Goal: Task Accomplishment & Management: Use online tool/utility

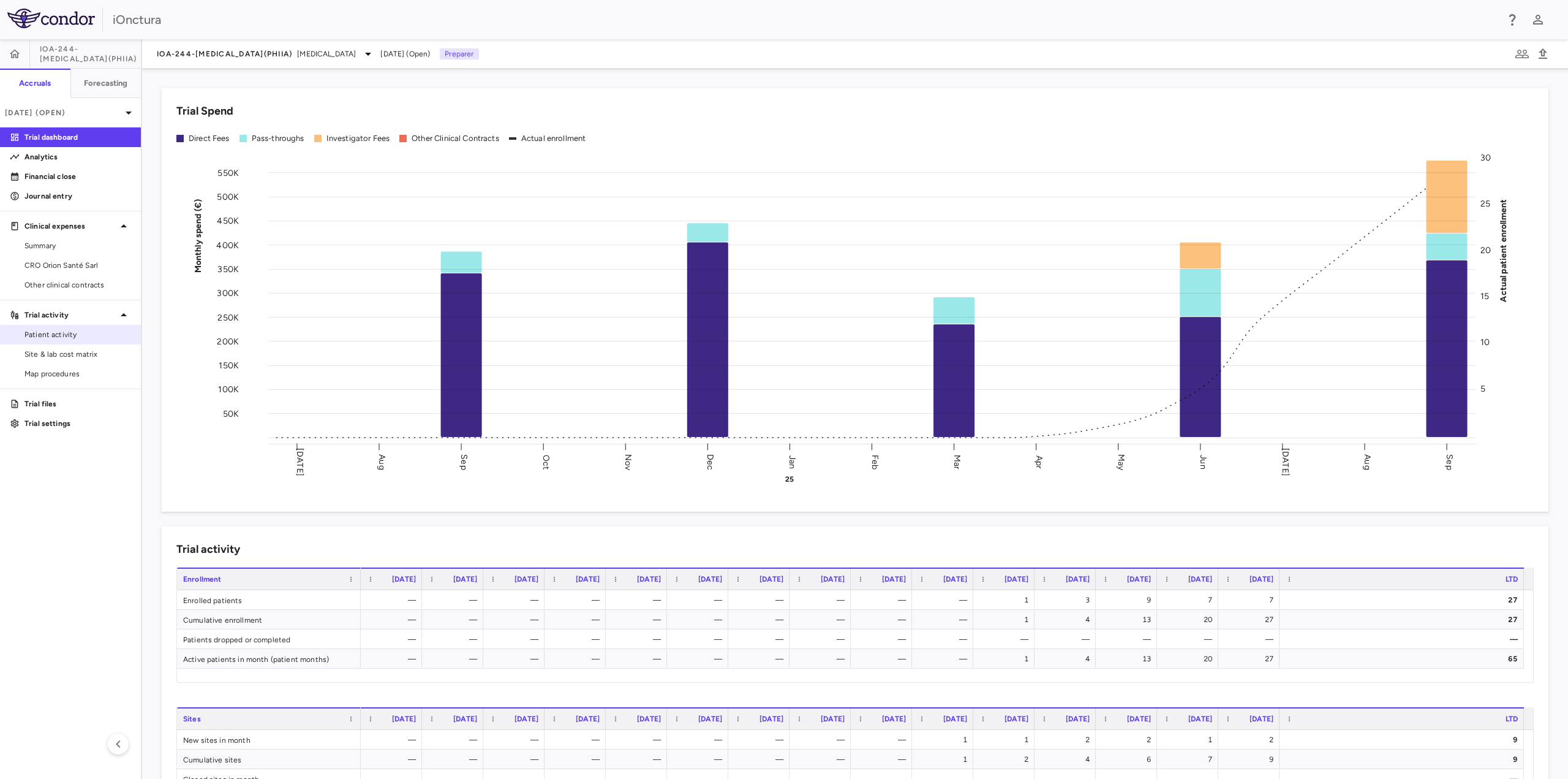
click at [60, 333] on span "Patient activity" at bounding box center [78, 334] width 107 height 11
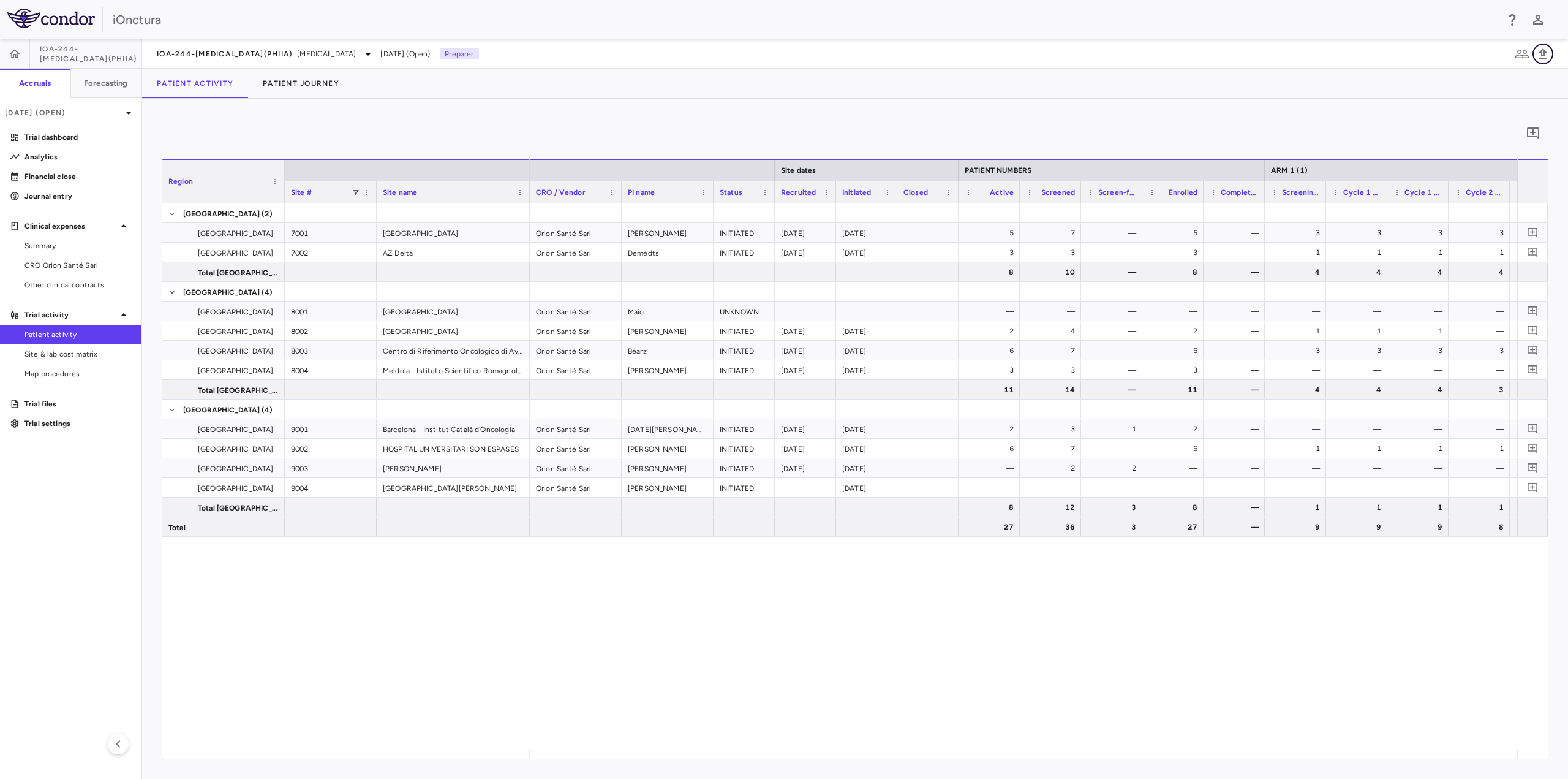
click at [1540, 57] on icon "button" at bounding box center [1543, 54] width 15 height 15
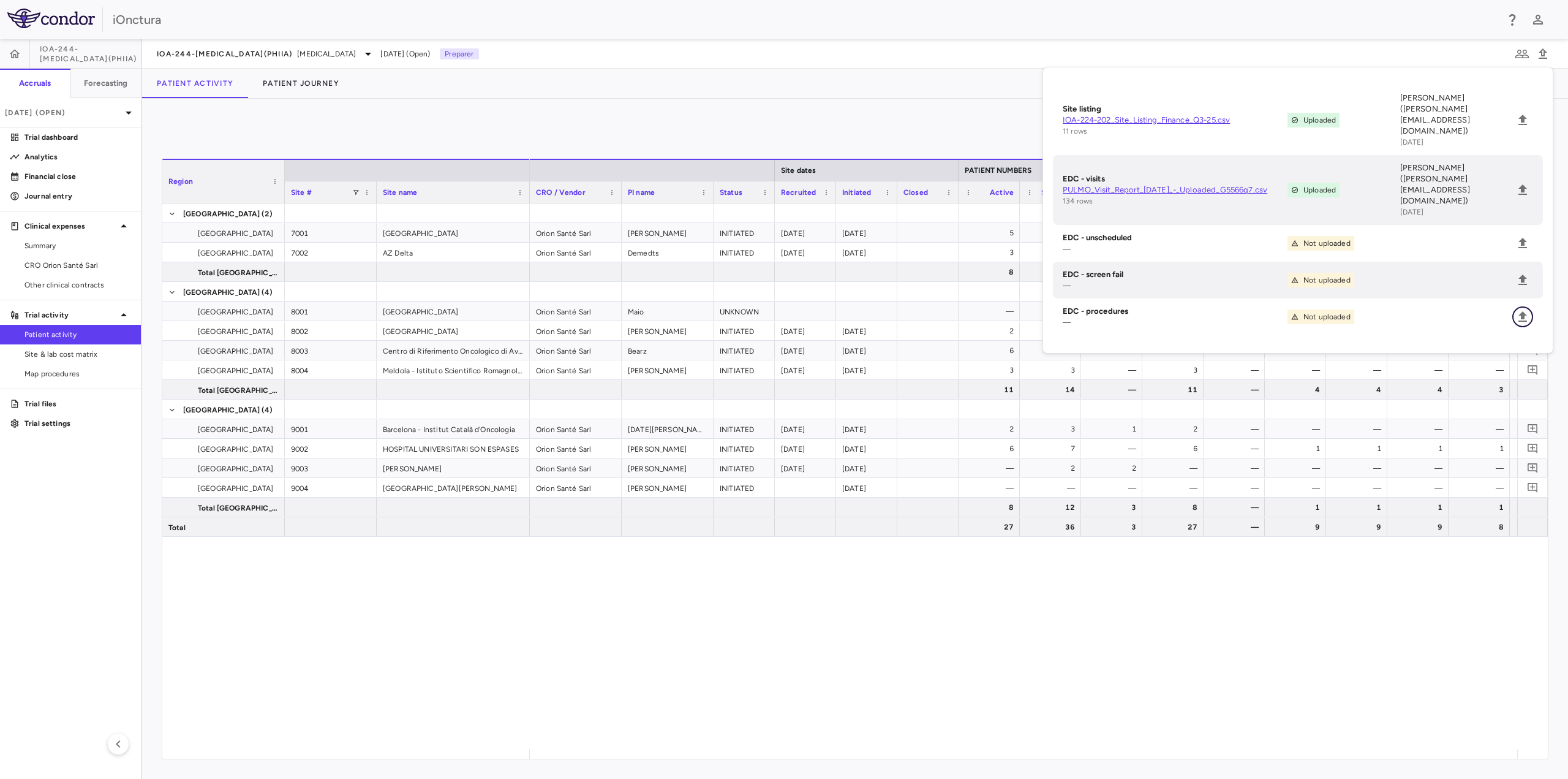
click at [1528, 310] on icon "Upload" at bounding box center [1522, 317] width 15 height 15
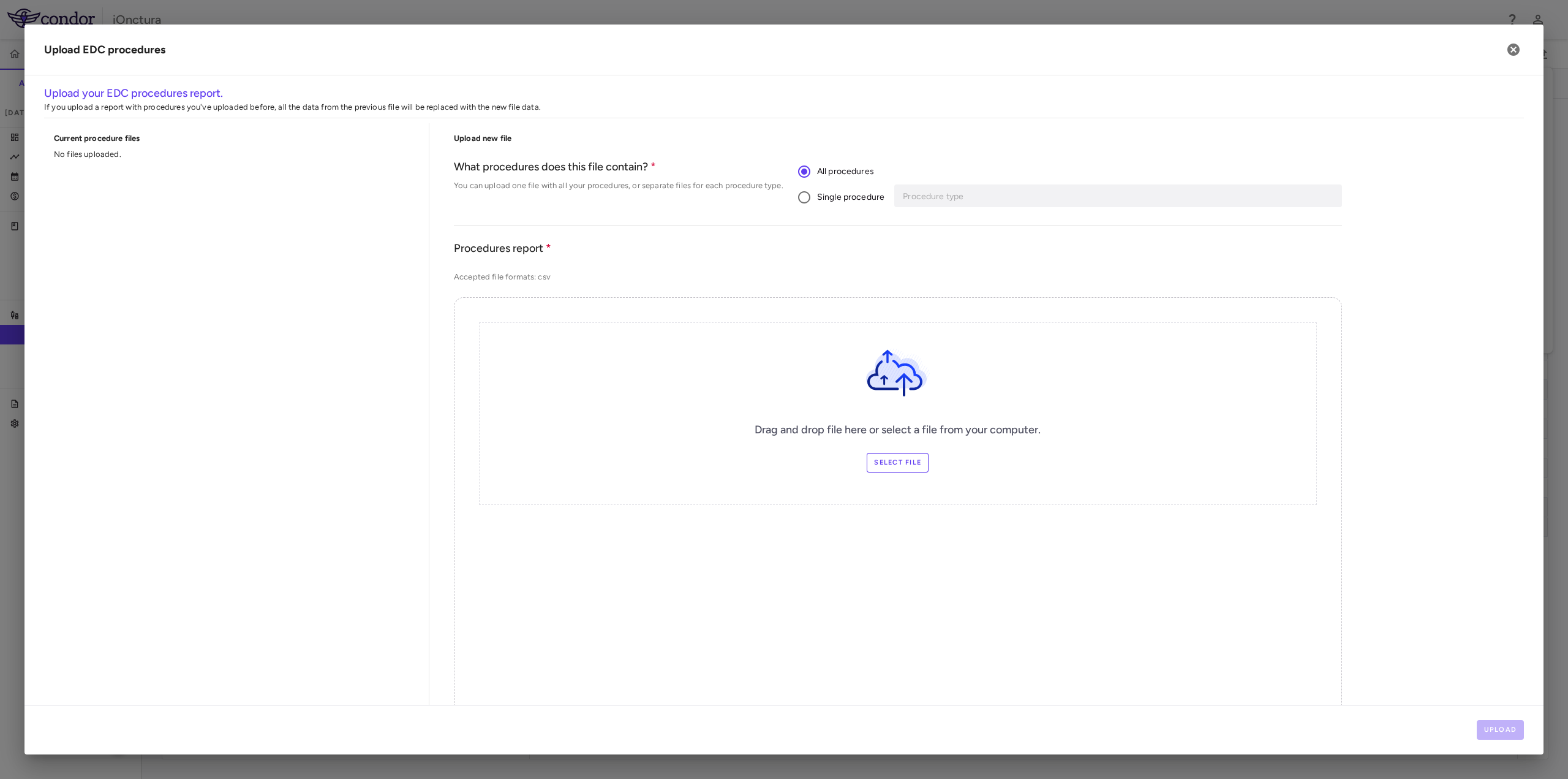
click at [851, 201] on span "Single procedure" at bounding box center [851, 197] width 67 height 13
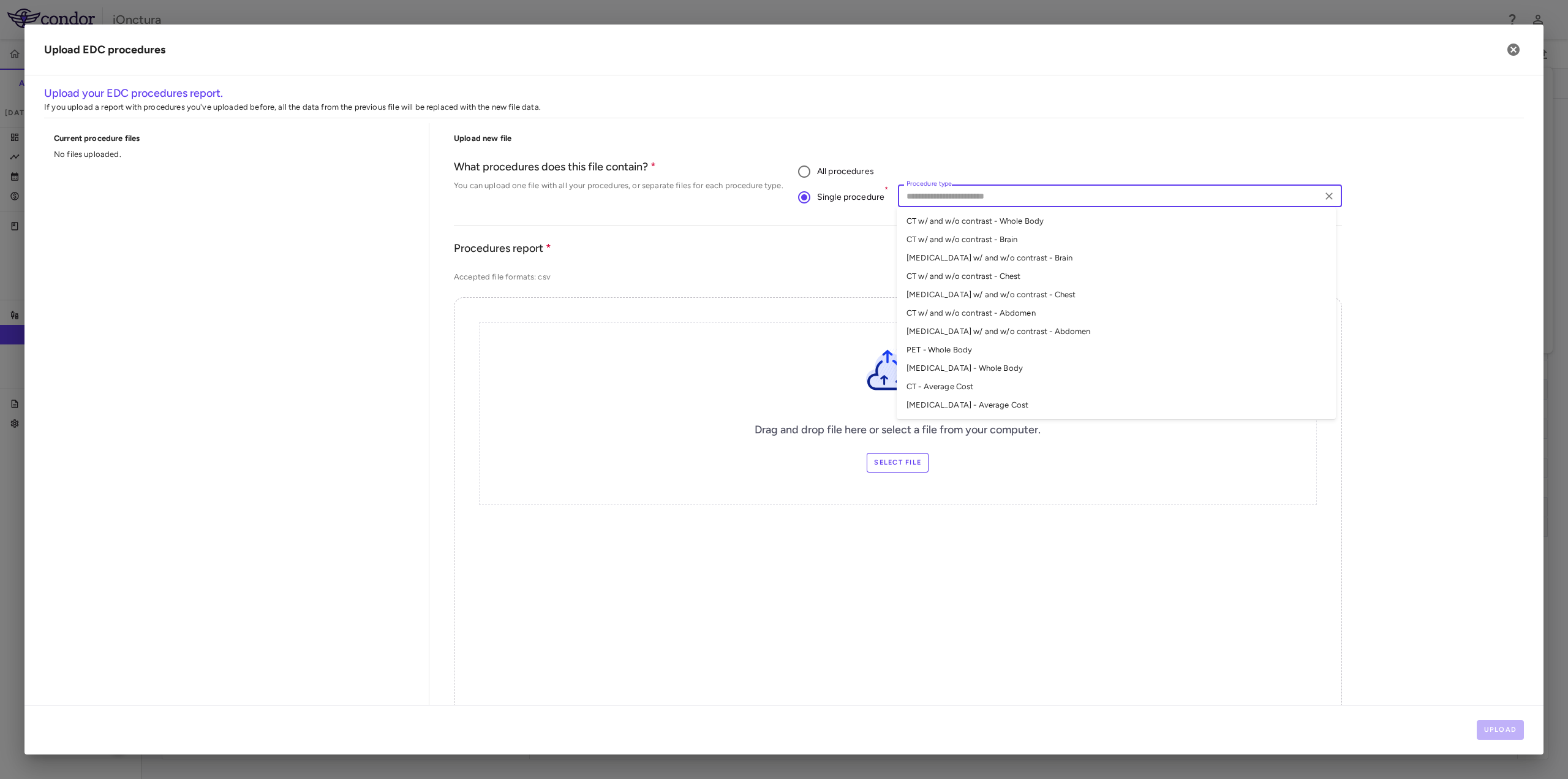
click at [923, 195] on div "Procedure type Procedure type" at bounding box center [1120, 195] width 444 height 22
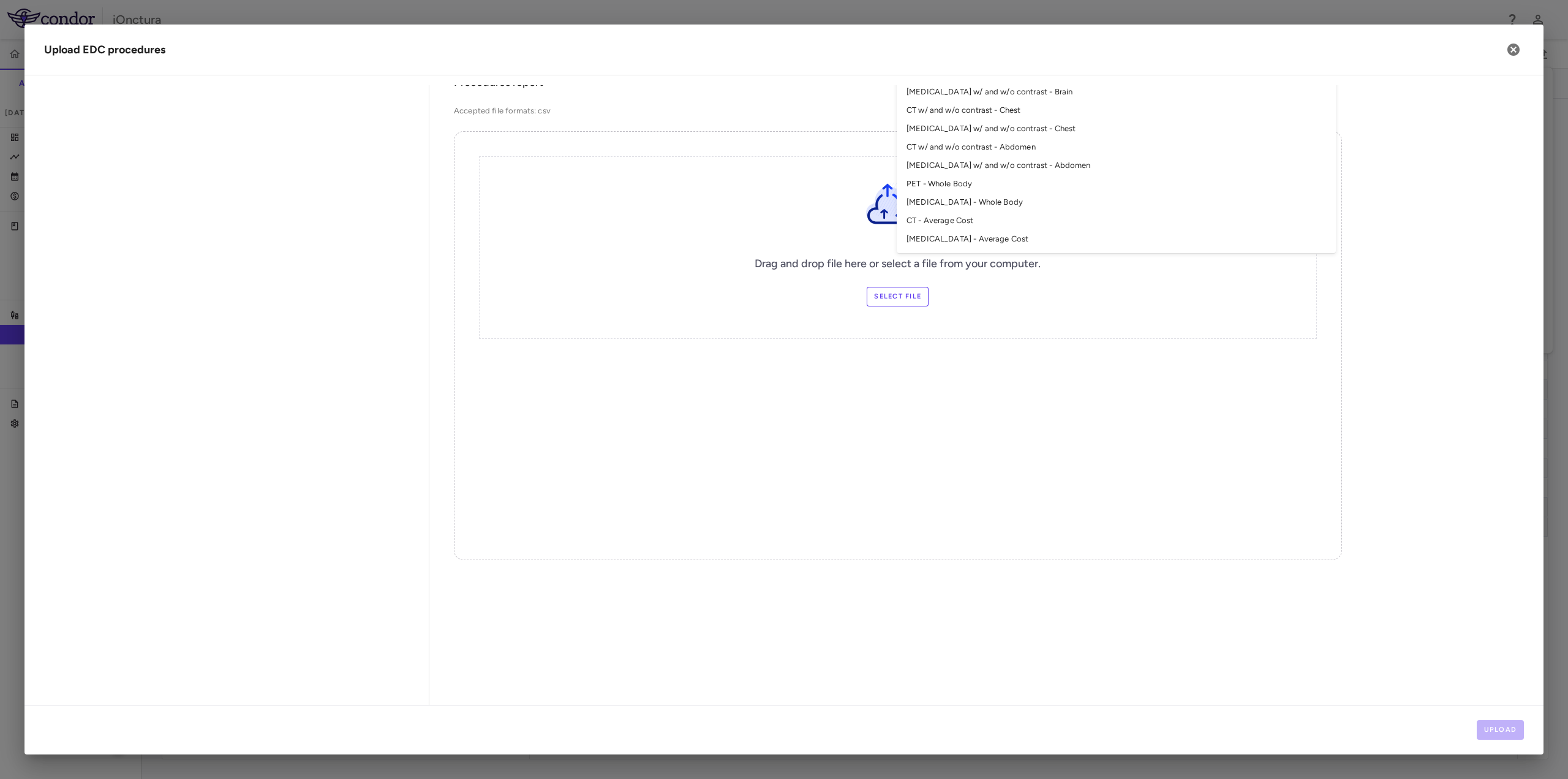
scroll to position [104, 0]
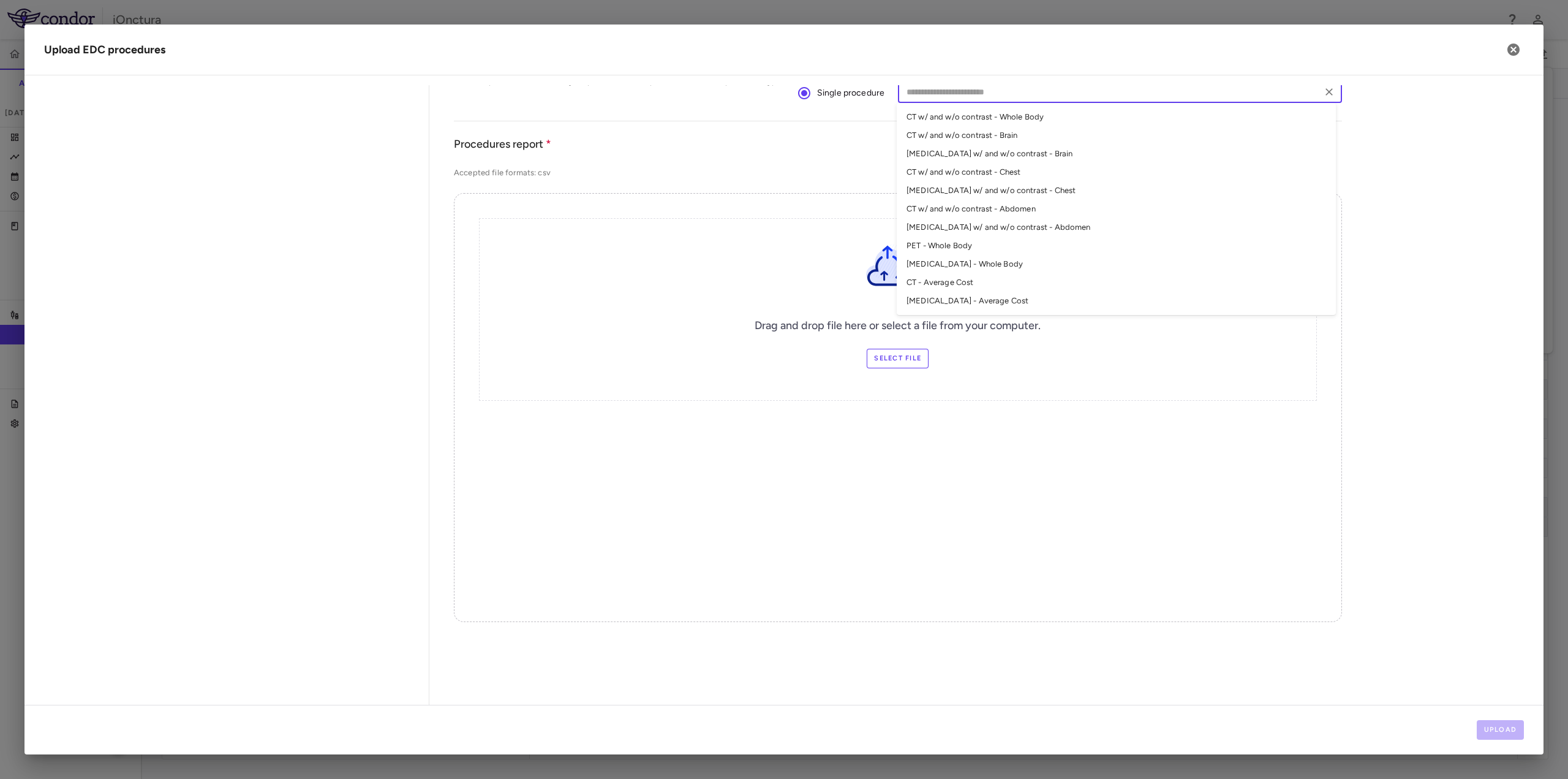
click at [950, 300] on li "[MEDICAL_DATA] - Average Cost" at bounding box center [1117, 301] width 439 height 19
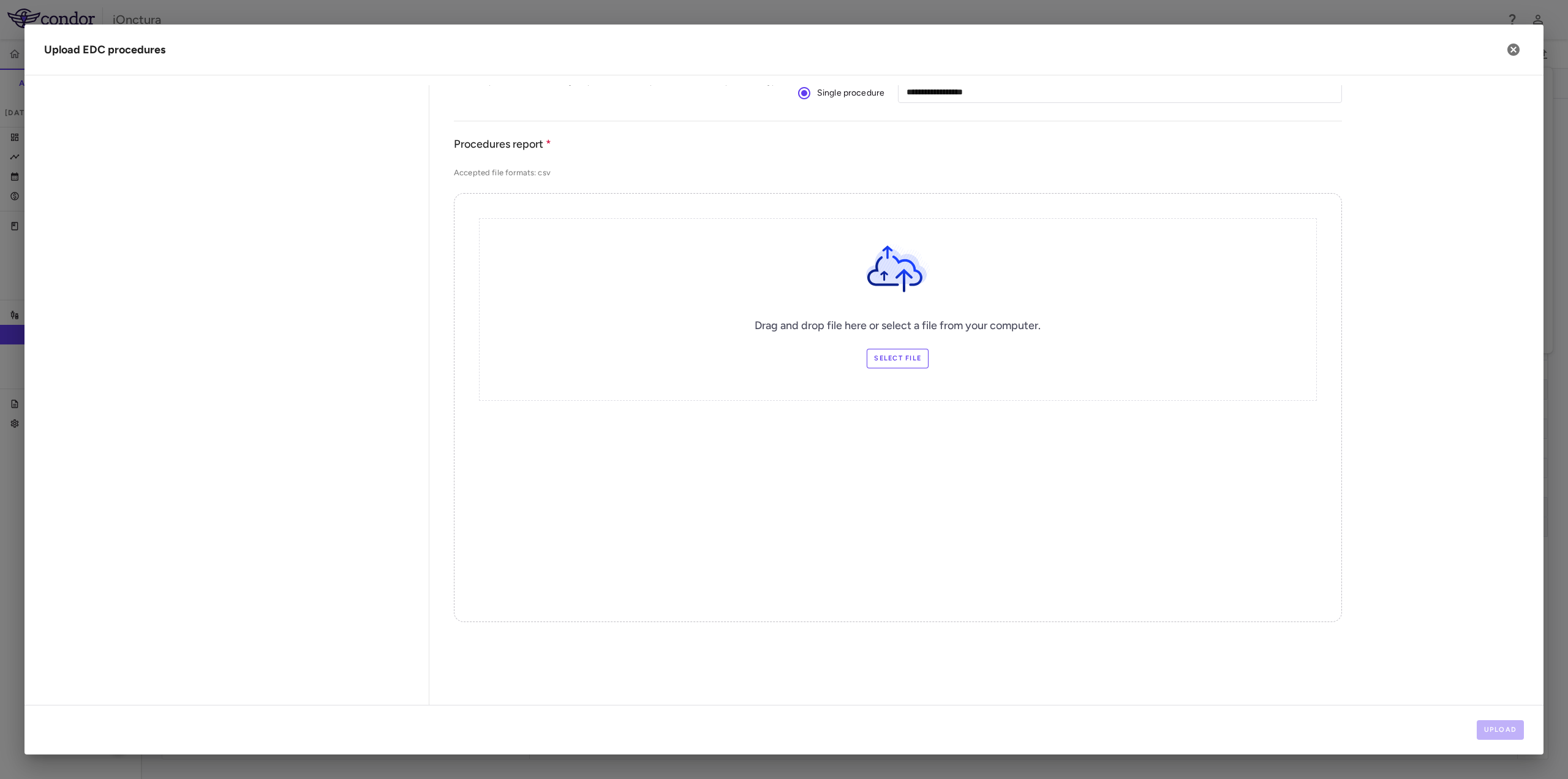
click at [903, 357] on label "Select file" at bounding box center [898, 358] width 62 height 20
click at [0, 0] on input "Select file" at bounding box center [0, 0] width 0 height 0
click at [1510, 726] on button "Upload" at bounding box center [1501, 730] width 48 height 20
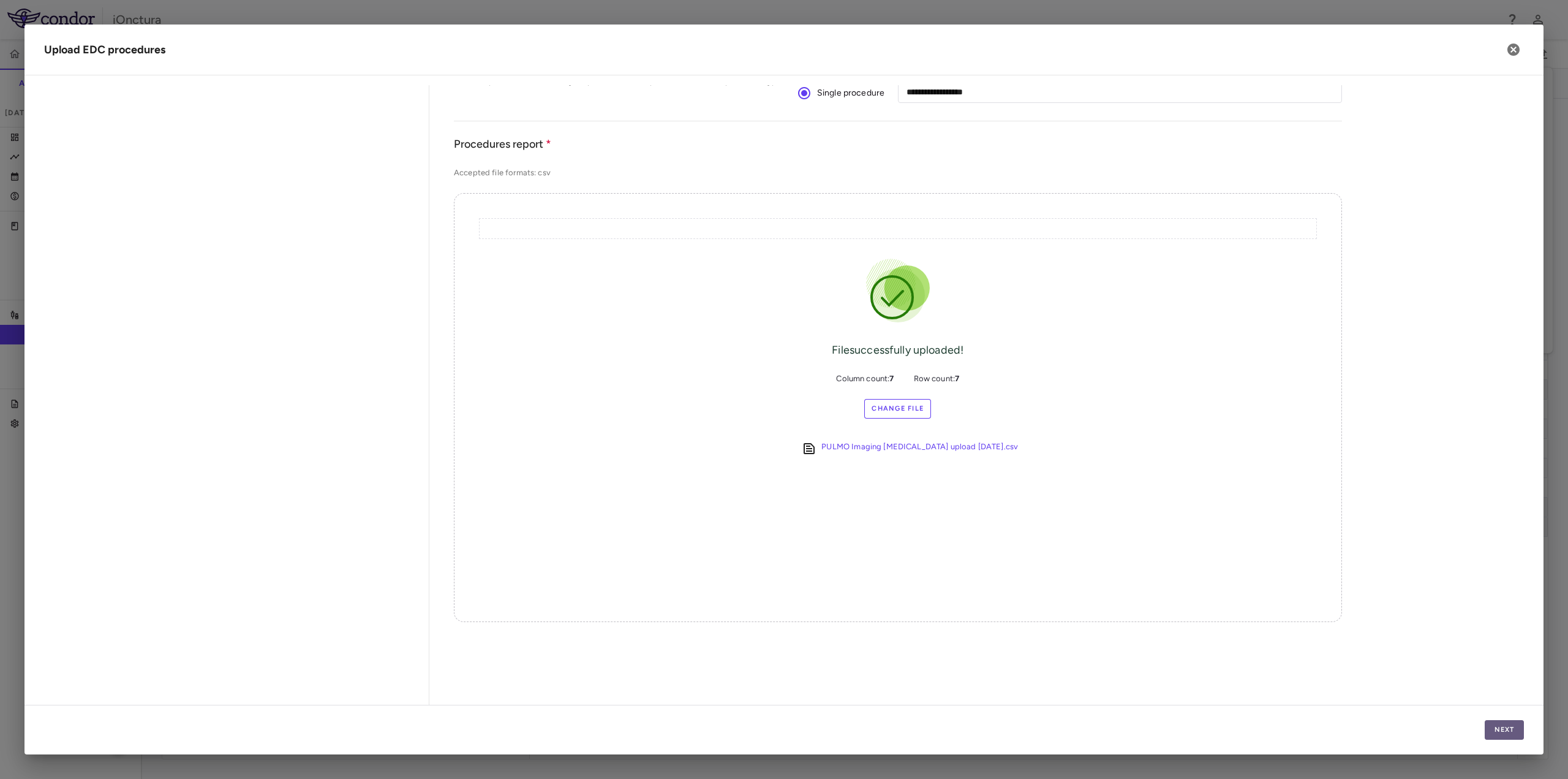
click at [1508, 728] on button "Next" at bounding box center [1504, 730] width 39 height 20
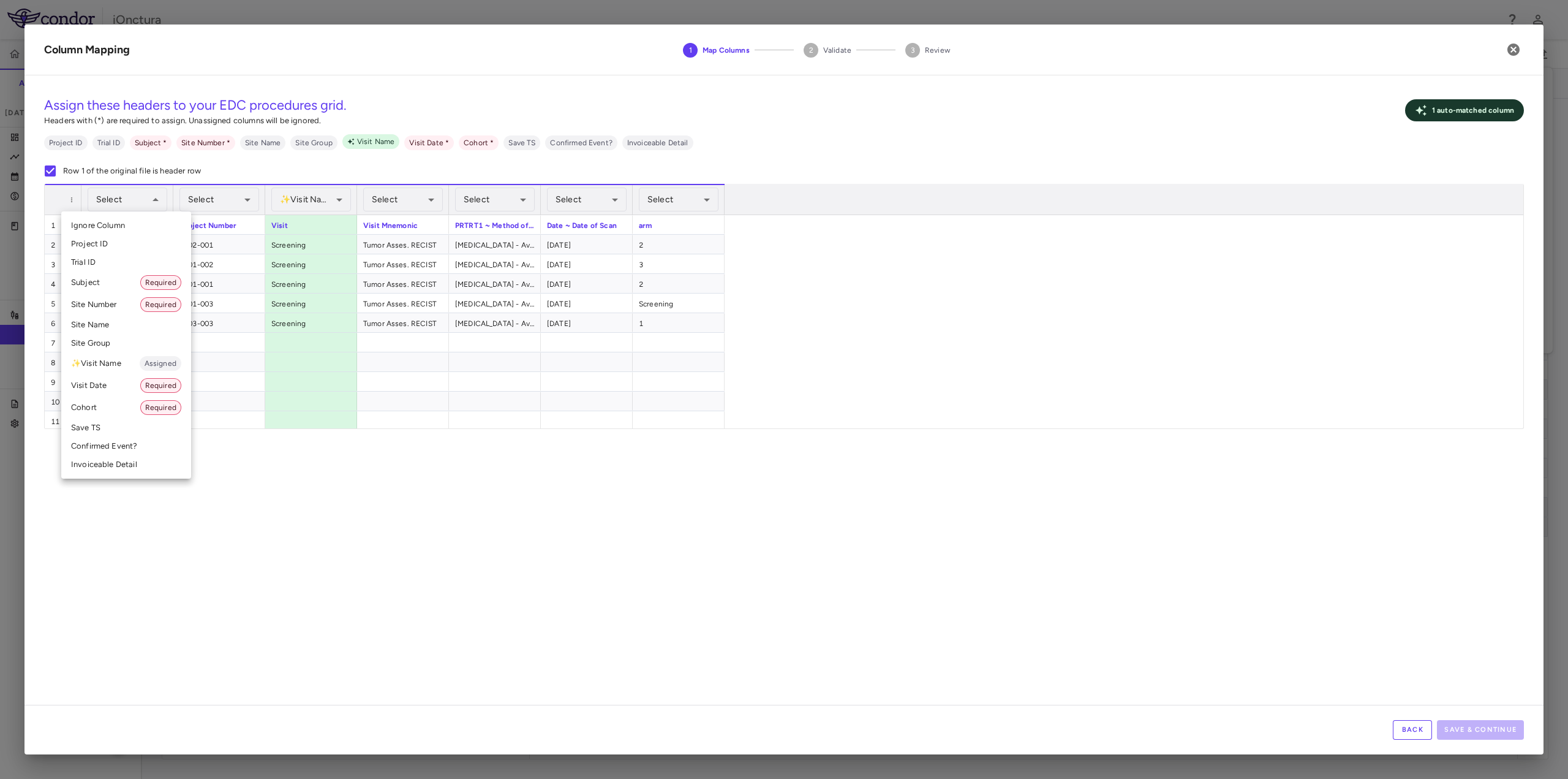
click at [123, 308] on li "Site Number Required" at bounding box center [126, 304] width 130 height 22
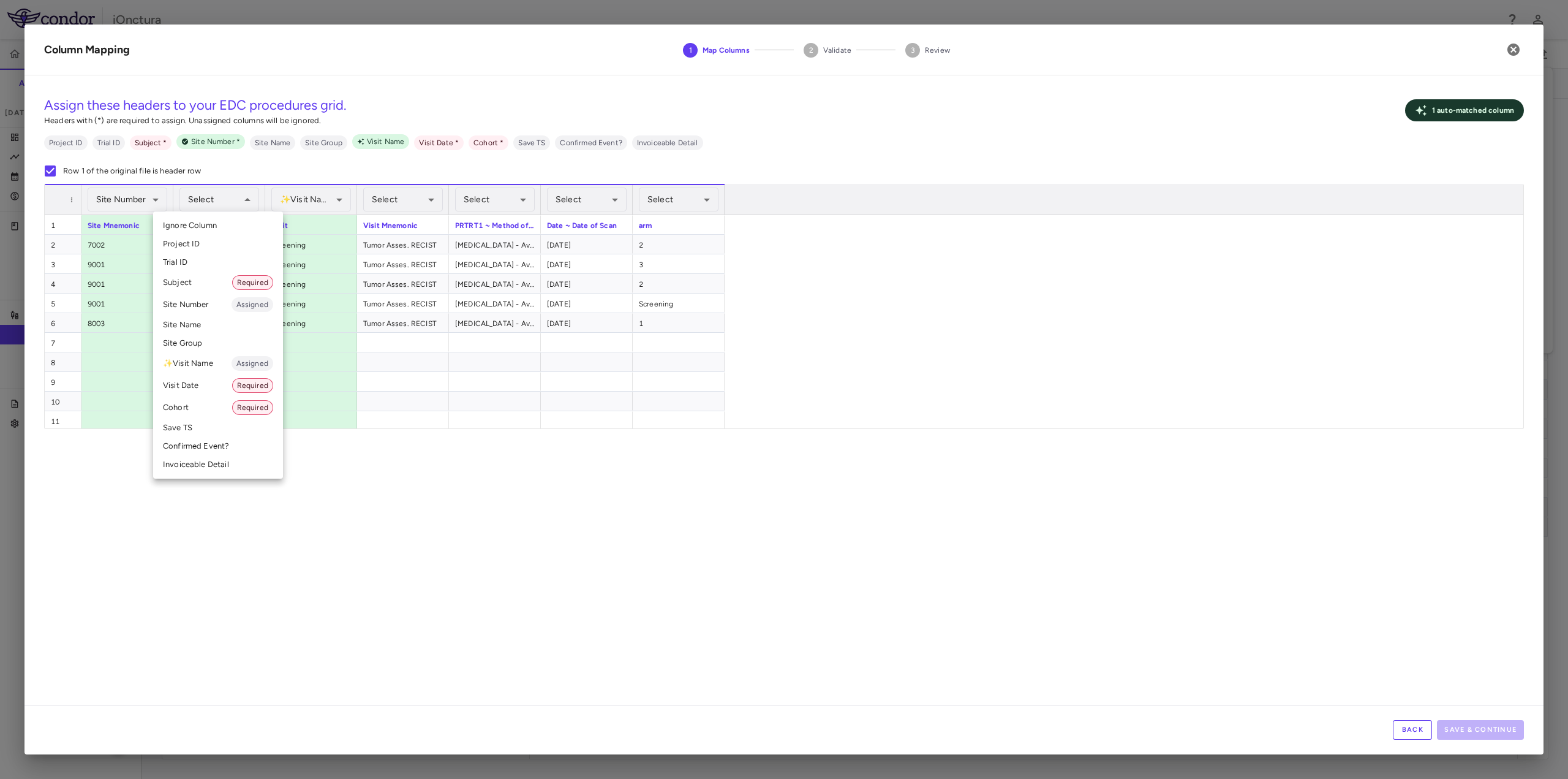
click at [202, 281] on li "Subject Required" at bounding box center [218, 283] width 130 height 22
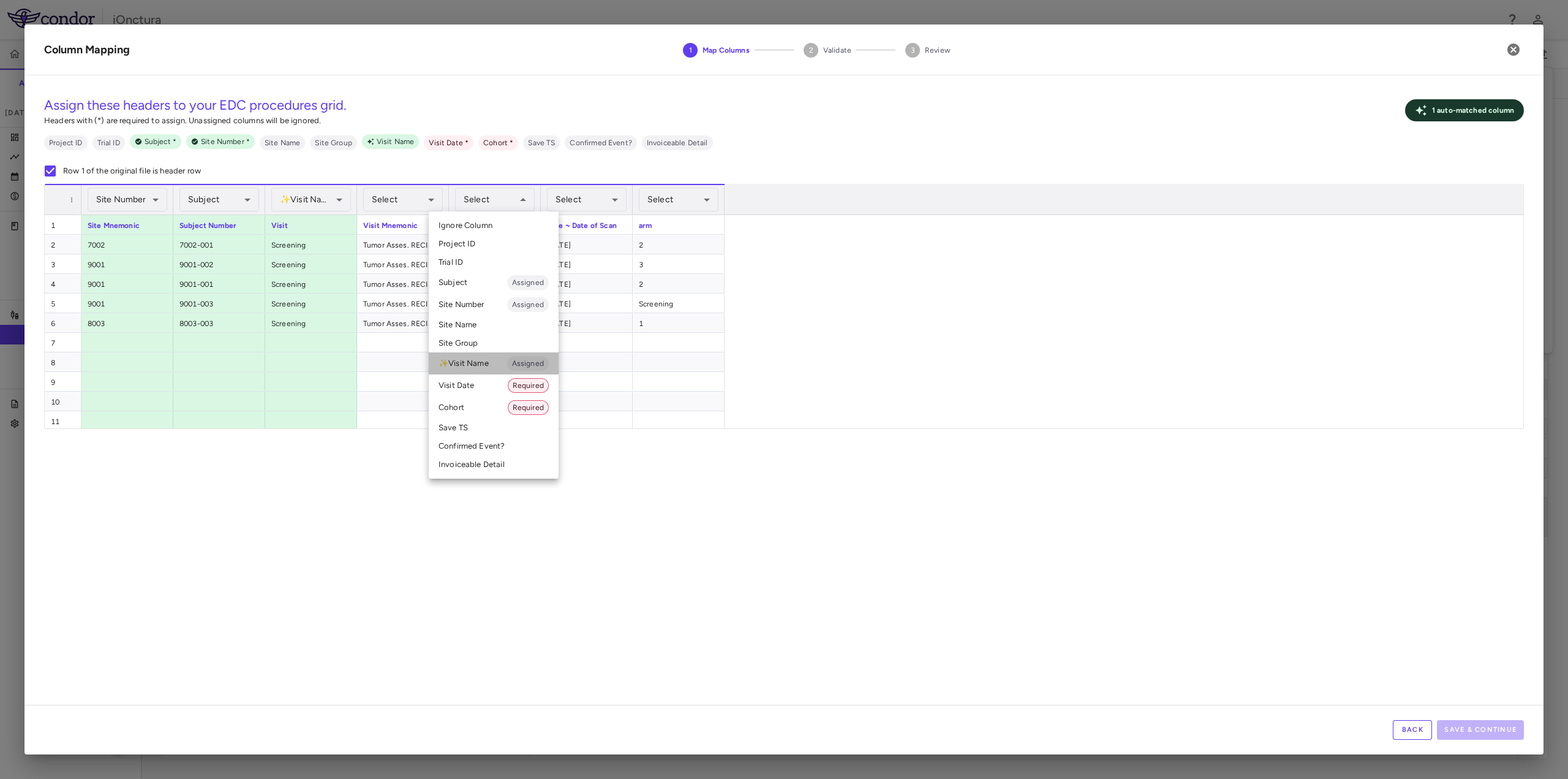
click at [481, 367] on li "✨ Visit Name Assigned" at bounding box center [494, 363] width 130 height 22
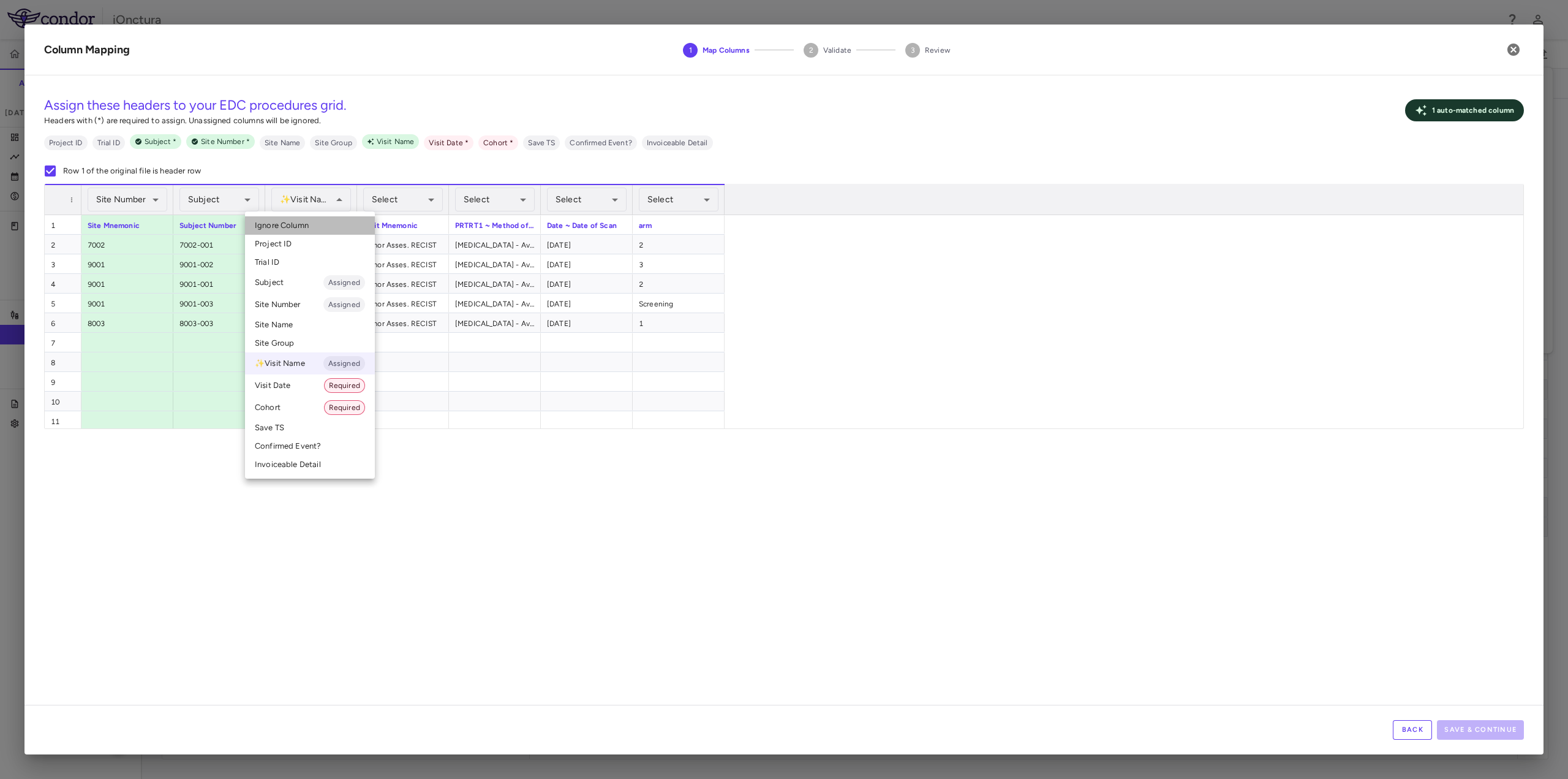
click at [289, 224] on span "Ignore Column" at bounding box center [282, 225] width 54 height 11
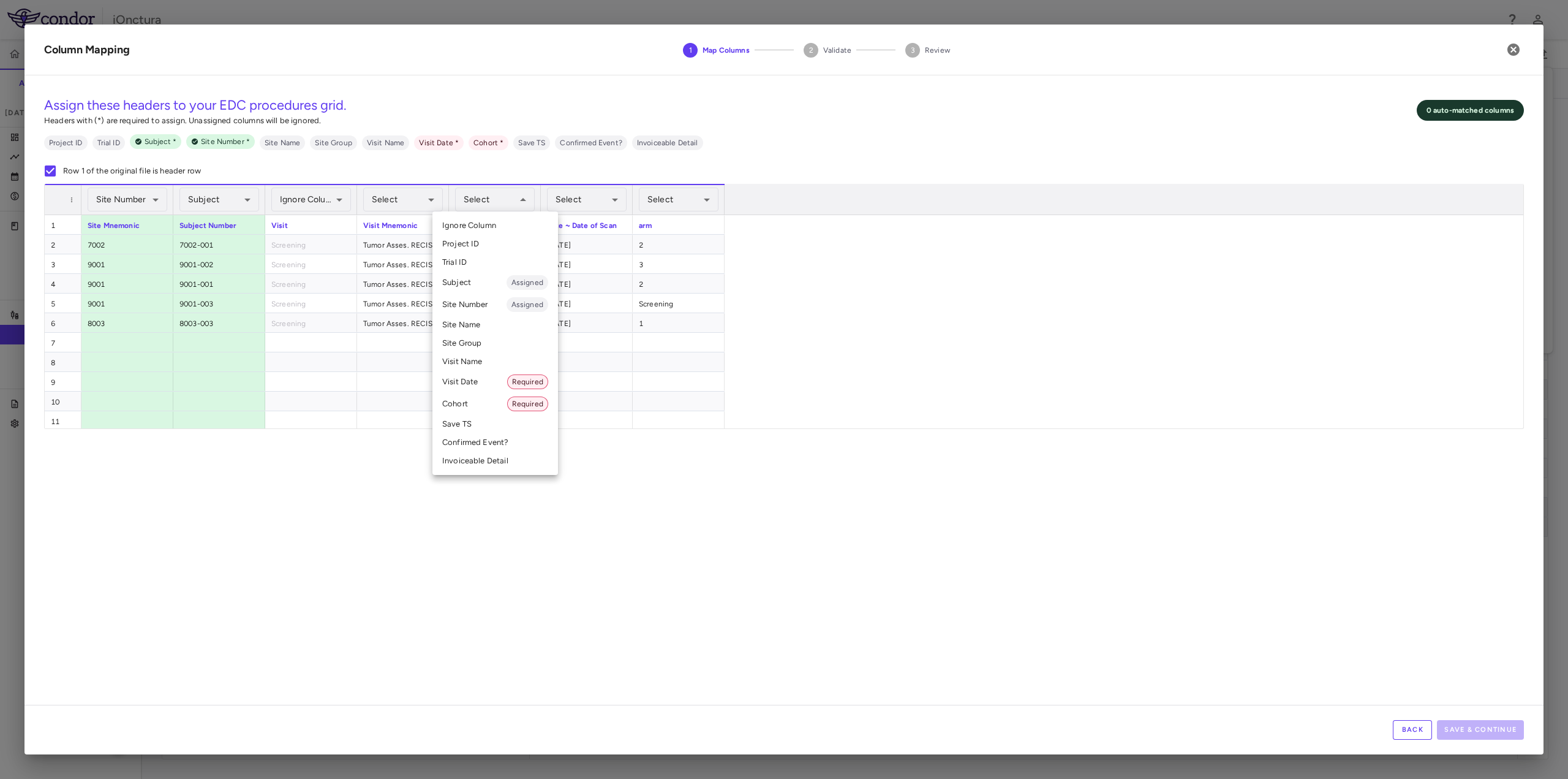
click at [479, 360] on li "Visit Name" at bounding box center [496, 362] width 126 height 19
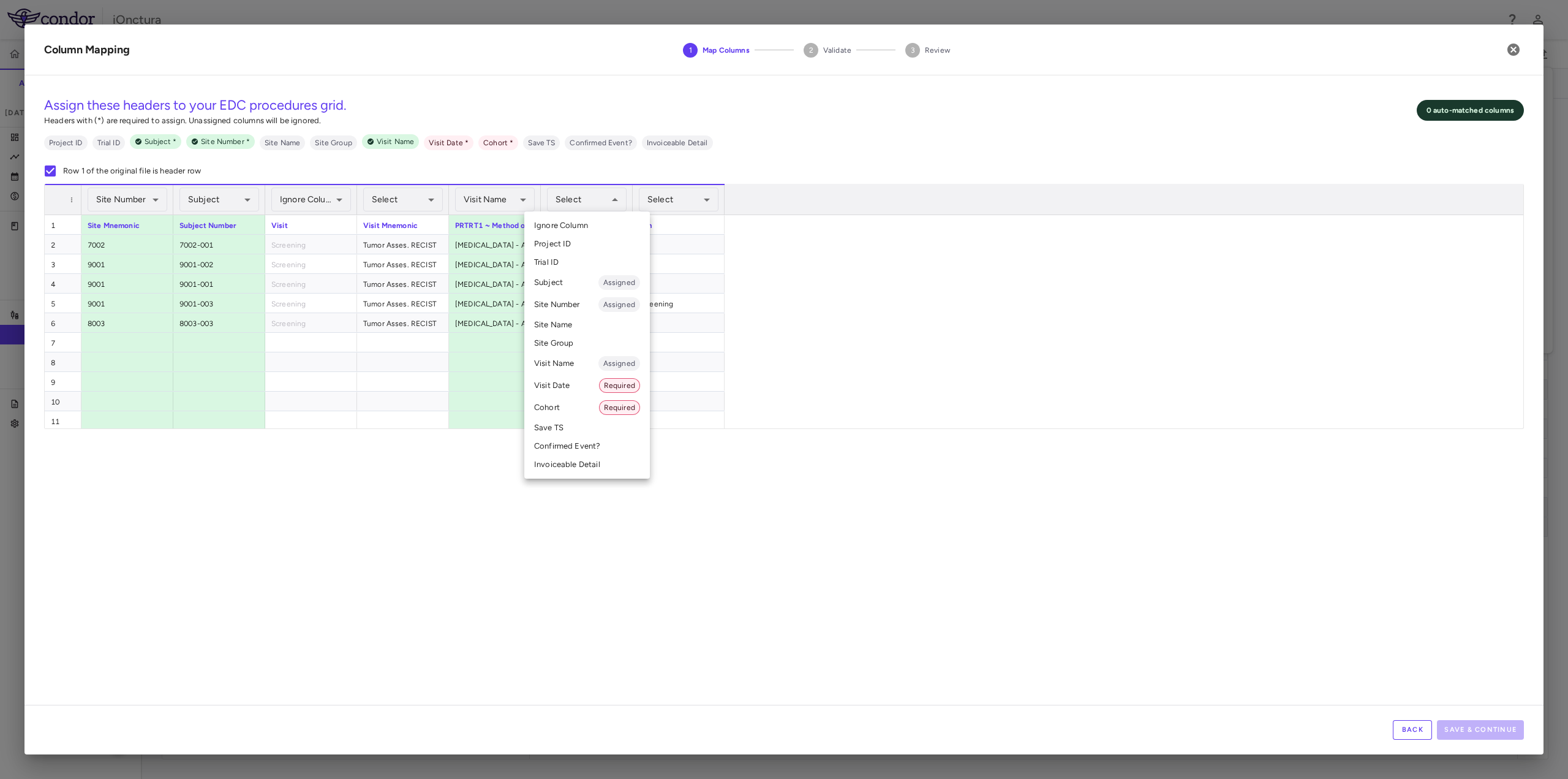
click at [559, 379] on li "Visit Date Required" at bounding box center [588, 385] width 126 height 22
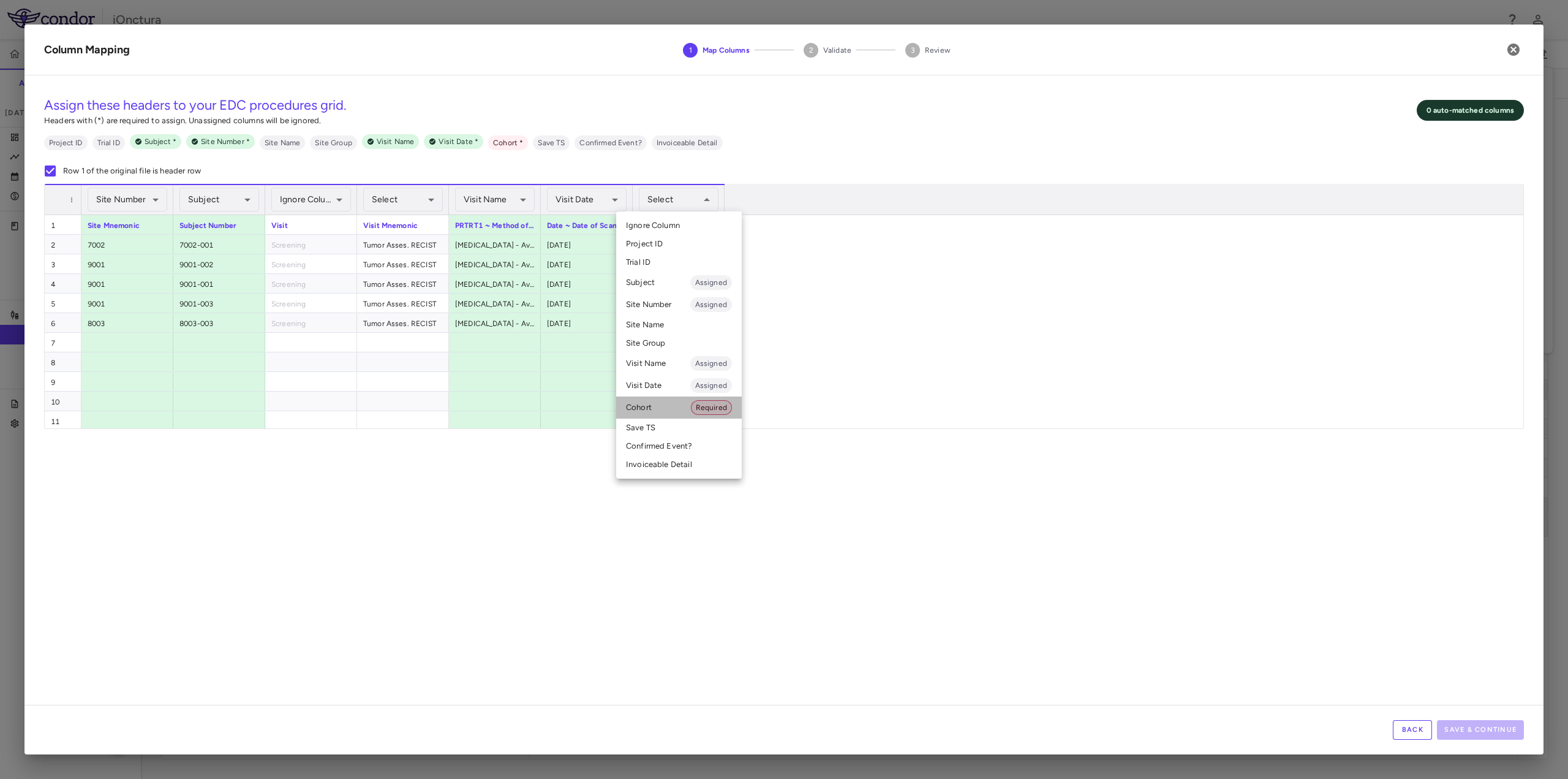
click at [678, 408] on li "Cohort Required" at bounding box center [679, 407] width 126 height 22
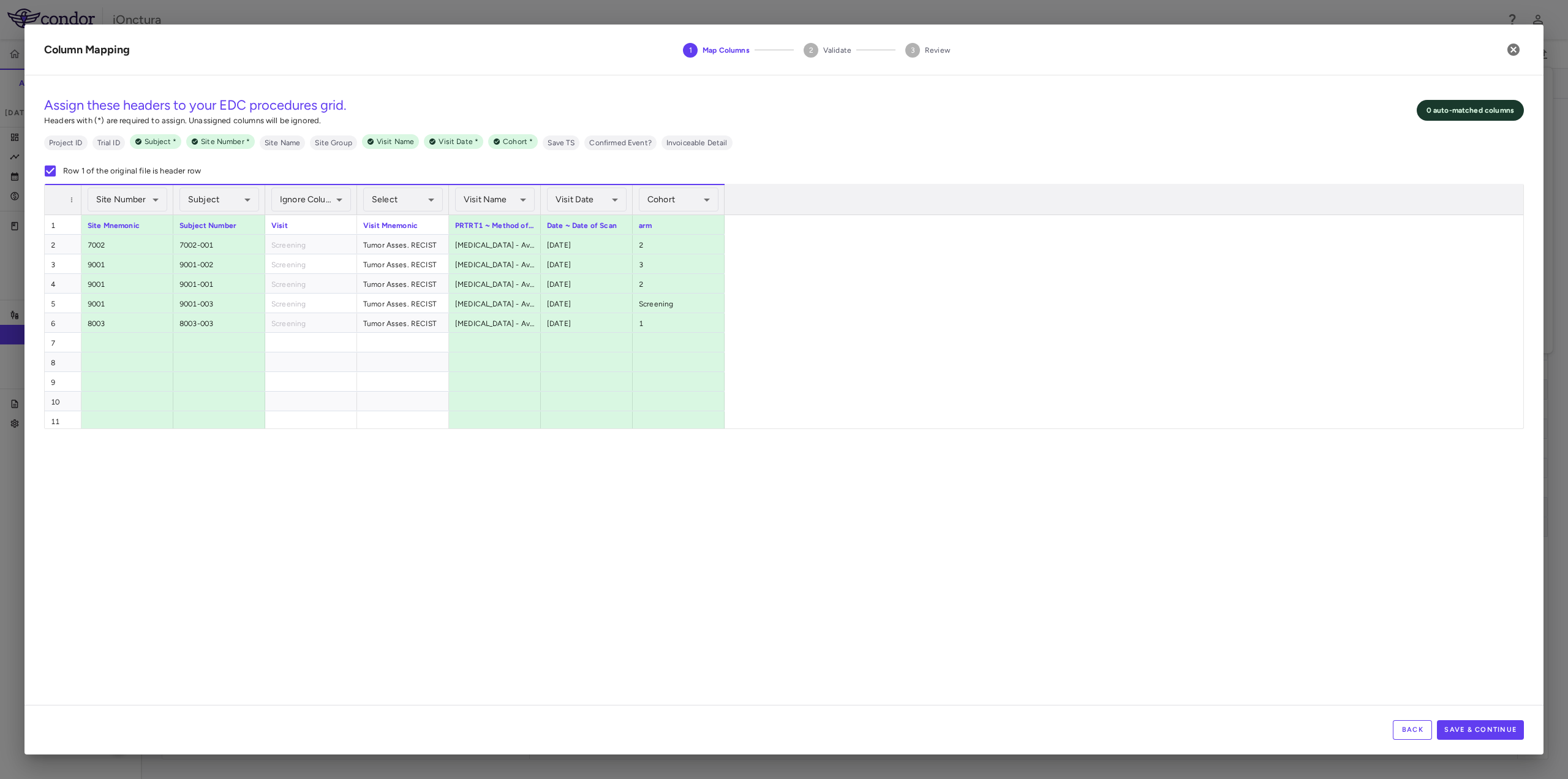
click at [533, 541] on div "**********" at bounding box center [784, 395] width 1519 height 620
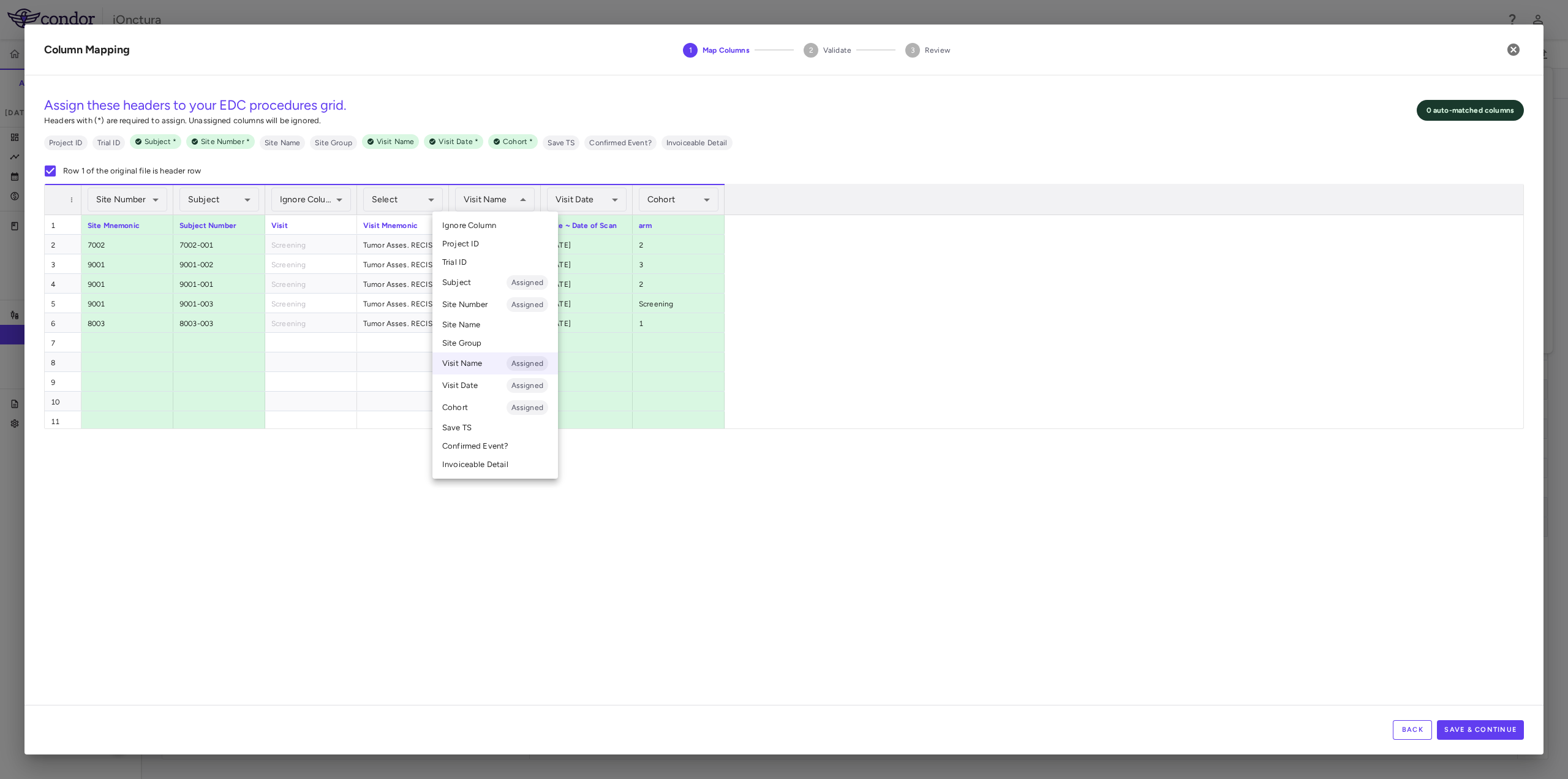
click at [1415, 730] on div at bounding box center [784, 389] width 1568 height 779
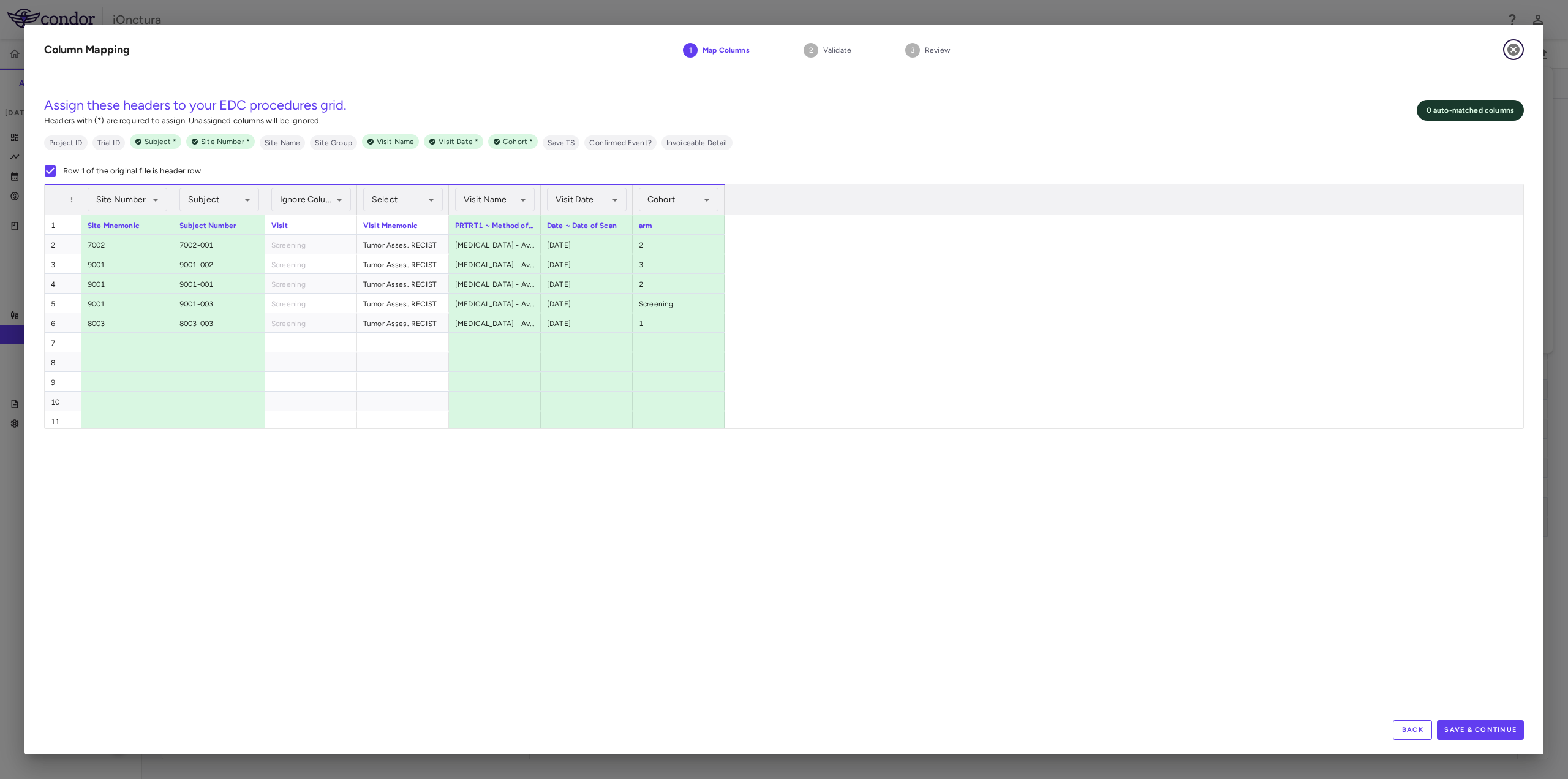
click at [1517, 49] on icon "button" at bounding box center [1513, 49] width 12 height 12
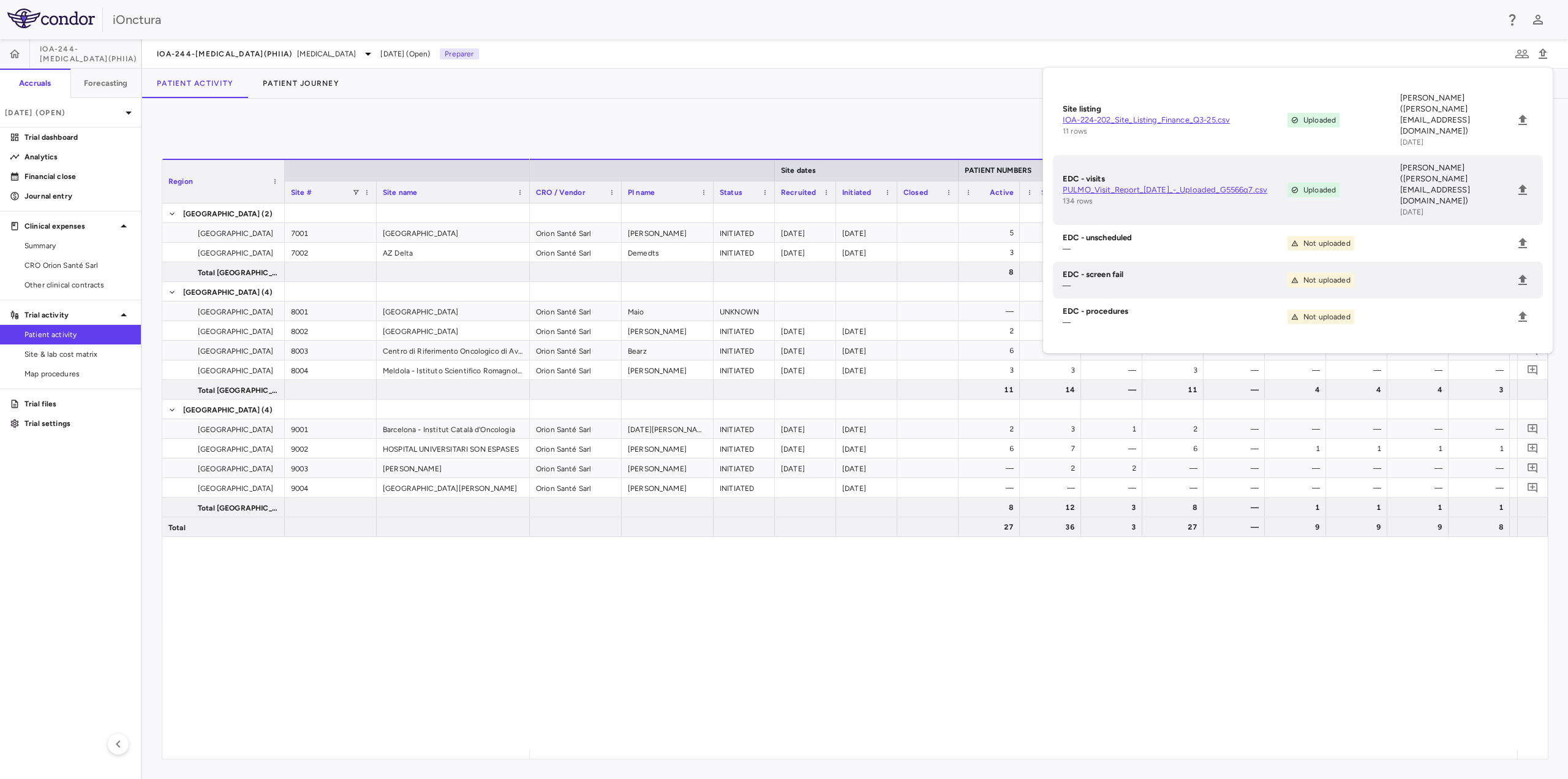
click at [1045, 559] on div "Orion Santé Sarl [PERSON_NAME] INITIATED [DATE] [DATE] 5 7 — 5 — 3 3 3 3 1 — — …" at bounding box center [1024, 477] width 988 height 546
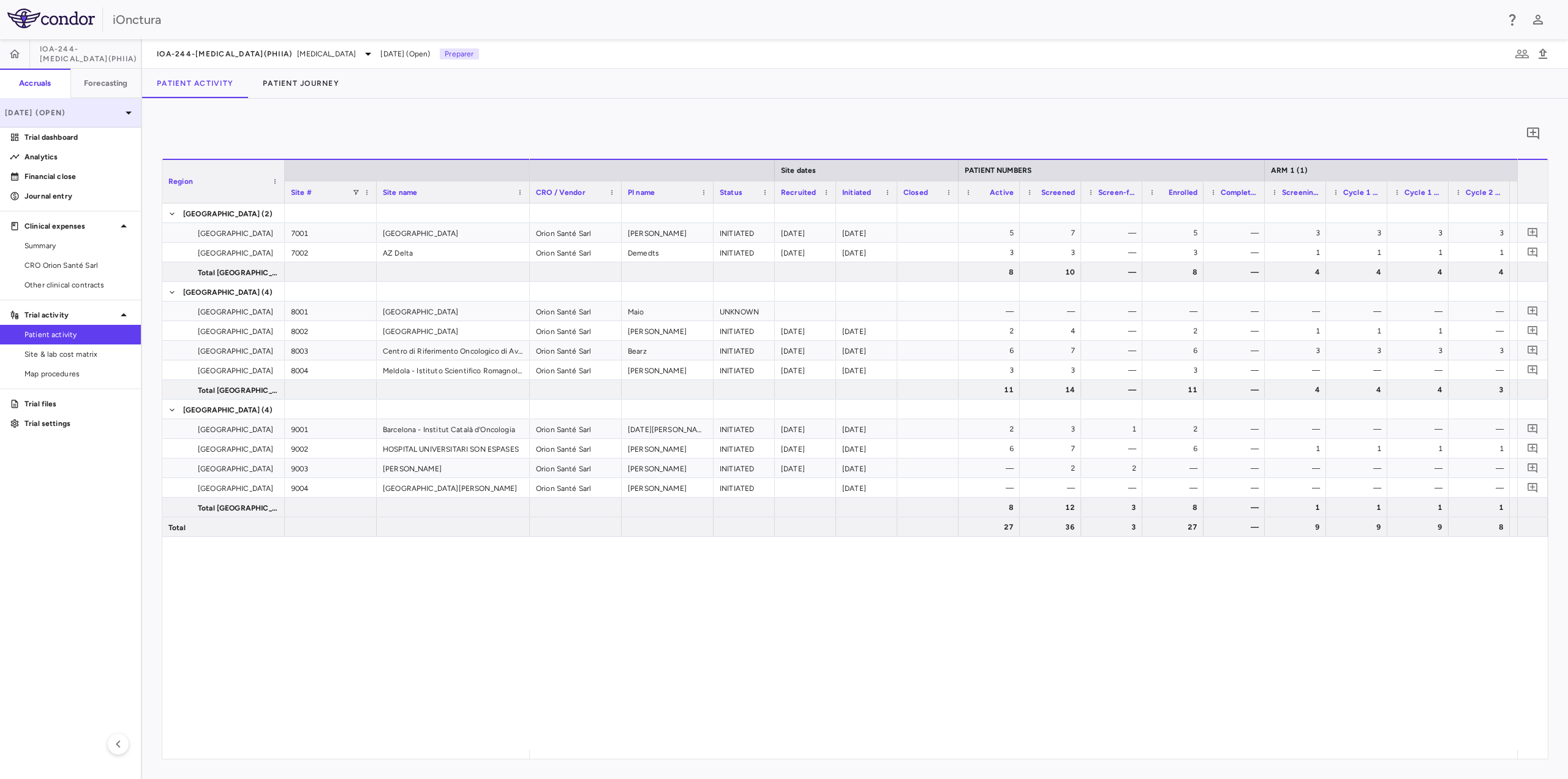
click at [93, 112] on p "[DATE] (Open)" at bounding box center [63, 112] width 116 height 11
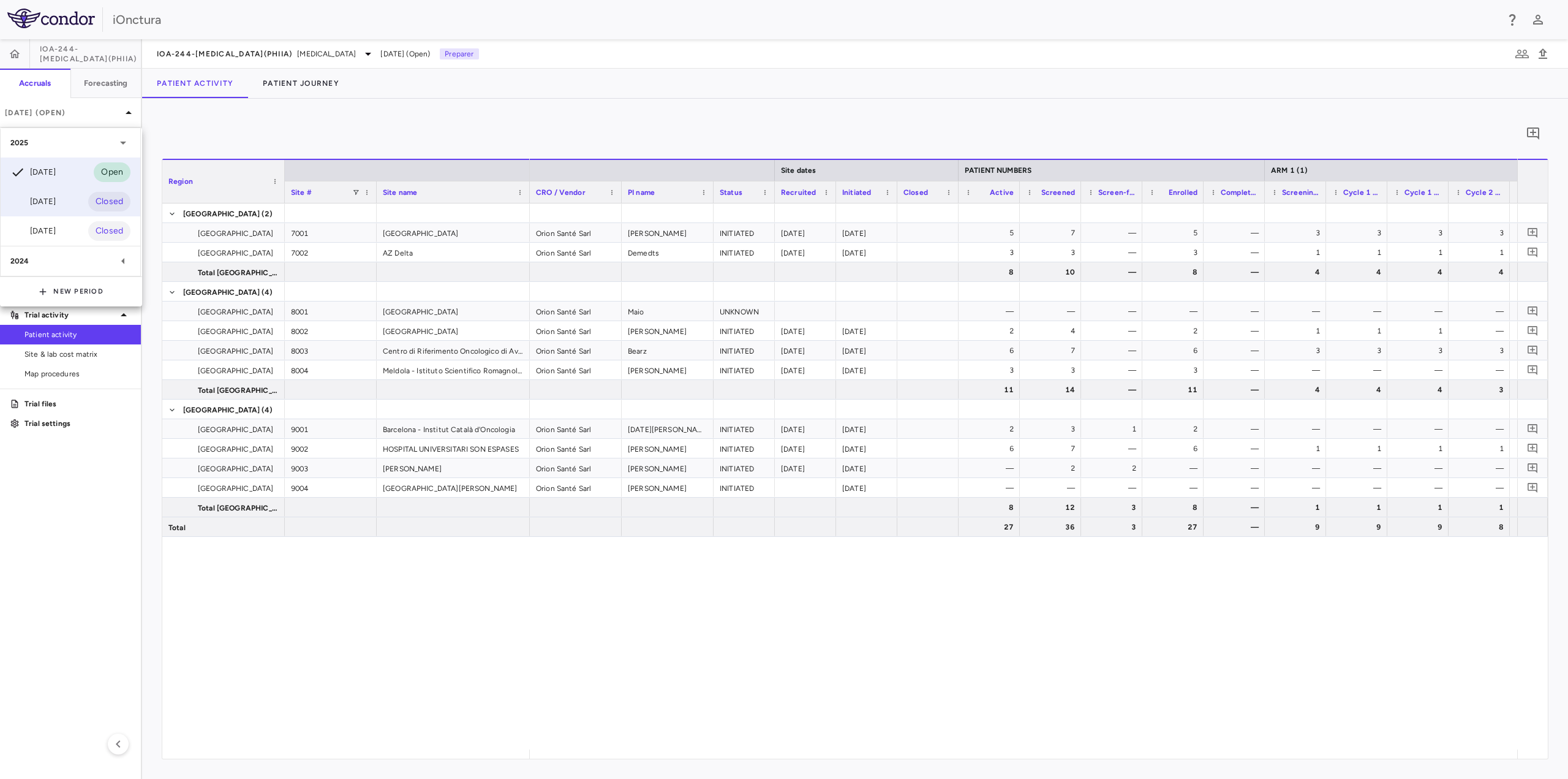
click at [56, 206] on div "[DATE]" at bounding box center [33, 201] width 46 height 15
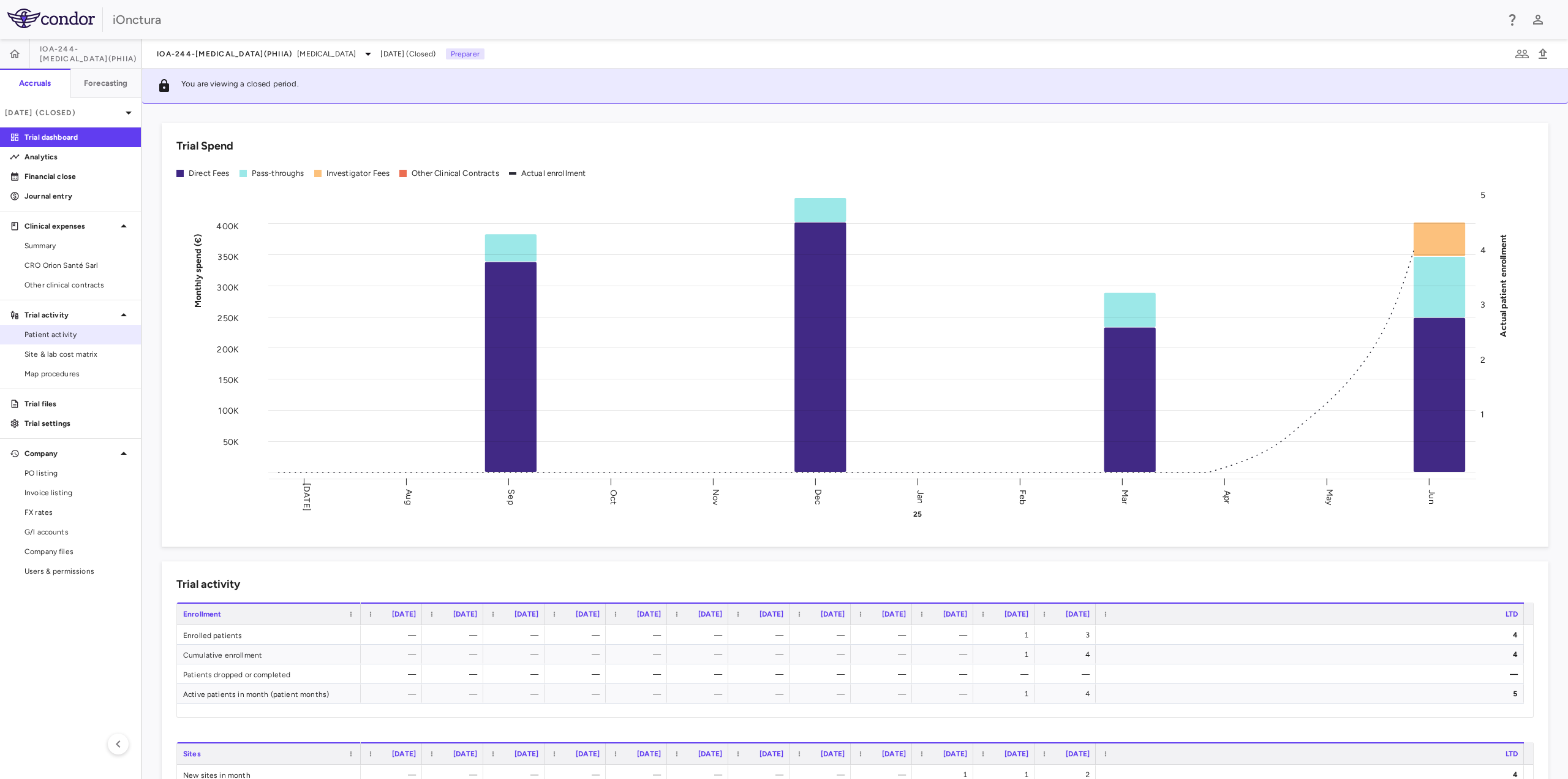
click at [67, 340] on span "Patient activity" at bounding box center [78, 334] width 107 height 11
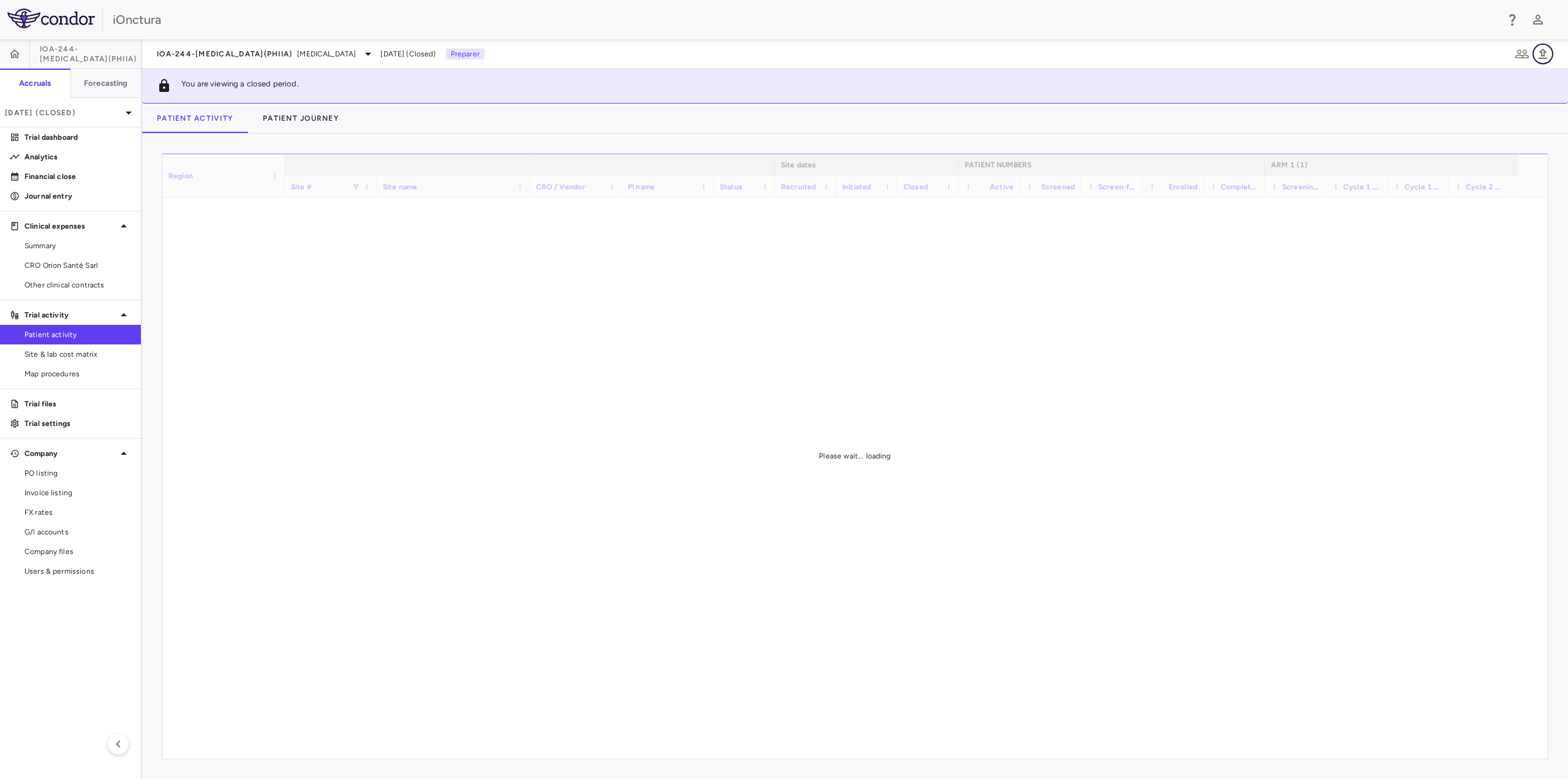
click at [1540, 51] on icon "button" at bounding box center [1543, 53] width 8 height 10
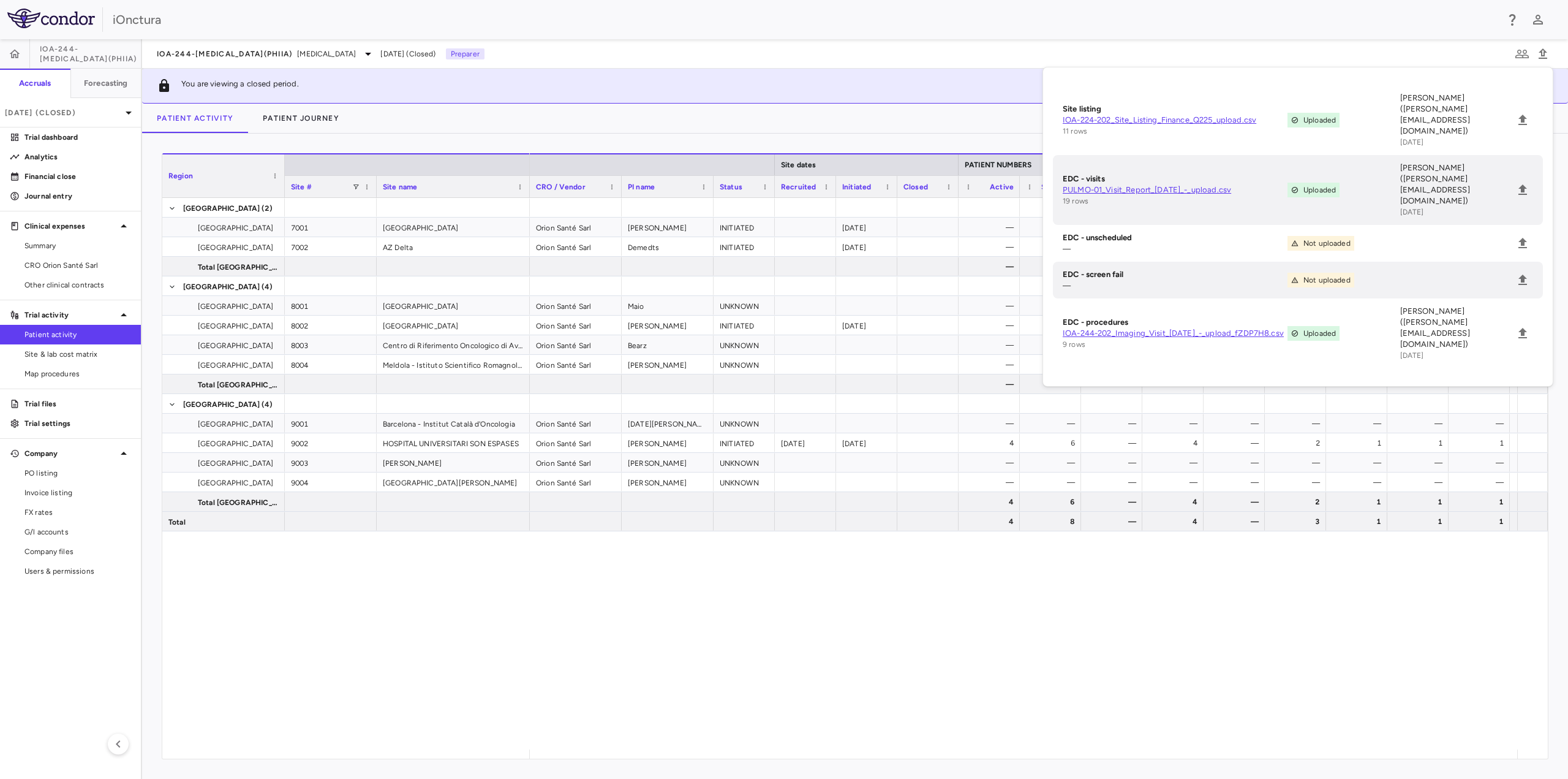
click at [1337, 326] on div "Uploaded" at bounding box center [1313, 333] width 52 height 15
click at [1137, 626] on div "Orion Santé Sarl [PERSON_NAME] INITIATED [DATE] — 1 — — — — — — — — — — [PERSON…" at bounding box center [1024, 473] width 988 height 552
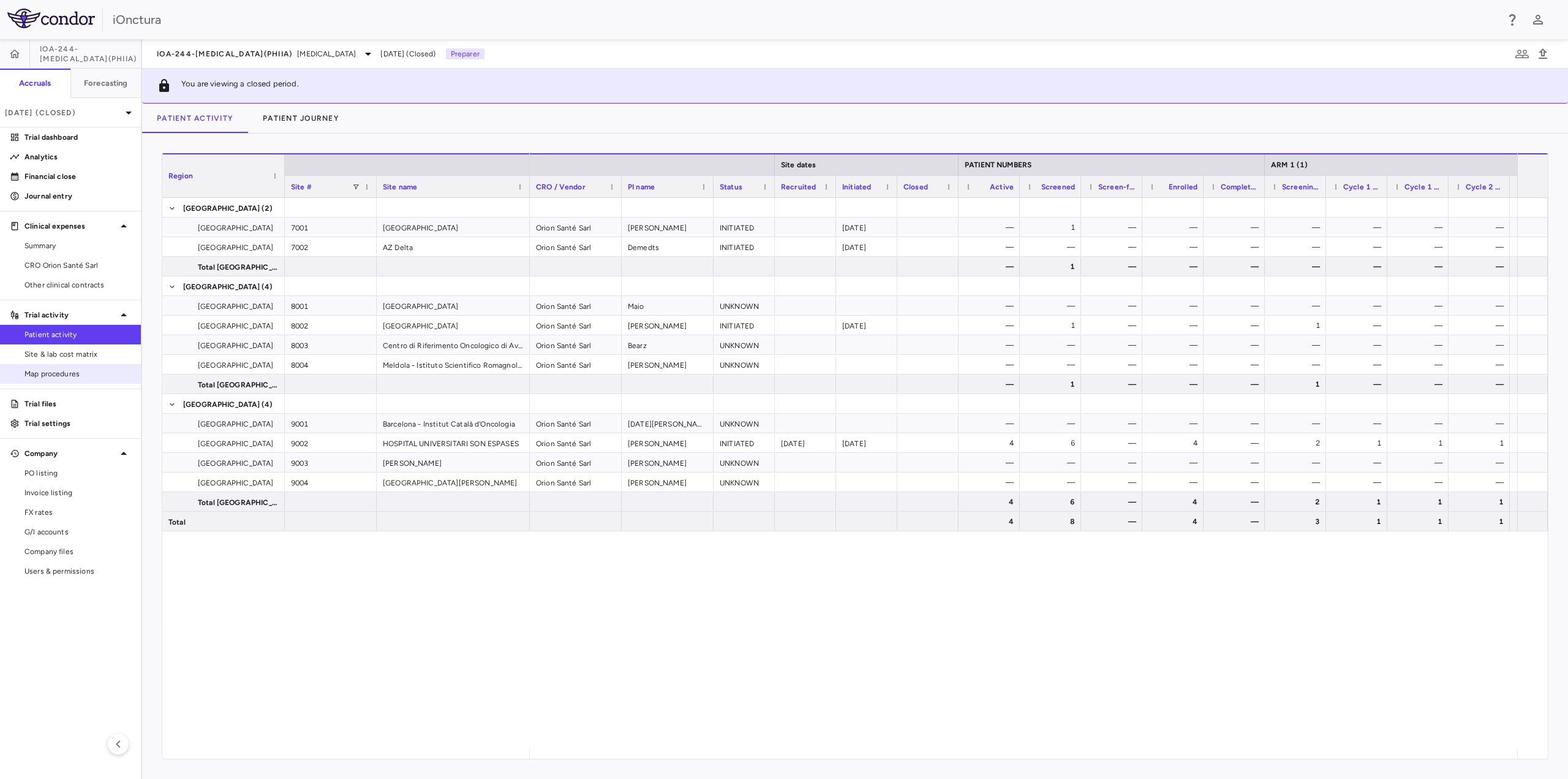
click at [67, 369] on span "Map procedures" at bounding box center [78, 373] width 107 height 11
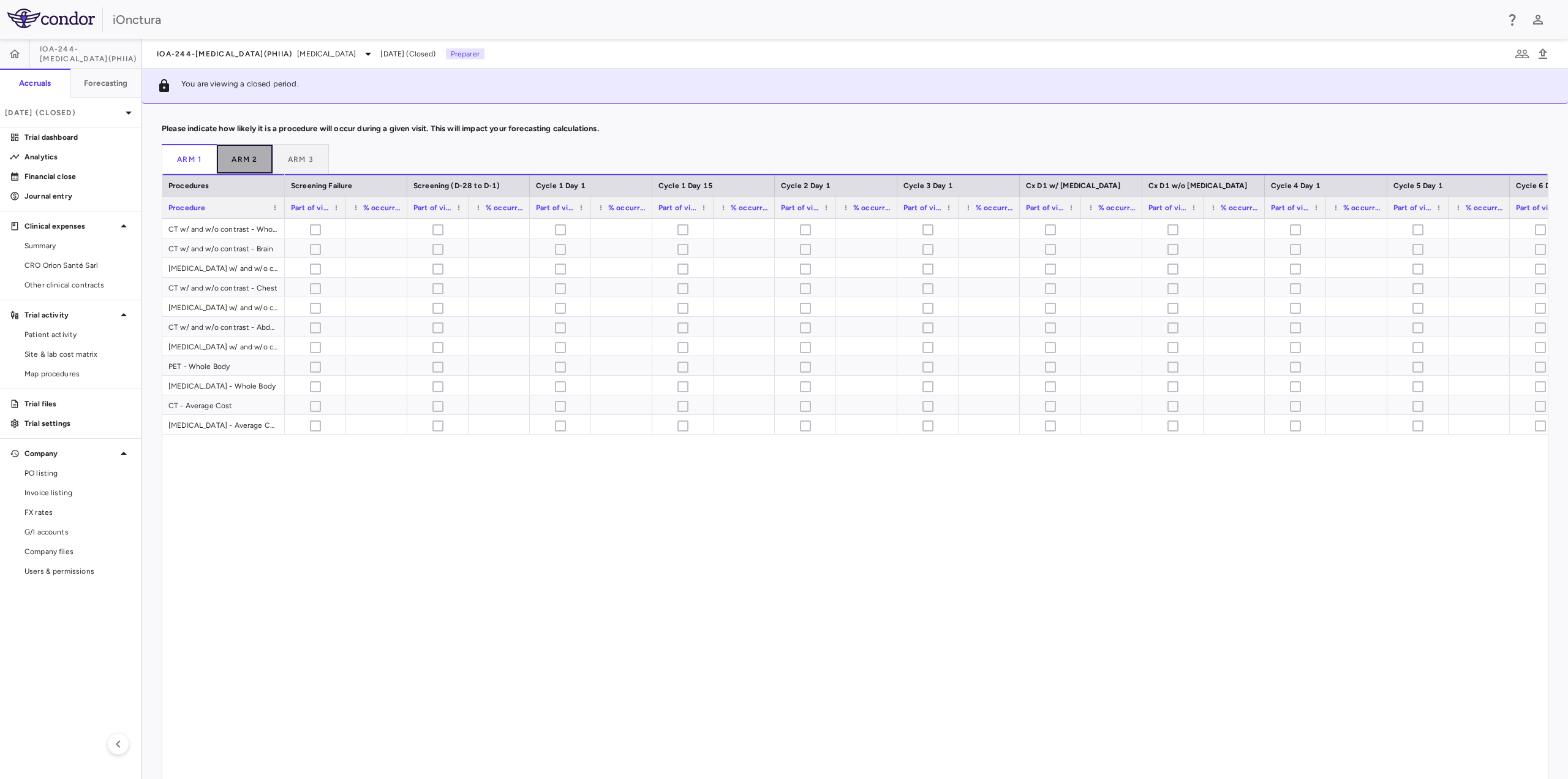
click at [241, 153] on button "Arm 2" at bounding box center [245, 159] width 56 height 30
click at [283, 153] on button "Arm 3" at bounding box center [301, 159] width 56 height 30
click at [245, 162] on button "Arm 2" at bounding box center [245, 159] width 56 height 30
click at [197, 158] on button "Arm 1" at bounding box center [189, 159] width 55 height 30
click at [212, 55] on span "IOA-244-[MEDICAL_DATA](PhIIa)" at bounding box center [224, 53] width 135 height 10
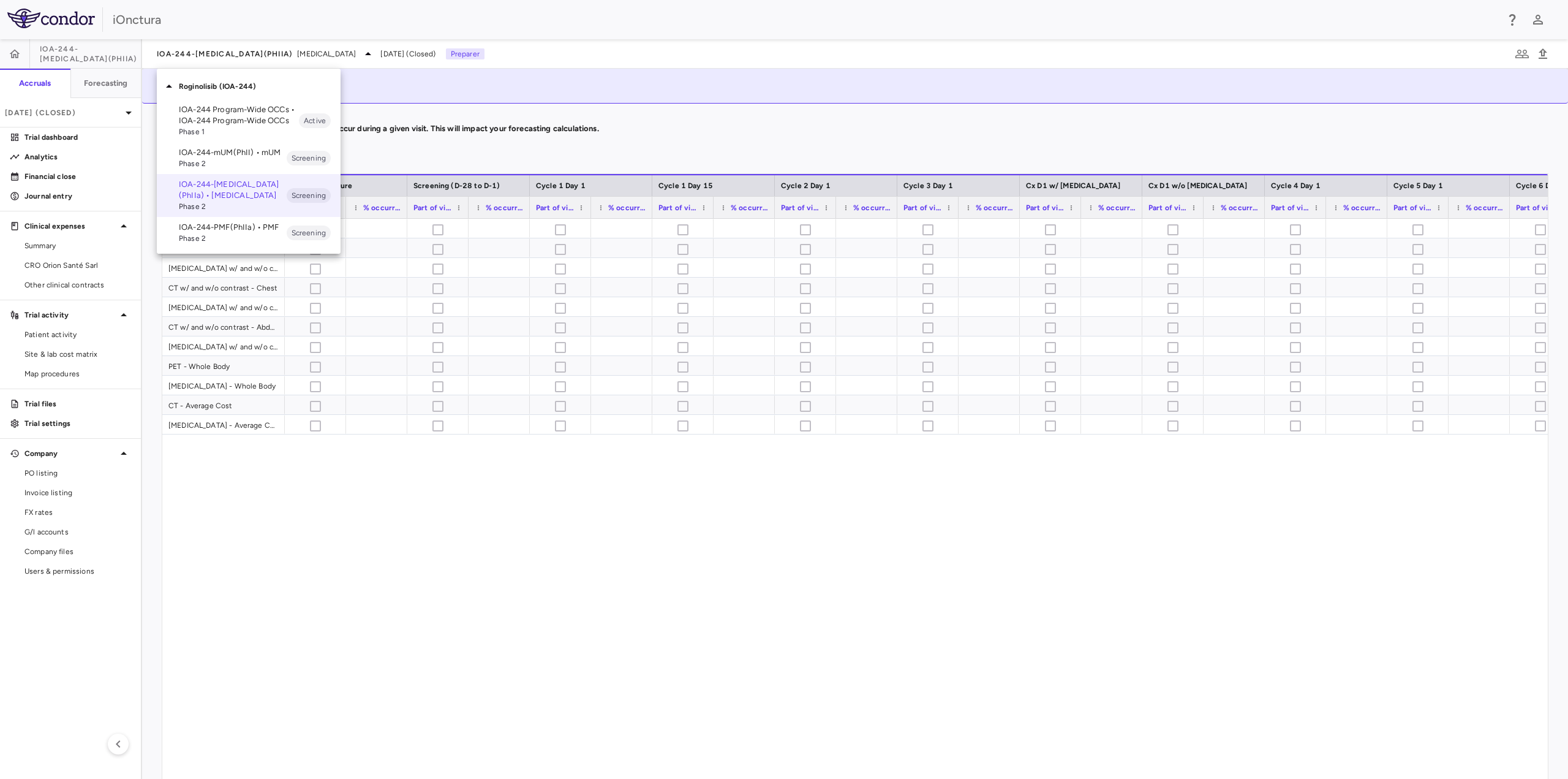
click at [102, 115] on div at bounding box center [784, 389] width 1568 height 779
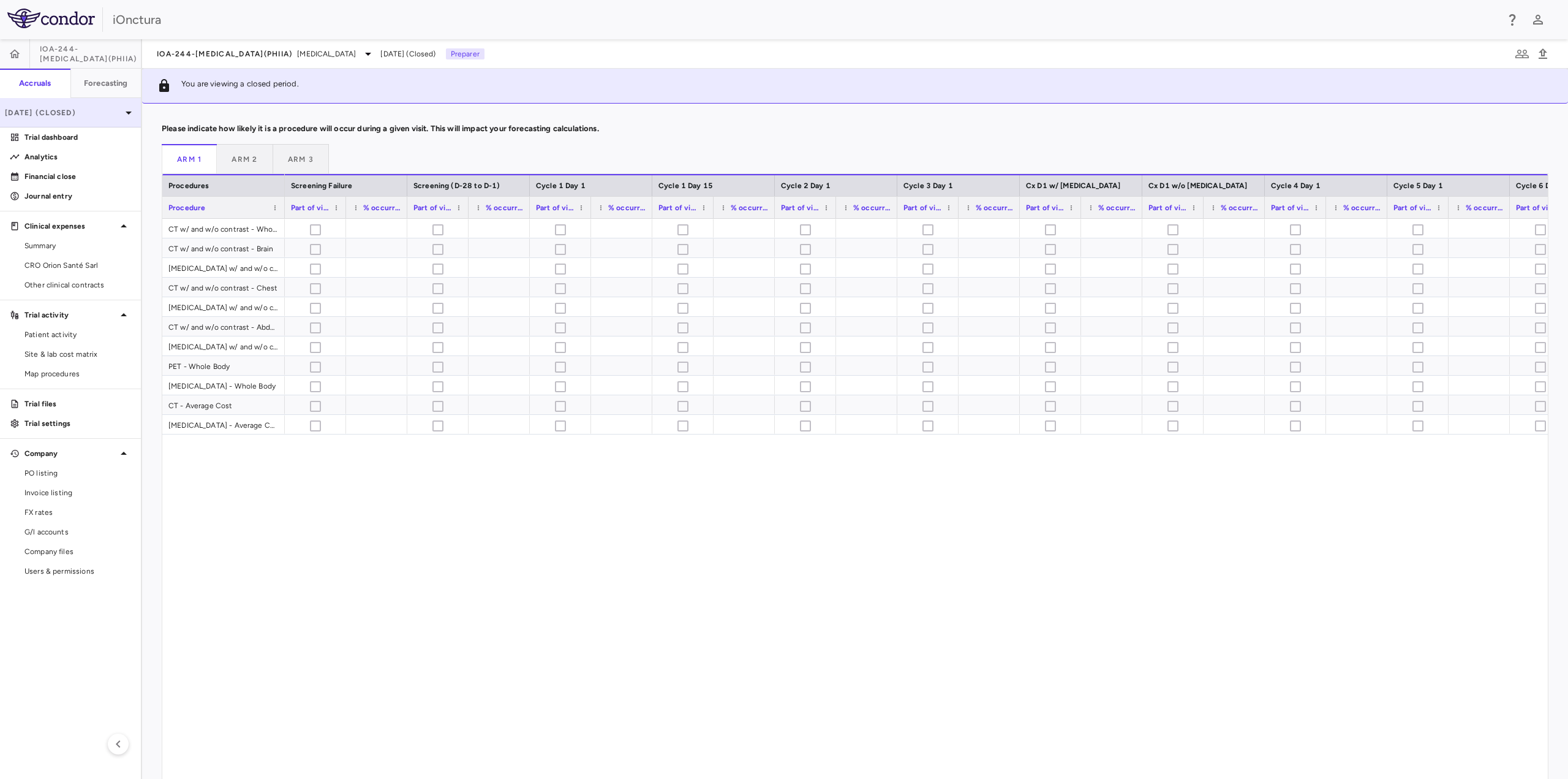
click at [124, 114] on icon at bounding box center [128, 112] width 15 height 15
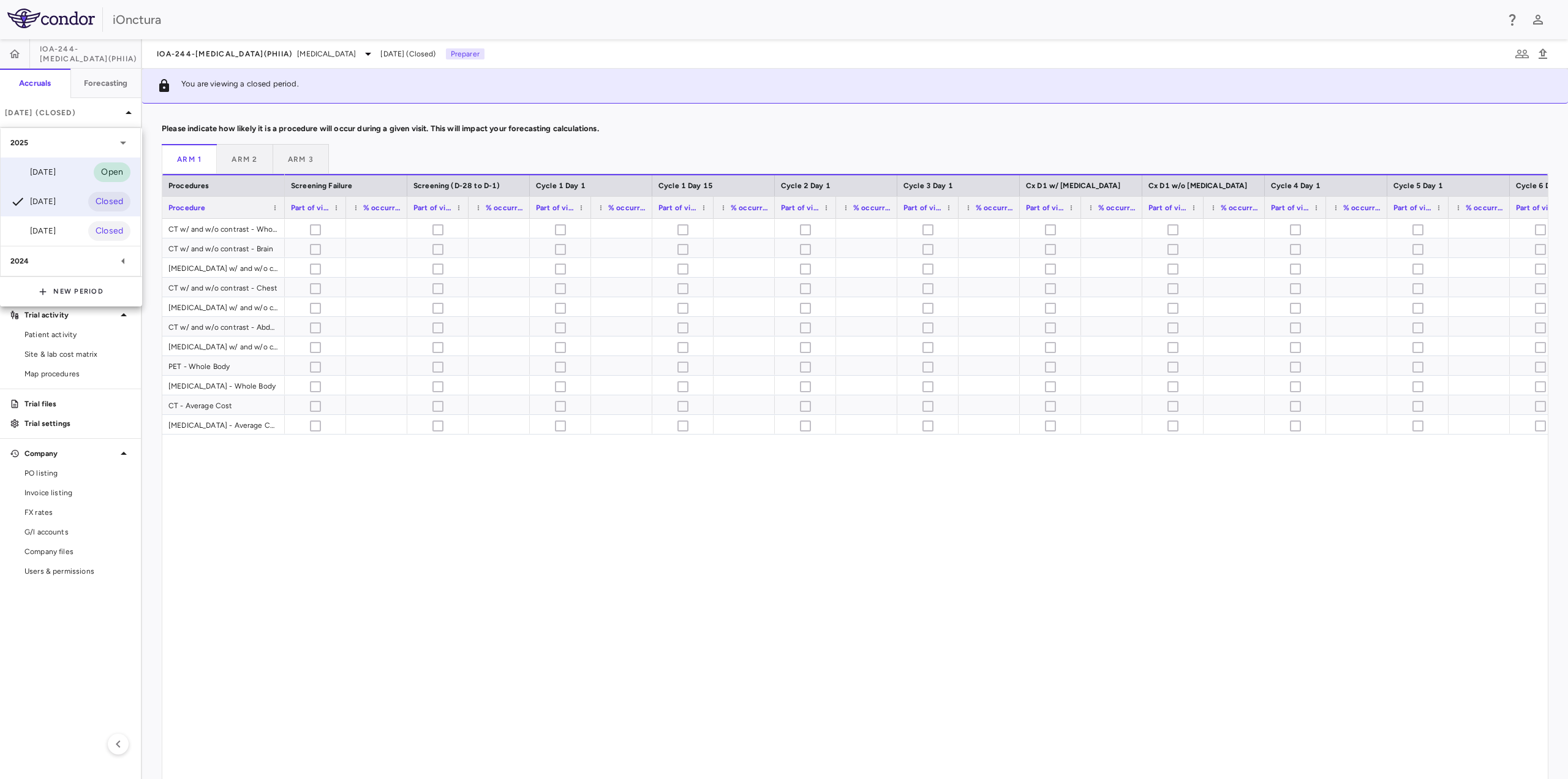
click at [56, 171] on div "[DATE]" at bounding box center [33, 172] width 46 height 15
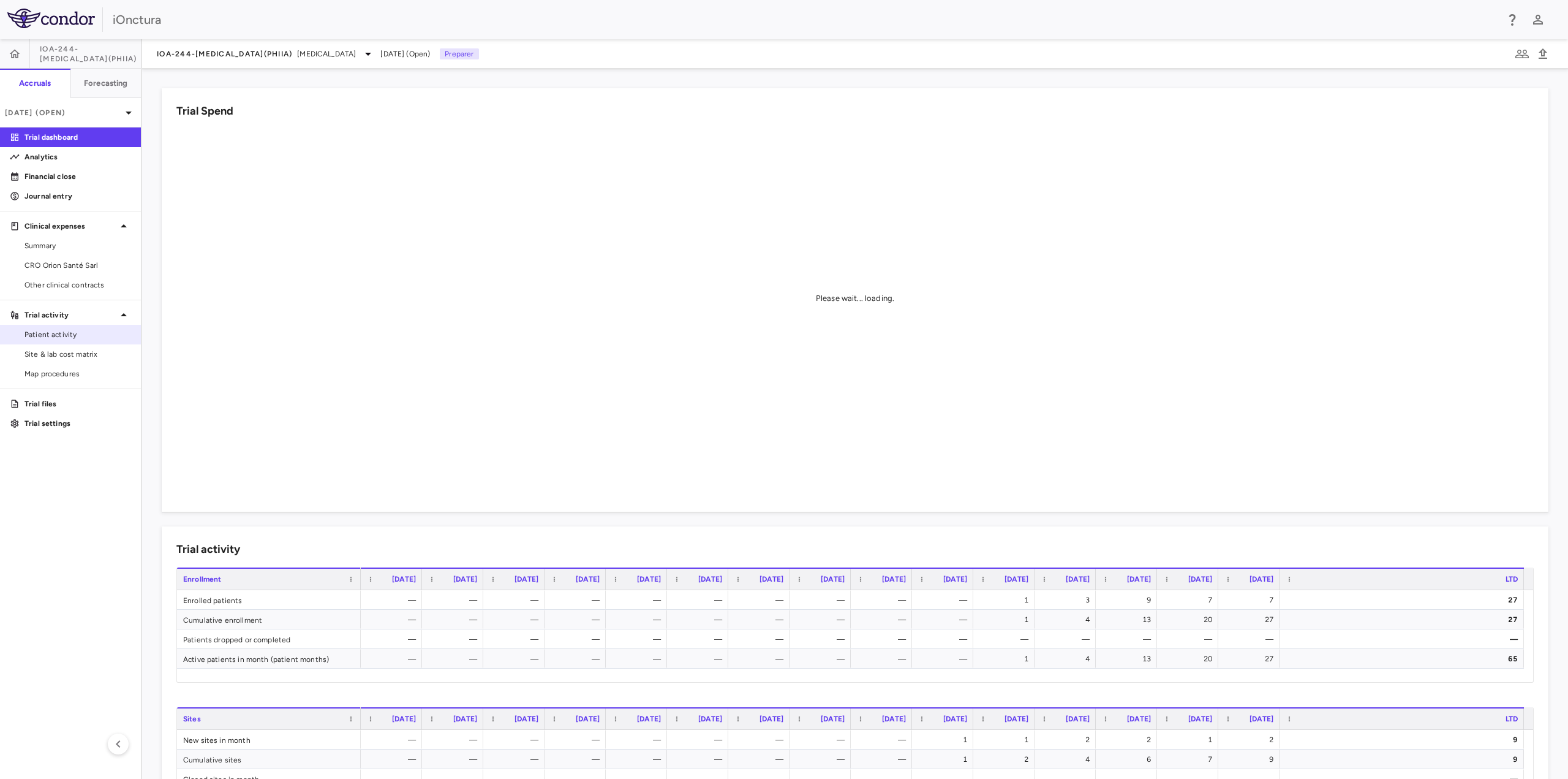
click at [80, 337] on span "Patient activity" at bounding box center [78, 334] width 107 height 11
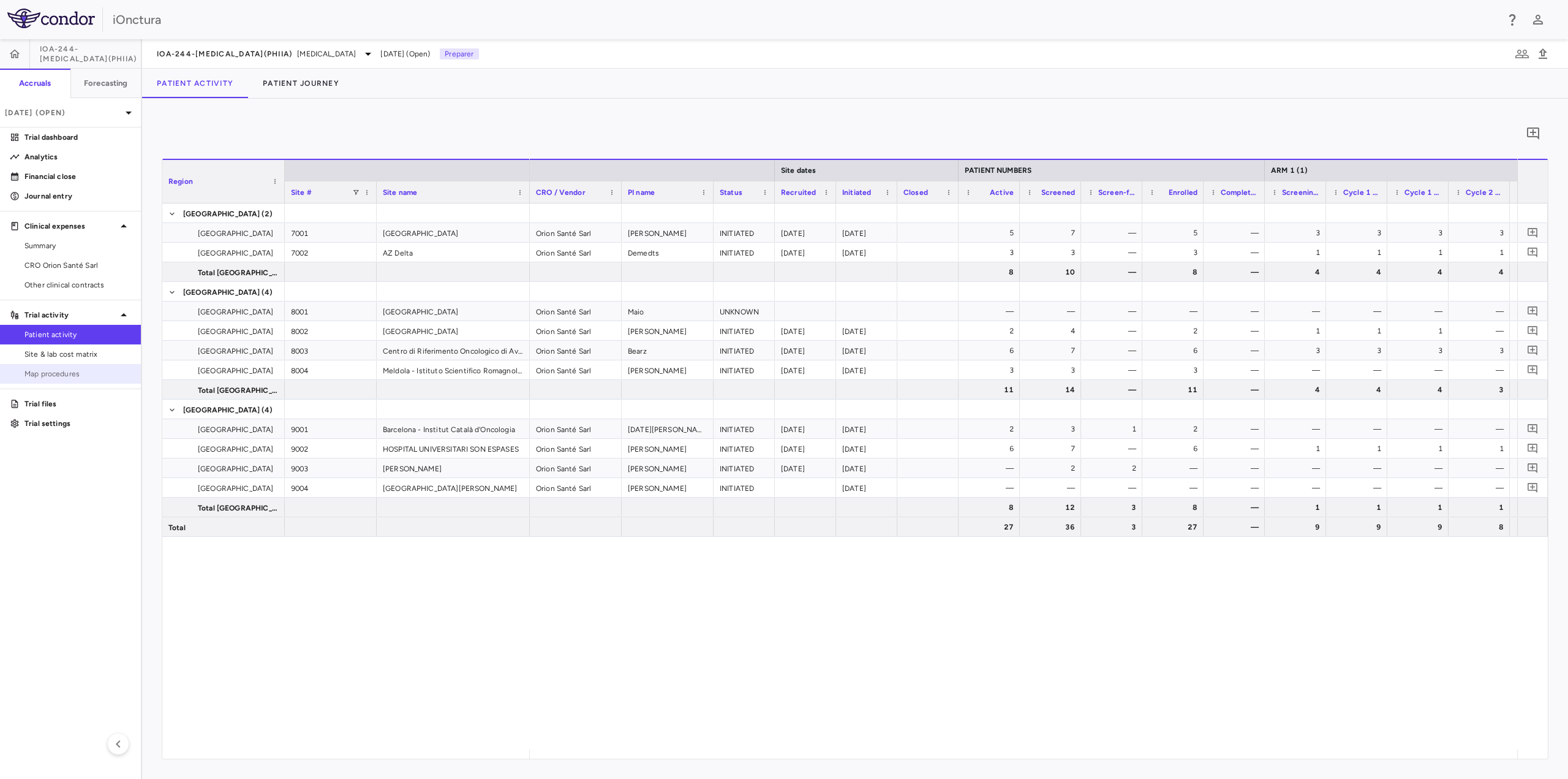
click at [74, 369] on span "Map procedures" at bounding box center [78, 373] width 107 height 11
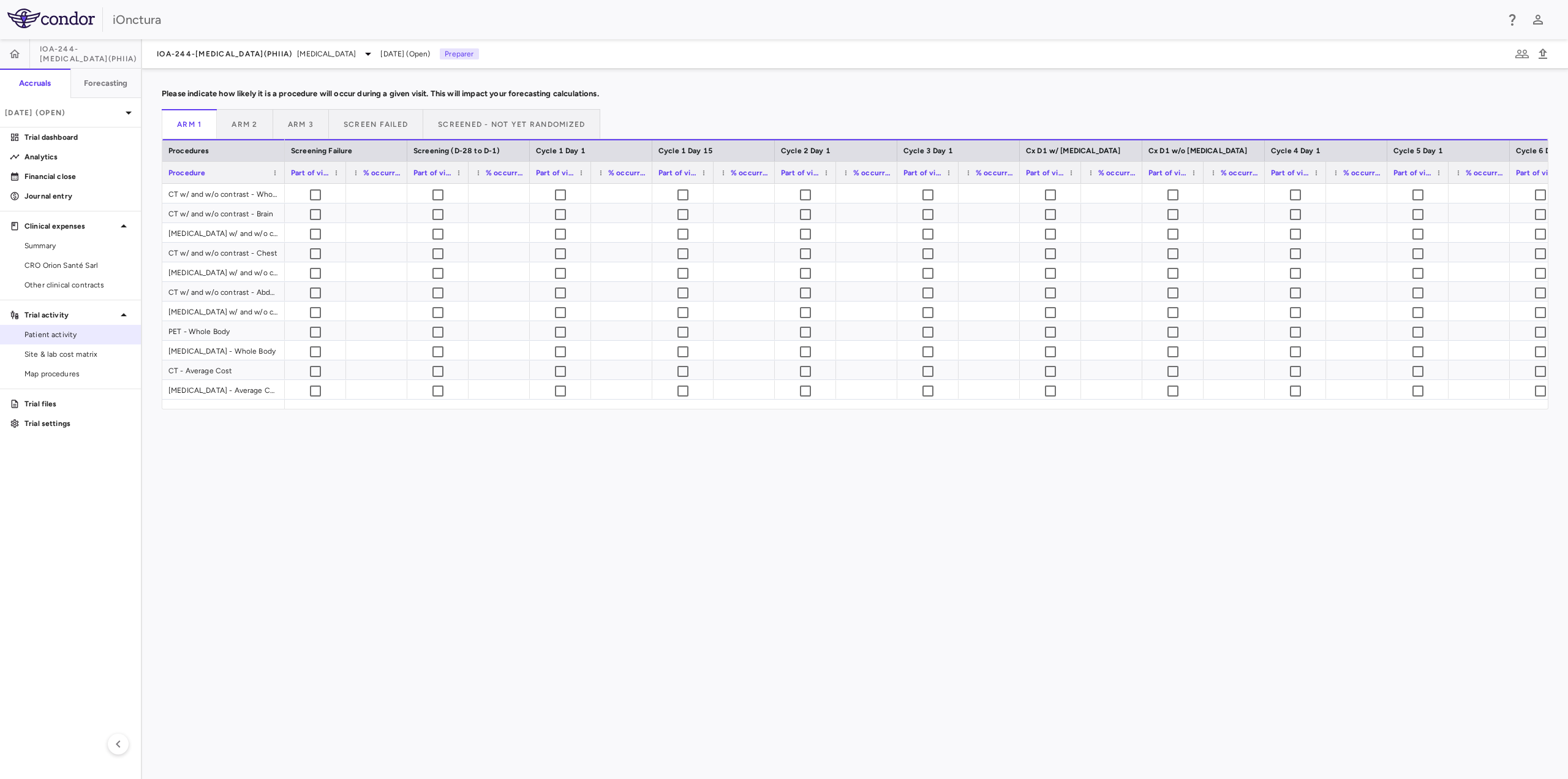
click at [53, 330] on span "Patient activity" at bounding box center [78, 334] width 107 height 11
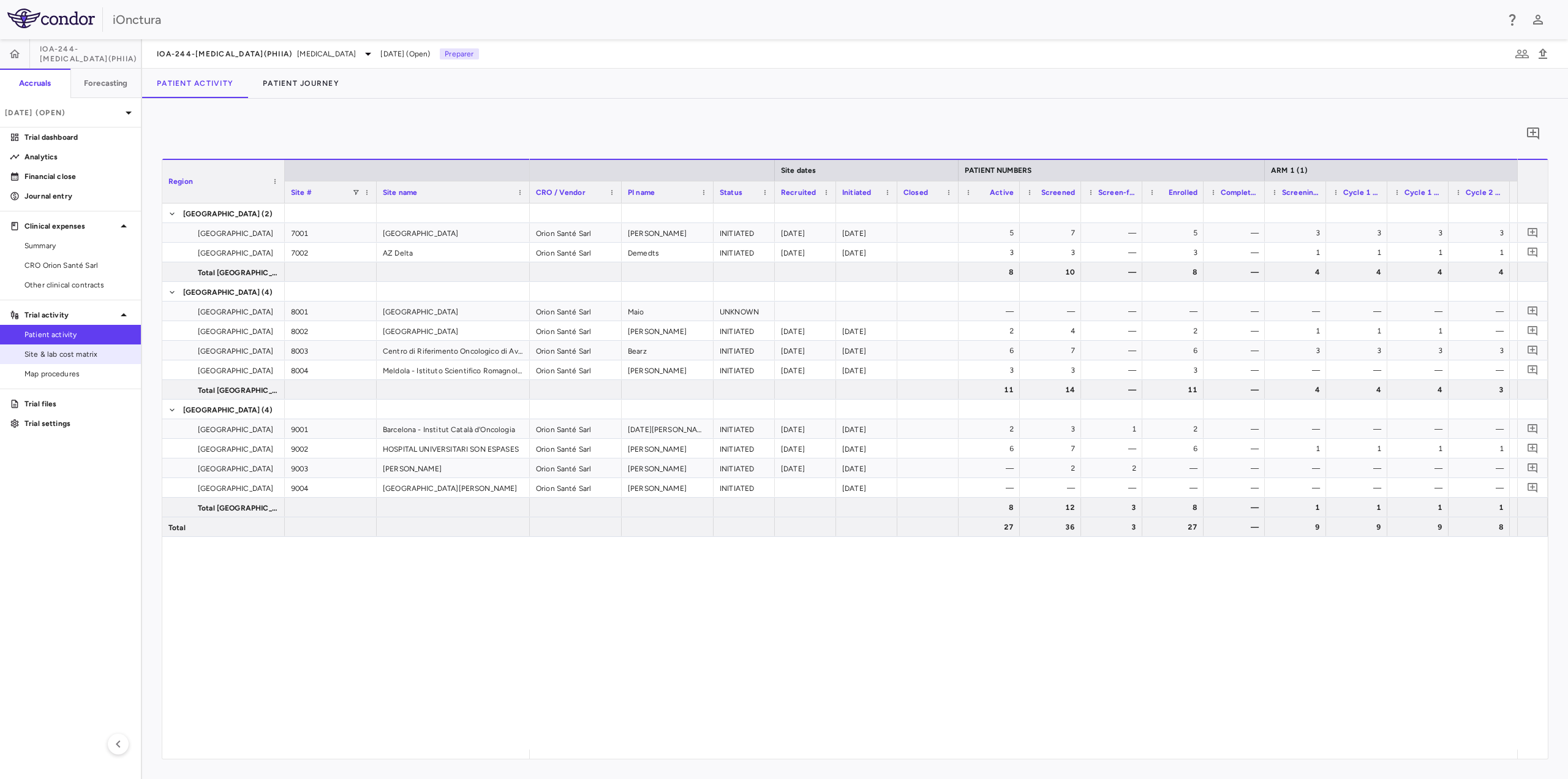
click at [58, 356] on span "Site & lab cost matrix" at bounding box center [78, 354] width 107 height 11
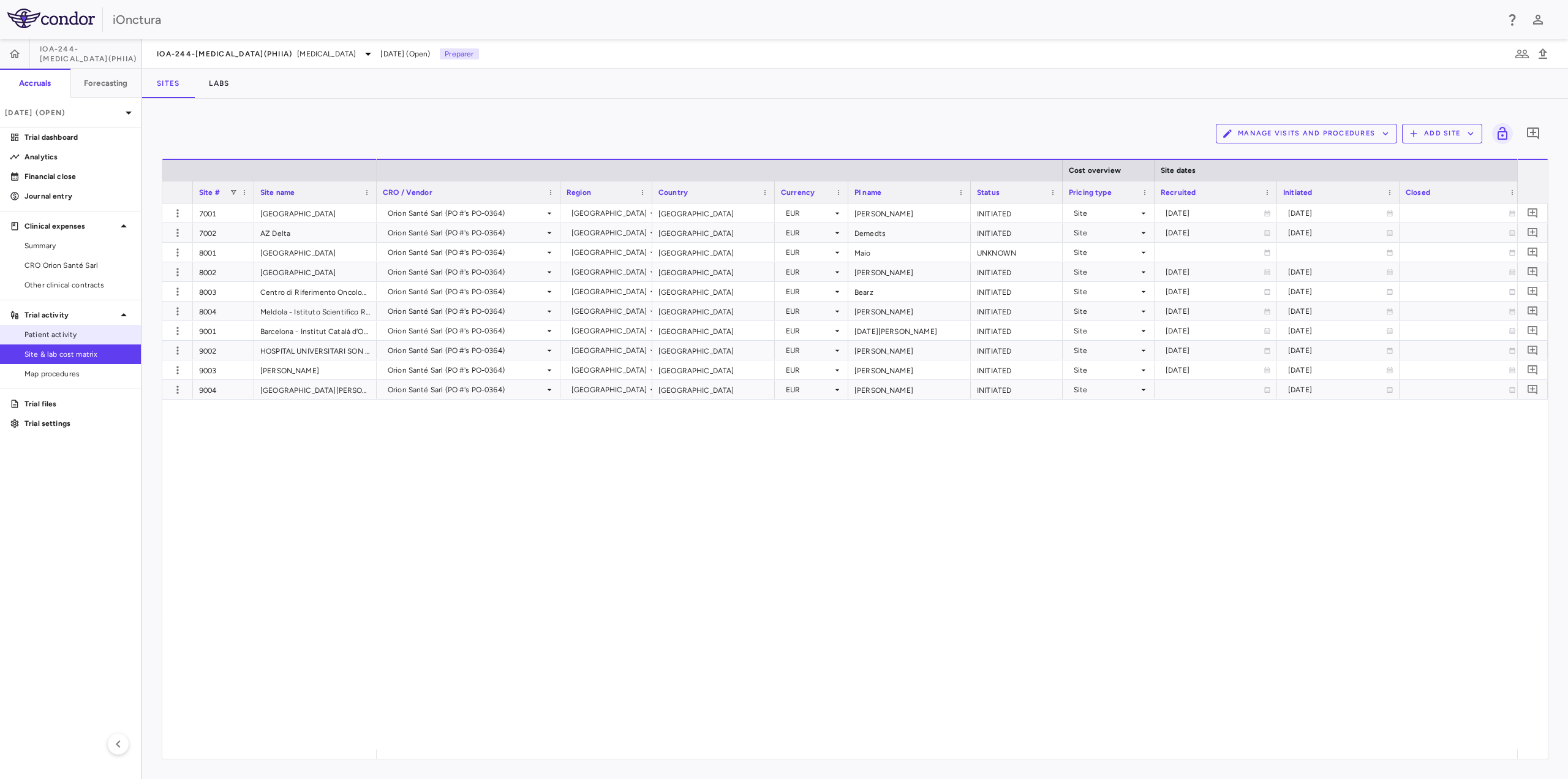
click at [58, 340] on link "Patient activity" at bounding box center [70, 335] width 141 height 19
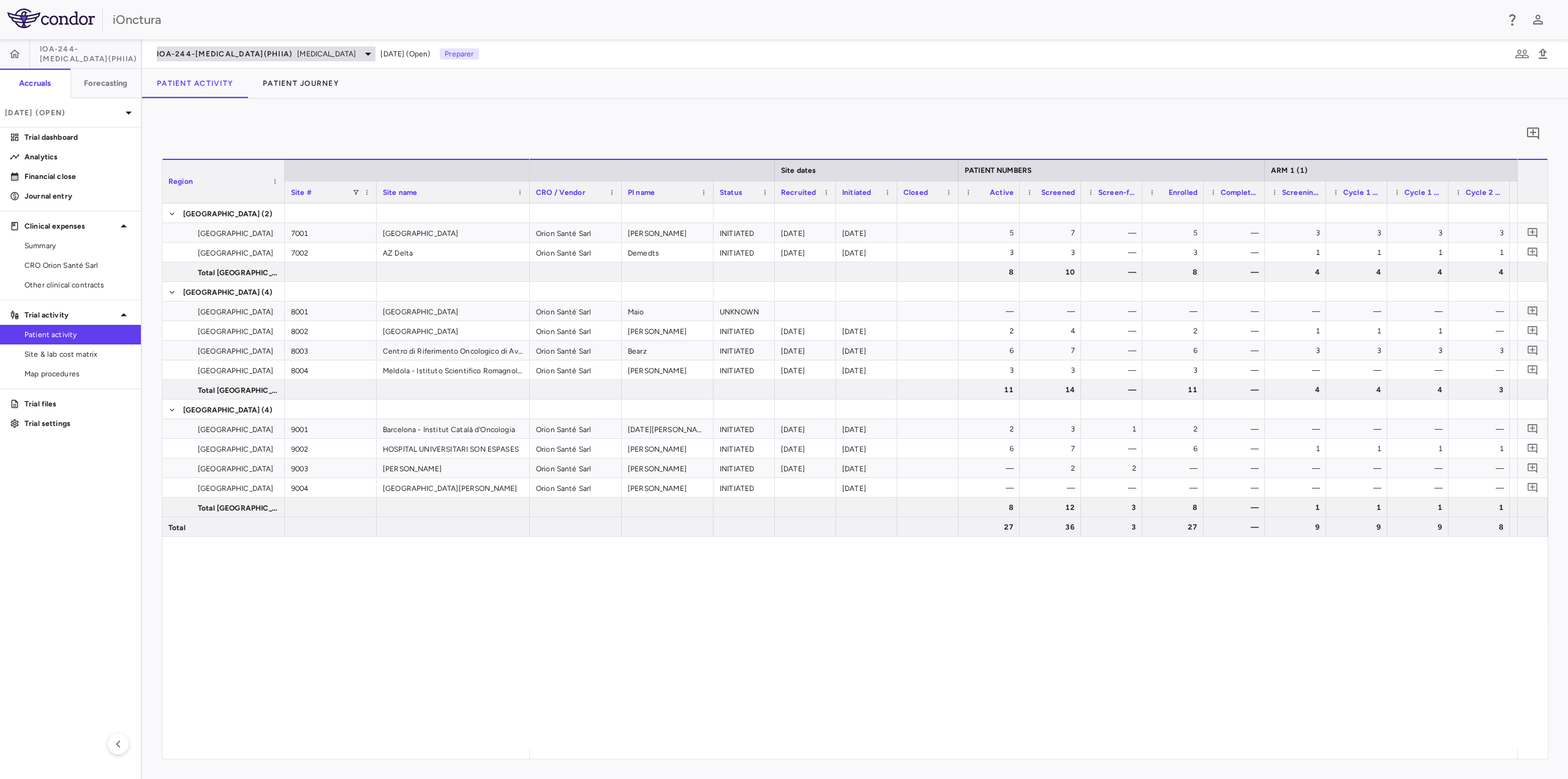
click at [297, 51] on span "[MEDICAL_DATA]" at bounding box center [327, 53] width 59 height 11
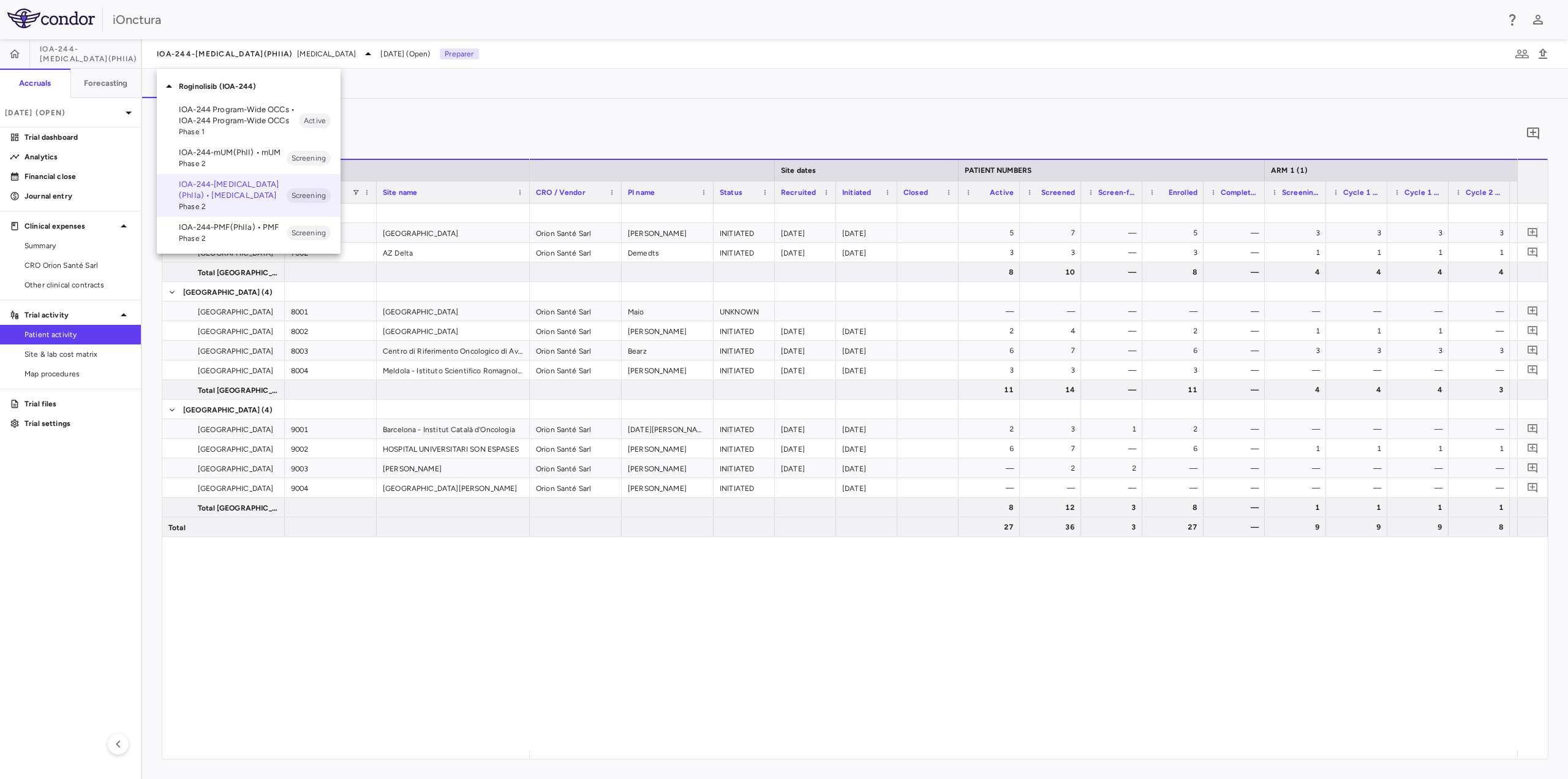
click at [99, 117] on div at bounding box center [784, 389] width 1568 height 779
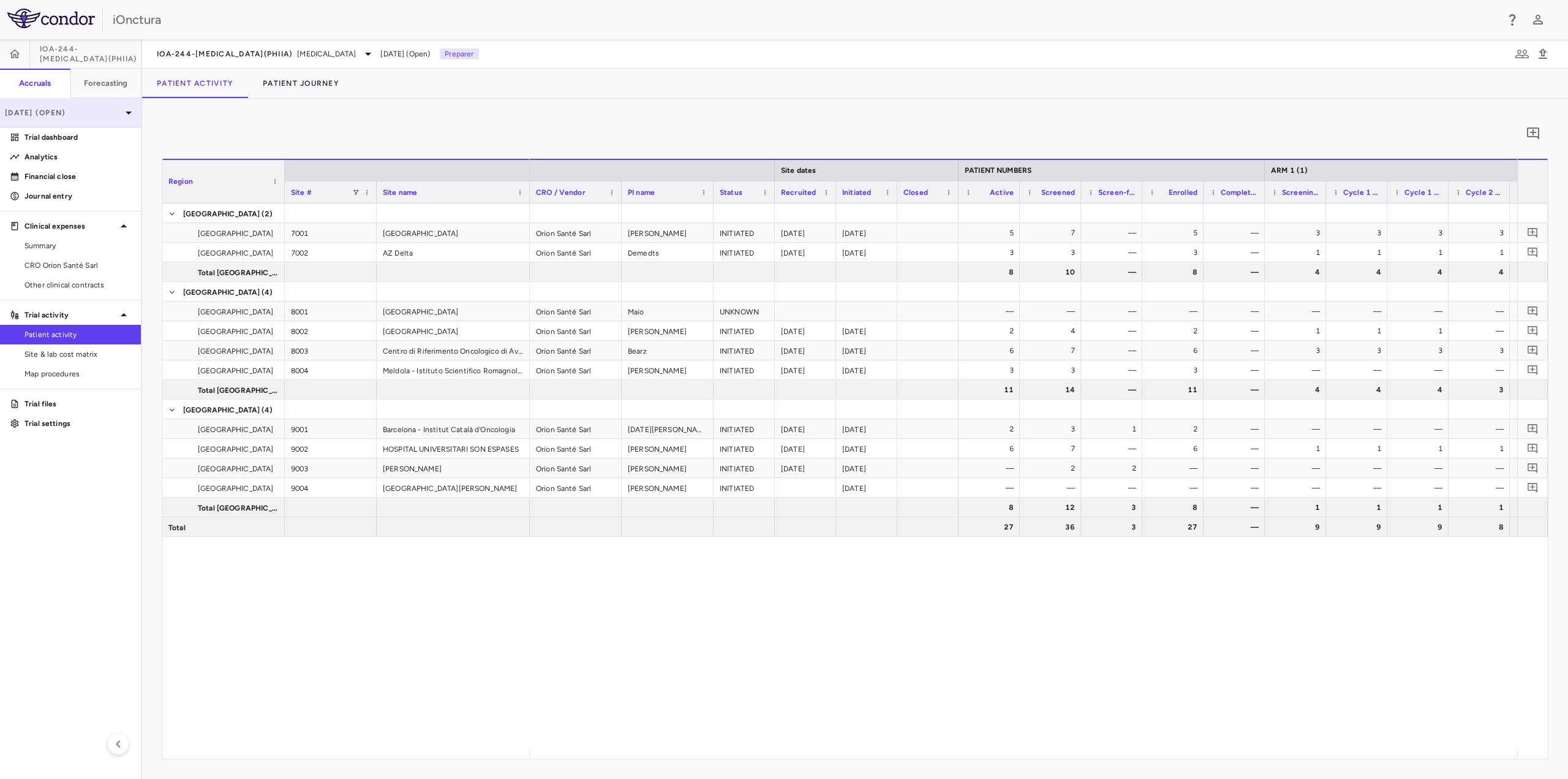
click at [125, 113] on icon at bounding box center [128, 112] width 15 height 15
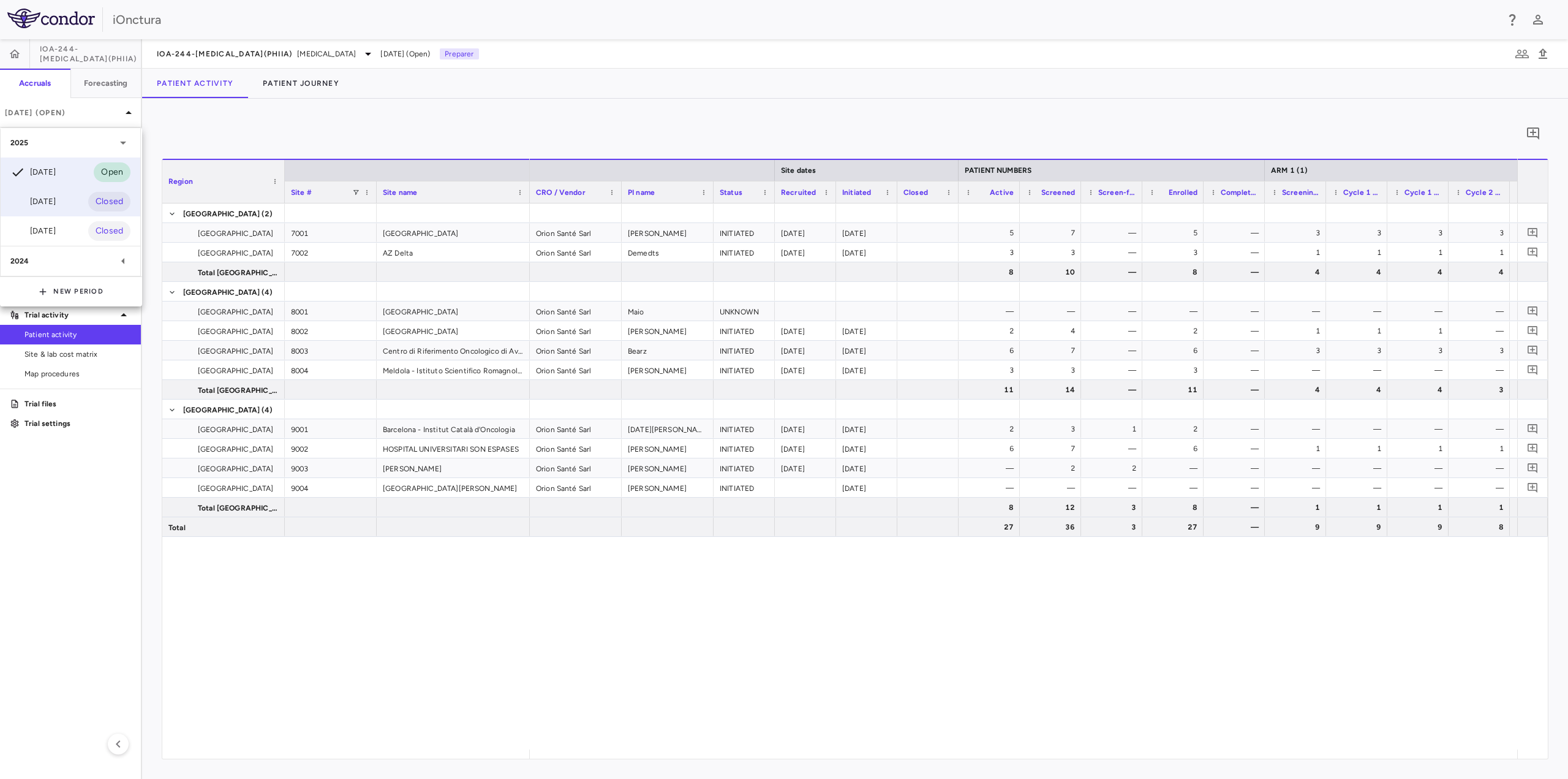
click at [70, 200] on div "[DATE] Closed" at bounding box center [71, 202] width 140 height 30
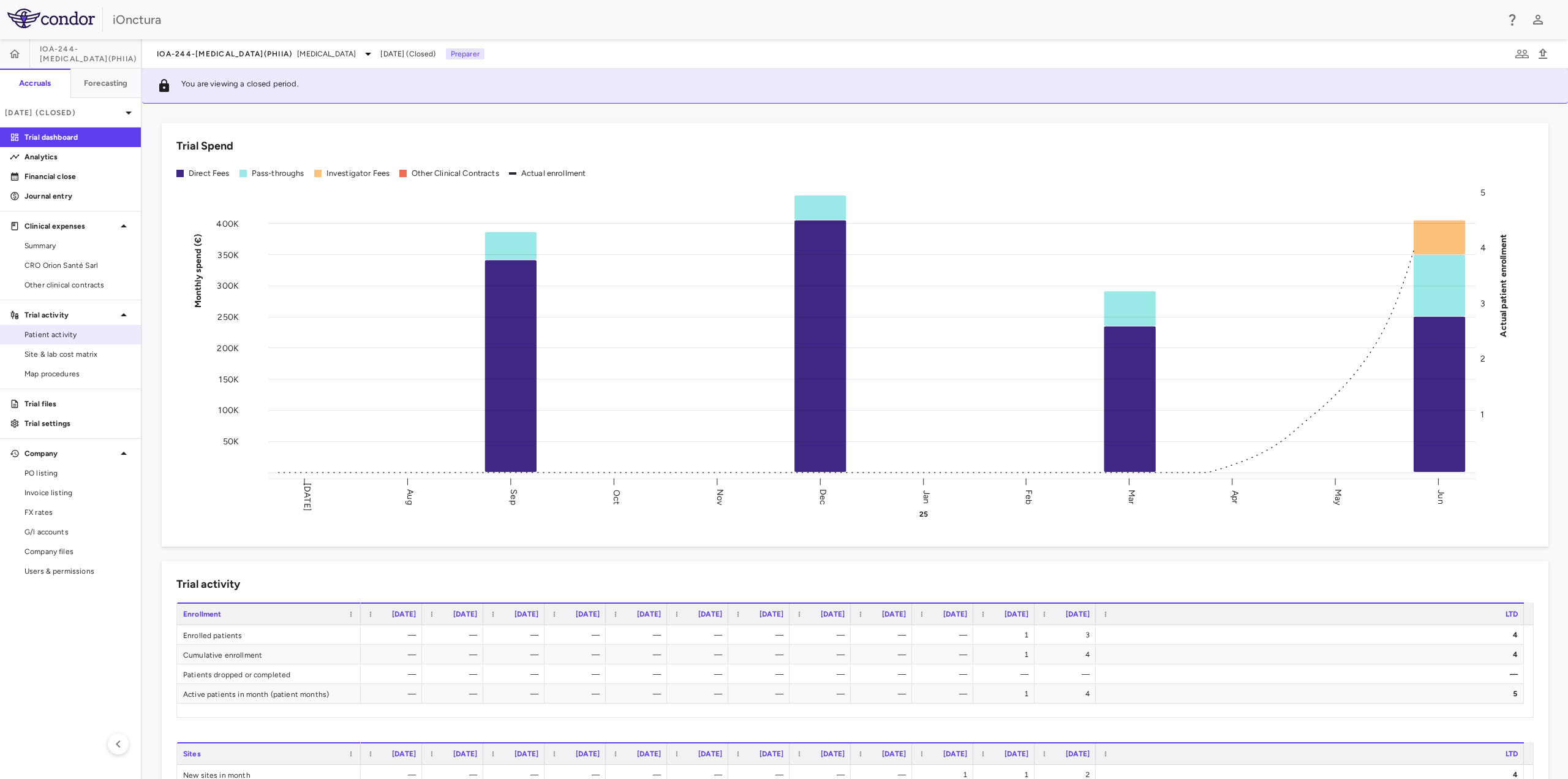
click at [77, 334] on span "Patient activity" at bounding box center [78, 334] width 107 height 11
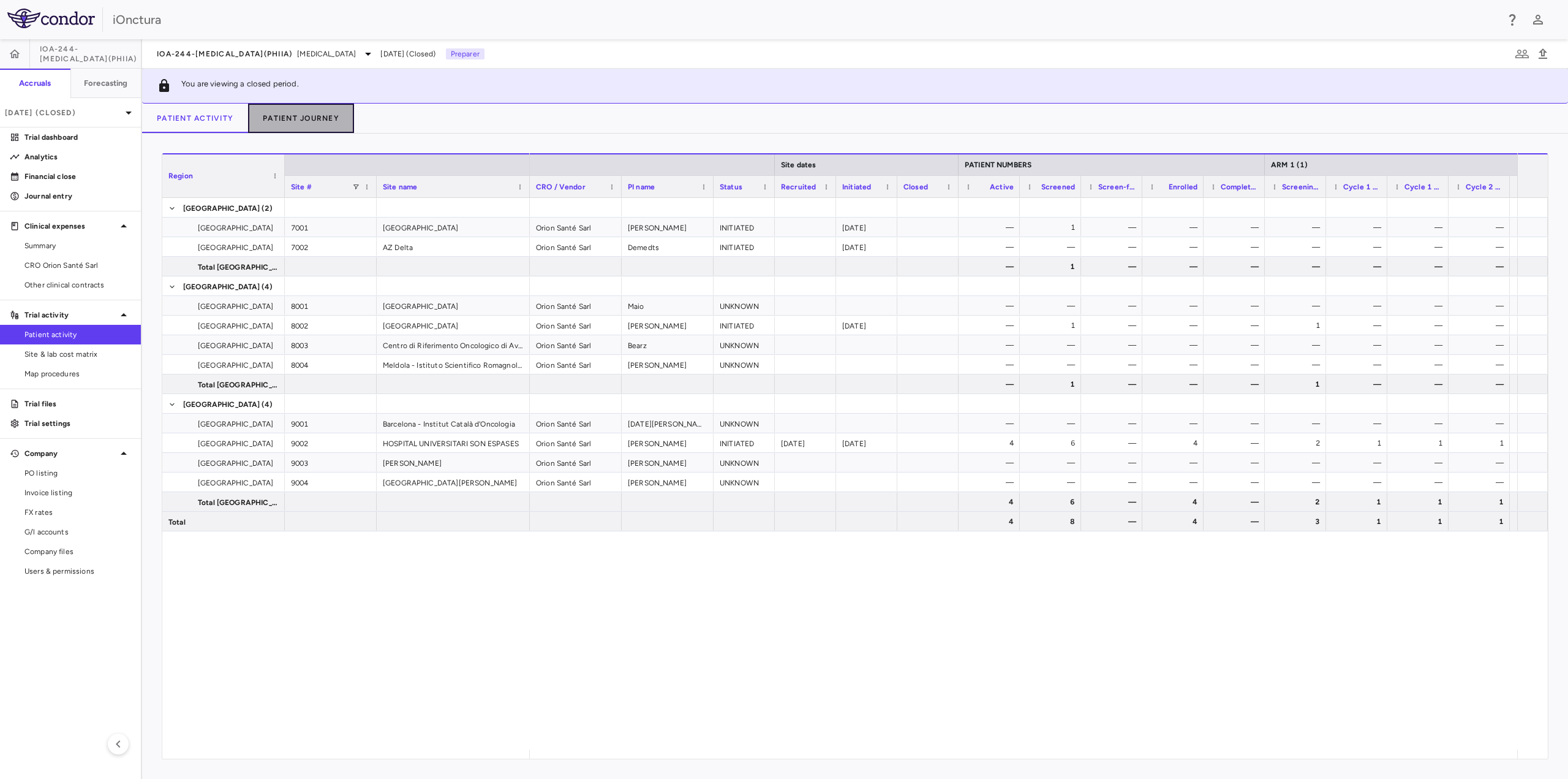
click at [322, 117] on button "Patient Journey" at bounding box center [301, 118] width 106 height 30
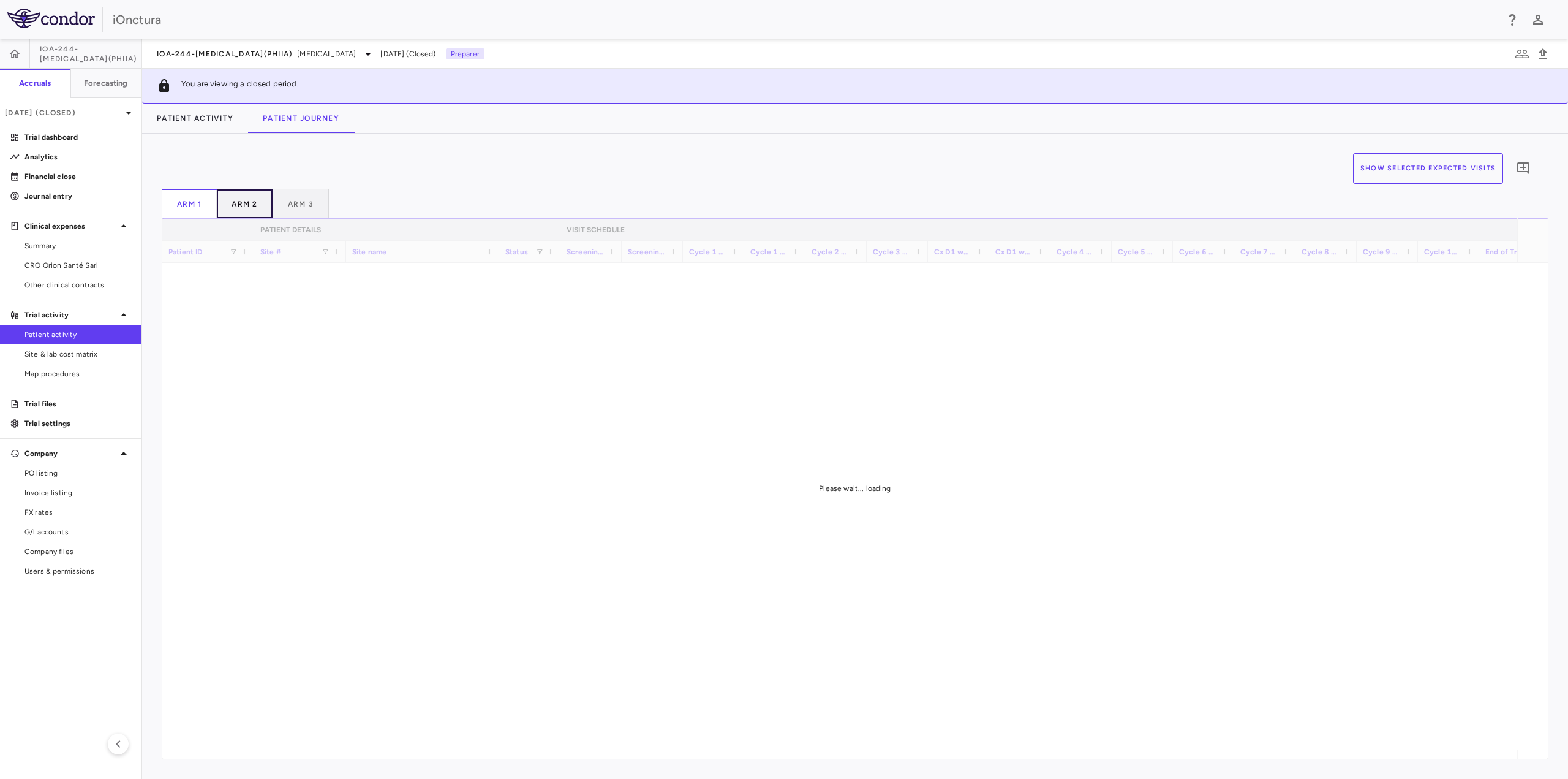
click at [240, 211] on button "Arm 2" at bounding box center [245, 204] width 56 height 30
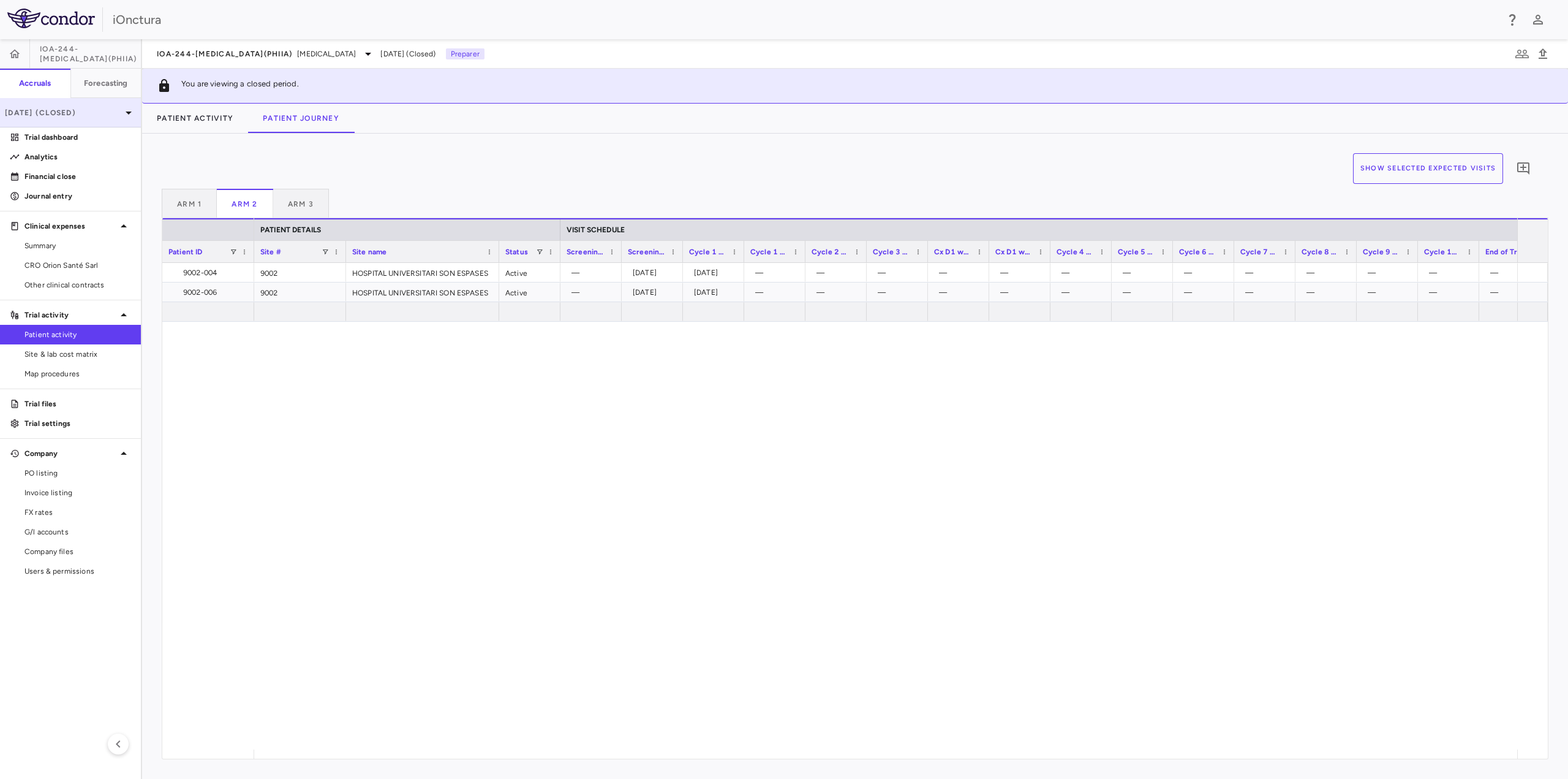
click at [87, 113] on p "[DATE] (Closed)" at bounding box center [63, 112] width 116 height 11
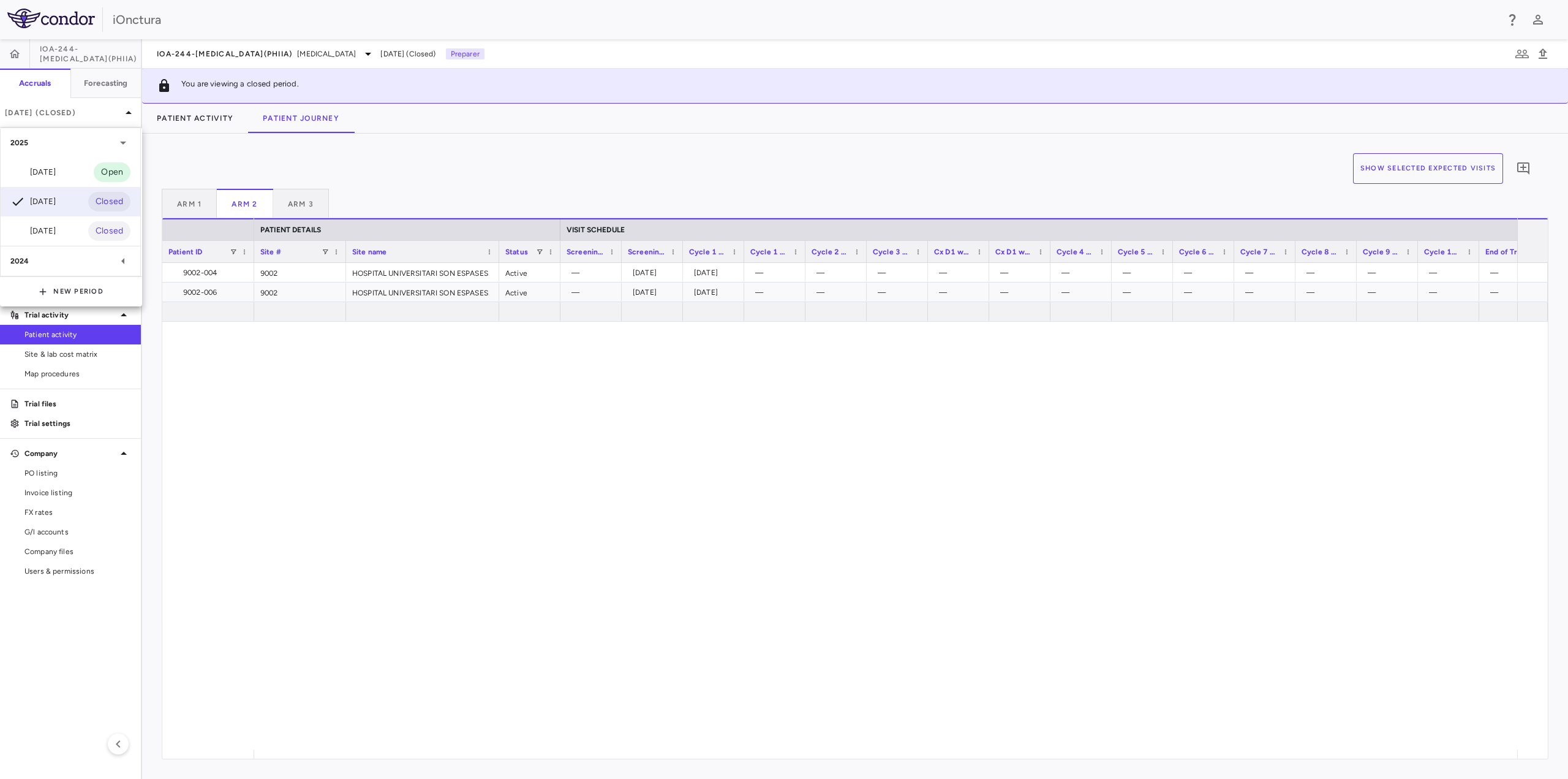
click at [1396, 362] on div at bounding box center [784, 389] width 1568 height 779
click at [1542, 56] on icon "button" at bounding box center [1543, 53] width 8 height 10
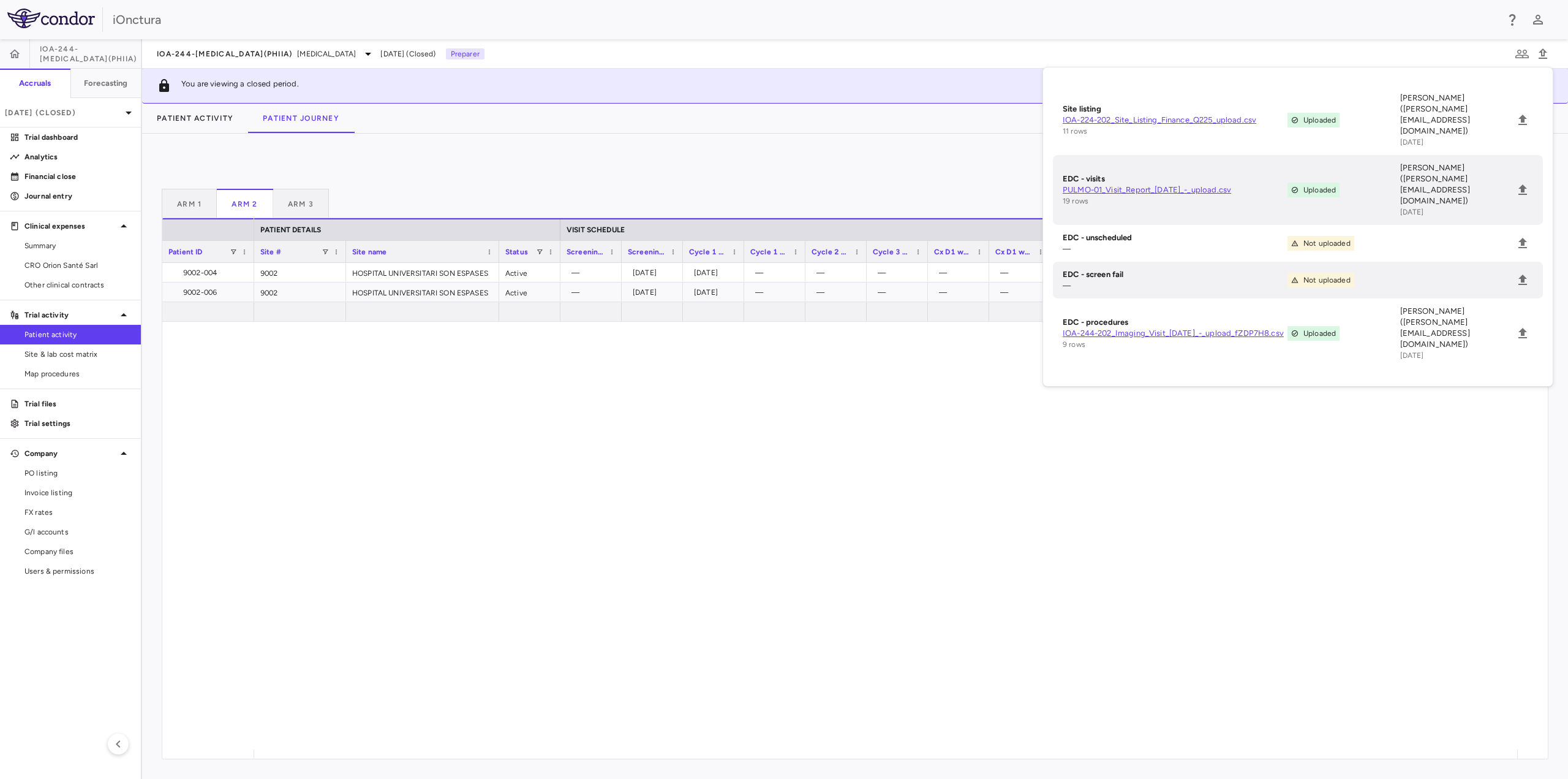
click at [1242, 328] on link "IOA-244-202_Imaging_Visit_[DATE]_-_upload_fZDP7H8.csv" at bounding box center [1175, 333] width 225 height 11
click at [1029, 473] on div "9002 HOSPITAL UNIVERSITARI SON ESPASES Active — [DATE] [DATE] — — — — — — — — —…" at bounding box center [885, 506] width 1263 height 487
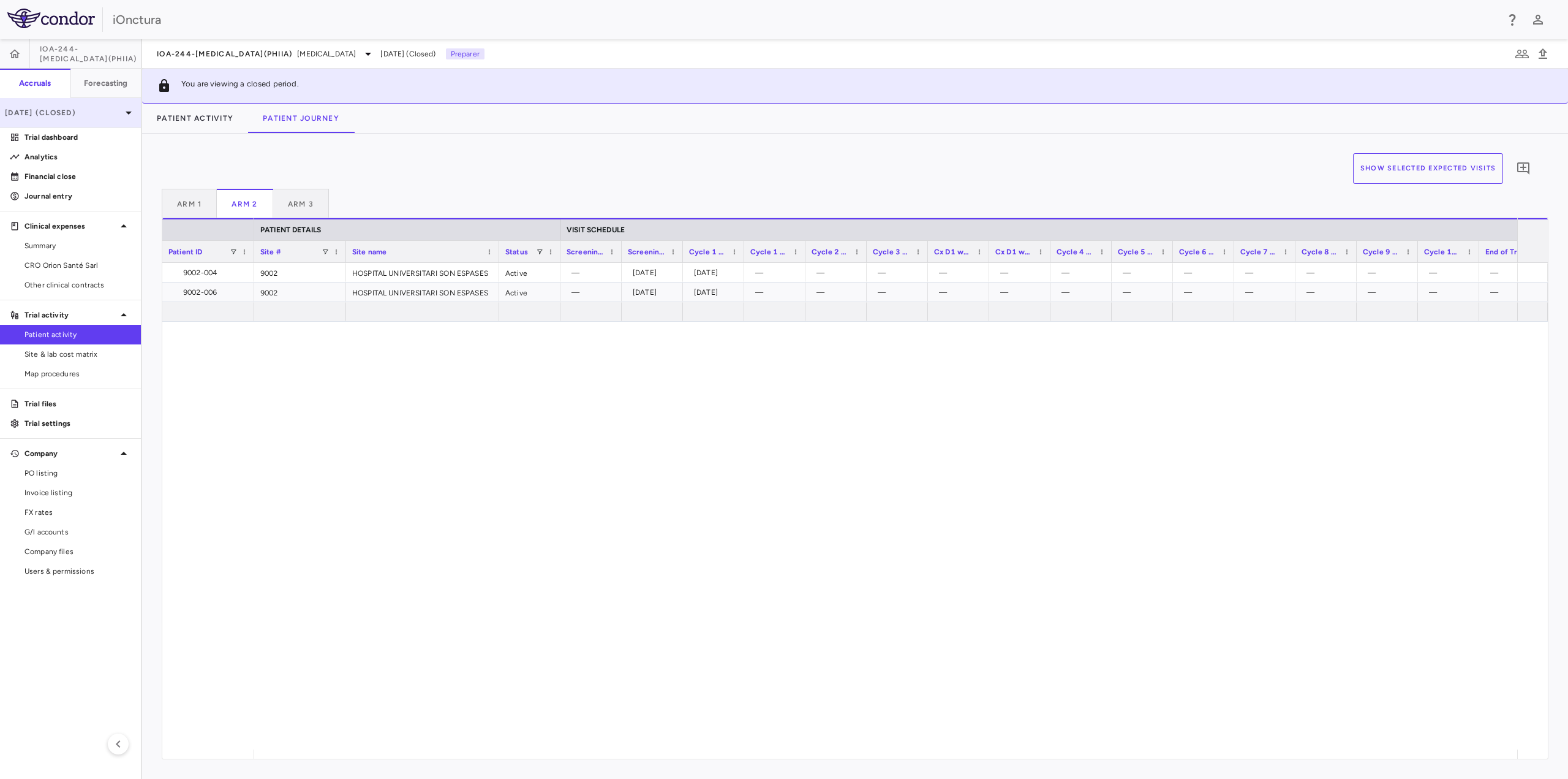
click at [97, 112] on p "[DATE] (Closed)" at bounding box center [63, 112] width 116 height 11
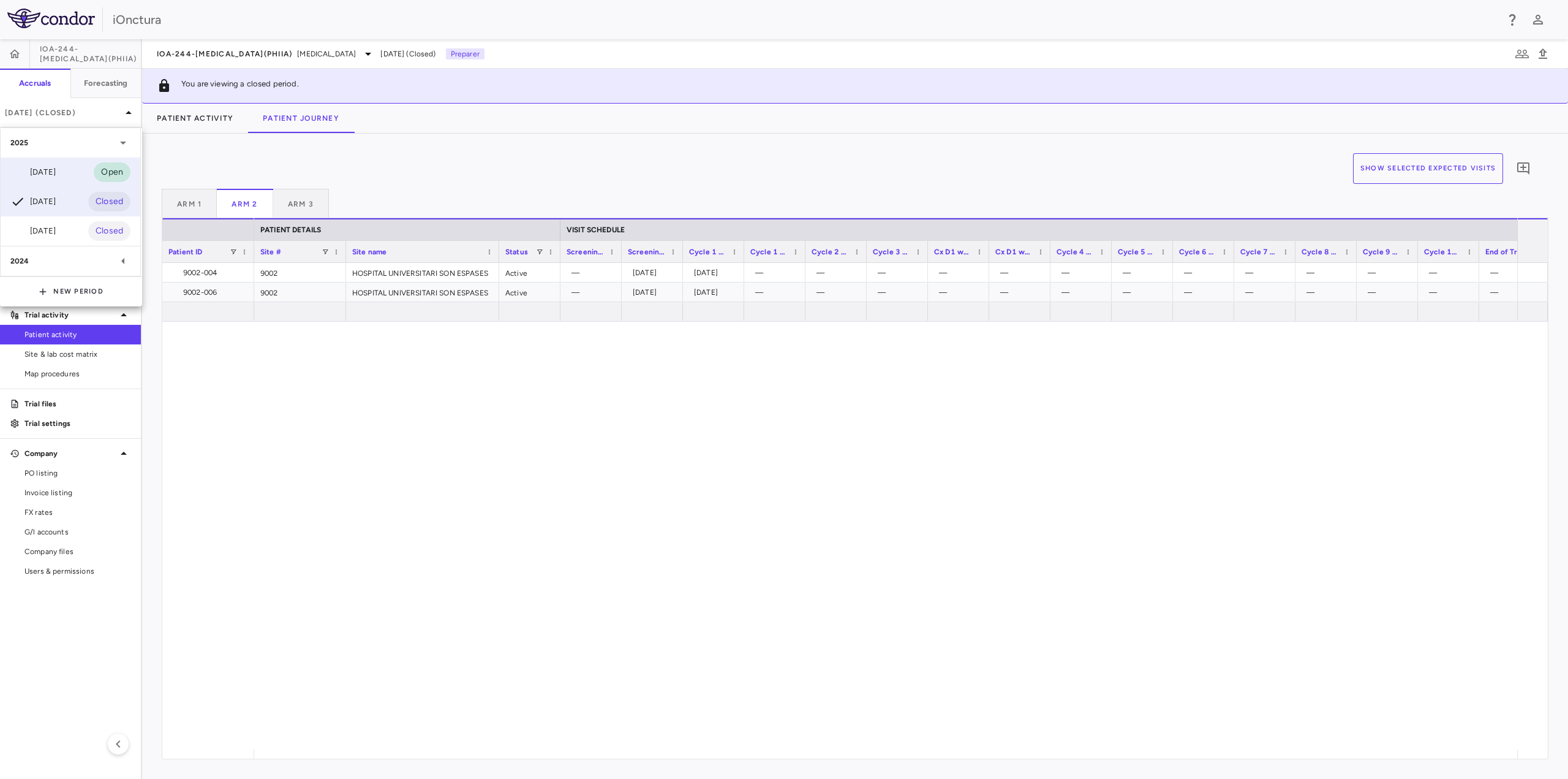
click at [72, 171] on div "[DATE] Open" at bounding box center [71, 172] width 140 height 30
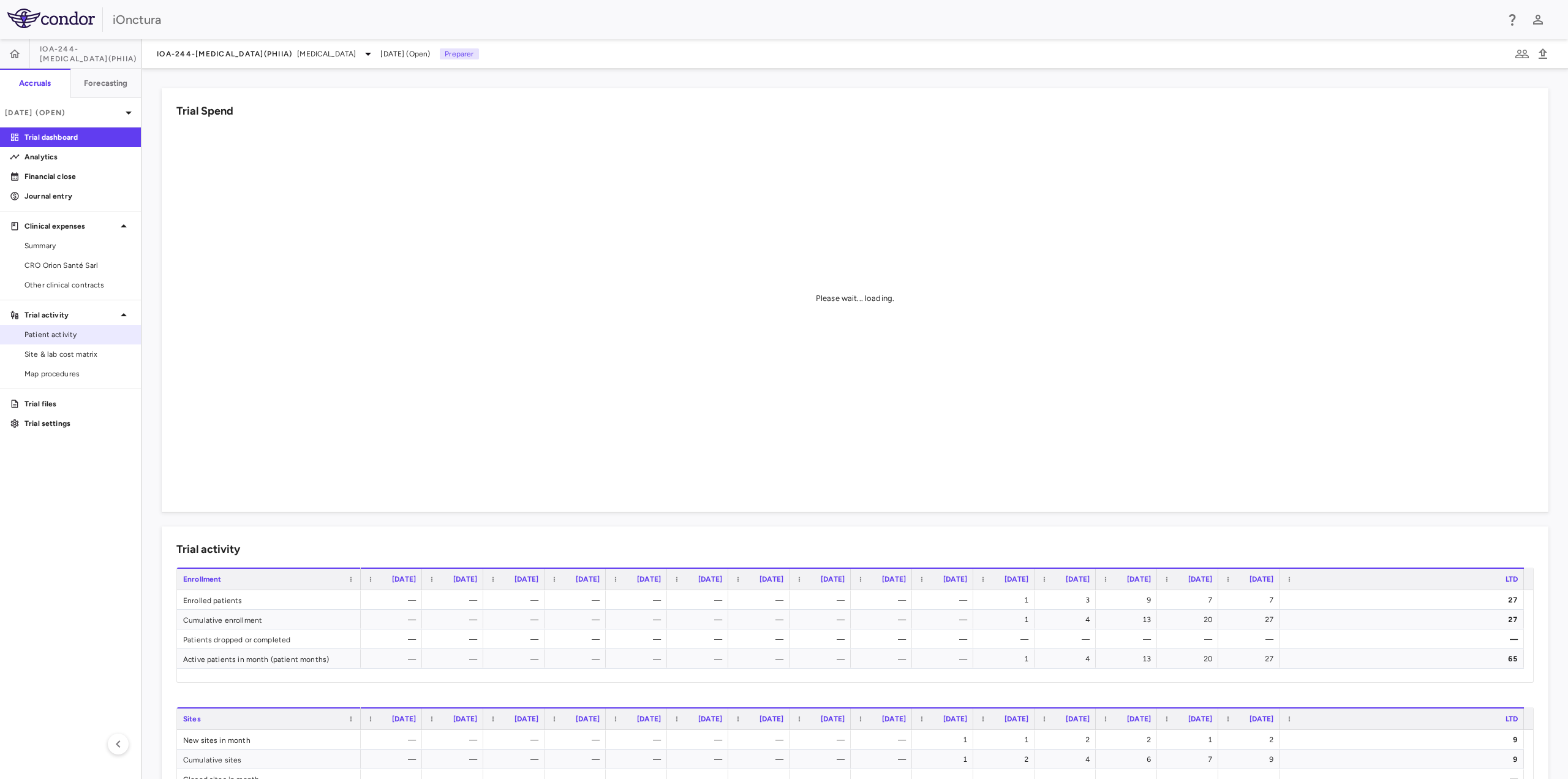
click at [94, 344] on div "Patient activity" at bounding box center [70, 335] width 141 height 20
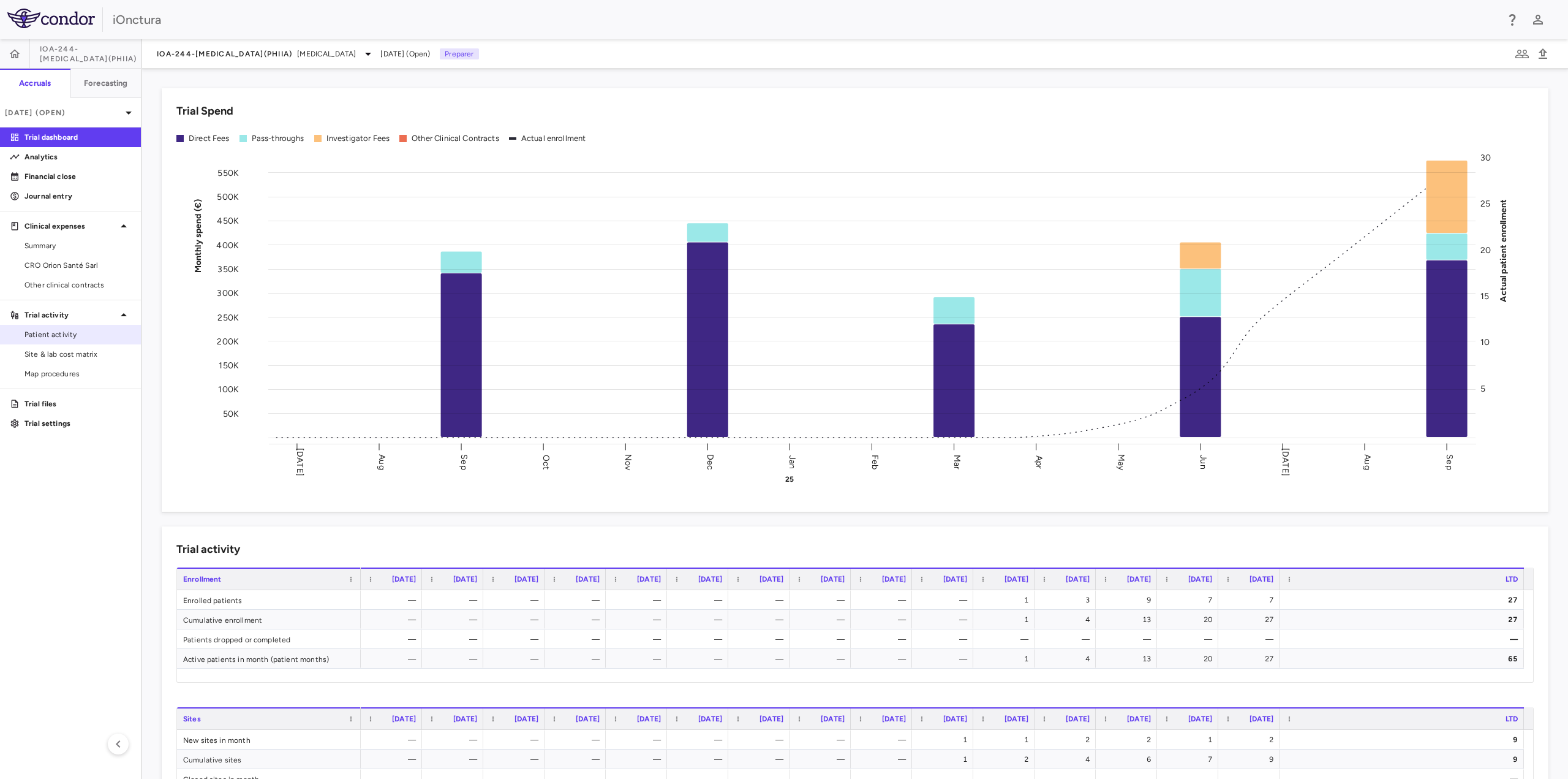
click at [64, 338] on span "Patient activity" at bounding box center [78, 334] width 107 height 11
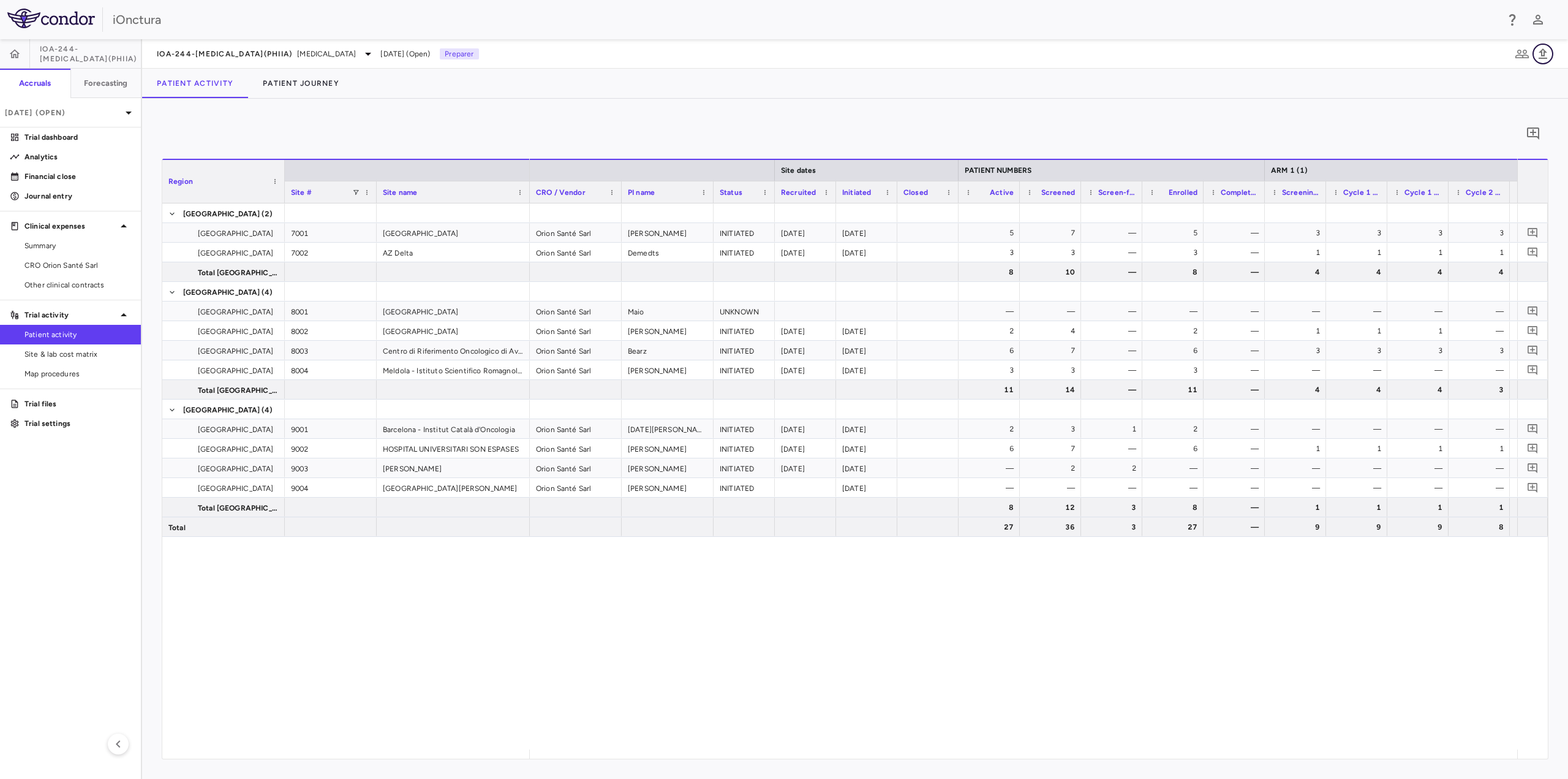
click at [1546, 56] on icon "button" at bounding box center [1543, 54] width 15 height 15
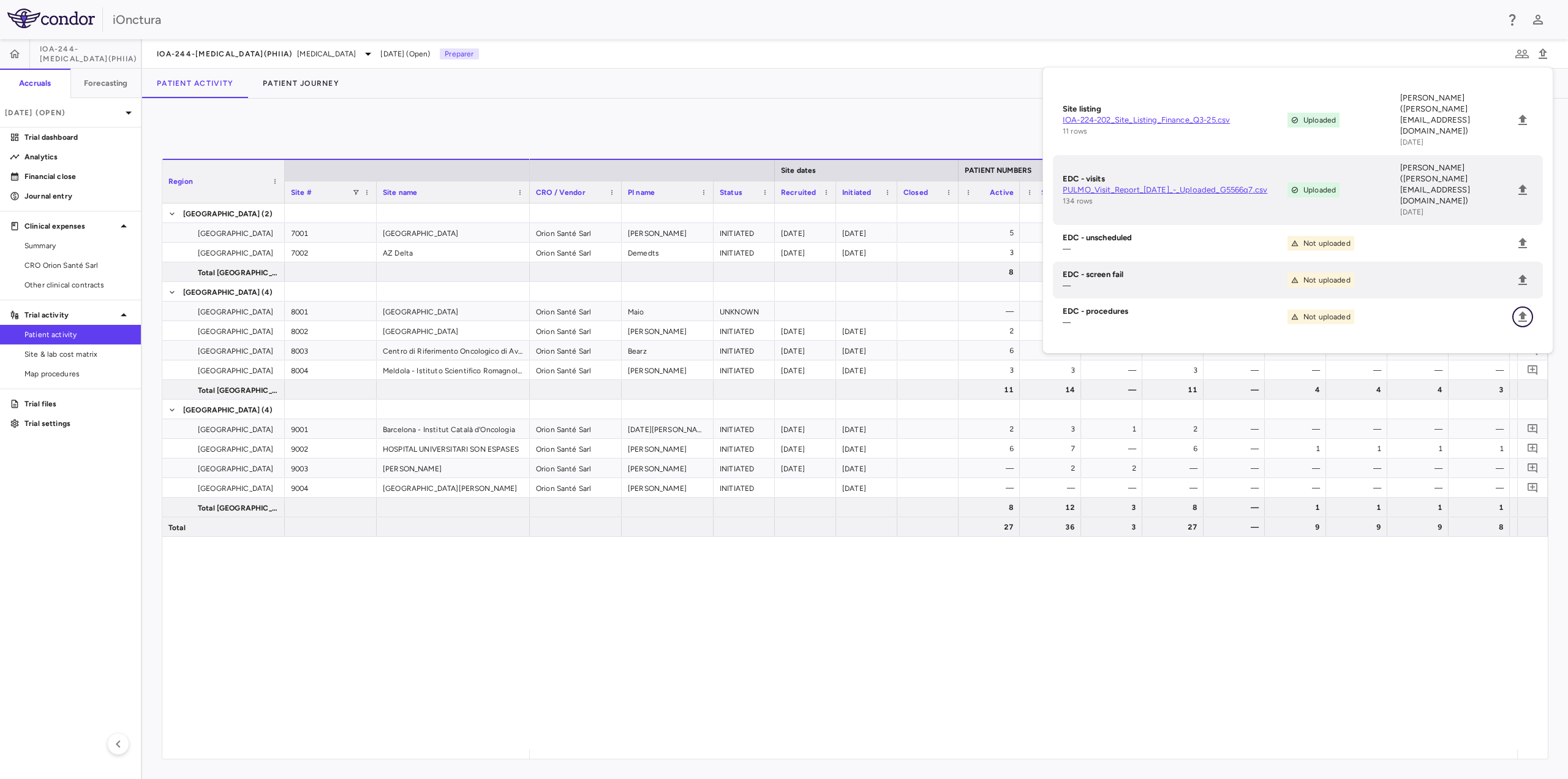
click at [1522, 311] on icon "Upload" at bounding box center [1522, 317] width 8 height 10
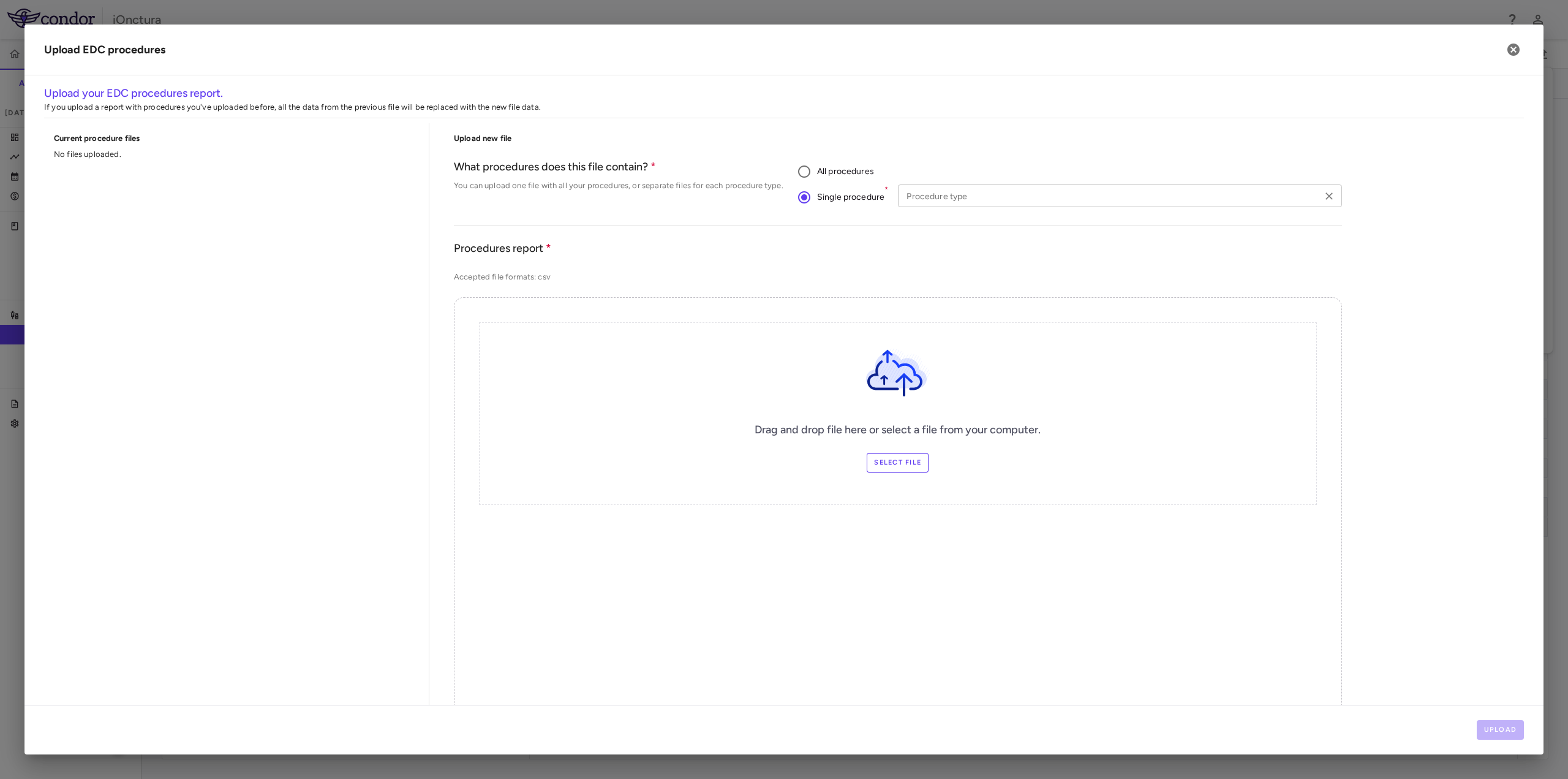
click at [968, 202] on input "Procedure type" at bounding box center [1110, 196] width 416 height 15
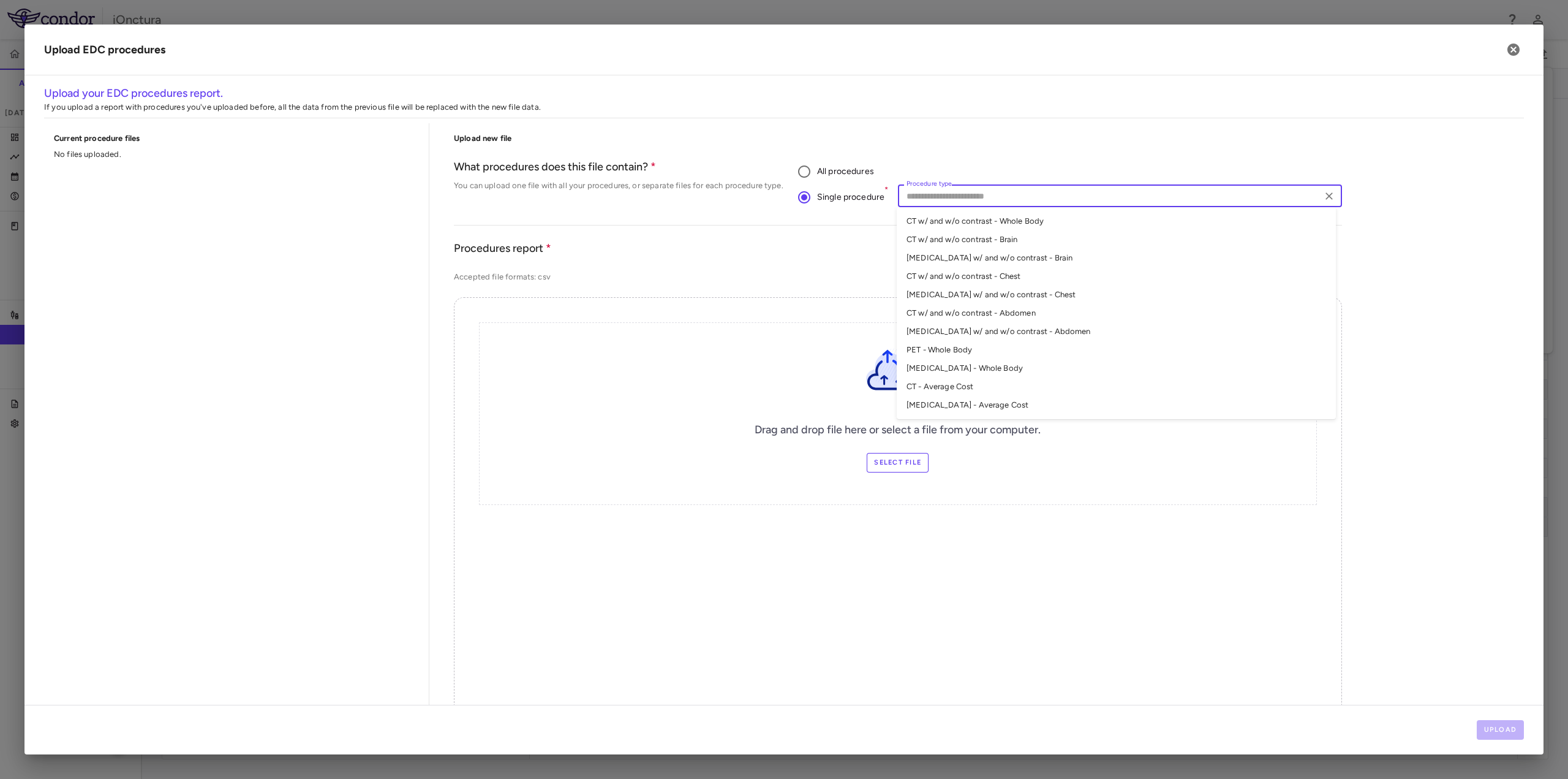
click at [951, 387] on li "CT - Average Cost" at bounding box center [1117, 387] width 439 height 19
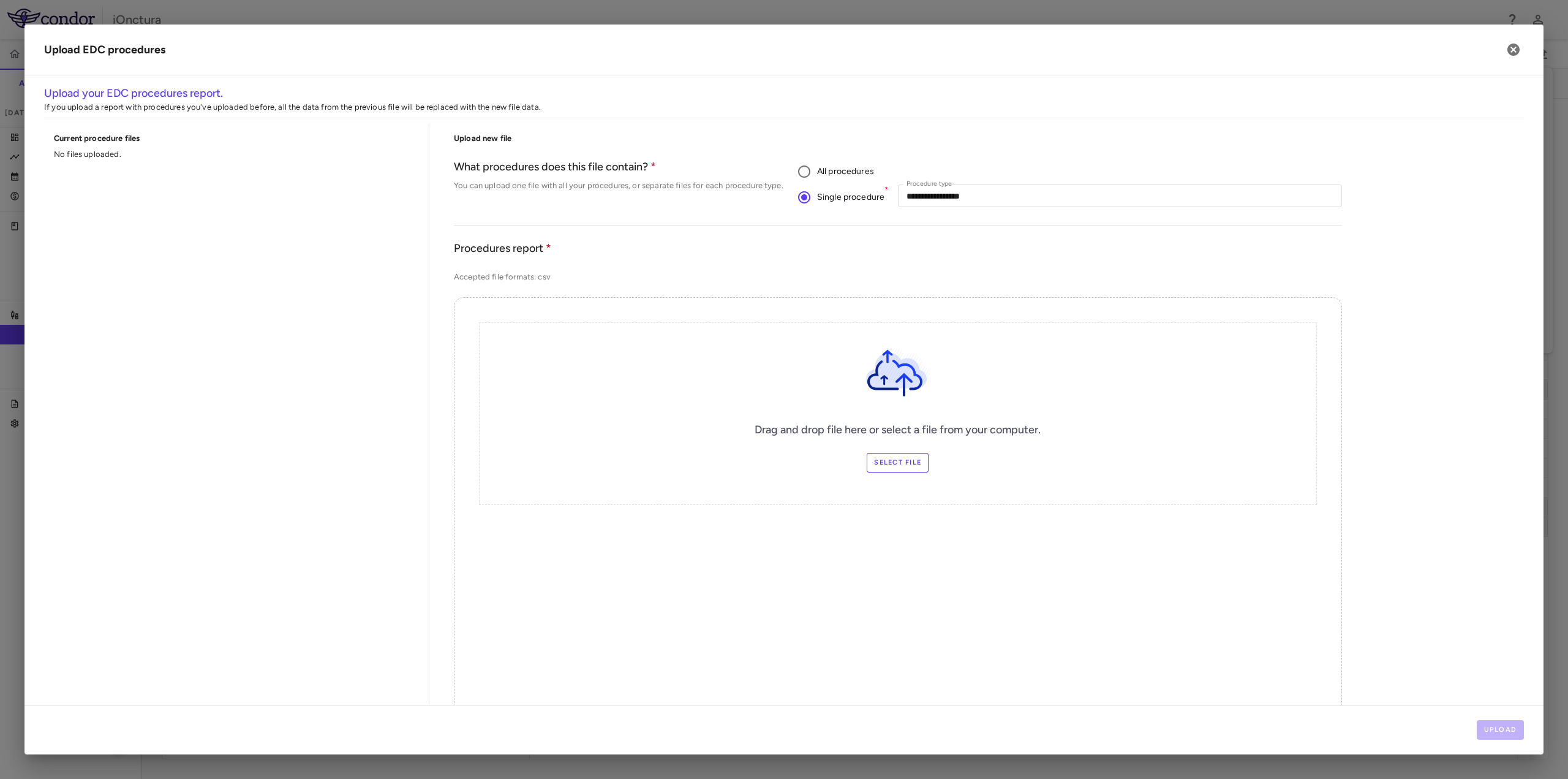
click at [903, 465] on label "Select file" at bounding box center [898, 462] width 62 height 20
click at [0, 0] on input "Select file" at bounding box center [0, 0] width 0 height 0
click at [1501, 729] on button "Upload" at bounding box center [1501, 730] width 48 height 20
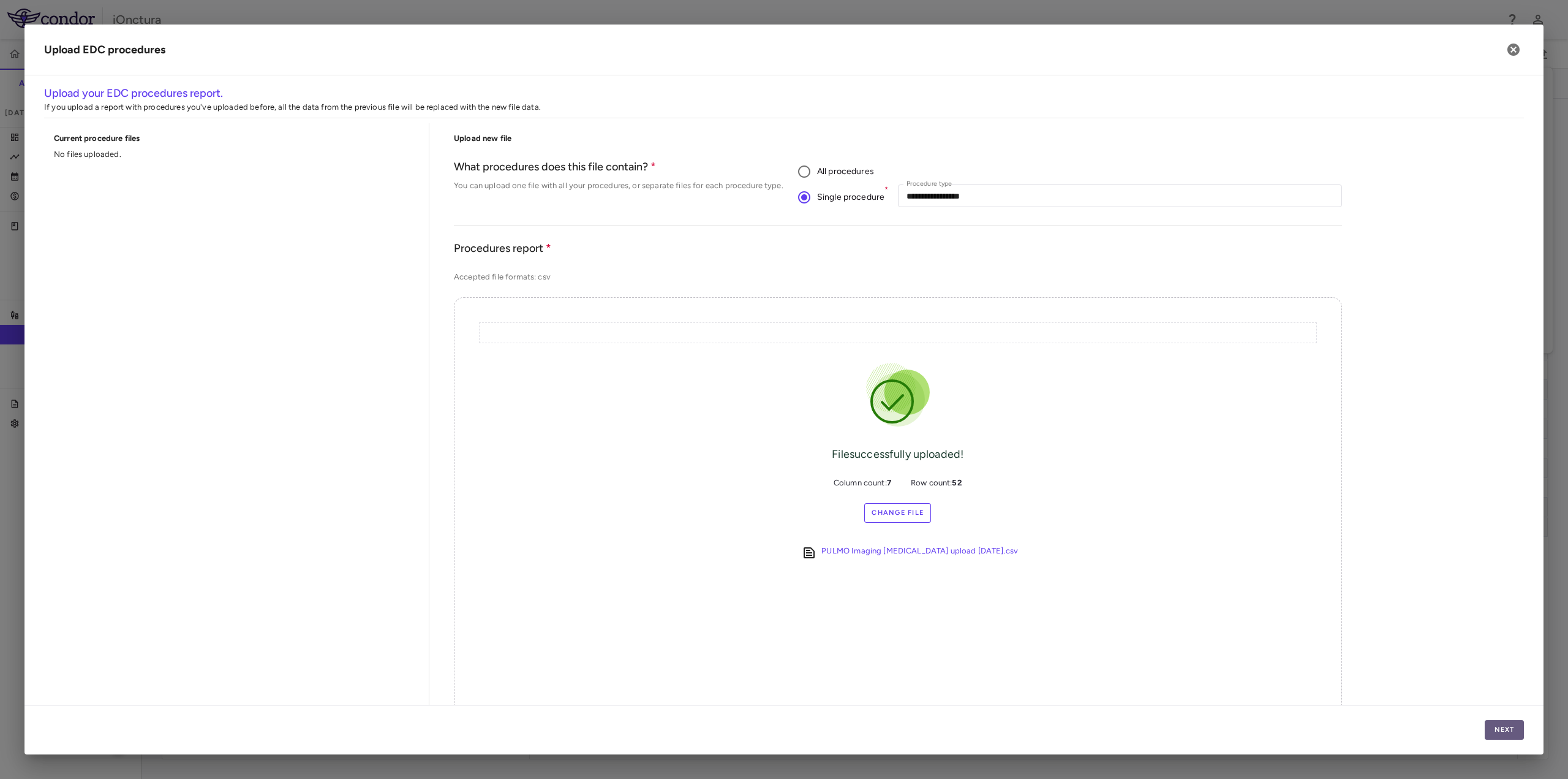
click at [1500, 730] on button "Next" at bounding box center [1504, 730] width 39 height 20
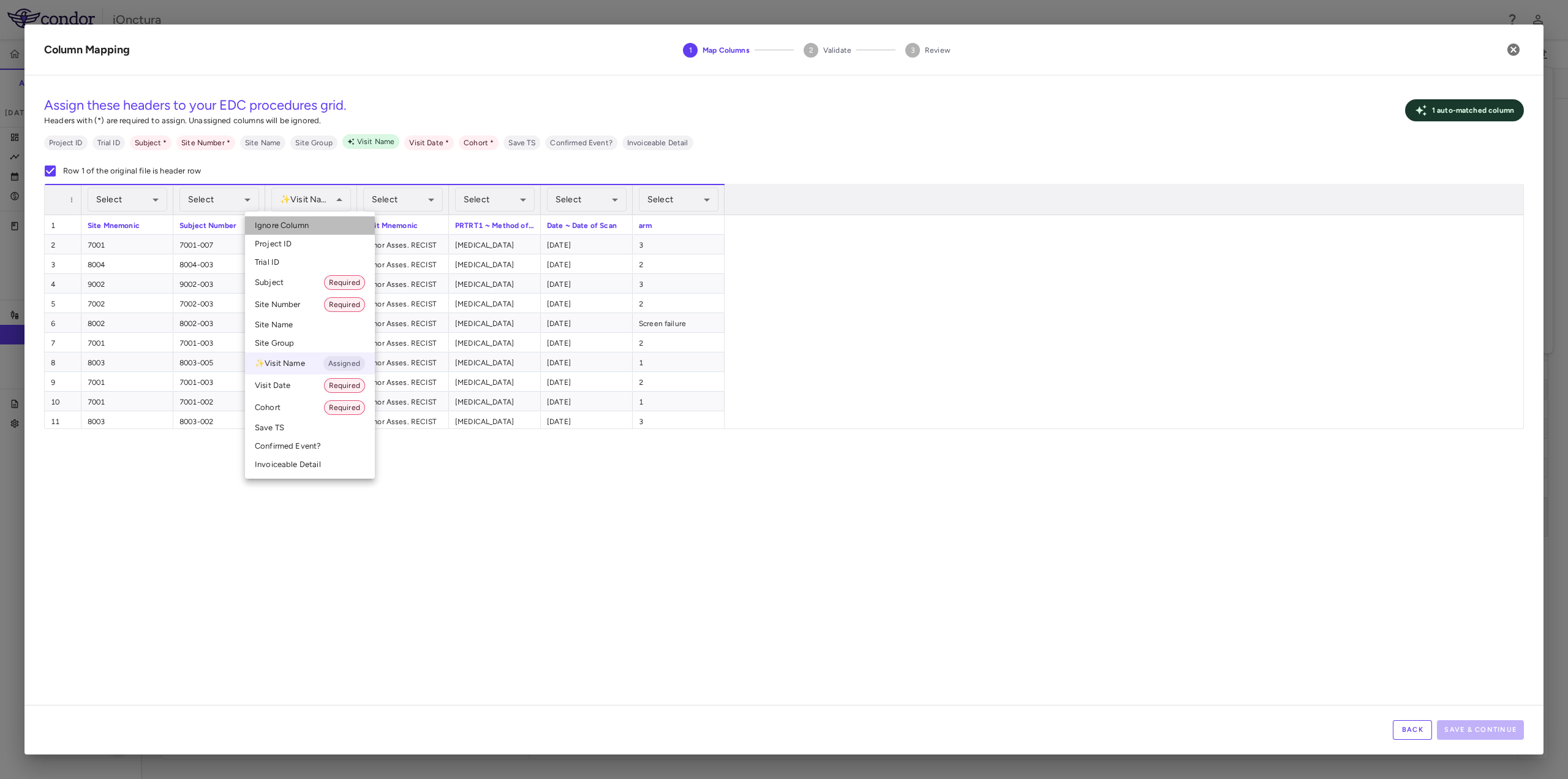
click at [311, 230] on li "Ignore Column" at bounding box center [310, 225] width 130 height 19
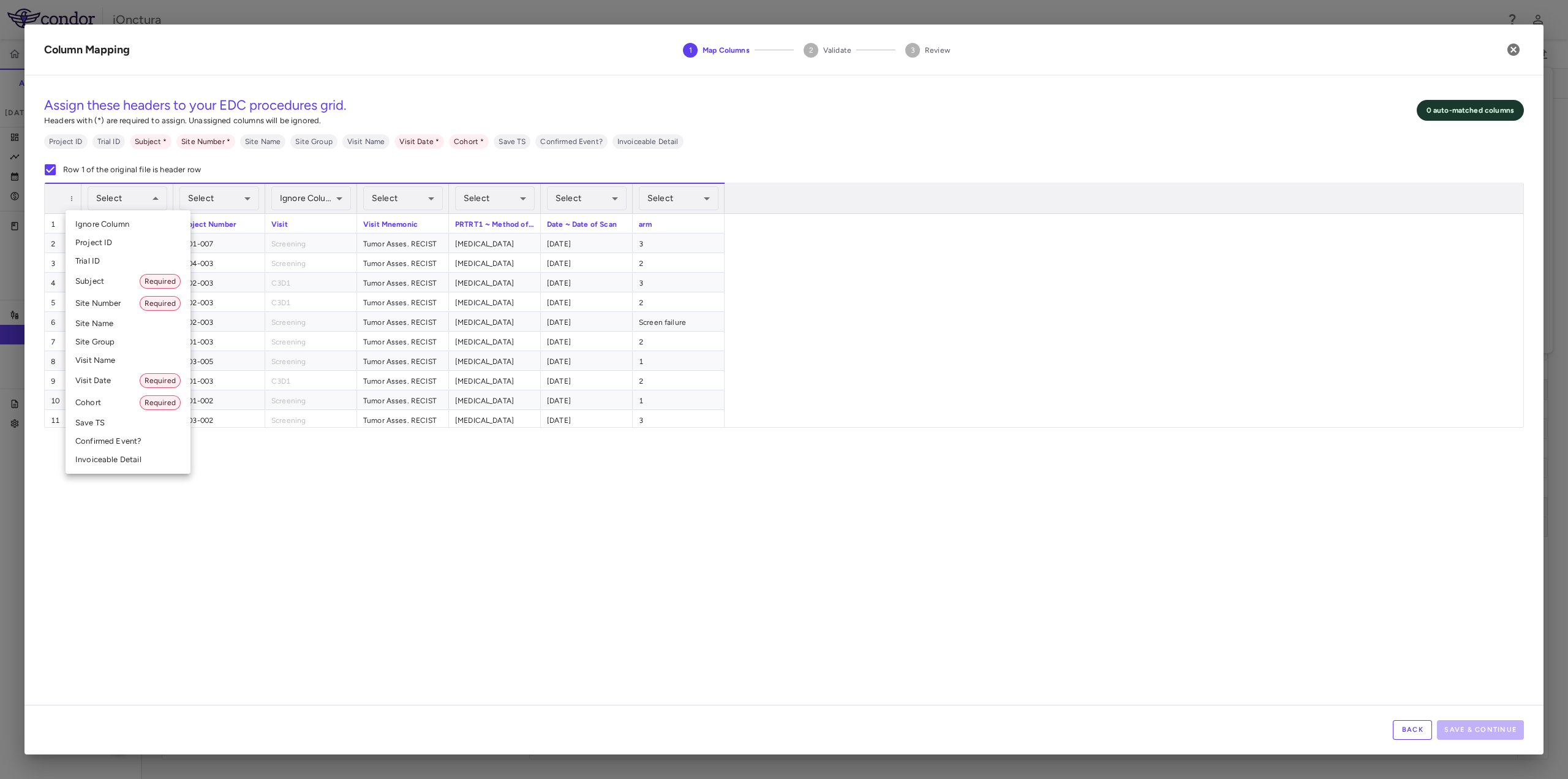
click at [121, 300] on li "Site Number Required" at bounding box center [128, 303] width 125 height 22
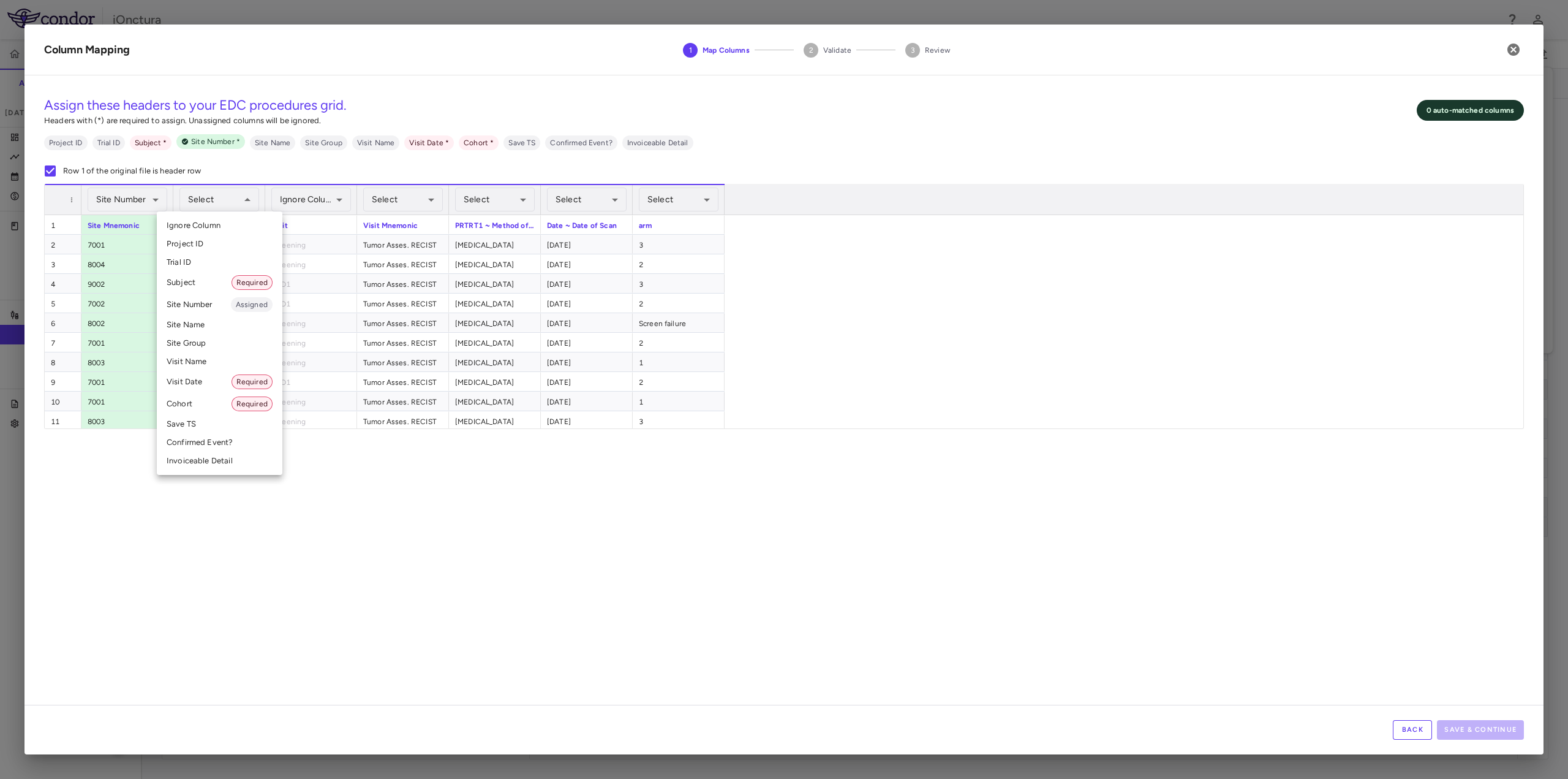
click at [184, 287] on li "Subject Required" at bounding box center [220, 283] width 126 height 22
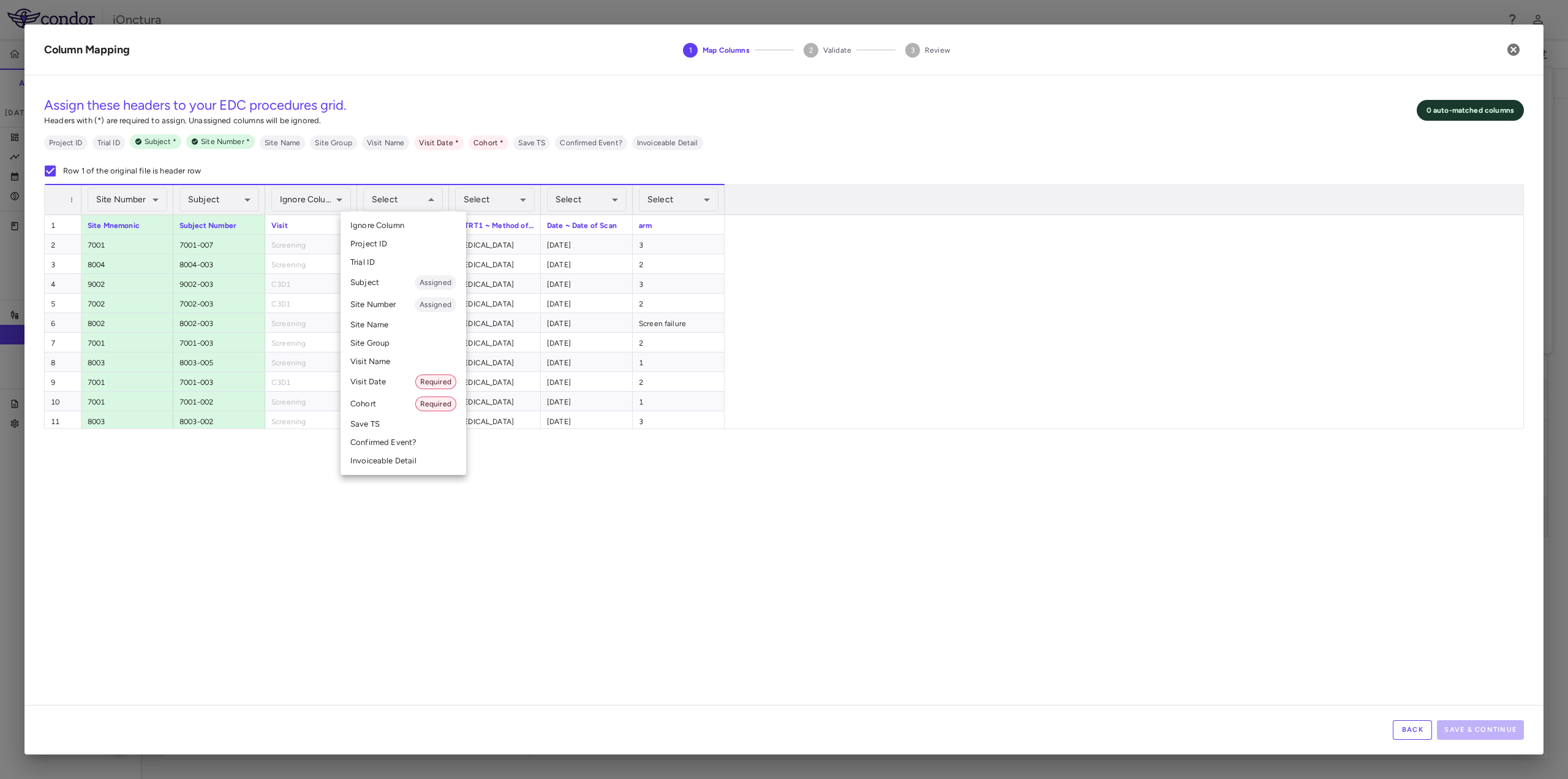
click at [416, 198] on div at bounding box center [784, 389] width 1568 height 779
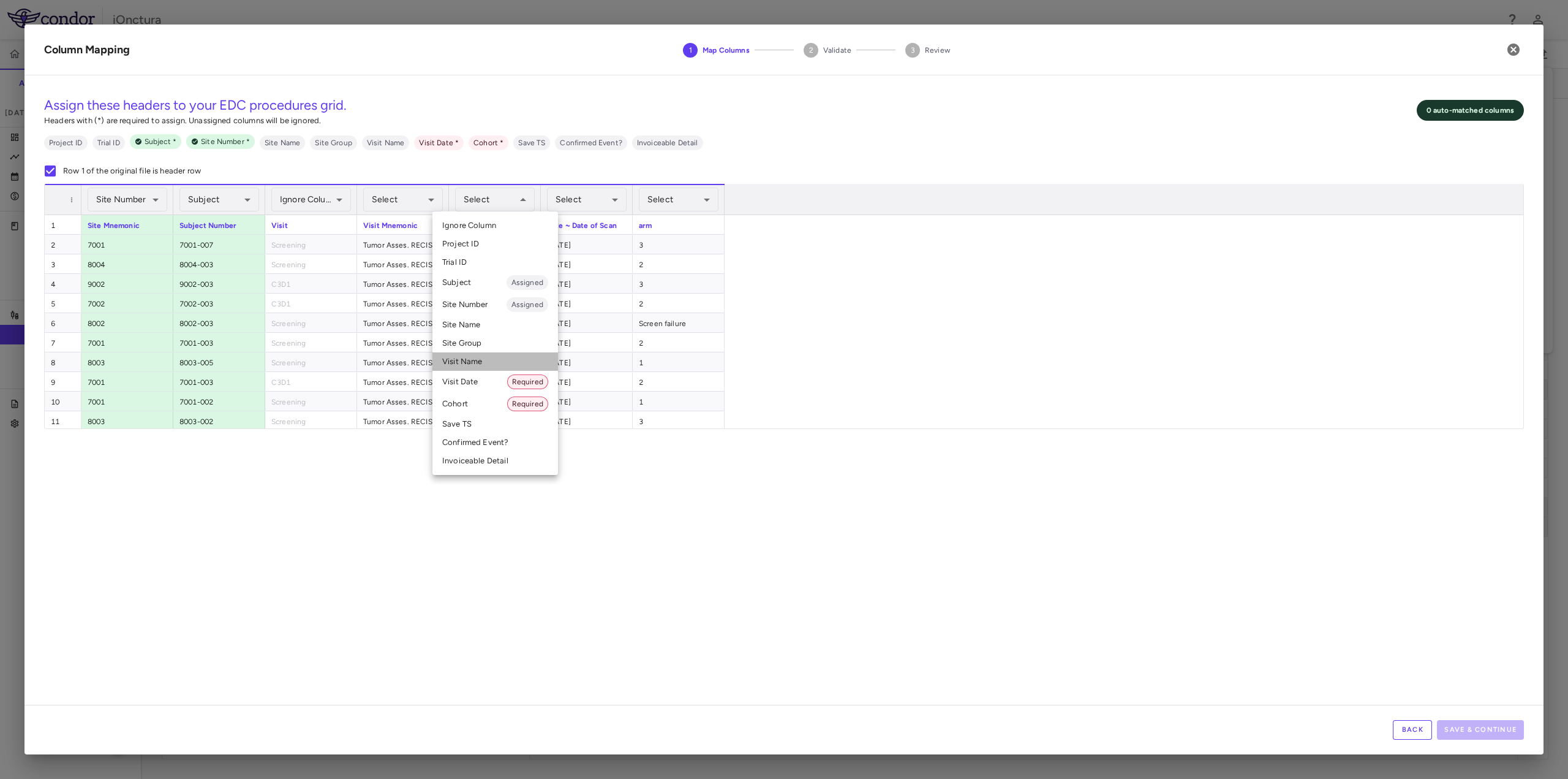
click at [487, 361] on li "Visit Name" at bounding box center [496, 362] width 126 height 19
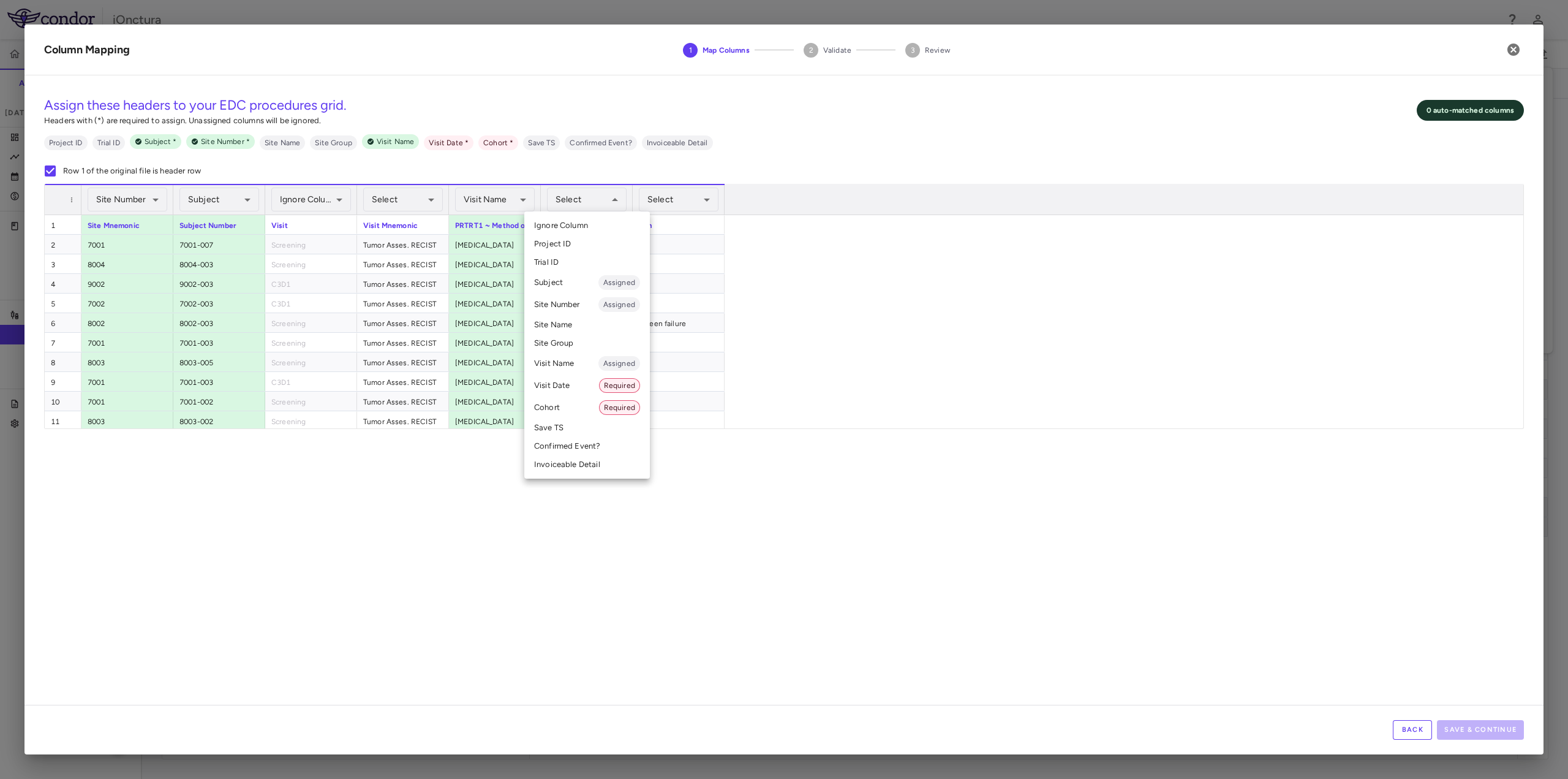
click at [579, 387] on li "Visit Date Required" at bounding box center [588, 385] width 126 height 22
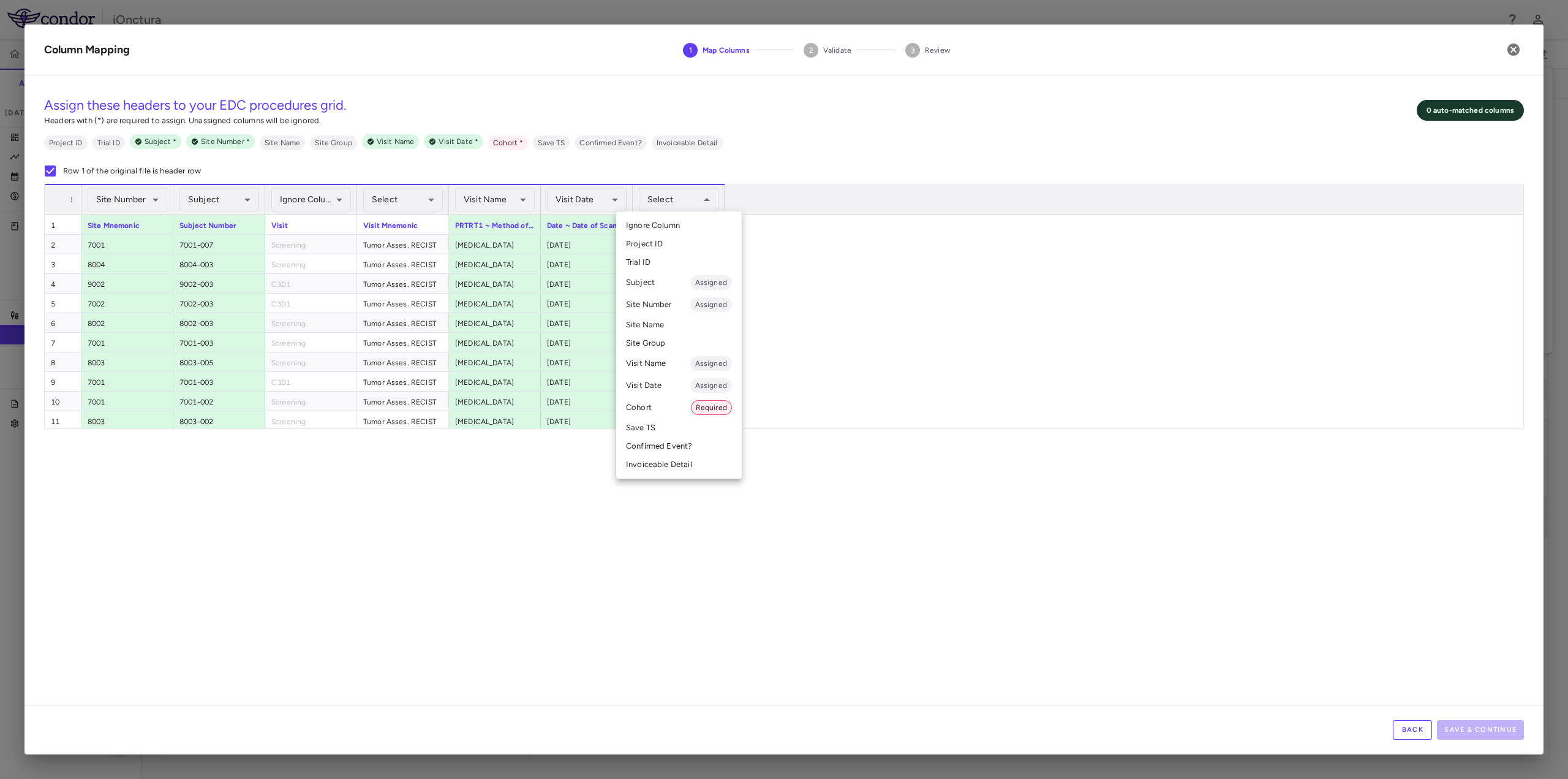
click at [652, 406] on li "Cohort Required" at bounding box center [679, 407] width 126 height 22
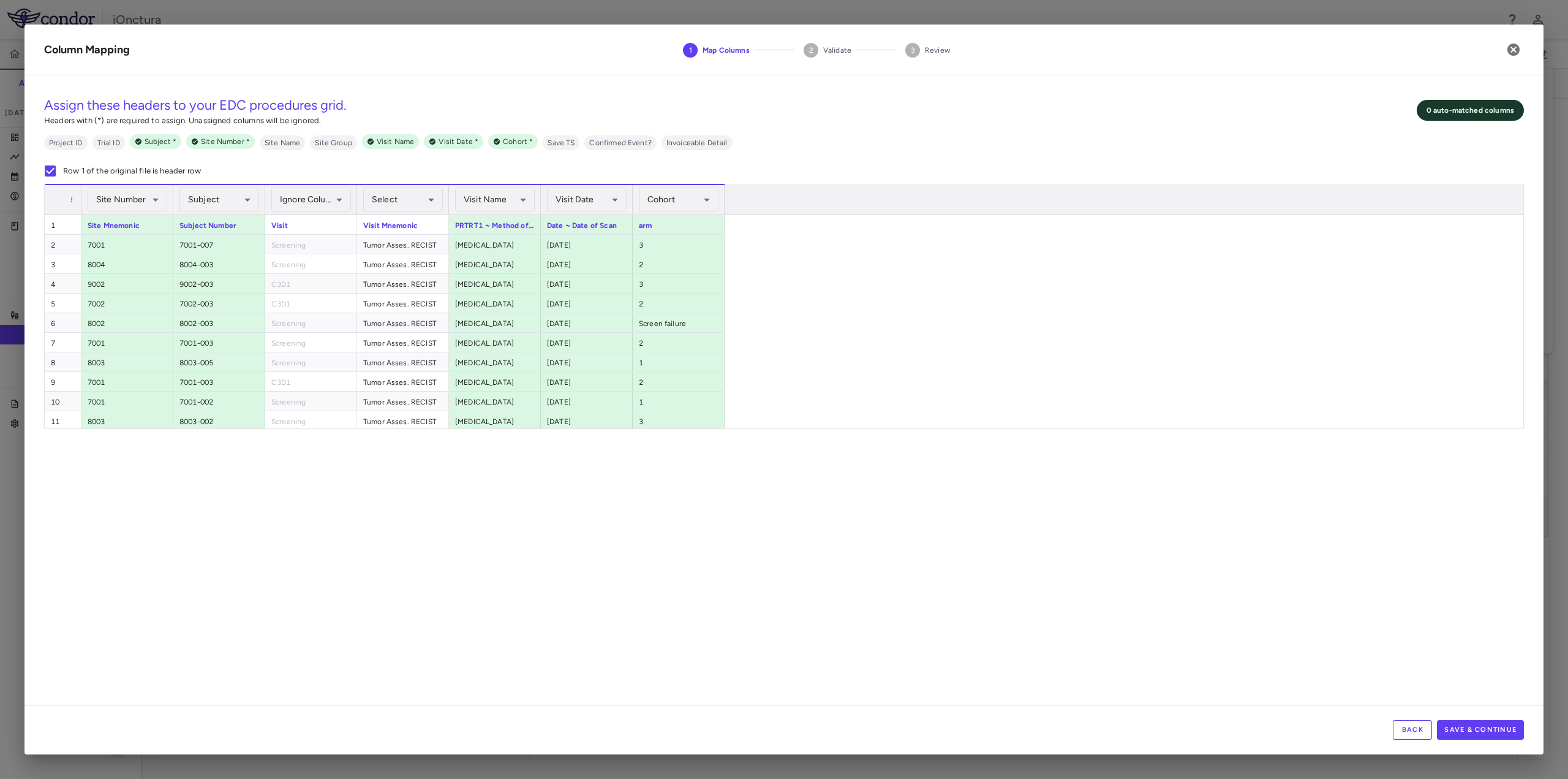
click at [686, 511] on div "**********" at bounding box center [784, 395] width 1519 height 620
click at [1463, 733] on button "Save & Continue" at bounding box center [1480, 730] width 87 height 20
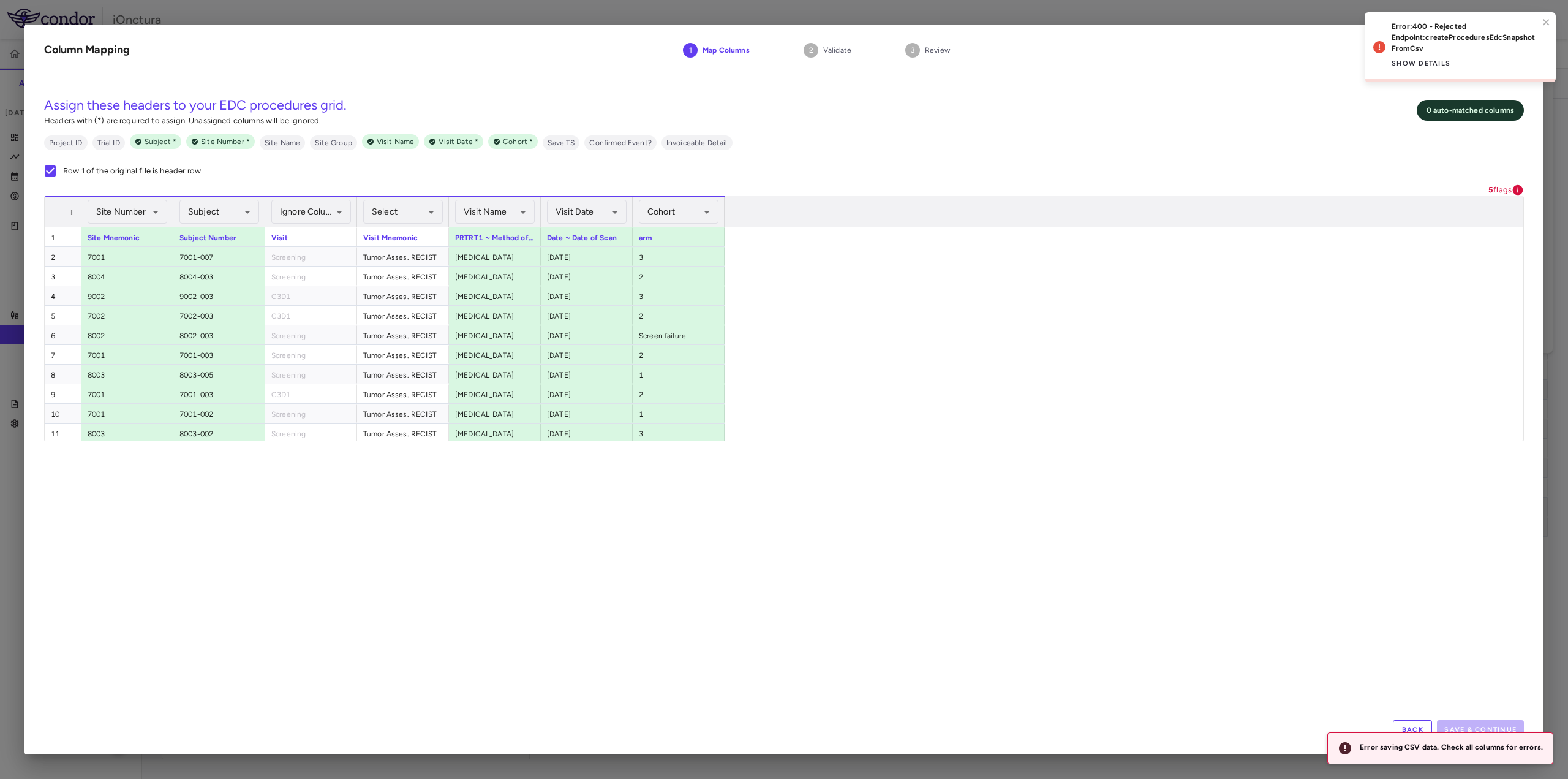
click at [1517, 189] on icon at bounding box center [1518, 190] width 10 height 10
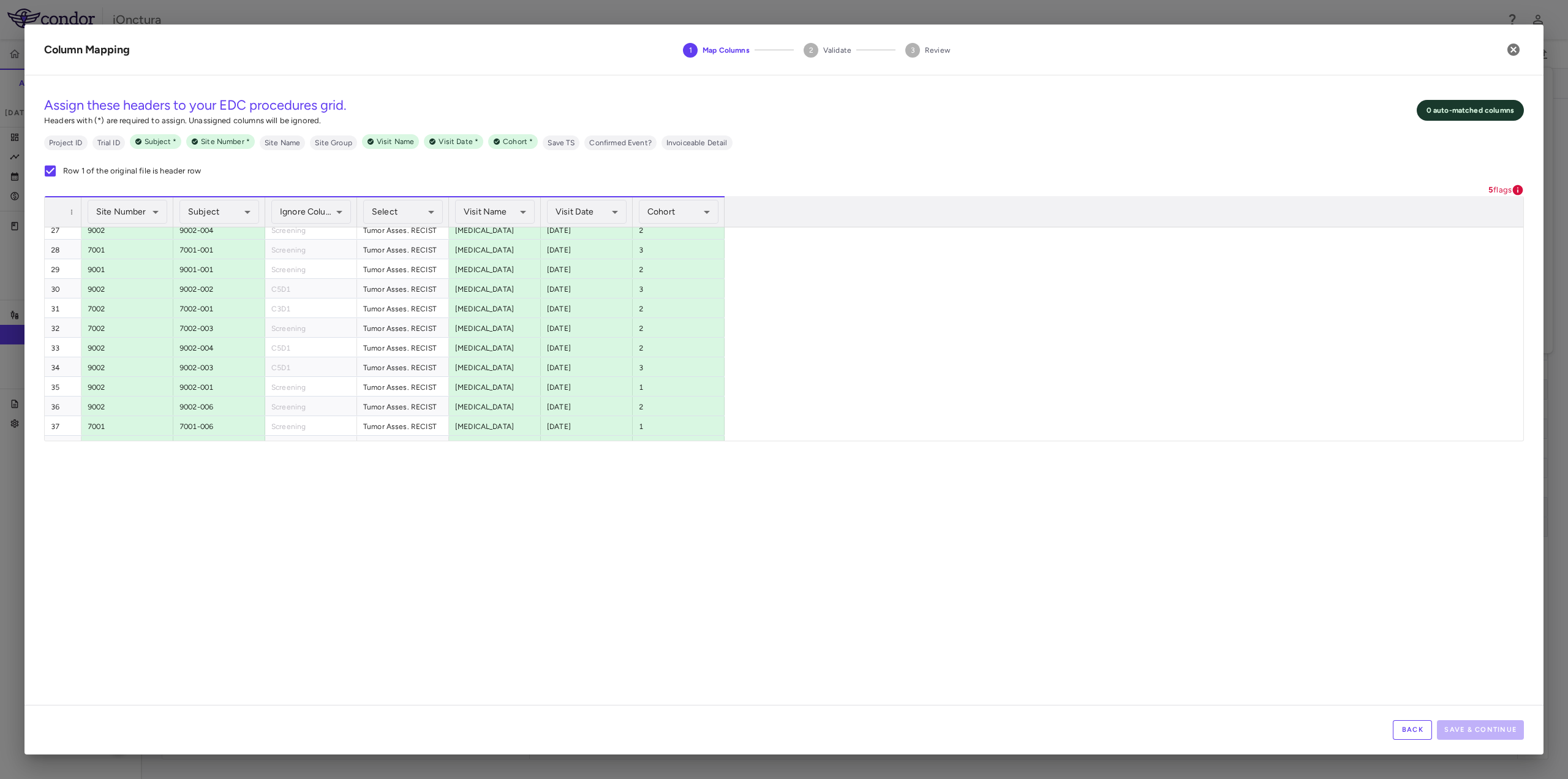
scroll to position [329, 0]
click at [1510, 51] on icon "button" at bounding box center [1513, 49] width 12 height 12
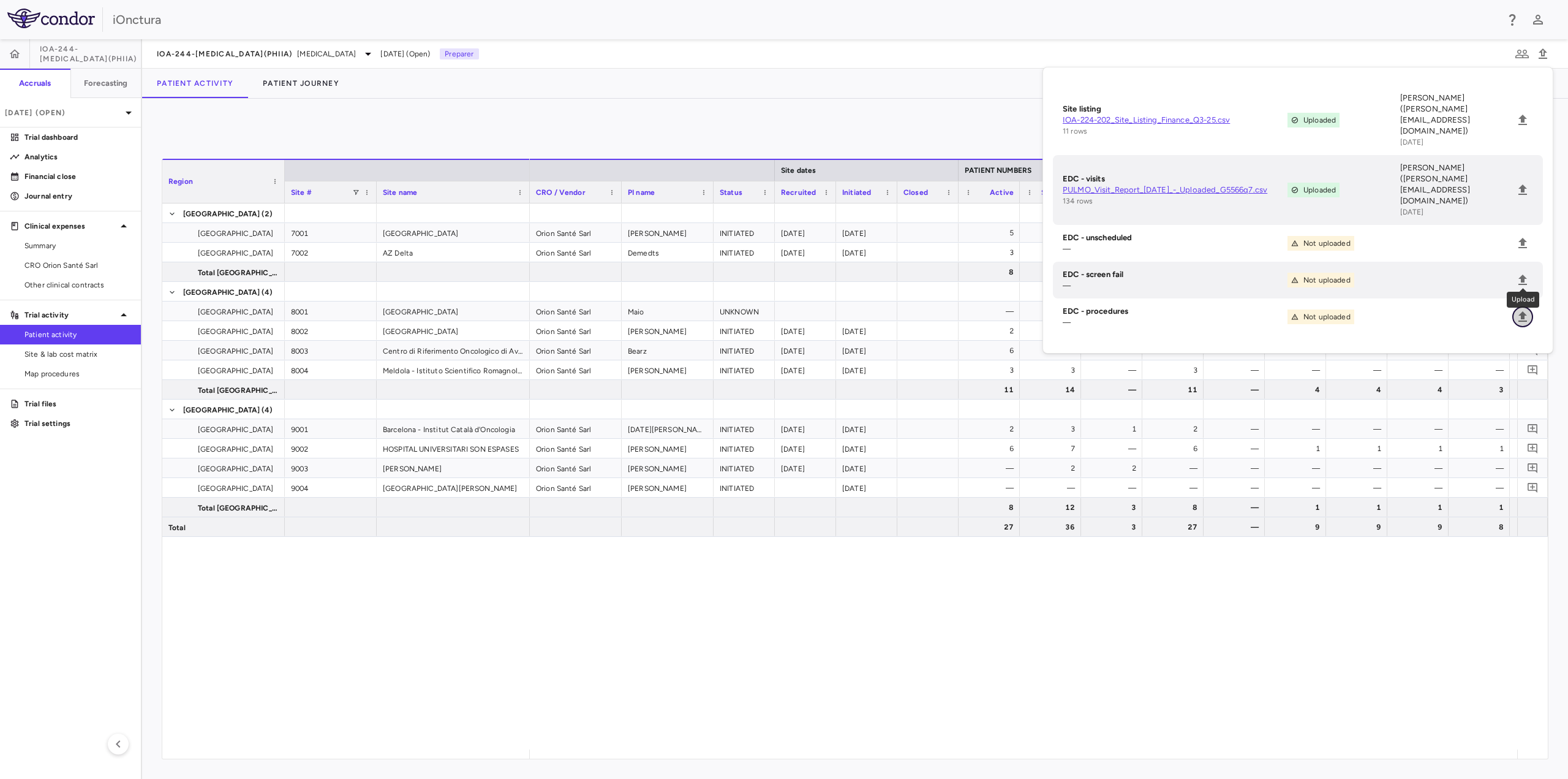
click at [1521, 311] on icon "Upload" at bounding box center [1522, 317] width 8 height 10
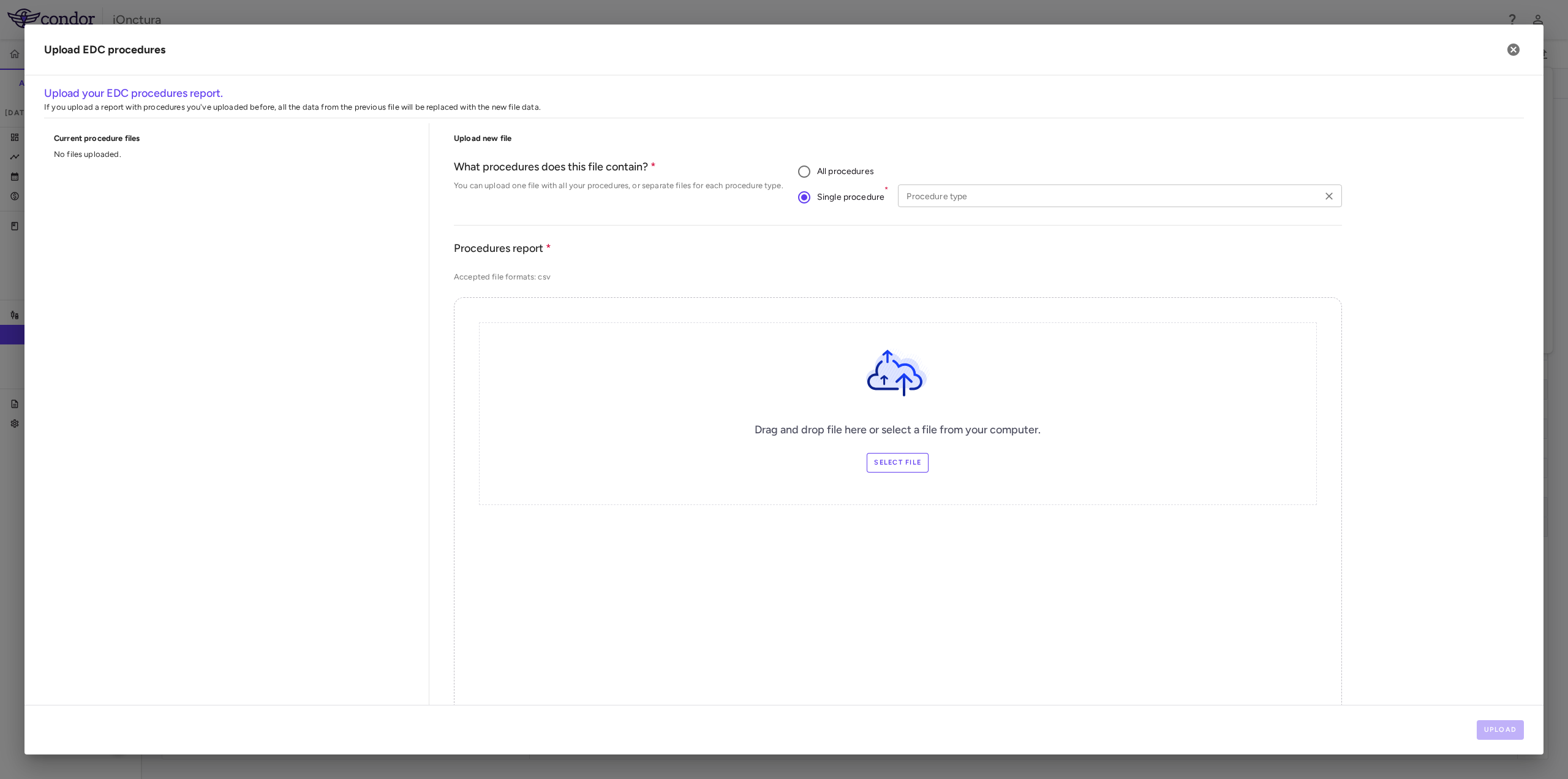
click at [958, 200] on input "Procedure type" at bounding box center [1110, 196] width 416 height 15
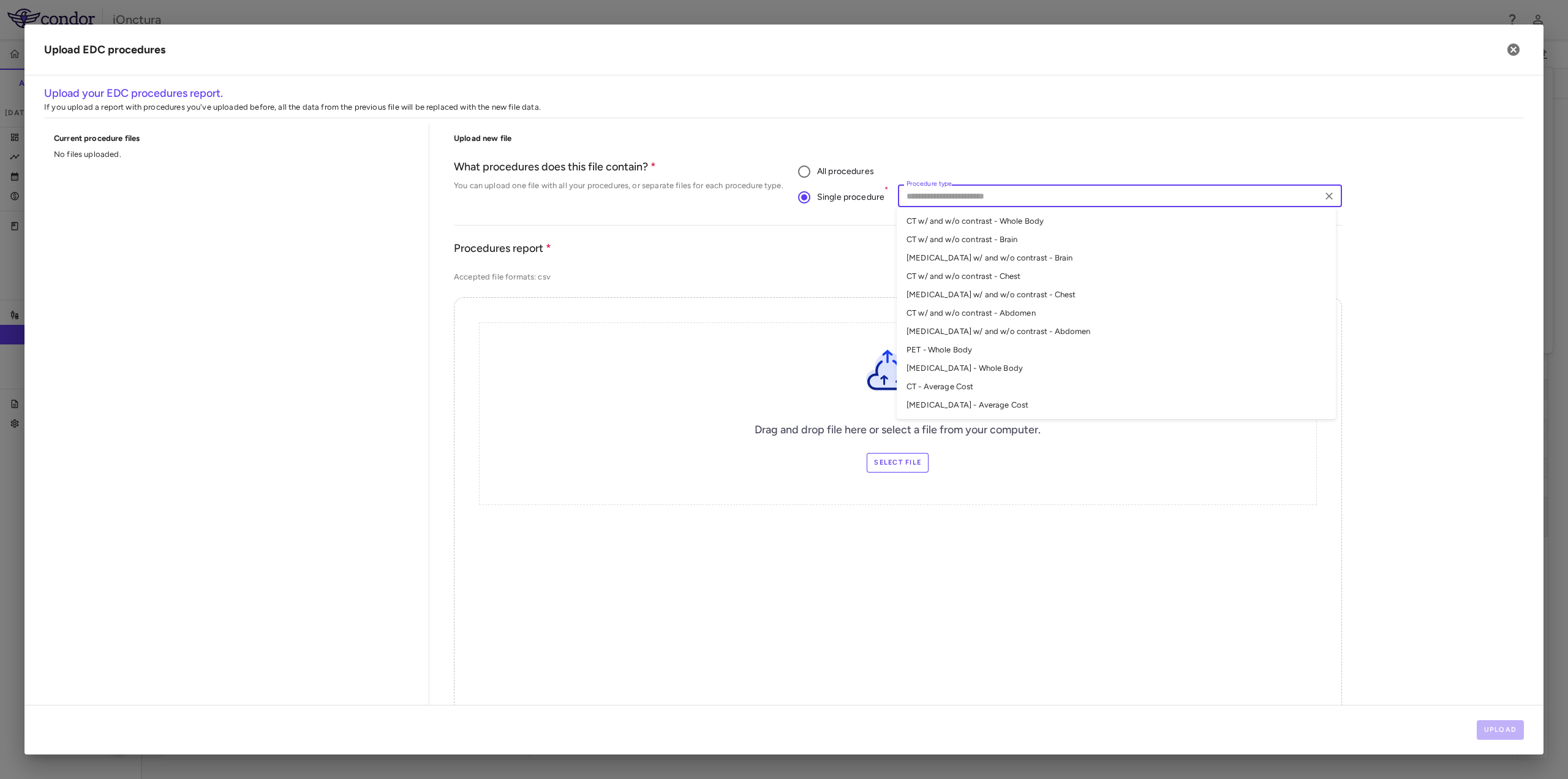
click at [947, 407] on li "[MEDICAL_DATA] - Average Cost" at bounding box center [1117, 405] width 439 height 19
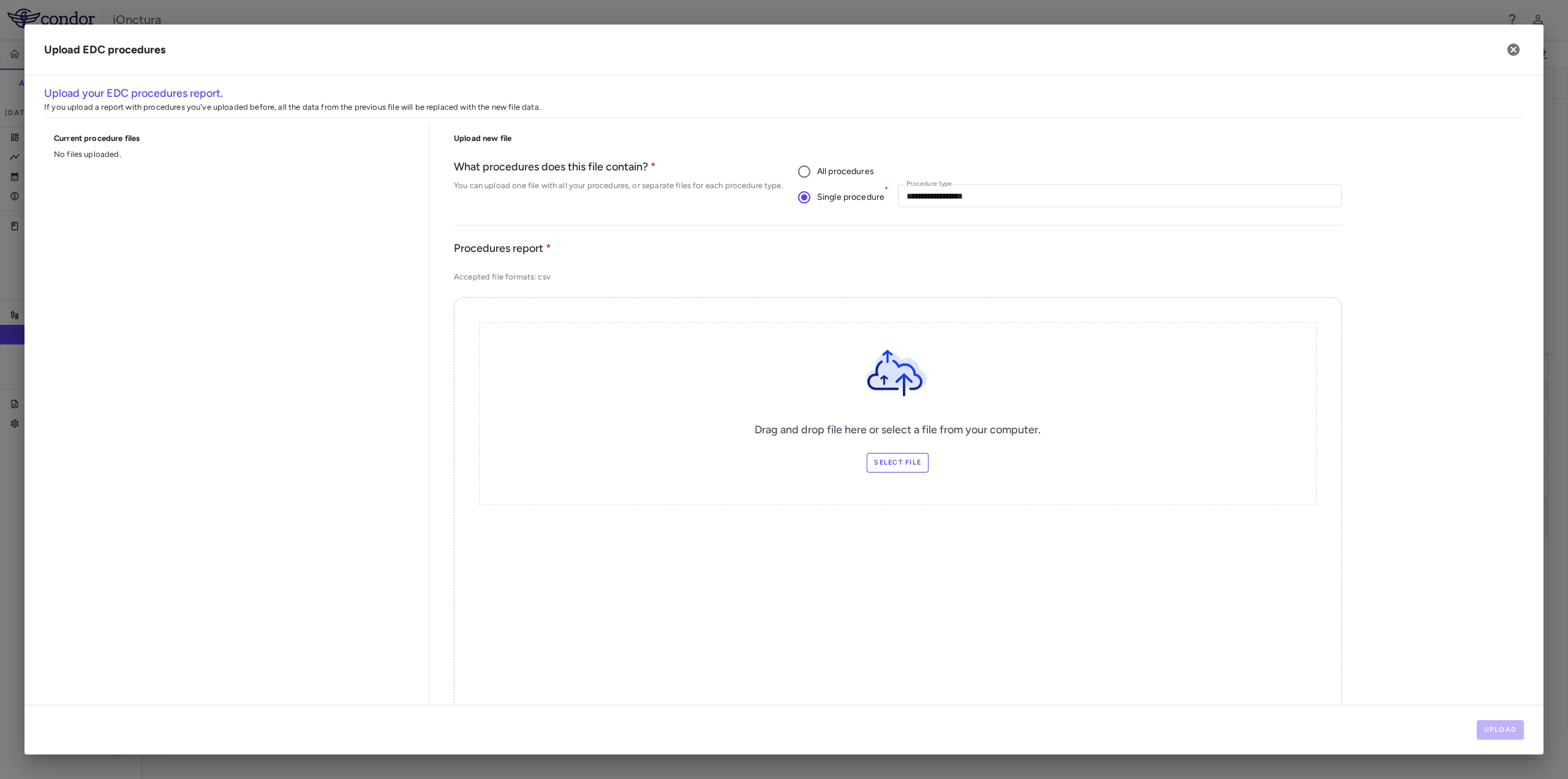
click at [902, 463] on label "Select file" at bounding box center [898, 462] width 62 height 20
click at [0, 0] on input "Select file" at bounding box center [0, 0] width 0 height 0
click at [1479, 726] on button "Upload" at bounding box center [1501, 730] width 48 height 20
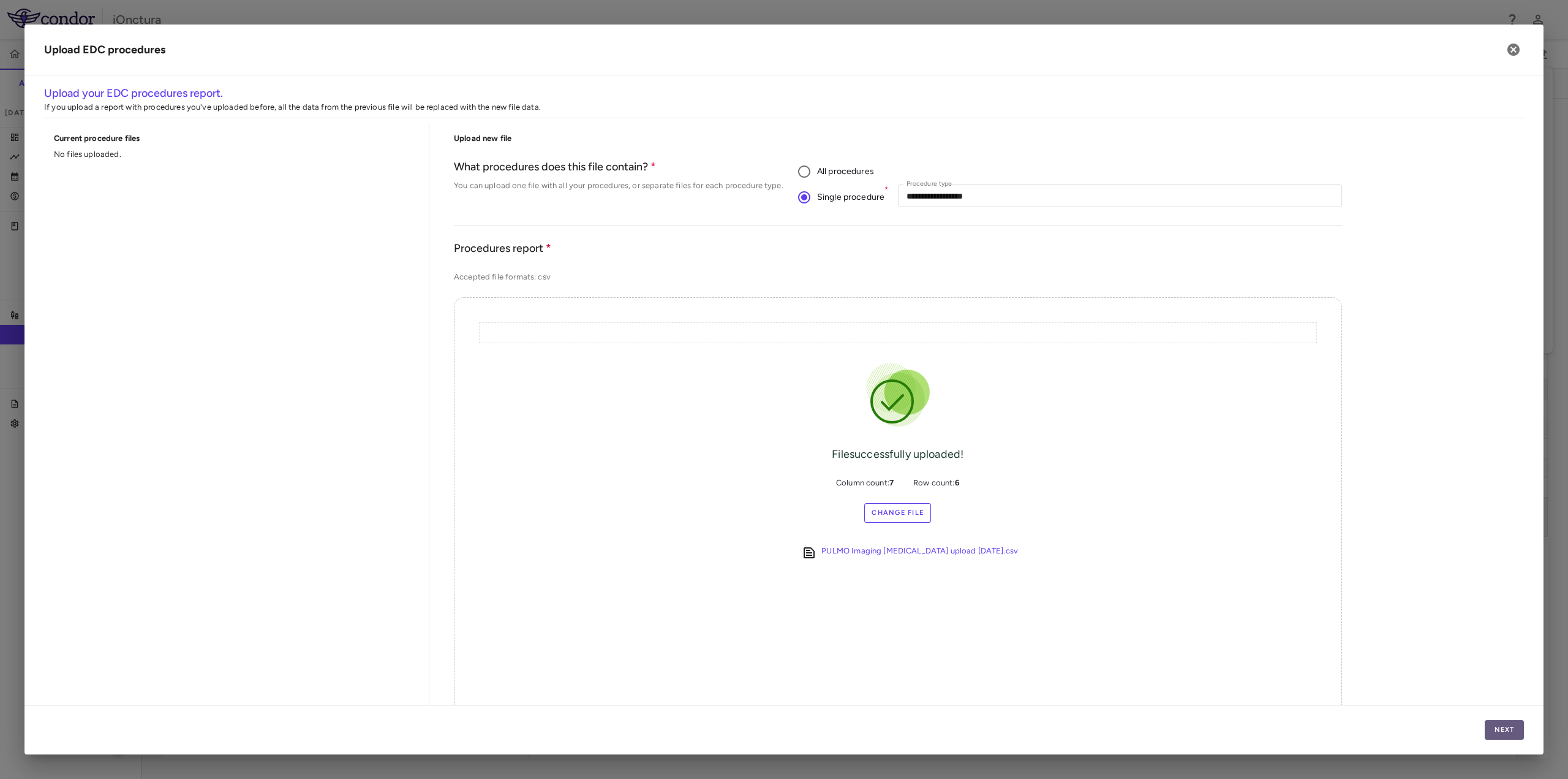
click at [1486, 728] on button "Next" at bounding box center [1504, 730] width 39 height 20
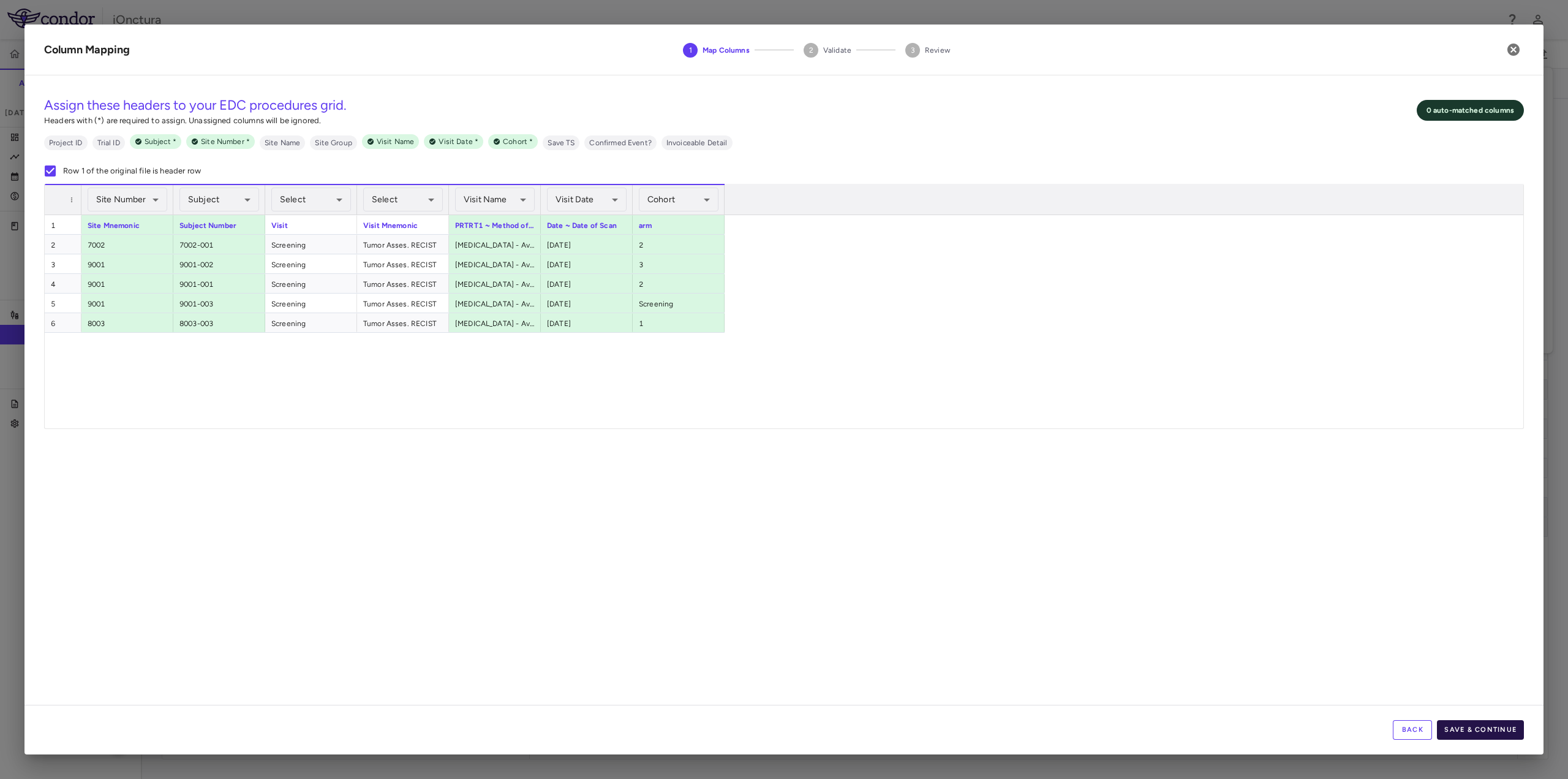
click at [1481, 728] on button "Save & Continue" at bounding box center [1480, 730] width 87 height 20
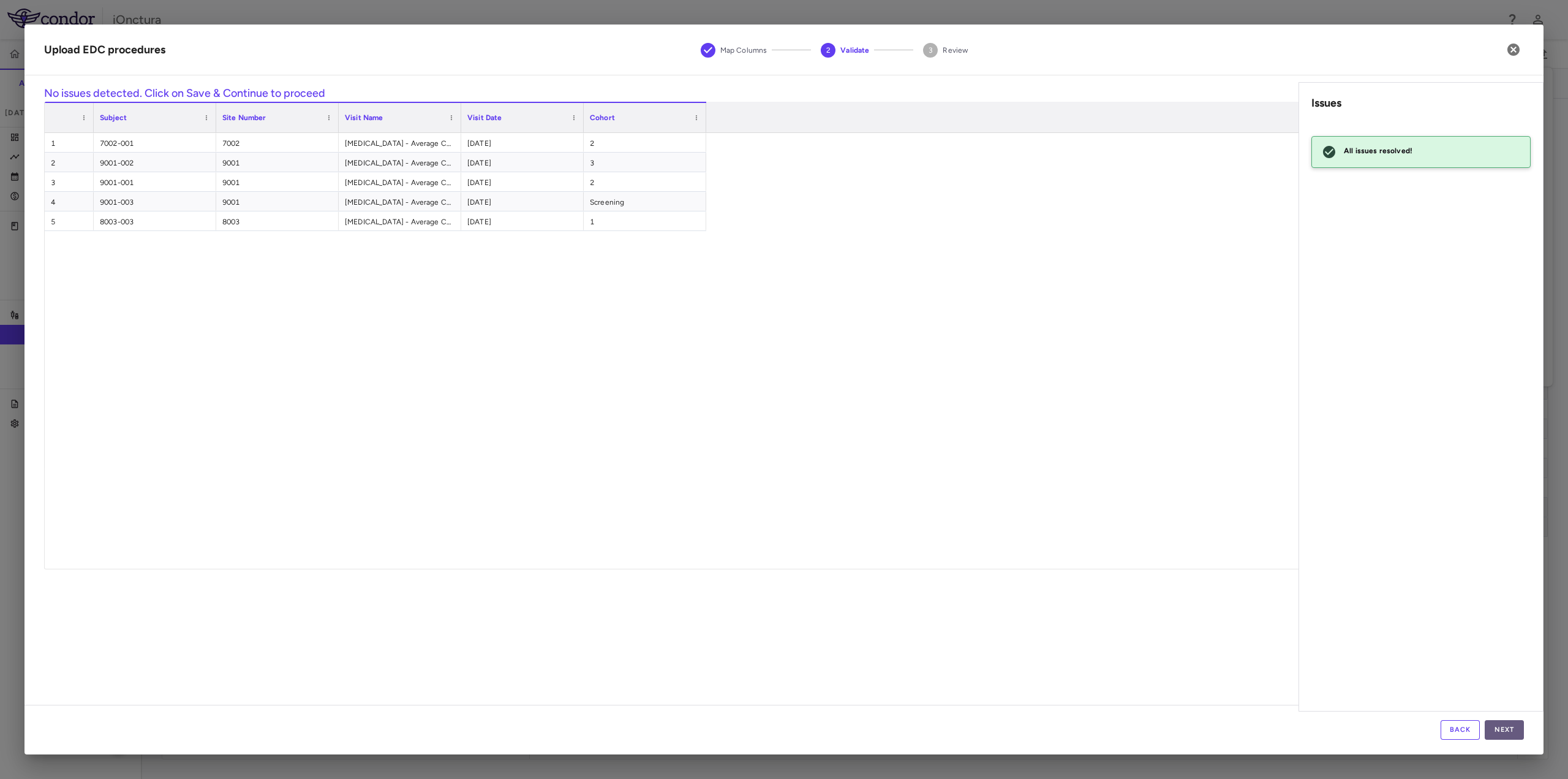
click at [1502, 733] on button "Next" at bounding box center [1504, 730] width 39 height 20
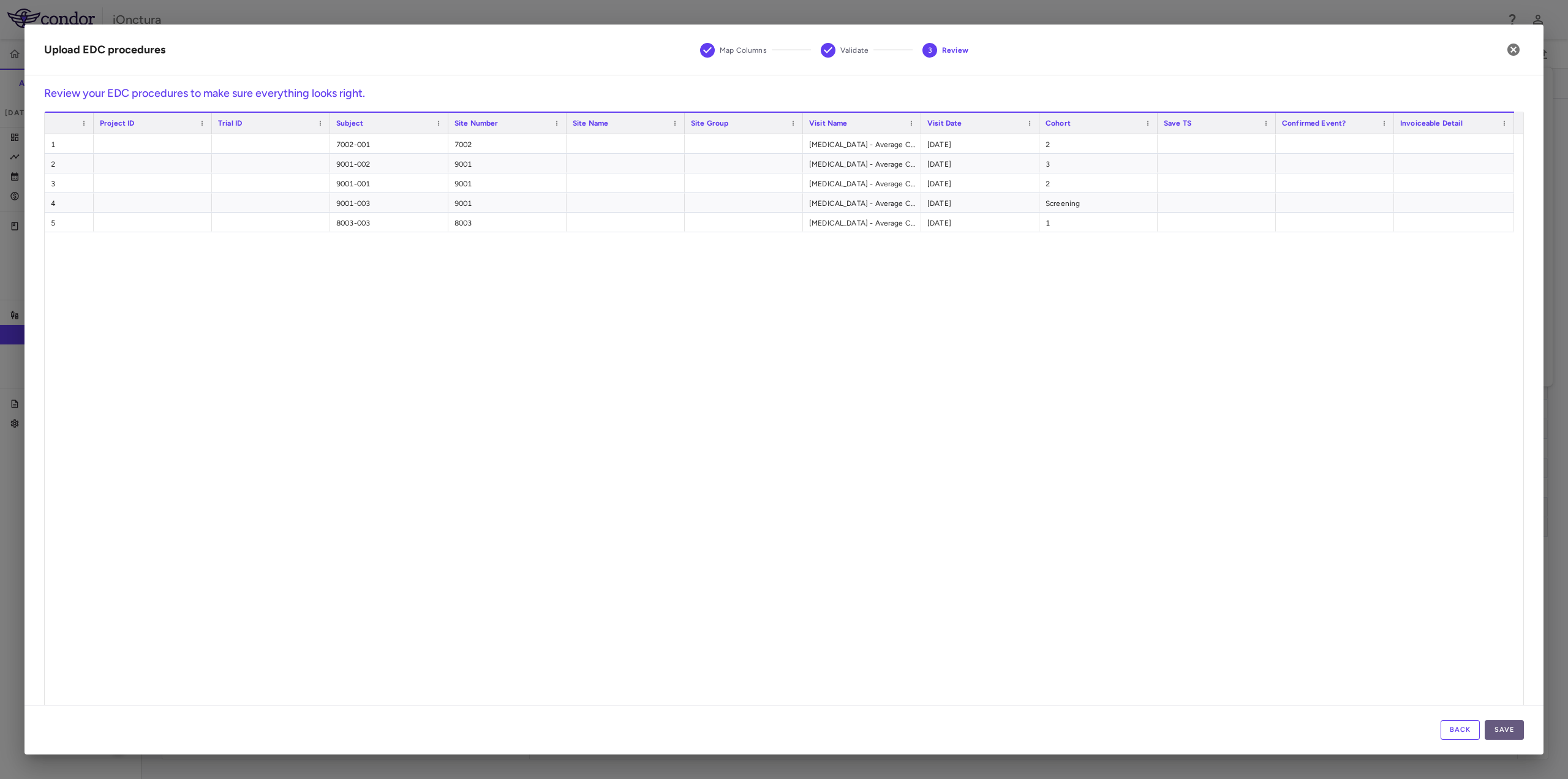
click at [1501, 731] on button "Save" at bounding box center [1504, 730] width 39 height 20
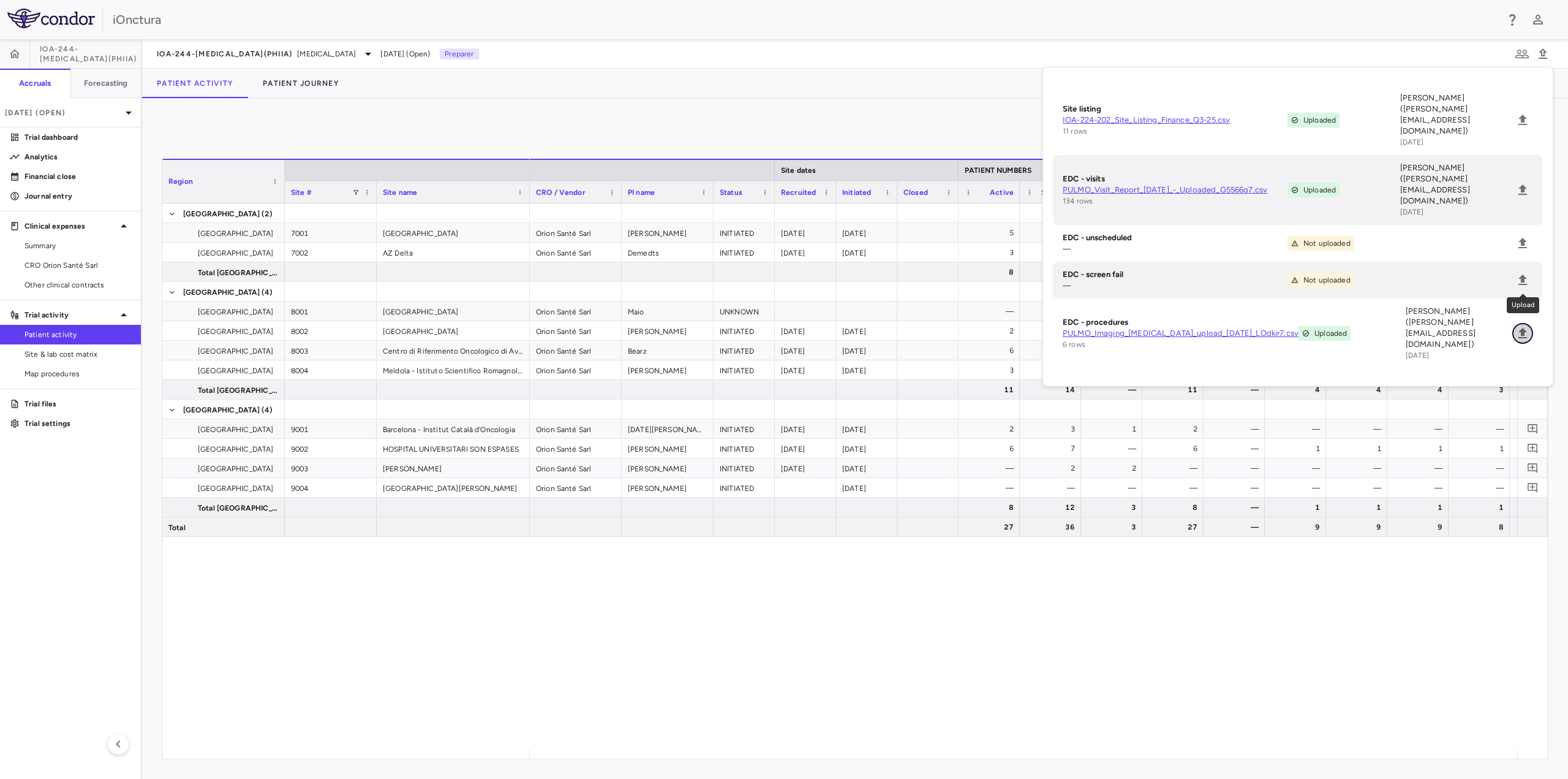
click at [1525, 328] on icon "Upload" at bounding box center [1522, 333] width 8 height 10
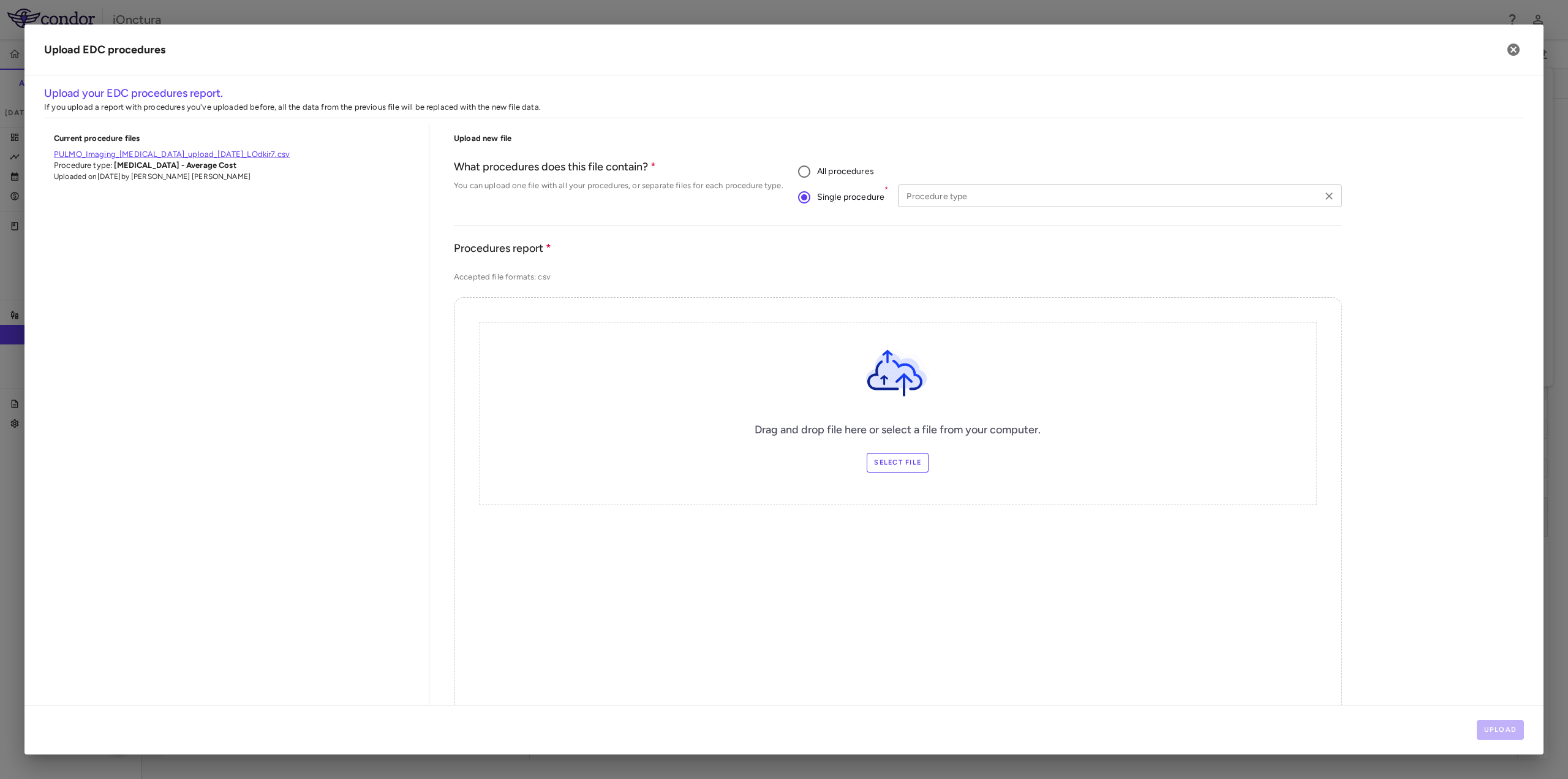
click at [966, 195] on input "Procedure type" at bounding box center [1110, 196] width 416 height 15
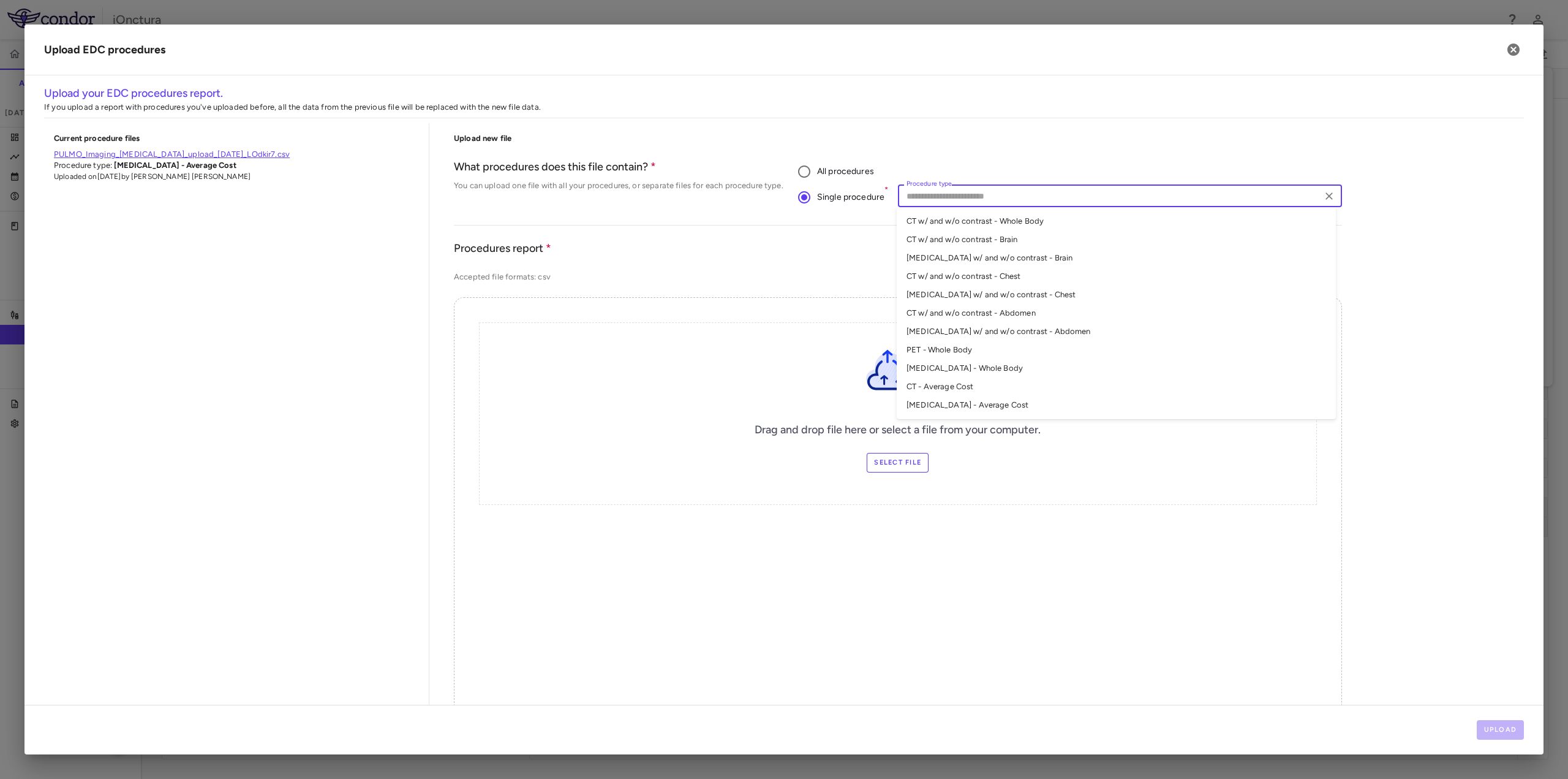
click at [959, 383] on li "CT - Average Cost" at bounding box center [1117, 387] width 439 height 19
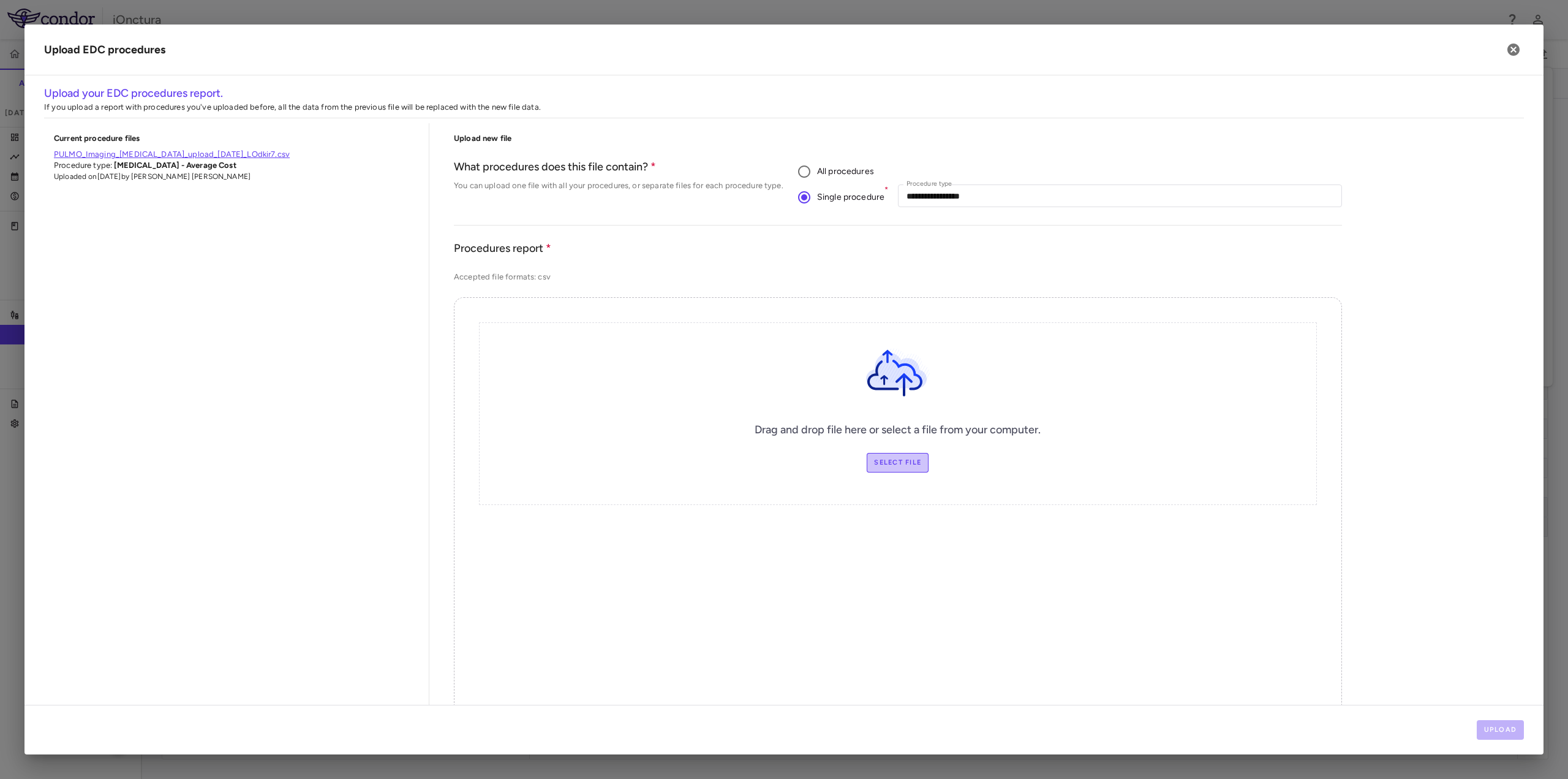
click at [878, 460] on label "Select file" at bounding box center [898, 462] width 62 height 20
click at [0, 0] on input "Select file" at bounding box center [0, 0] width 0 height 0
click at [1492, 730] on button "Upload" at bounding box center [1501, 730] width 48 height 20
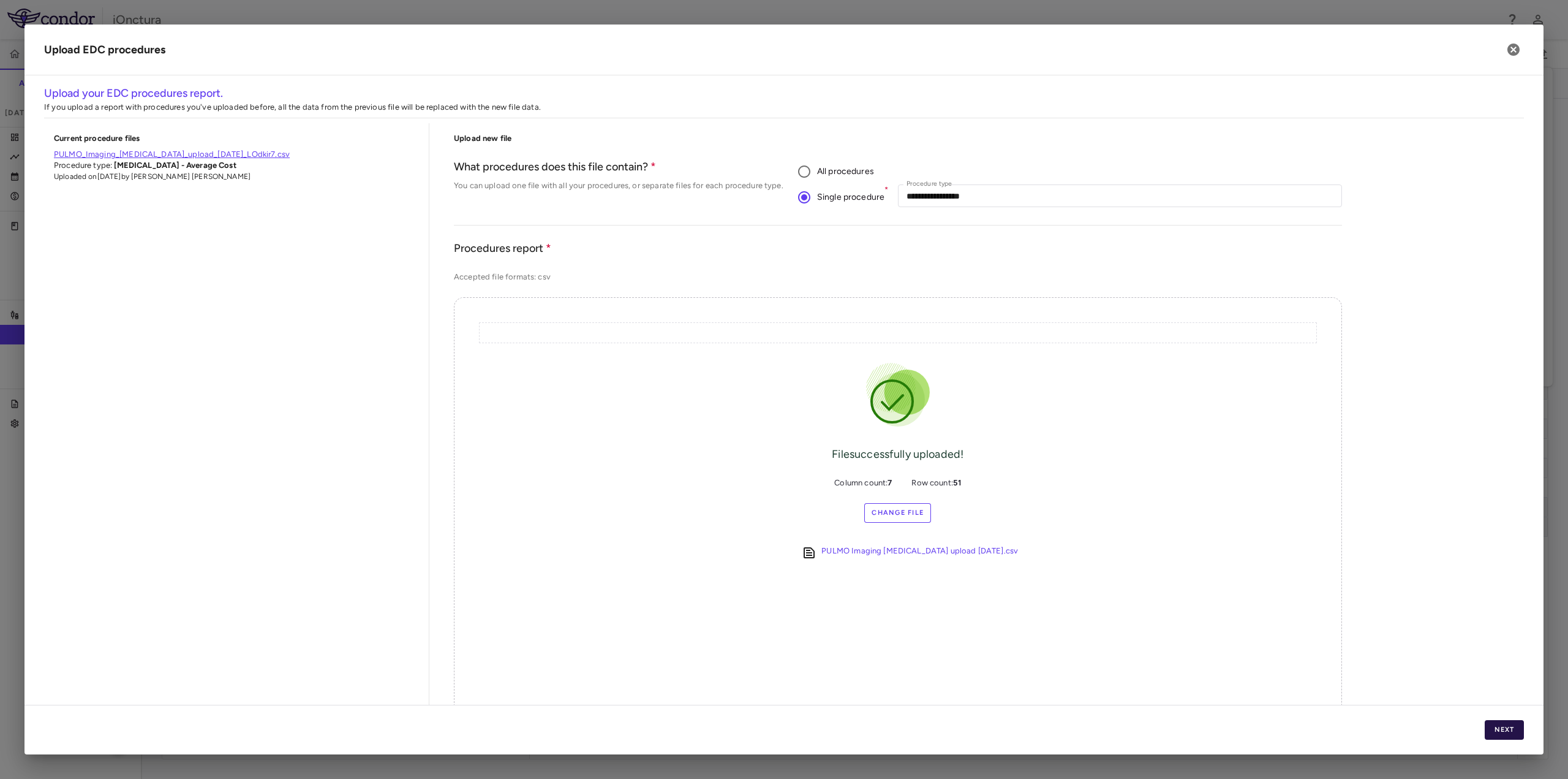
click at [1490, 729] on button "Next" at bounding box center [1504, 730] width 39 height 20
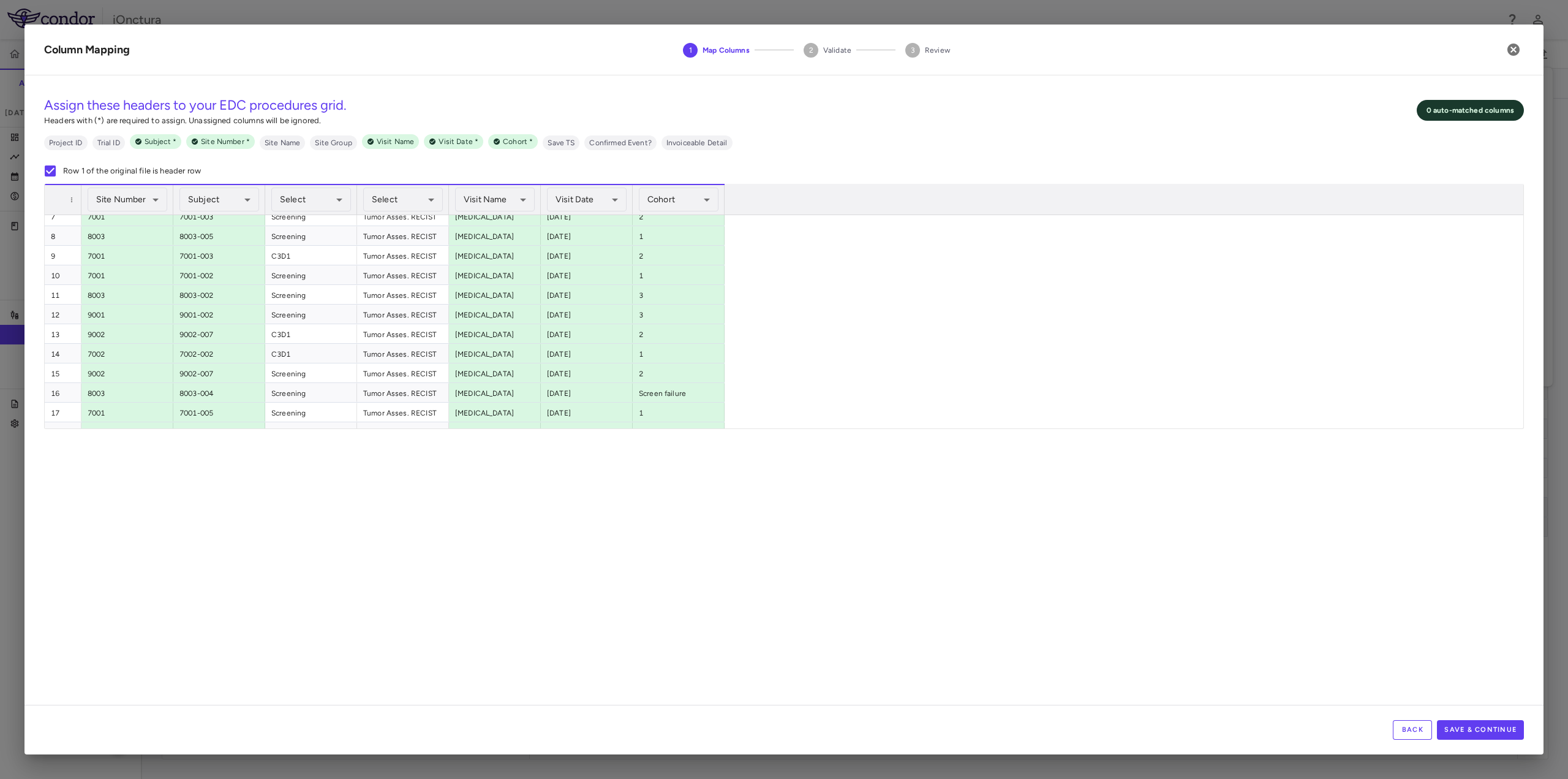
scroll to position [0, 0]
click at [1460, 730] on button "Save & Continue" at bounding box center [1480, 730] width 87 height 20
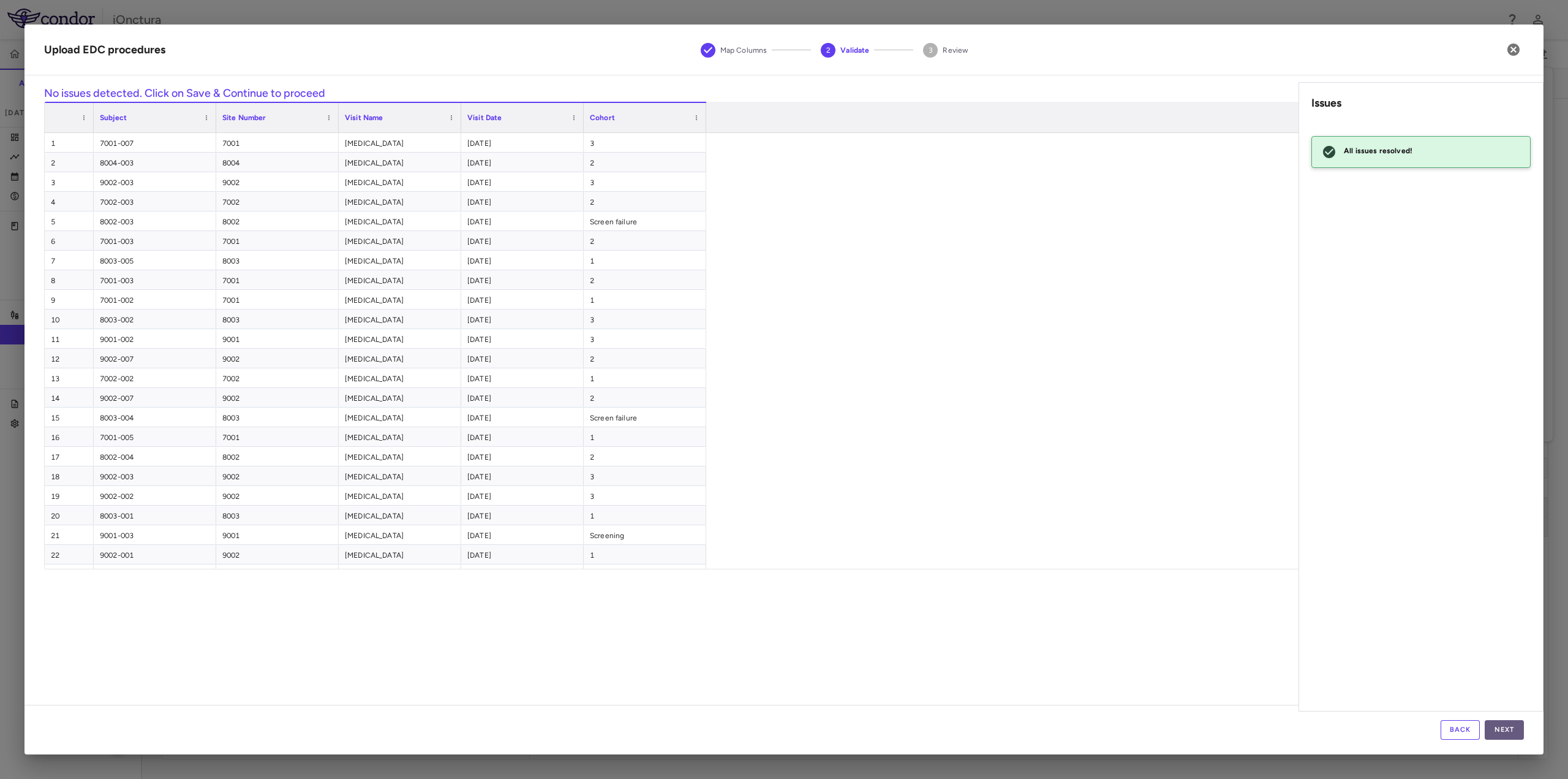
click at [1507, 729] on button "Next" at bounding box center [1504, 730] width 39 height 20
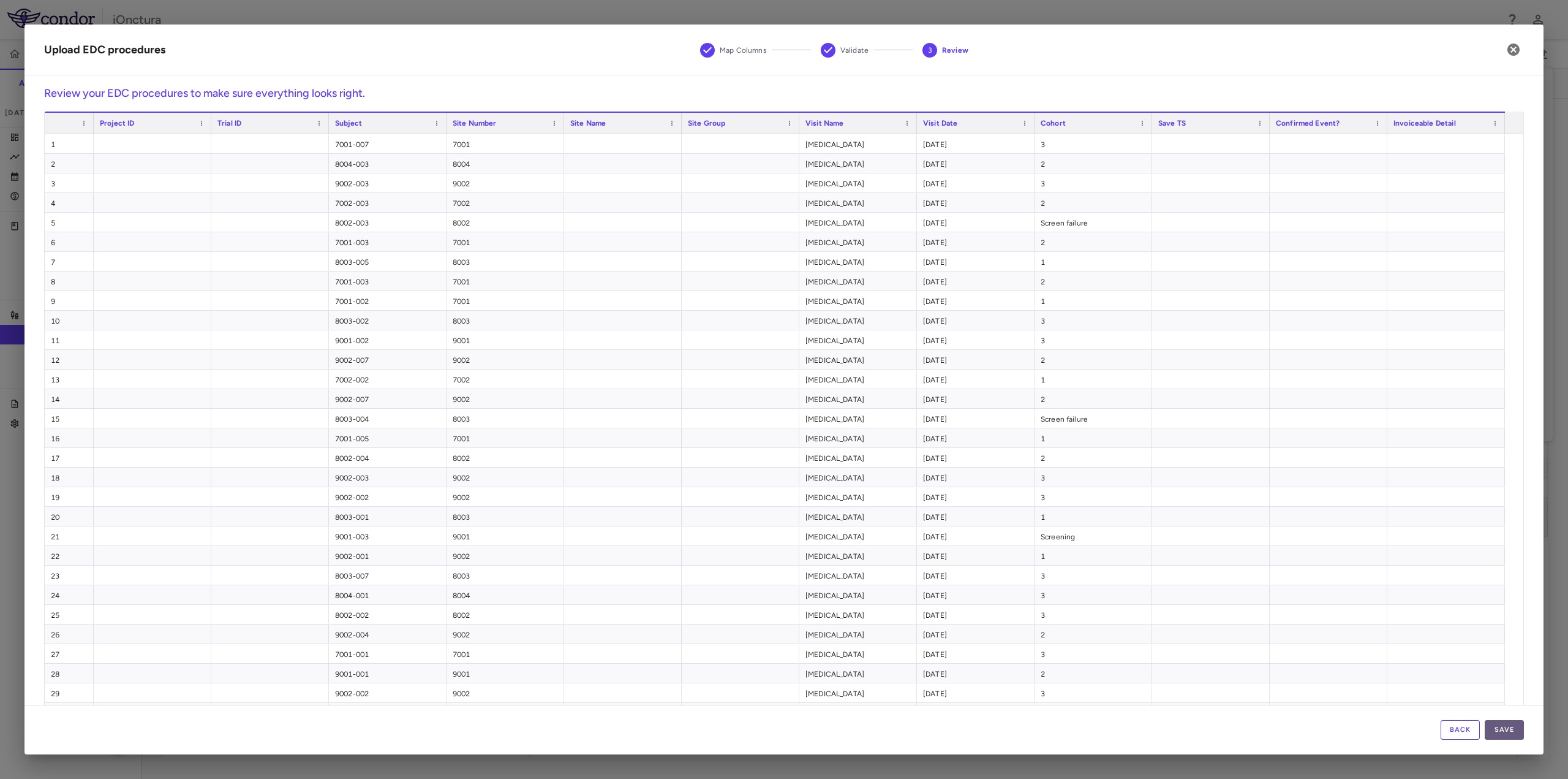
click at [1507, 727] on button "Save" at bounding box center [1504, 730] width 39 height 20
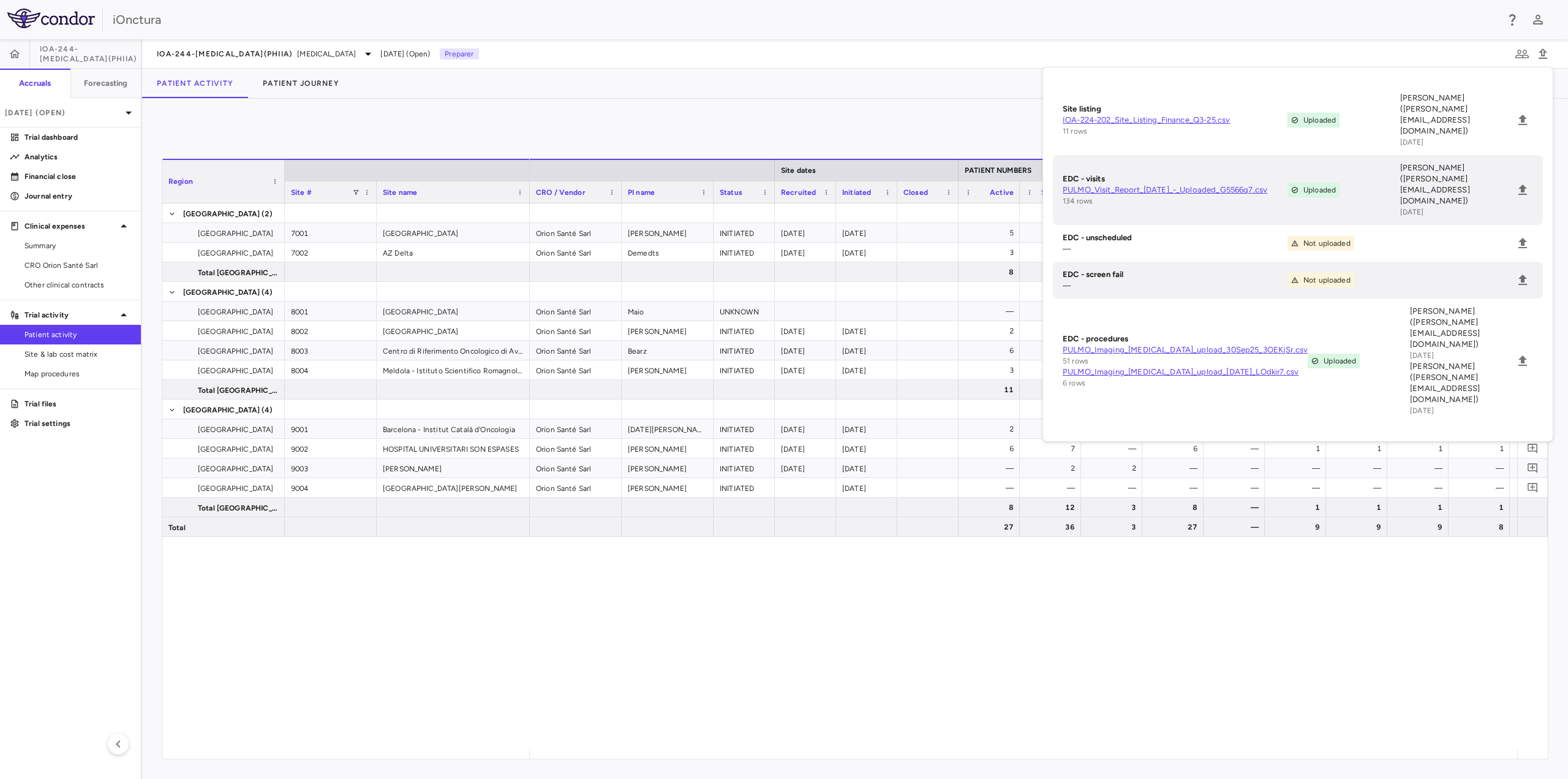
click at [1334, 665] on div "Orion Santé Sarl [PERSON_NAME] INITIATED [DATE] [DATE] 5 7 — 5 — 3 3 3 3 1 — — …" at bounding box center [1024, 477] width 988 height 546
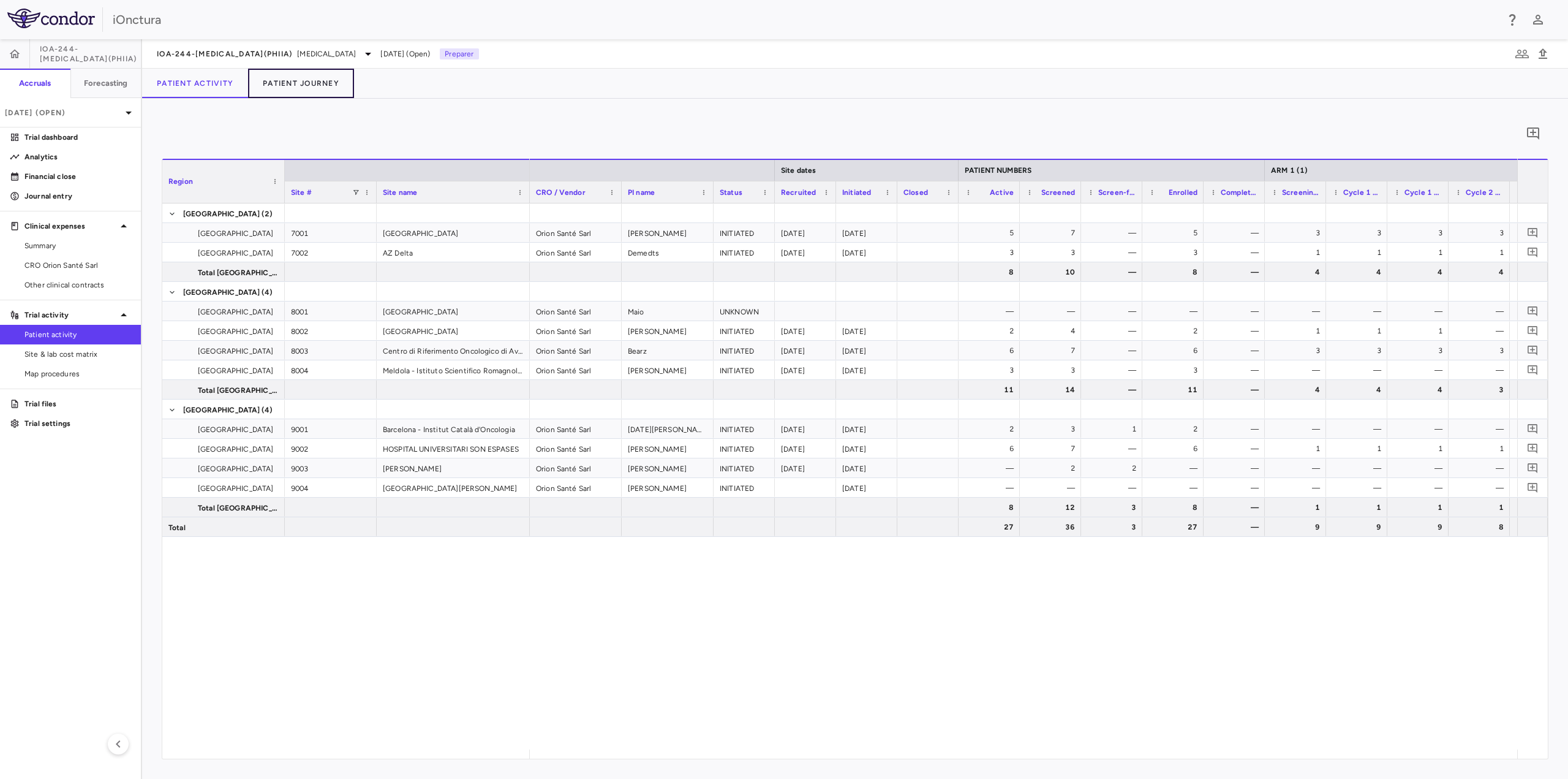
click at [285, 84] on button "Patient Journey" at bounding box center [301, 83] width 106 height 30
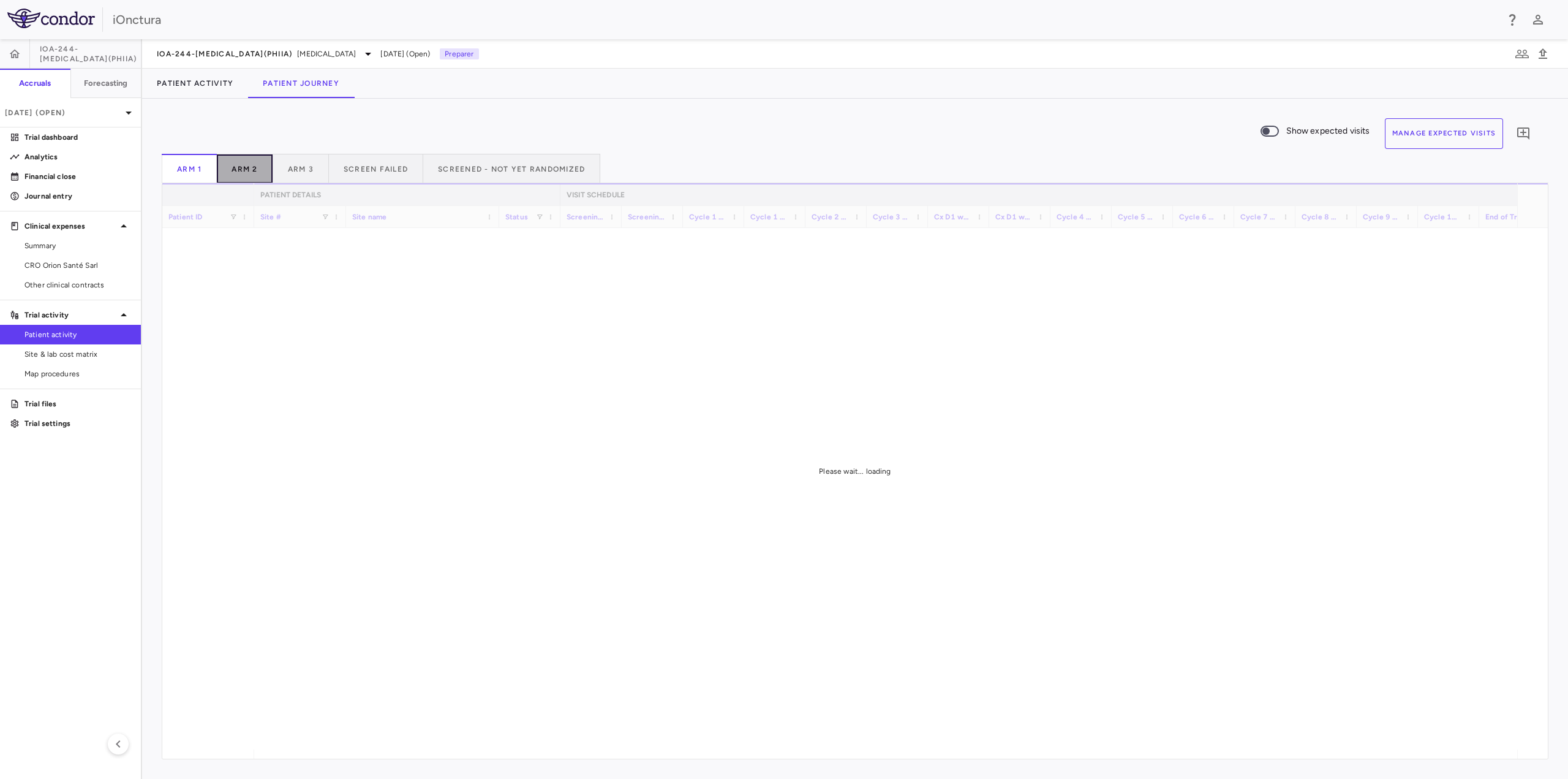
click at [247, 166] on button "Arm 2" at bounding box center [245, 168] width 56 height 30
click at [257, 162] on button "Arm 2" at bounding box center [245, 168] width 56 height 30
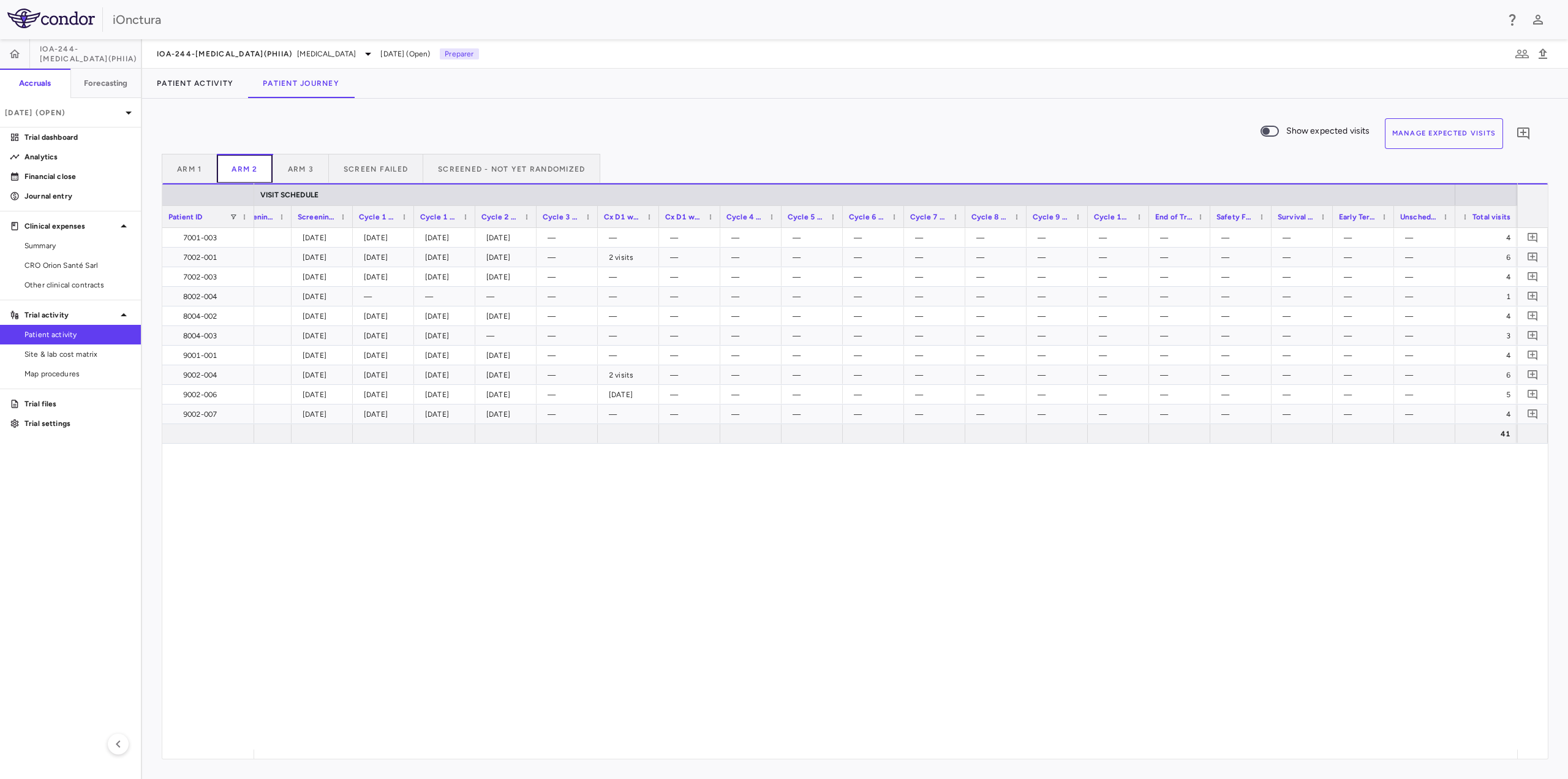
scroll to position [0, 488]
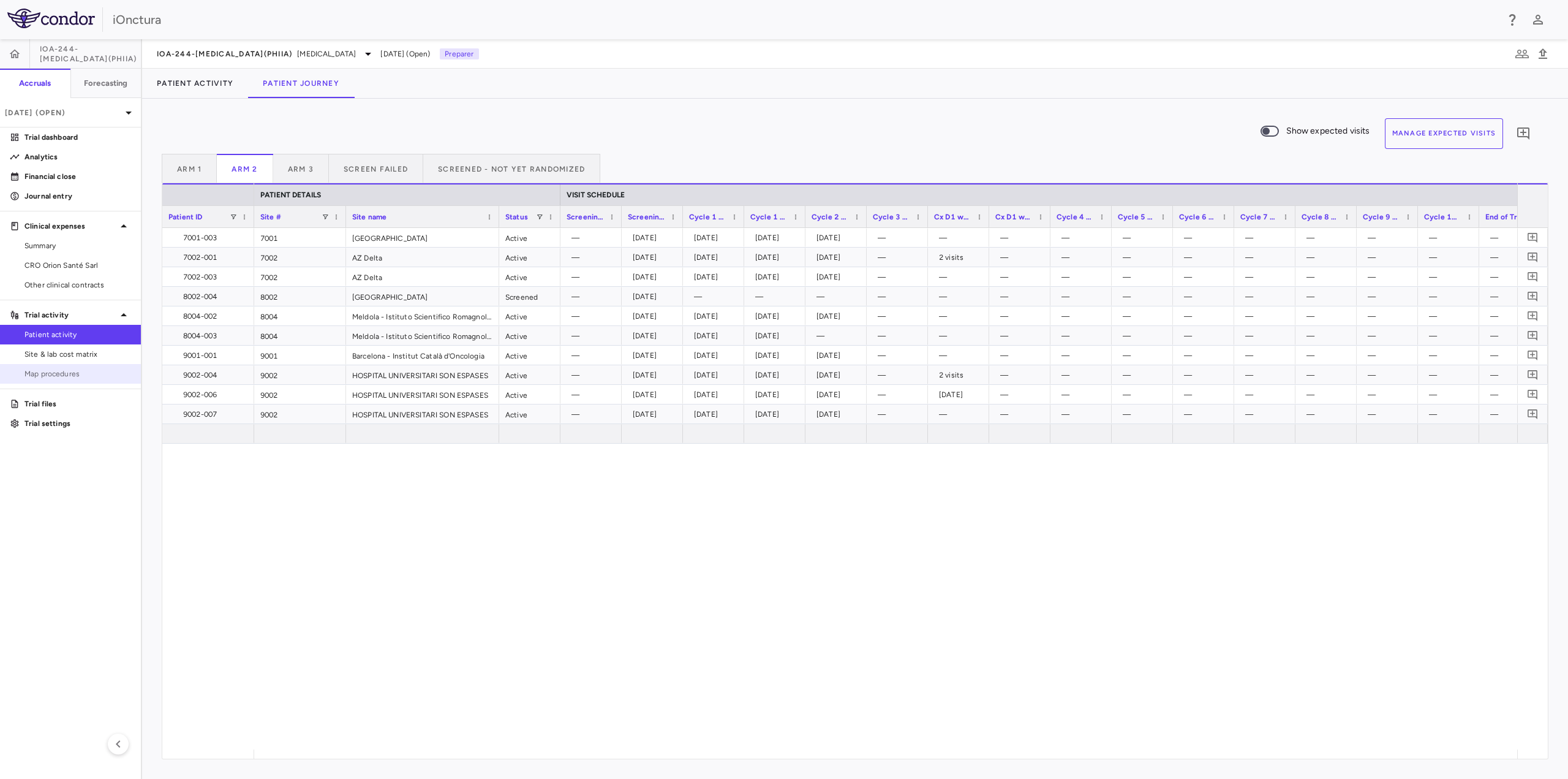
click at [49, 375] on span "Map procedures" at bounding box center [78, 373] width 107 height 11
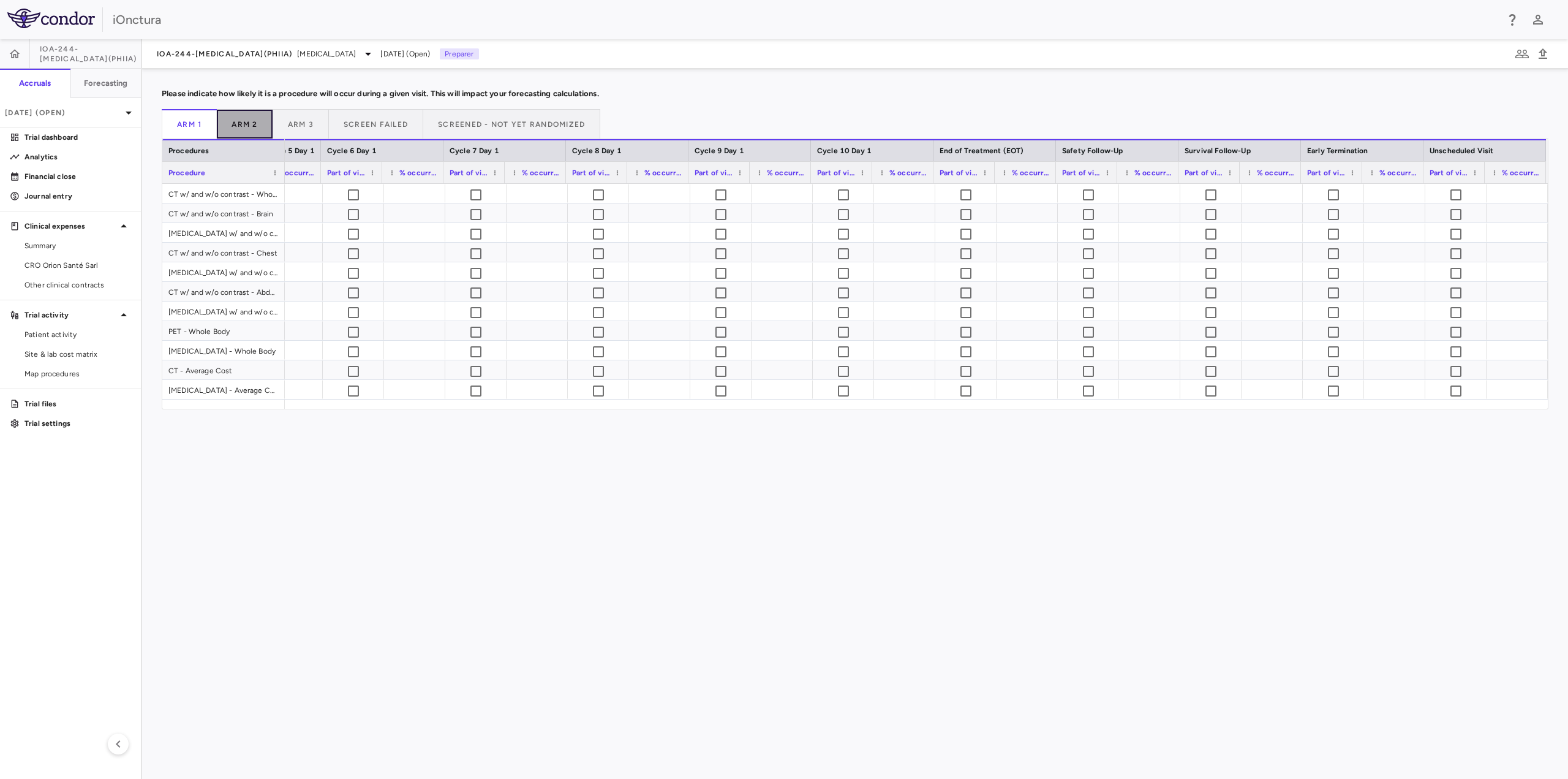
click at [248, 130] on button "Arm 2" at bounding box center [245, 124] width 56 height 30
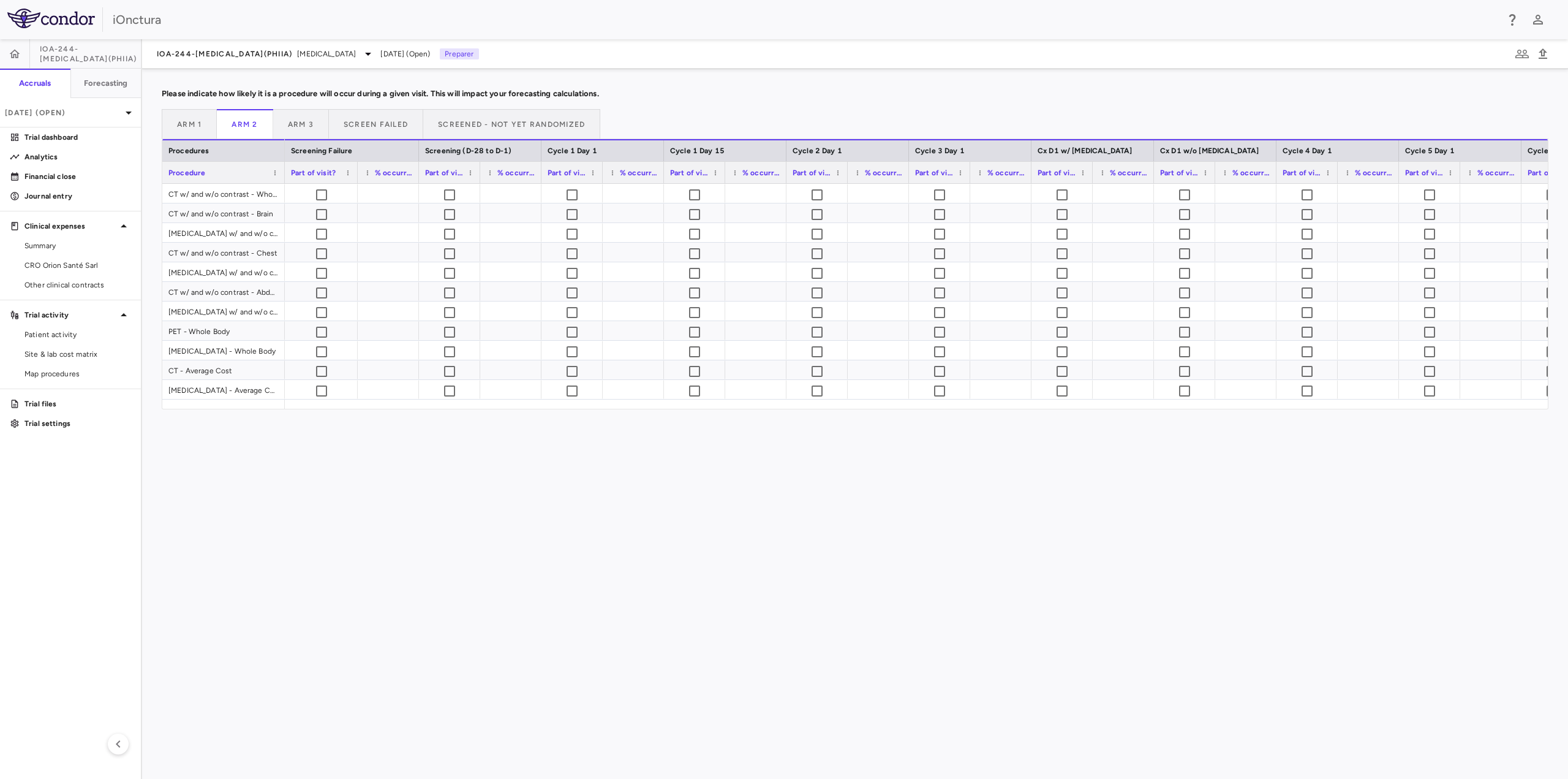
drag, startPoint x: 344, startPoint y: 171, endPoint x: 355, endPoint y: 182, distance: 15.6
click at [355, 182] on div at bounding box center [357, 172] width 5 height 21
click at [313, 123] on button "Arm 3" at bounding box center [301, 124] width 56 height 30
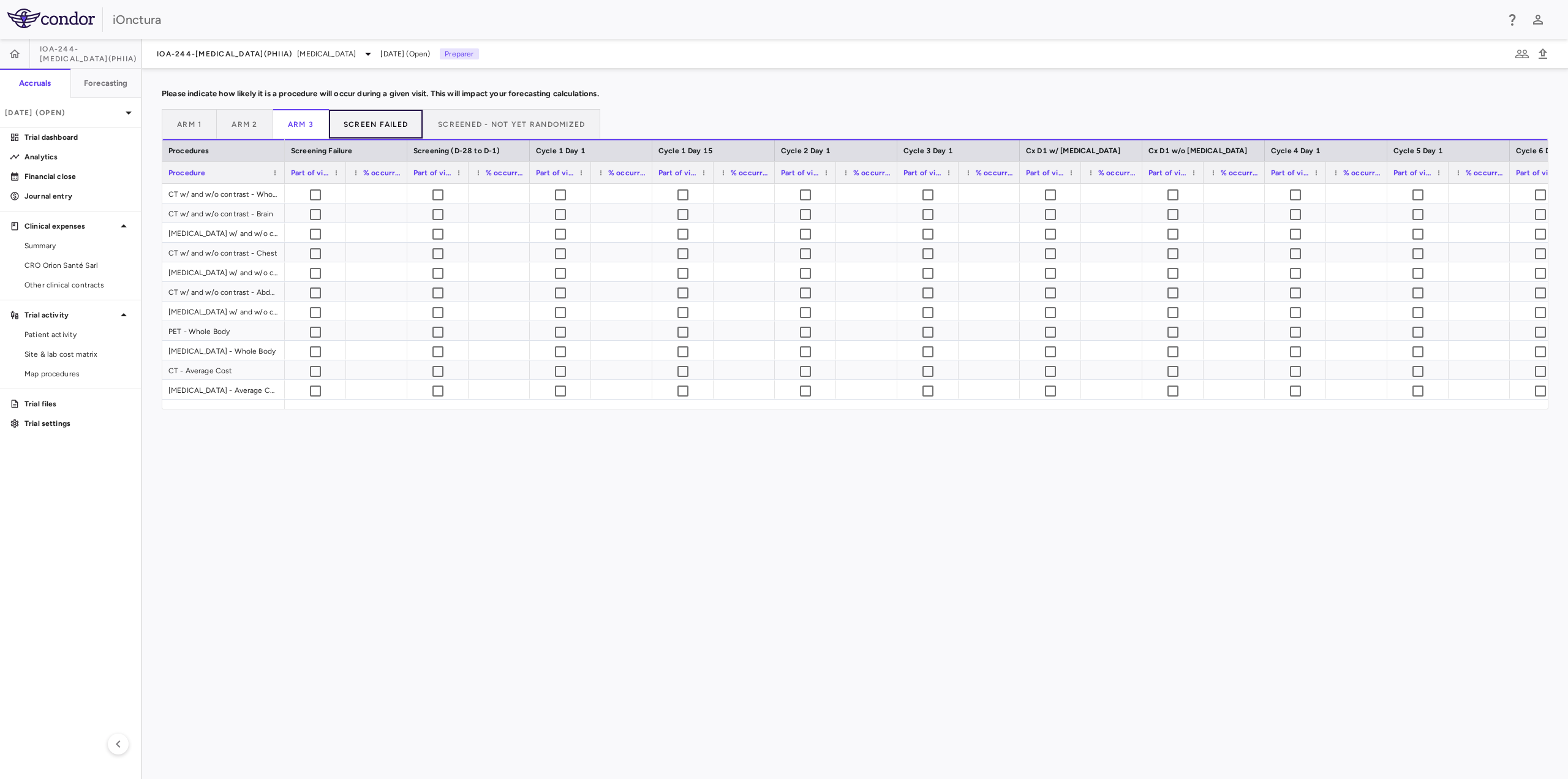
click at [362, 123] on button "Screen Failed" at bounding box center [376, 124] width 94 height 30
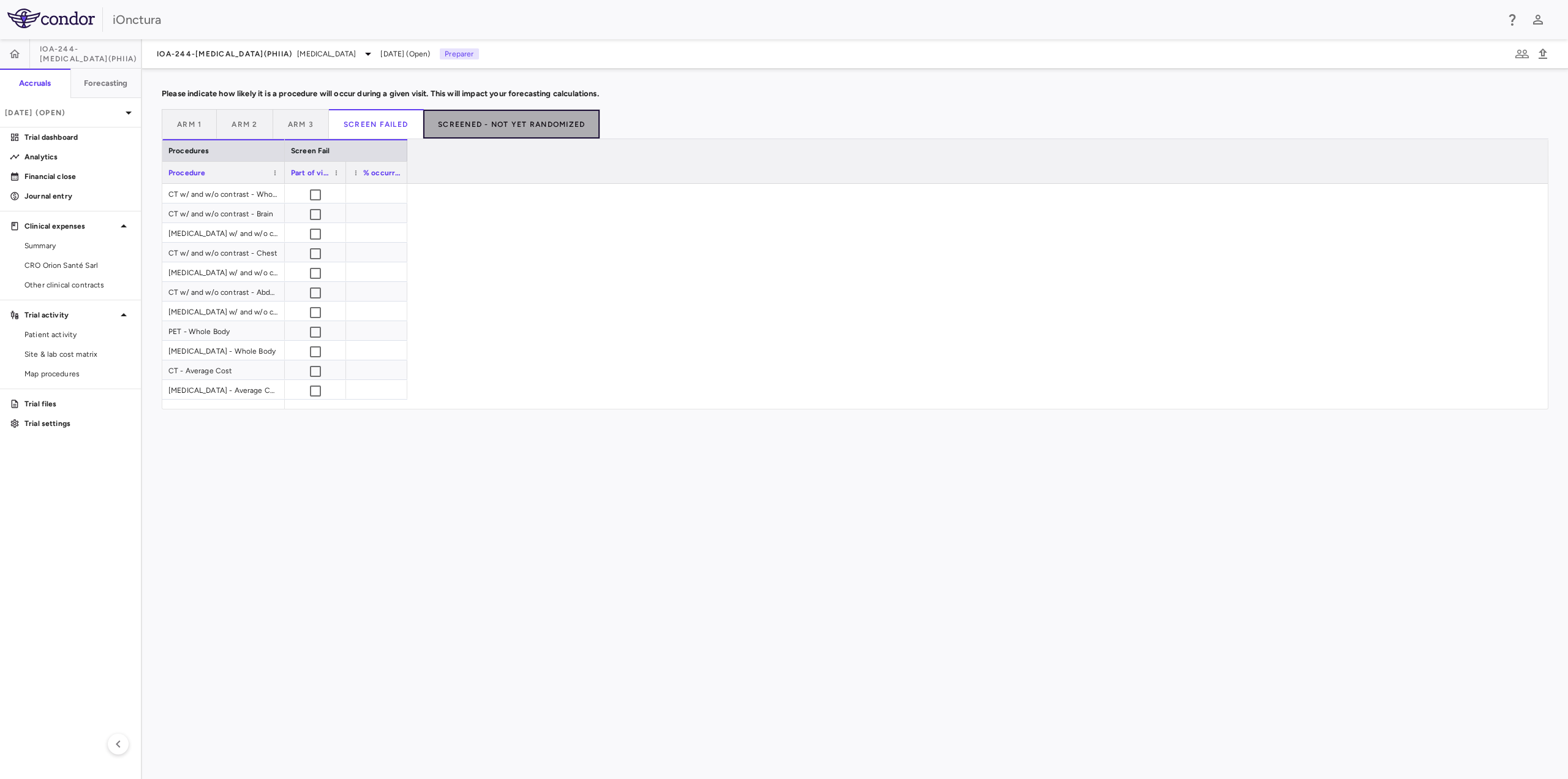
click at [503, 127] on button "Screened - Not Yet Randomized" at bounding box center [512, 124] width 177 height 30
click at [202, 123] on button "Arm 1" at bounding box center [189, 124] width 55 height 30
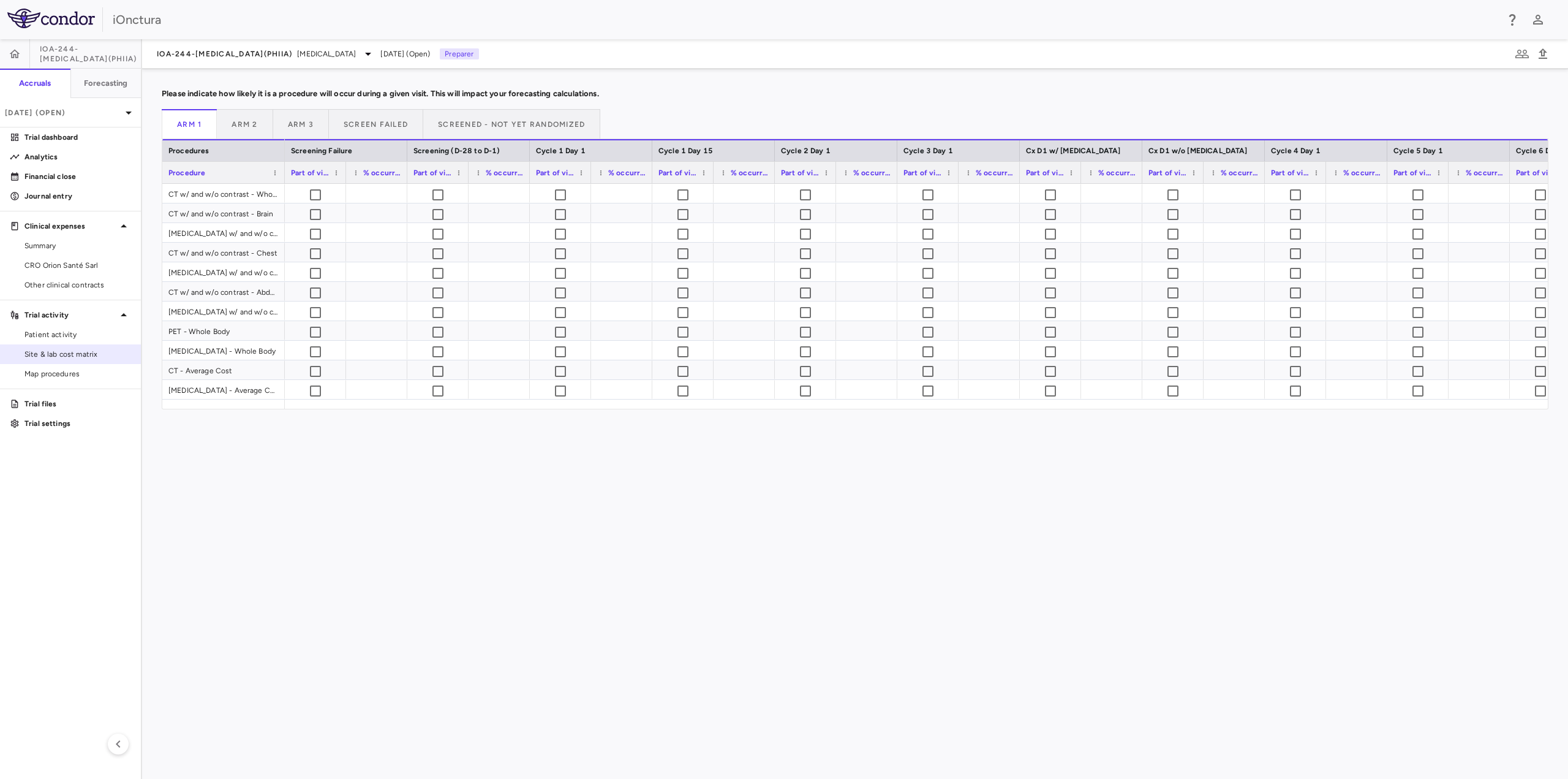
click at [70, 351] on span "Site & lab cost matrix" at bounding box center [78, 354] width 107 height 11
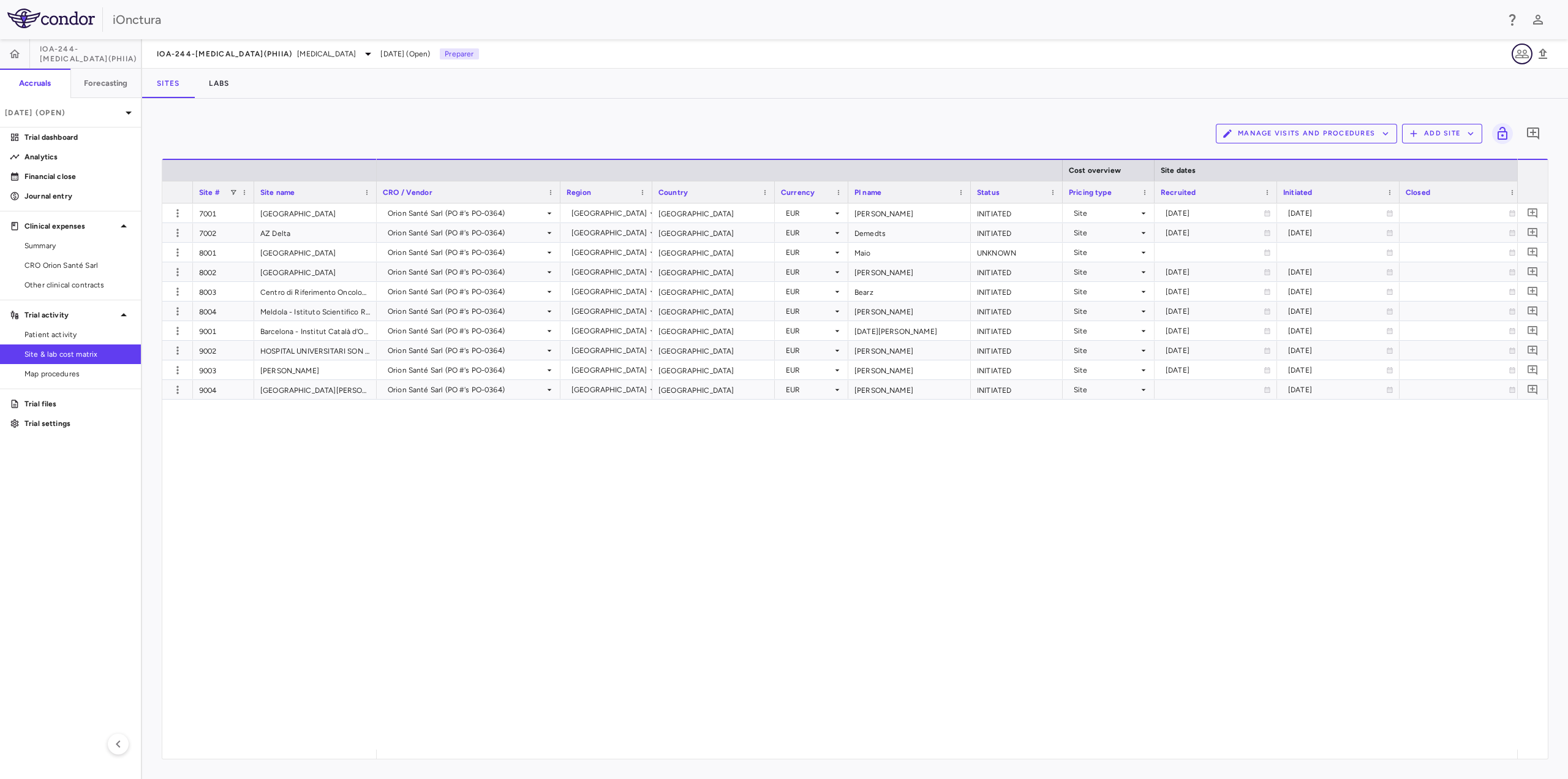
click at [1528, 51] on icon "button" at bounding box center [1522, 54] width 15 height 15
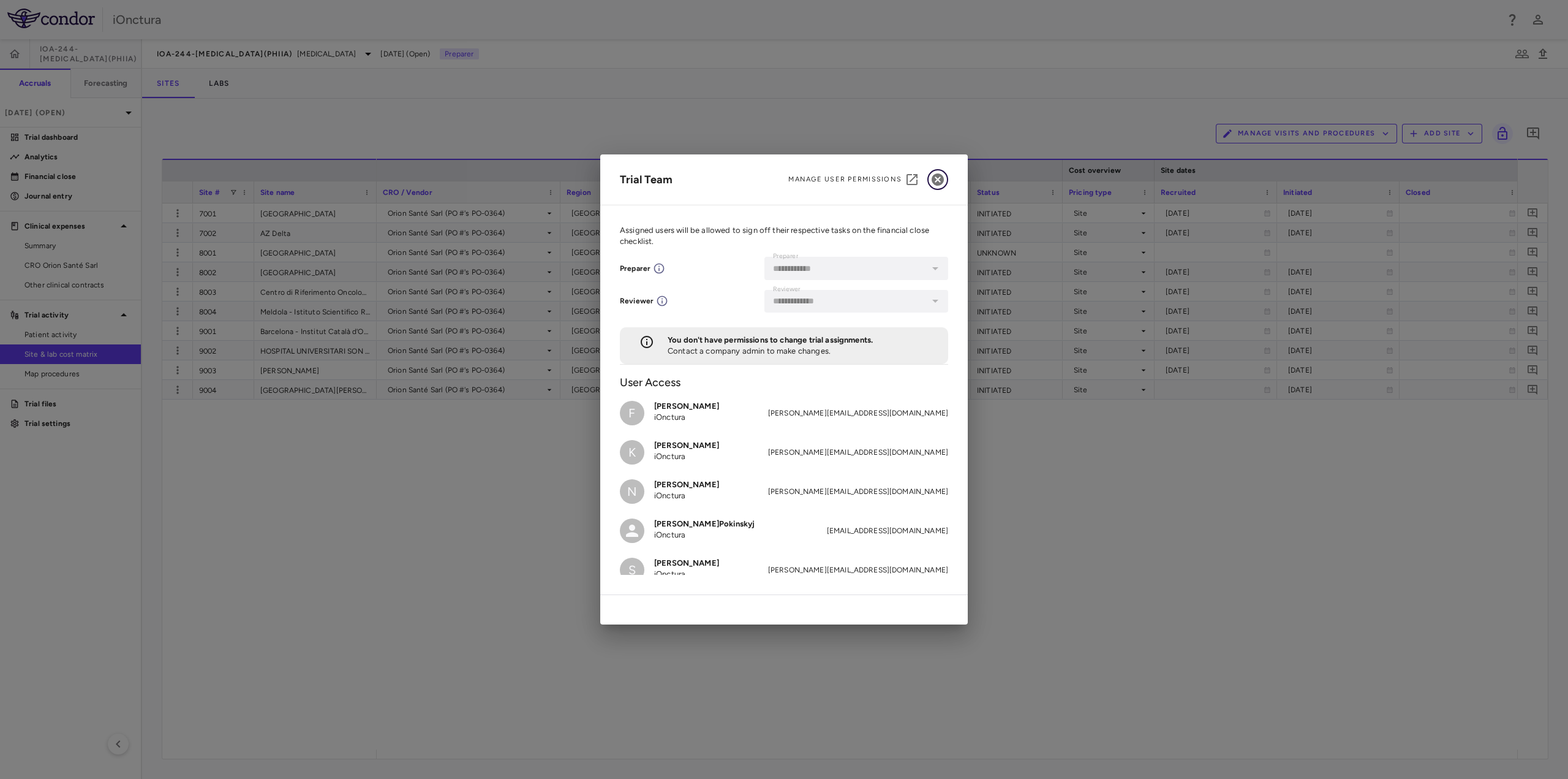
click at [943, 177] on icon "button" at bounding box center [937, 179] width 15 height 15
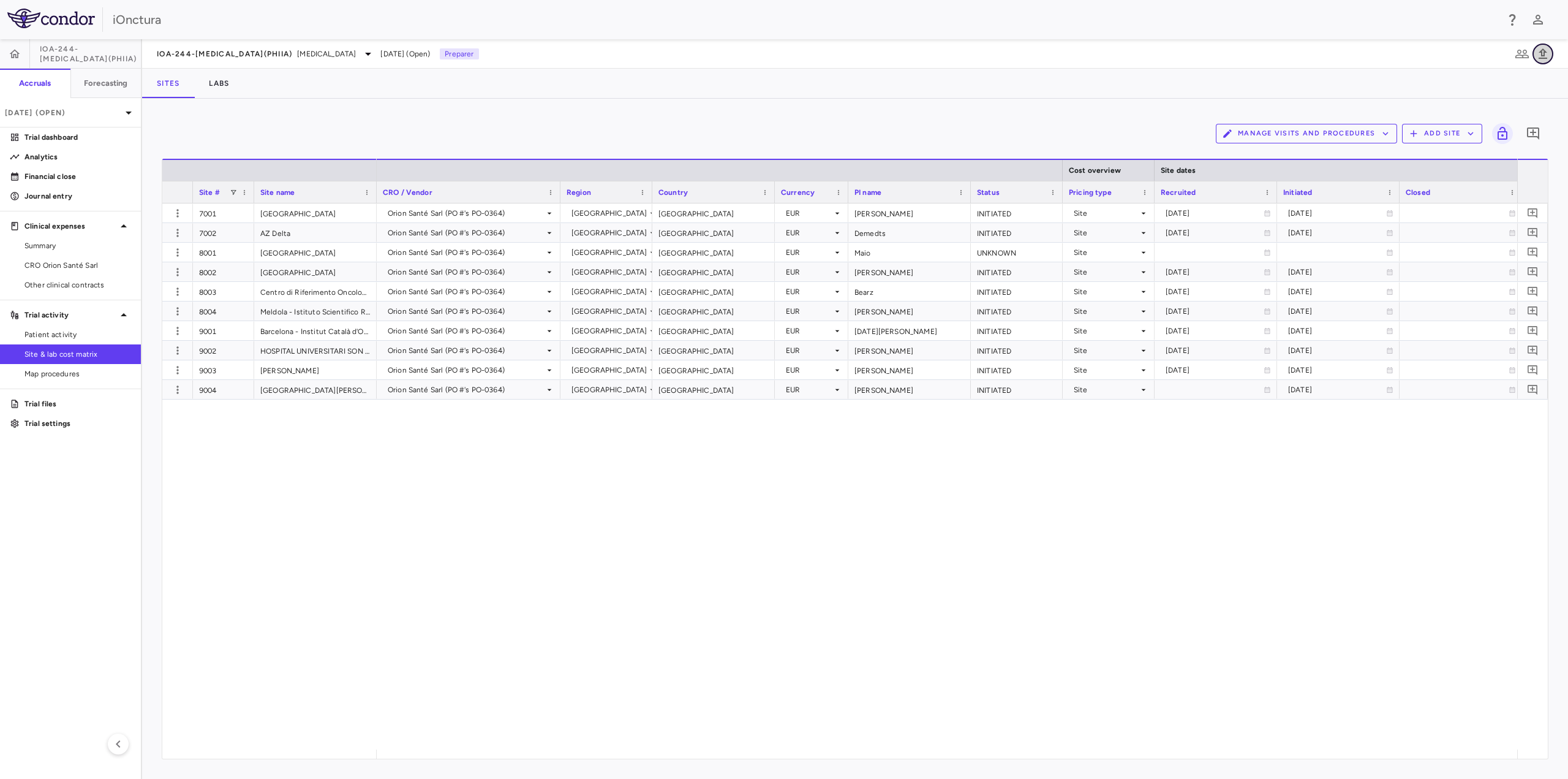
click at [1545, 57] on icon "button" at bounding box center [1543, 54] width 15 height 15
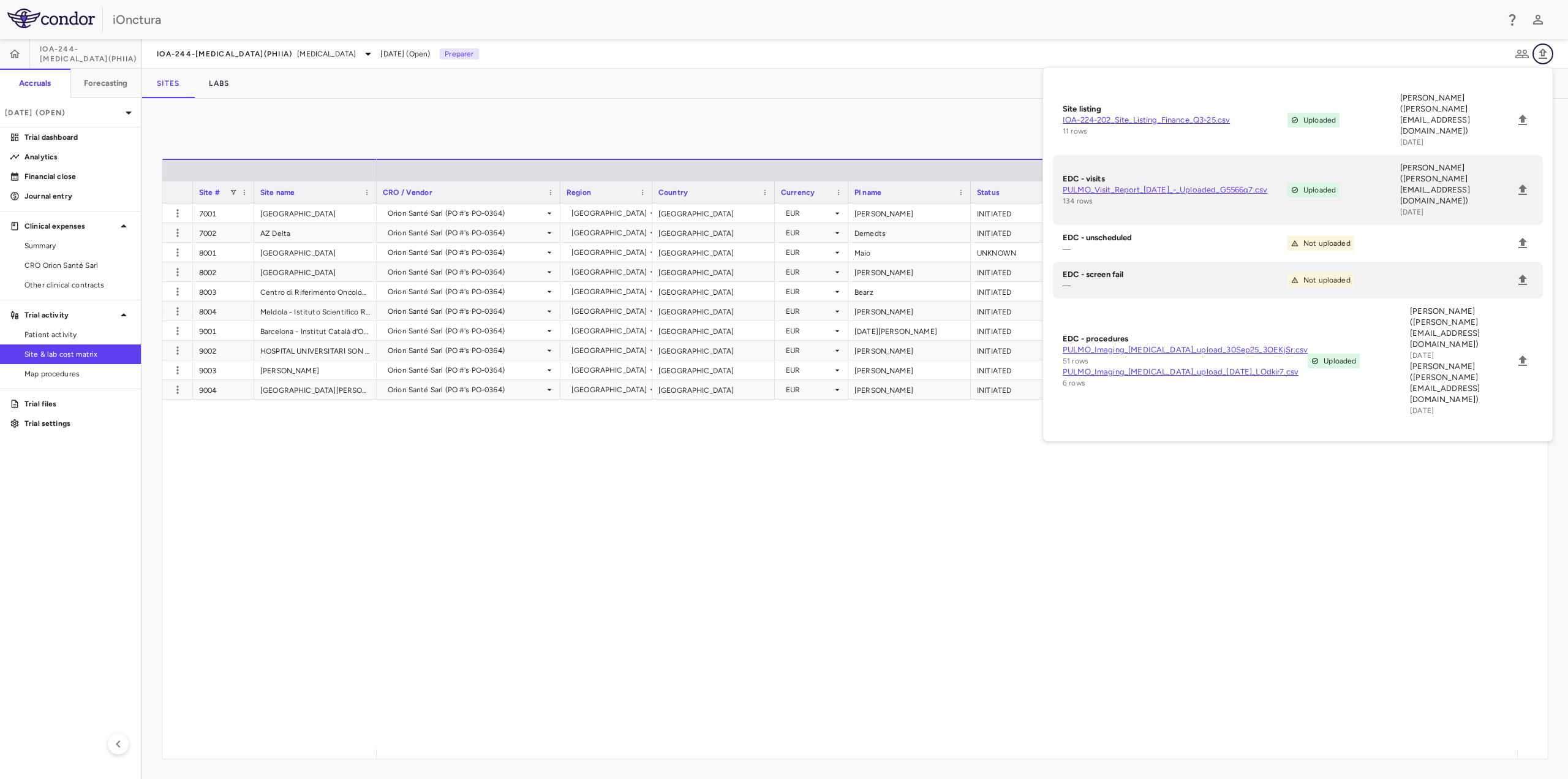
click at [1542, 53] on icon "button" at bounding box center [1543, 53] width 8 height 10
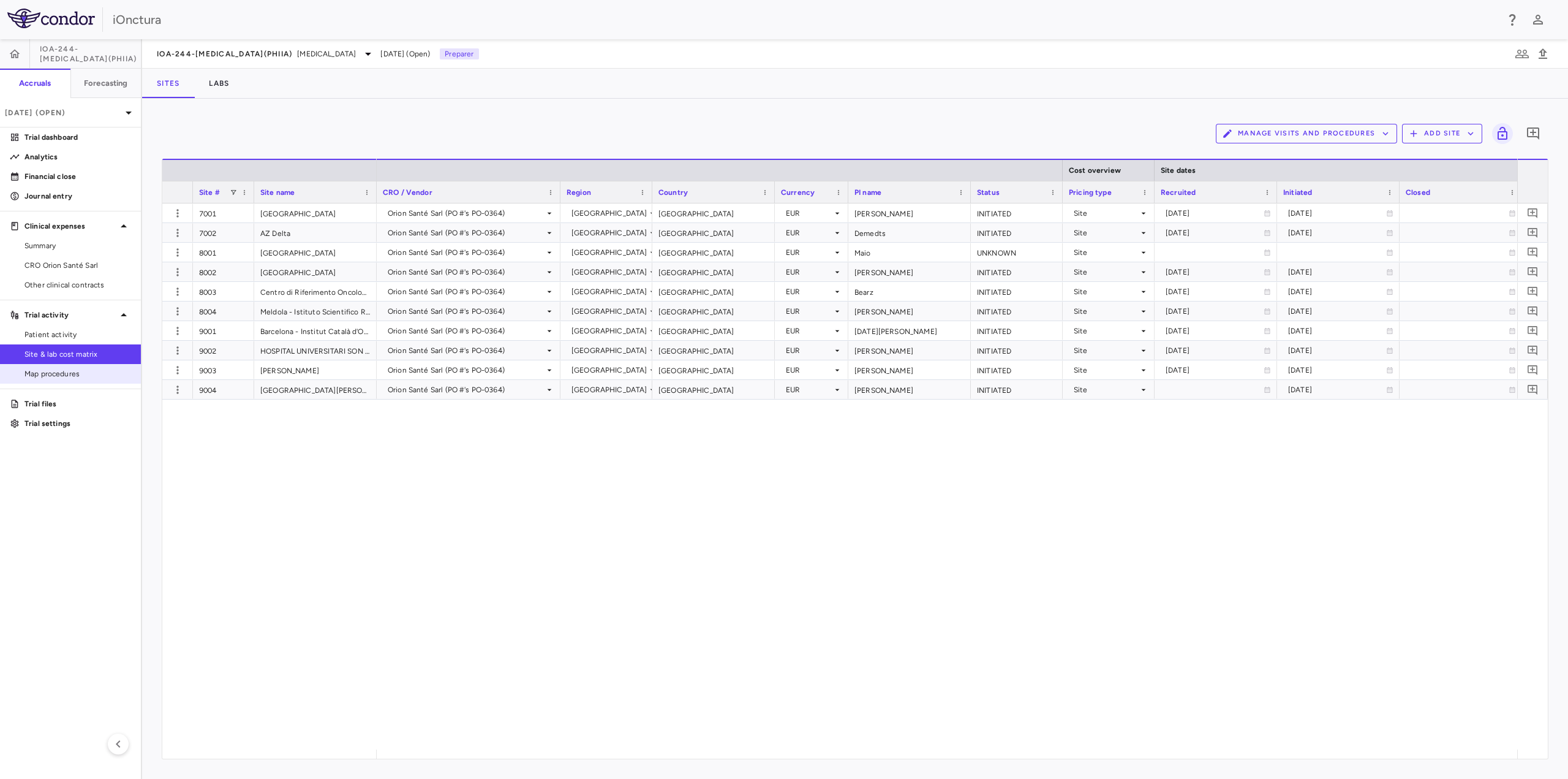
drag, startPoint x: 93, startPoint y: 381, endPoint x: 98, endPoint y: 369, distance: 13.0
click at [94, 381] on link "Map procedures" at bounding box center [70, 374] width 141 height 19
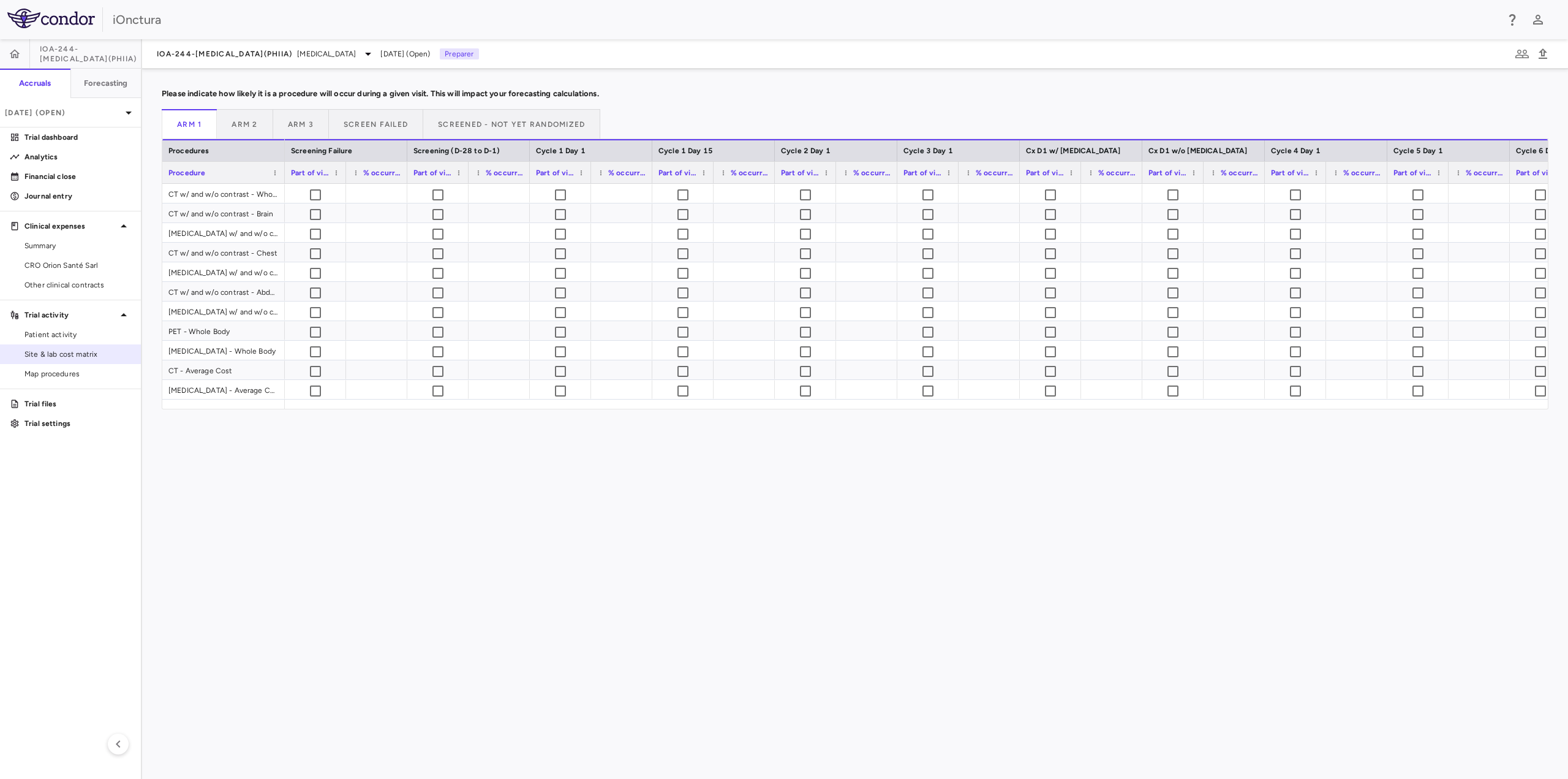
click at [91, 351] on span "Site & lab cost matrix" at bounding box center [78, 354] width 107 height 11
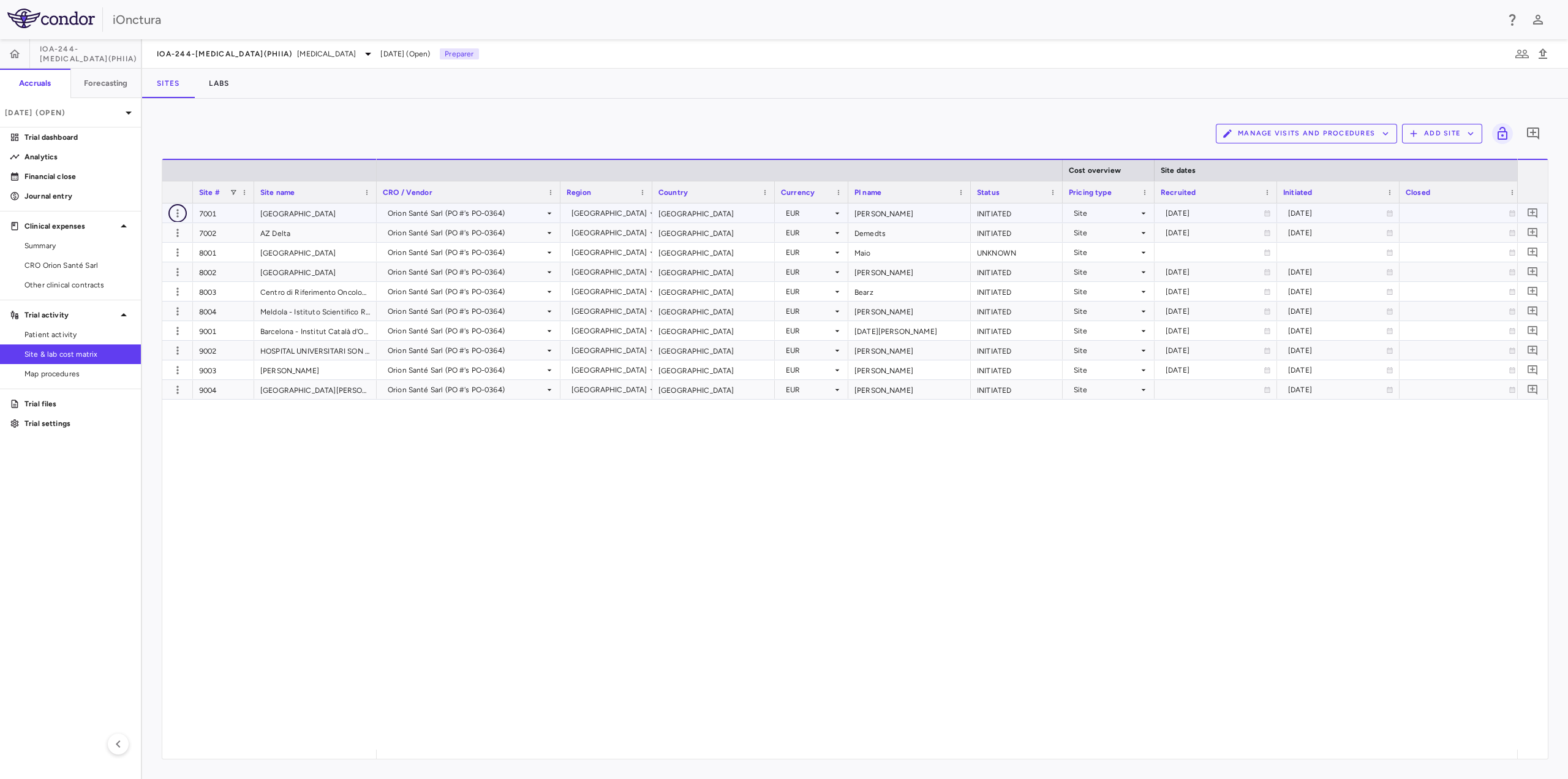
click at [176, 208] on icon "button" at bounding box center [177, 213] width 12 height 12
click at [150, 255] on div "Edit site" at bounding box center [130, 260] width 114 height 22
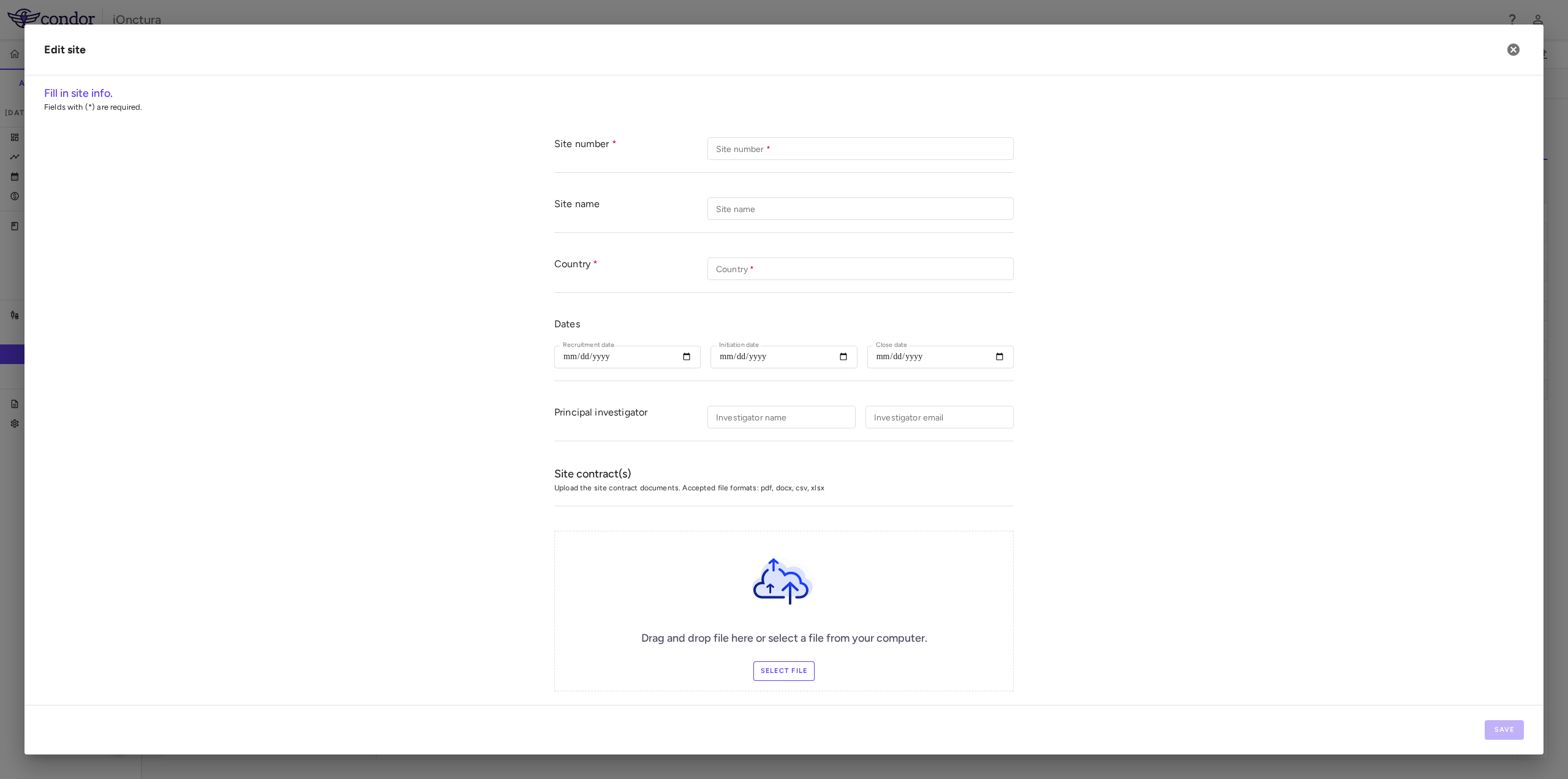
type input "****"
type input "**********"
type input "*******"
type input "**********"
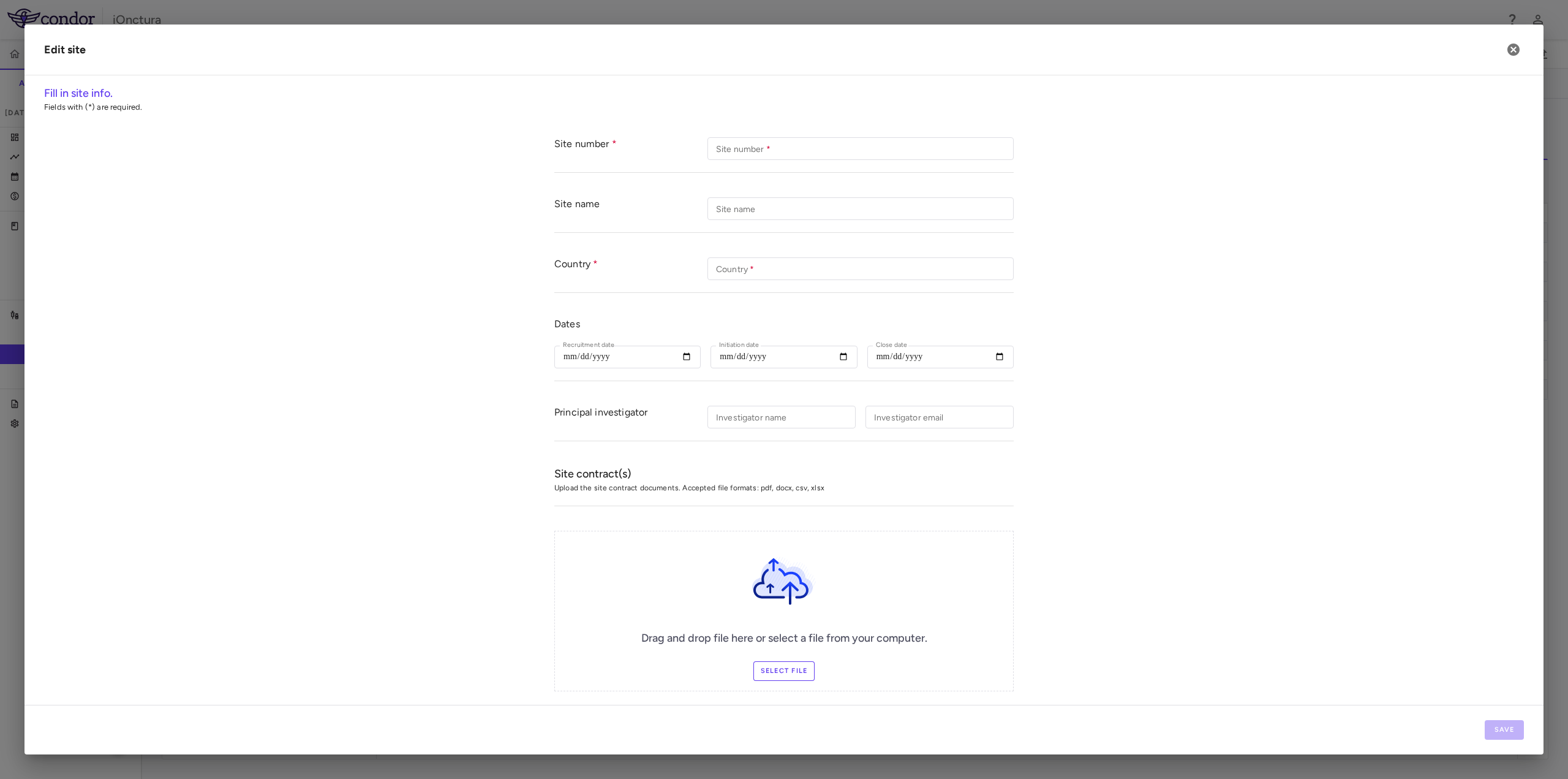
type input "*****"
click at [1513, 49] on icon "button" at bounding box center [1513, 49] width 15 height 15
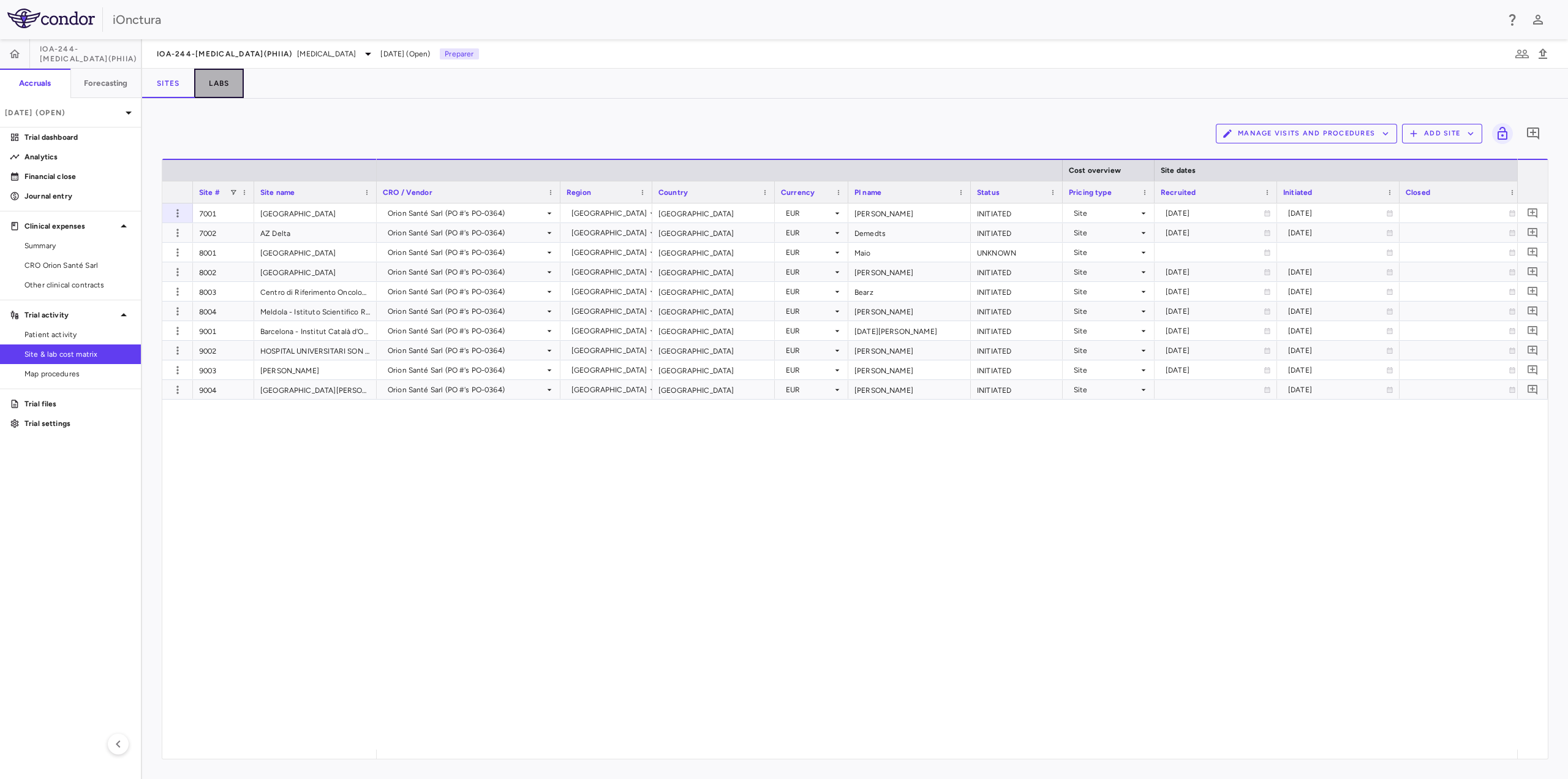
click at [231, 80] on button "Labs" at bounding box center [218, 83] width 49 height 30
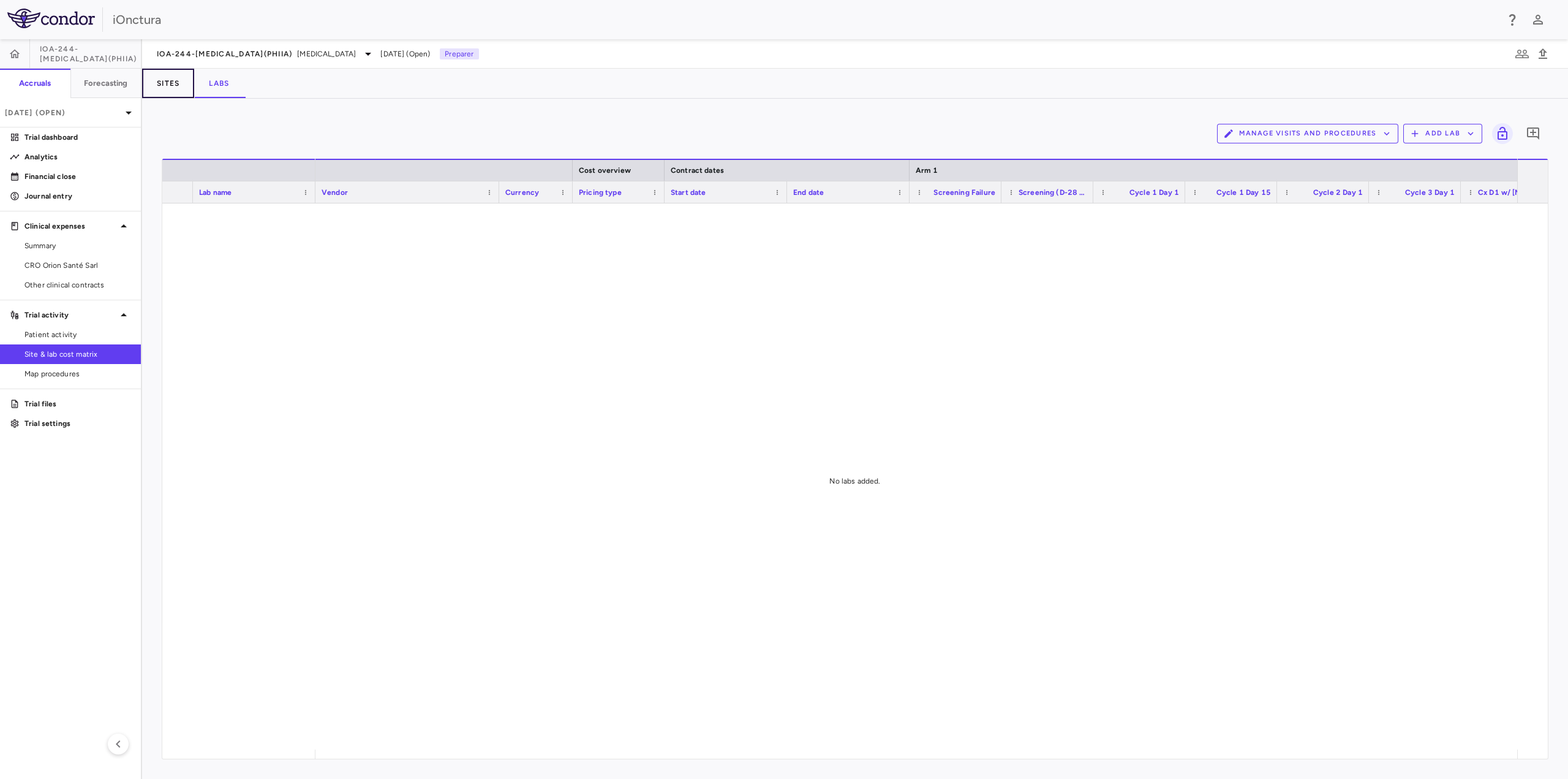
click at [180, 85] on button "Sites" at bounding box center [168, 83] width 52 height 30
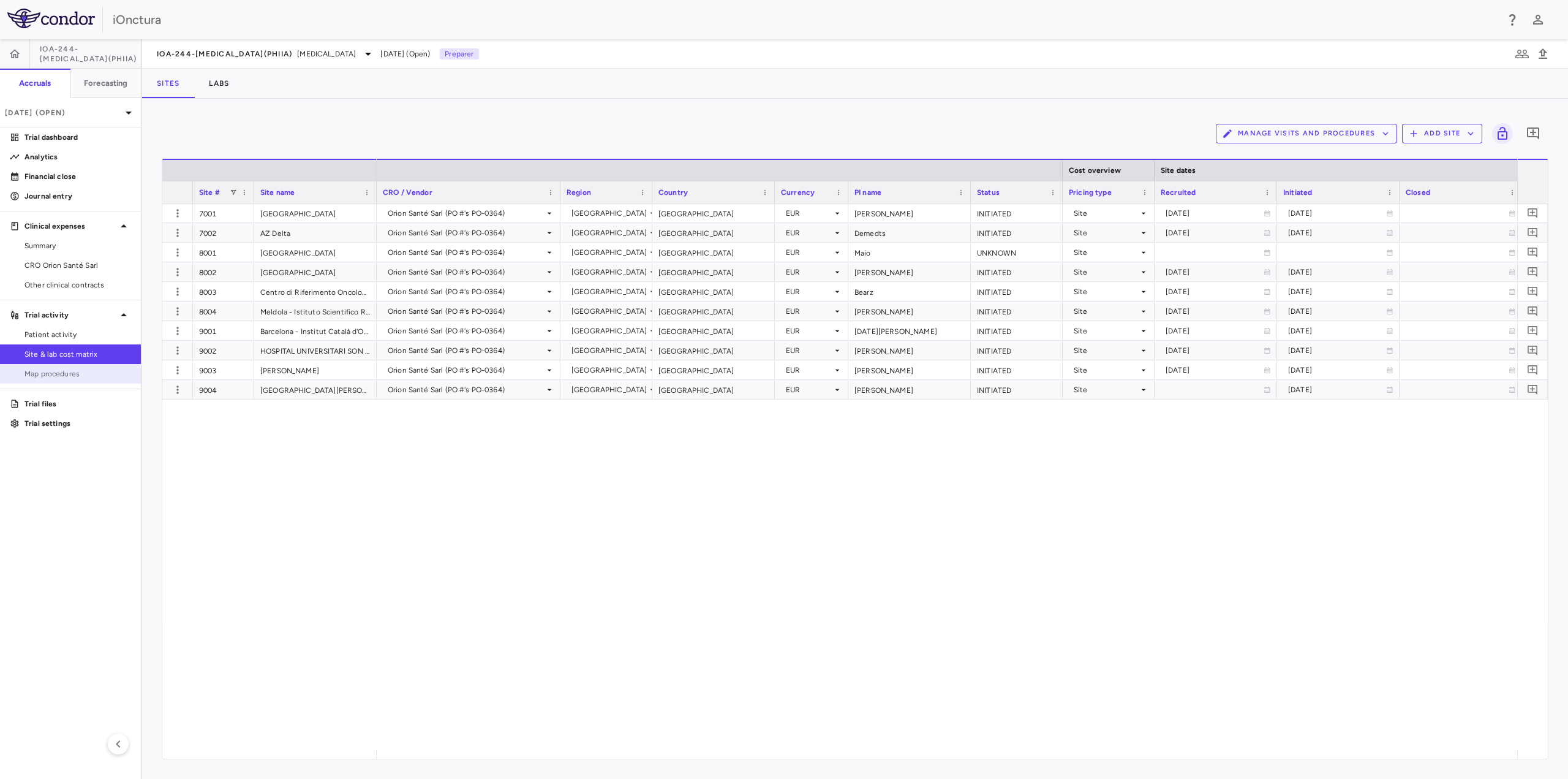
click at [63, 369] on span "Map procedures" at bounding box center [78, 373] width 107 height 11
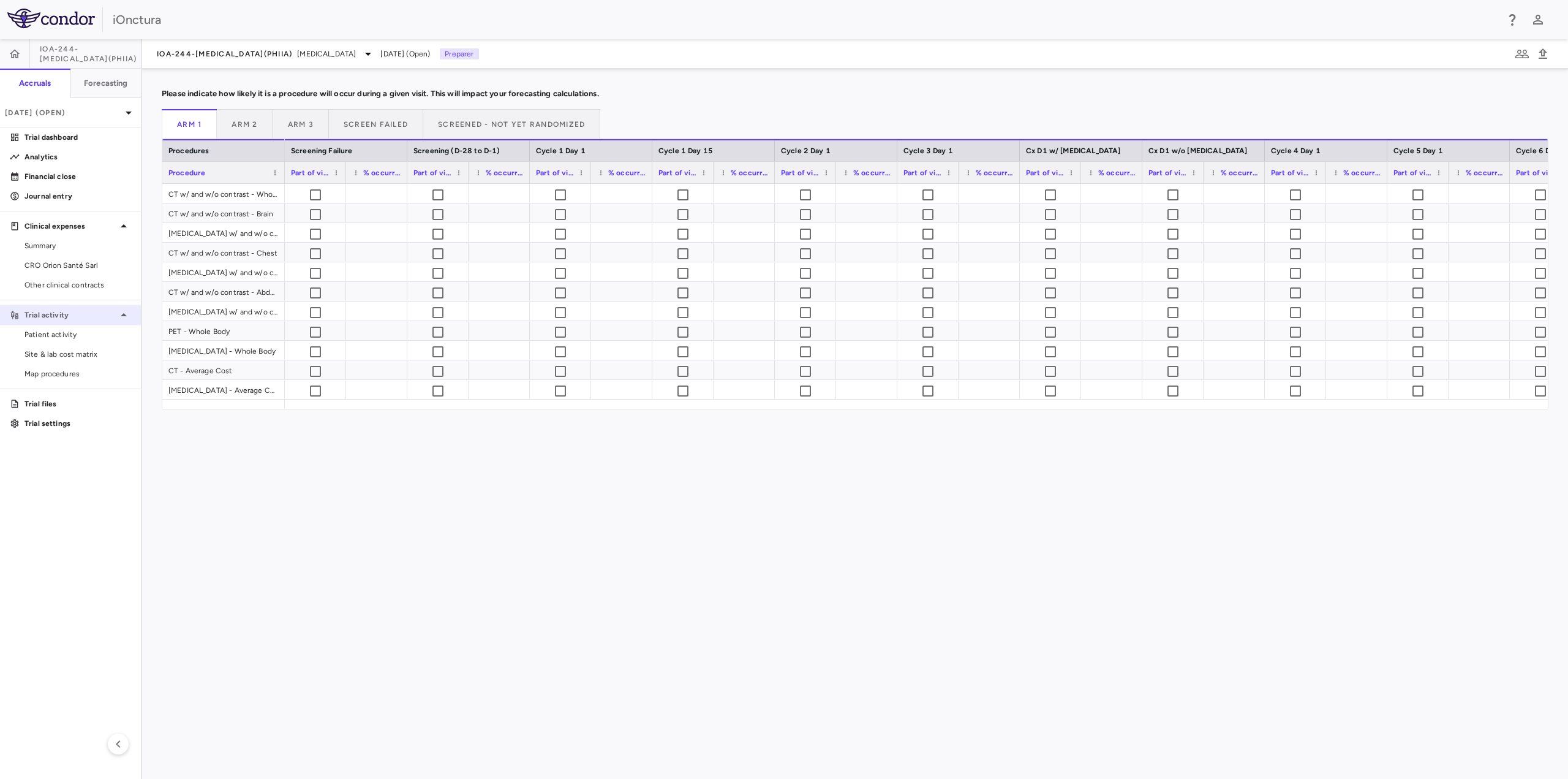
click at [69, 308] on div "Trial activity" at bounding box center [70, 315] width 141 height 22
click at [66, 311] on p "Trial activity" at bounding box center [70, 315] width 92 height 11
click at [48, 338] on span "Patient activity" at bounding box center [78, 334] width 107 height 11
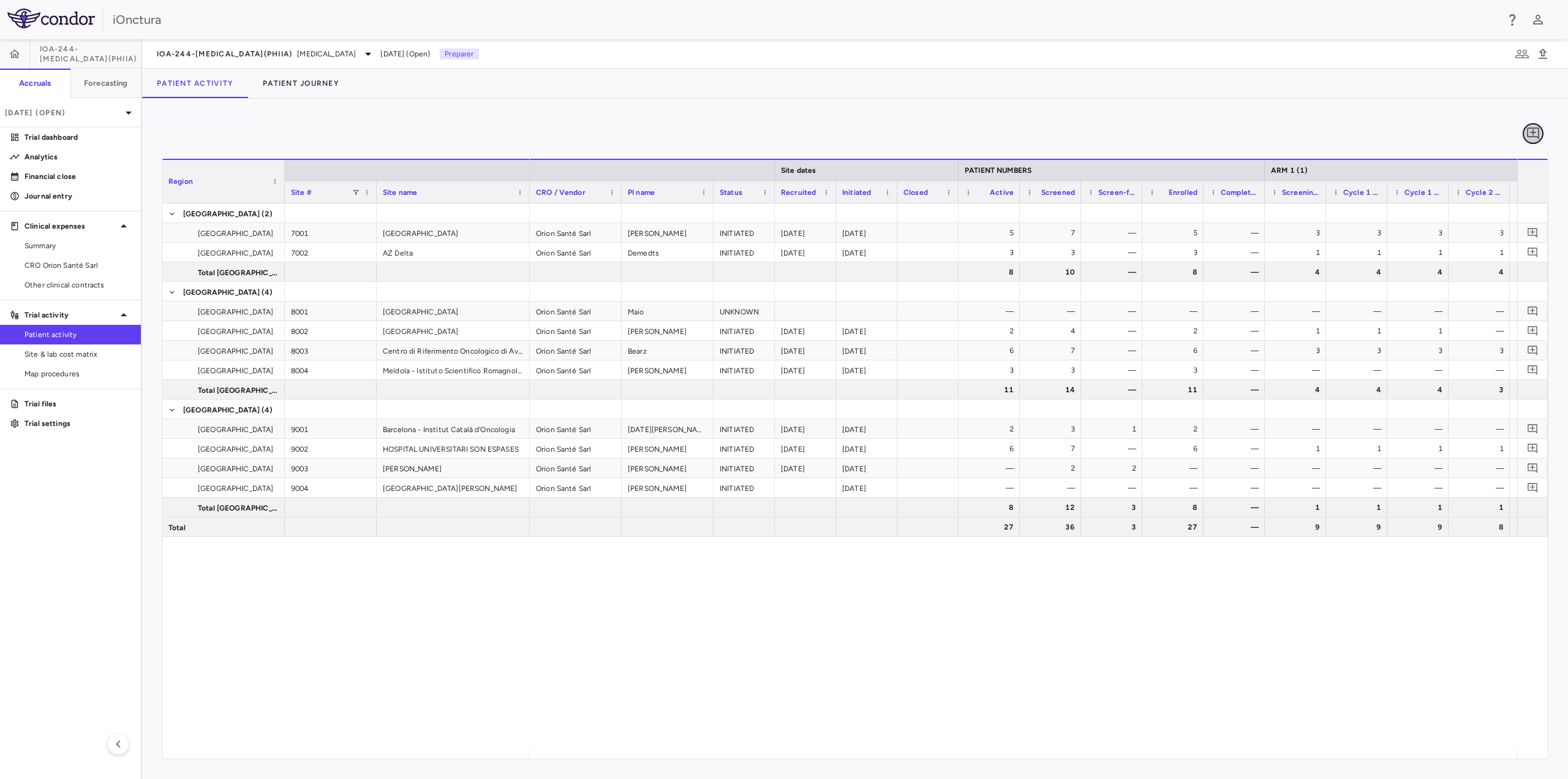
click at [1531, 137] on icon "Add comment" at bounding box center [1533, 133] width 12 height 12
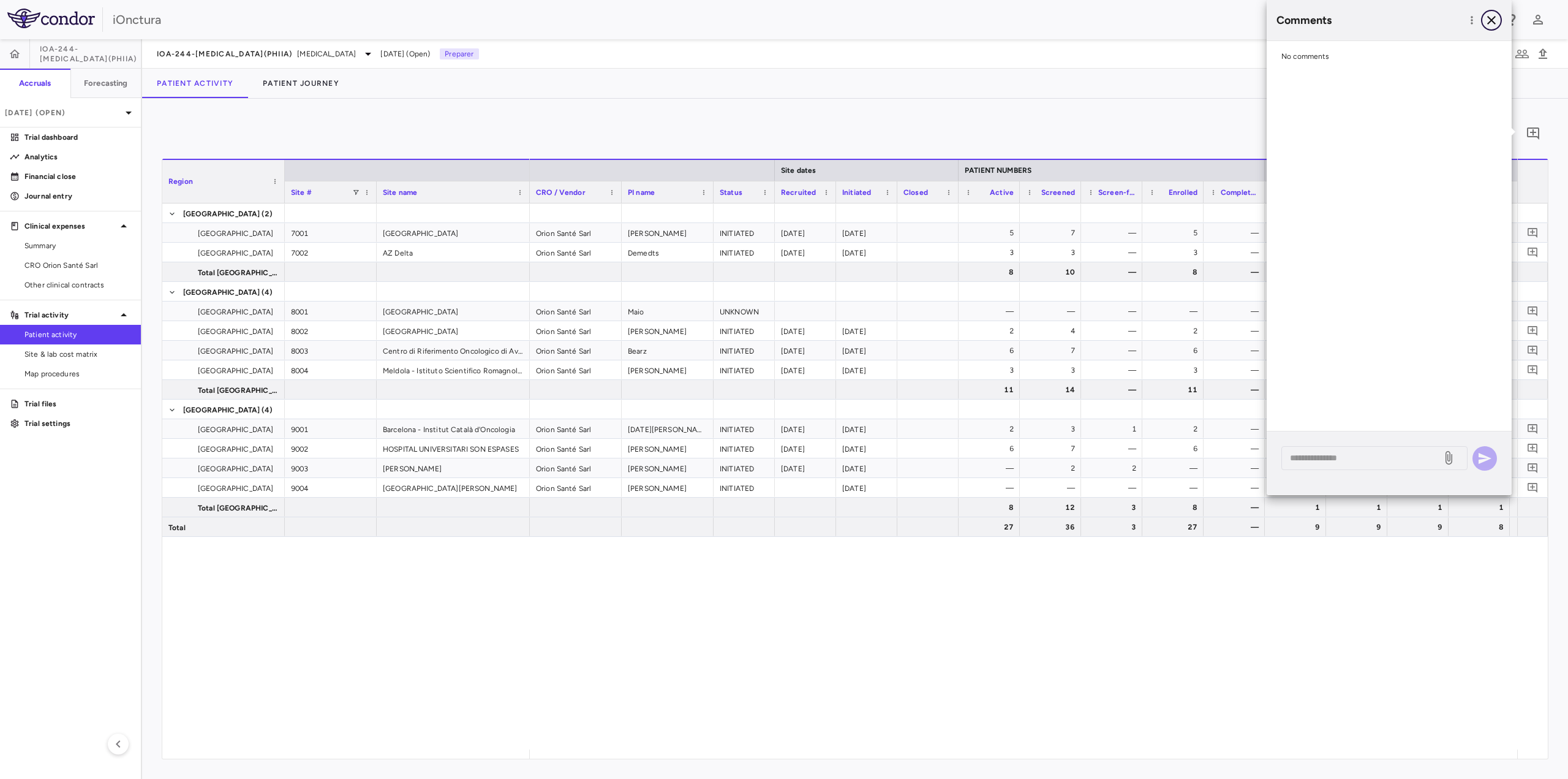
click at [1492, 17] on icon "button" at bounding box center [1492, 20] width 15 height 15
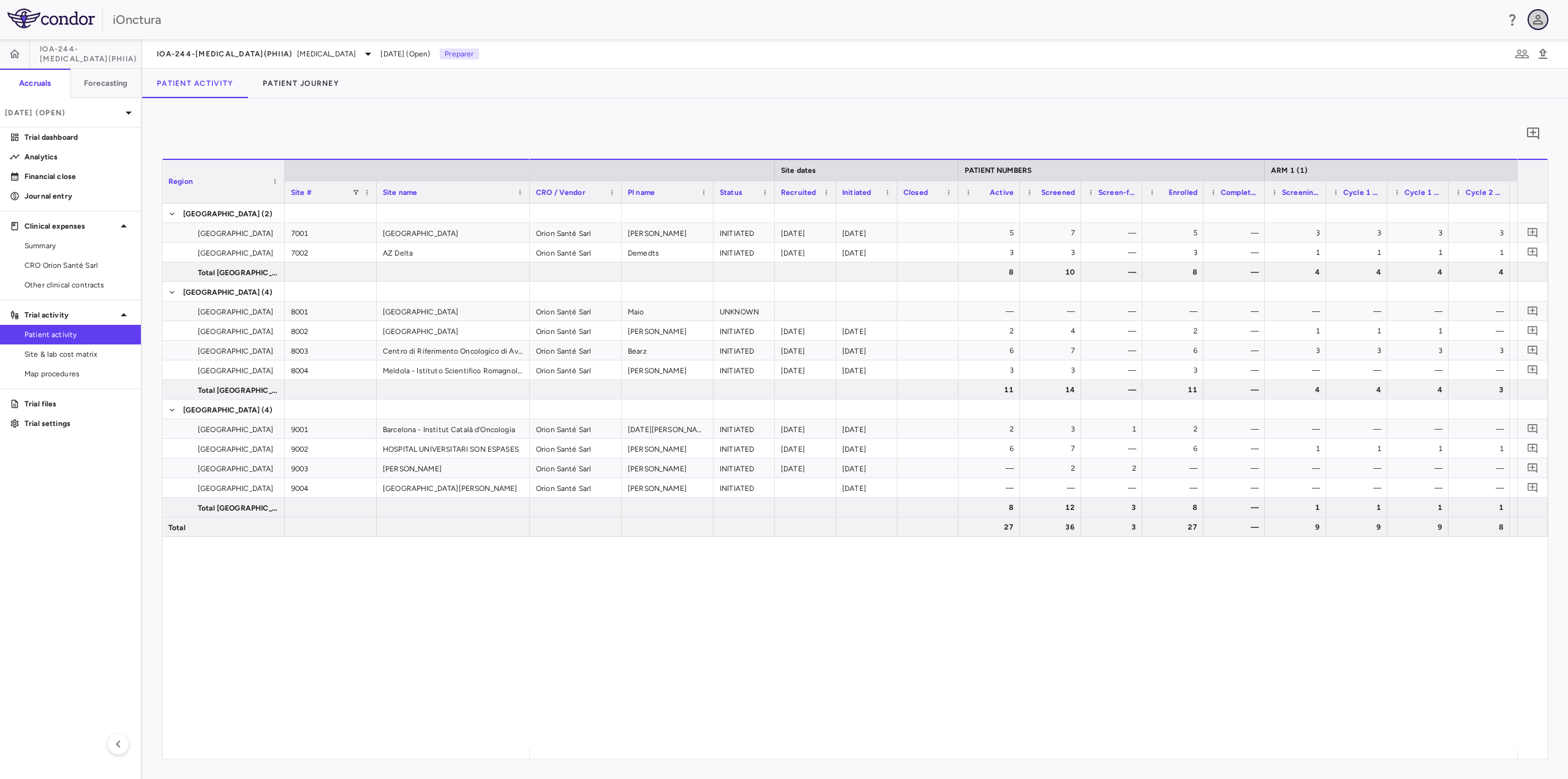
click at [1535, 21] on icon "button" at bounding box center [1538, 19] width 10 height 10
click at [1535, 21] on div at bounding box center [784, 389] width 1568 height 779
click at [1541, 53] on icon "button" at bounding box center [1543, 53] width 8 height 10
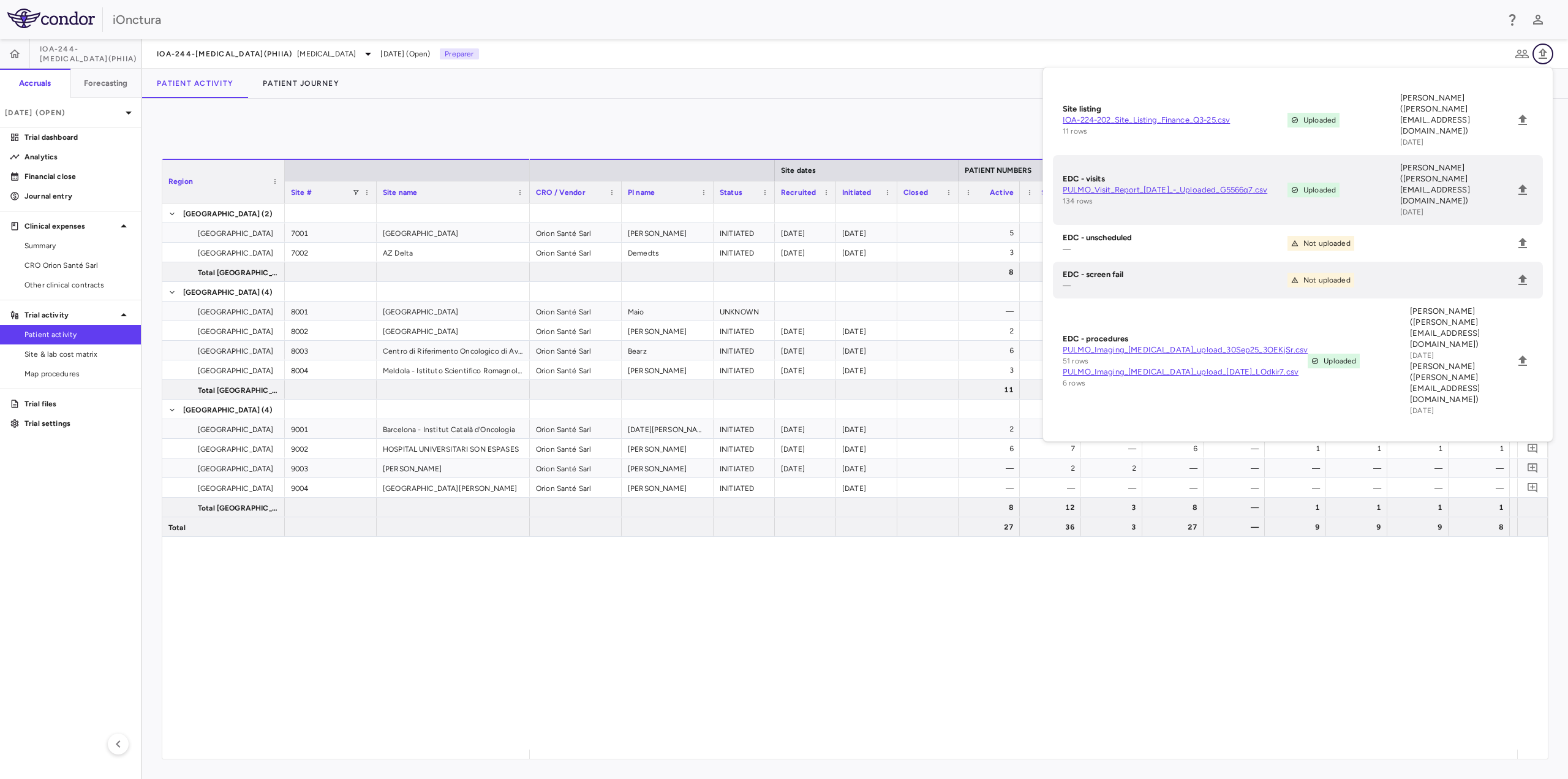
click at [1541, 53] on icon "button" at bounding box center [1543, 53] width 8 height 10
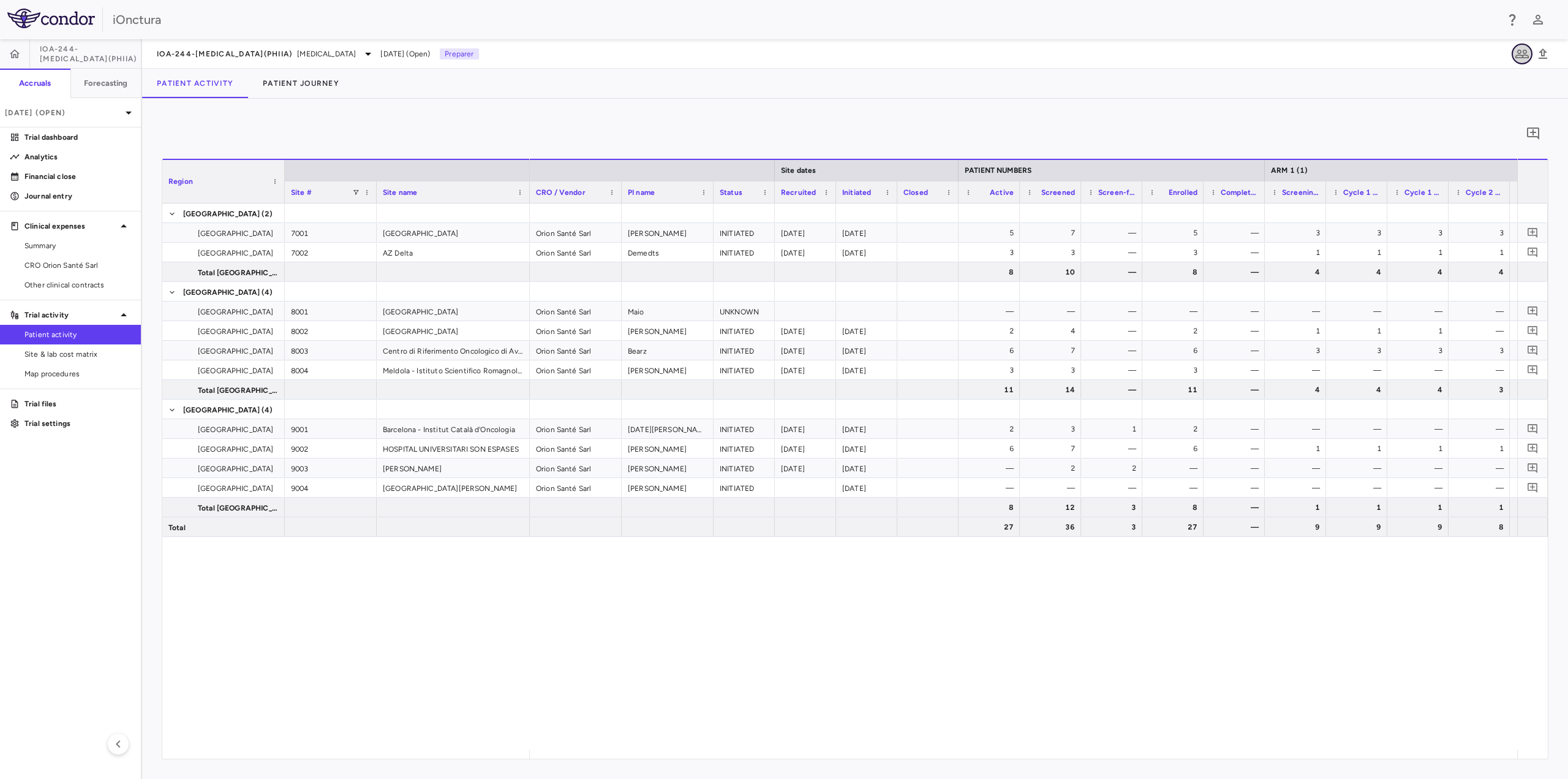
click at [1527, 54] on icon "button" at bounding box center [1522, 54] width 15 height 15
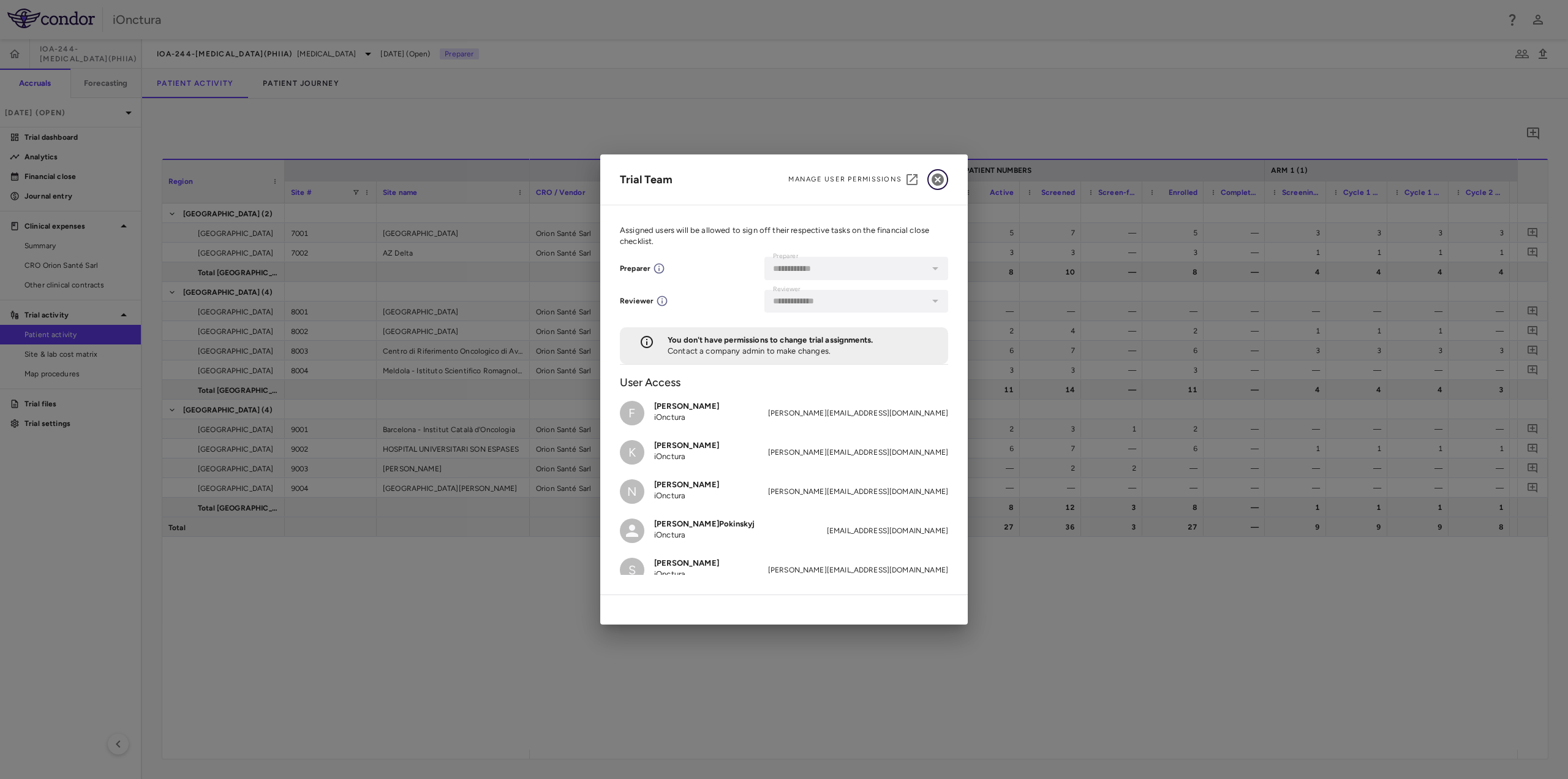
click at [937, 180] on icon "button" at bounding box center [937, 179] width 12 height 12
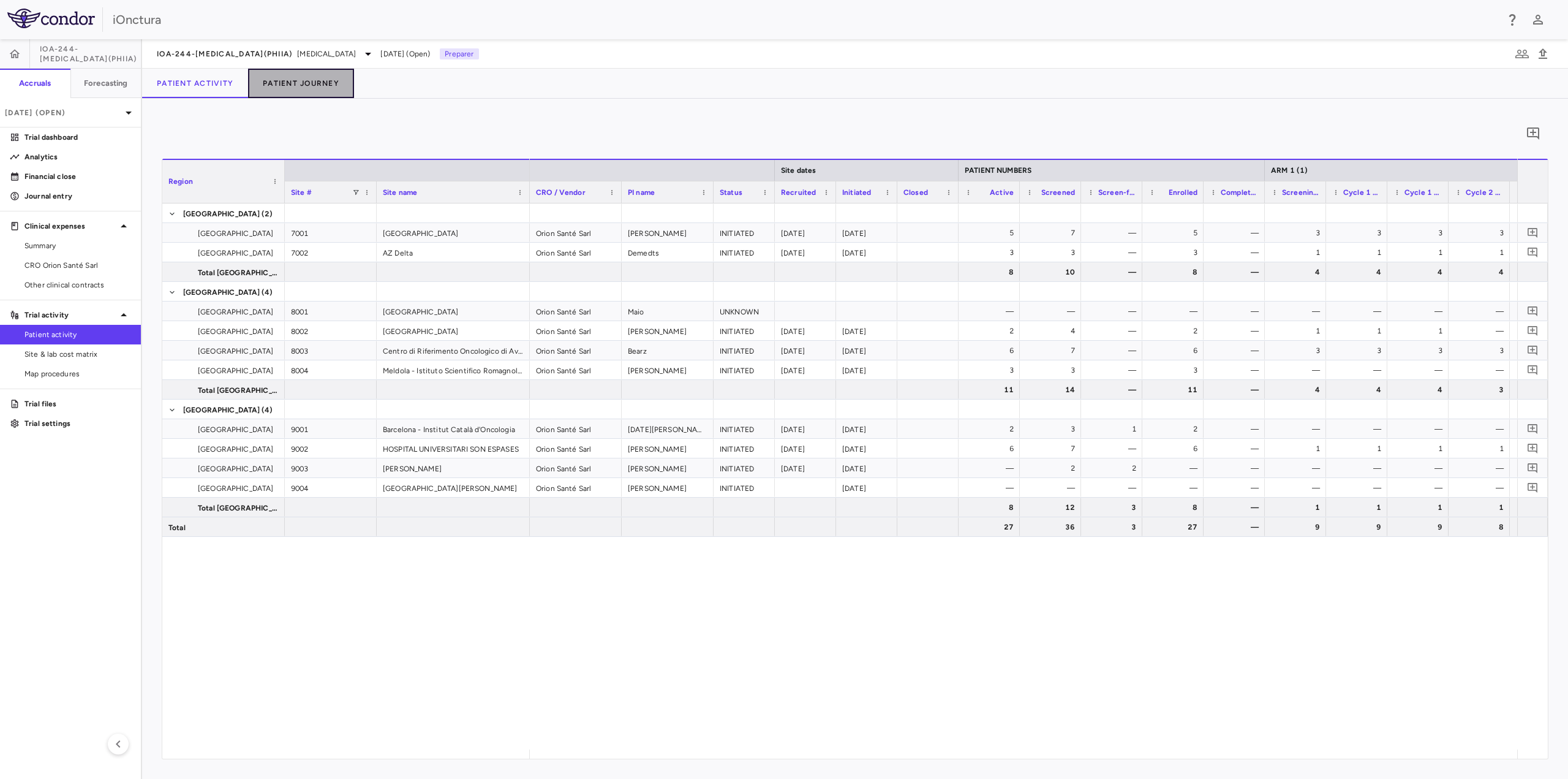
click at [313, 80] on button "Patient Journey" at bounding box center [301, 83] width 106 height 30
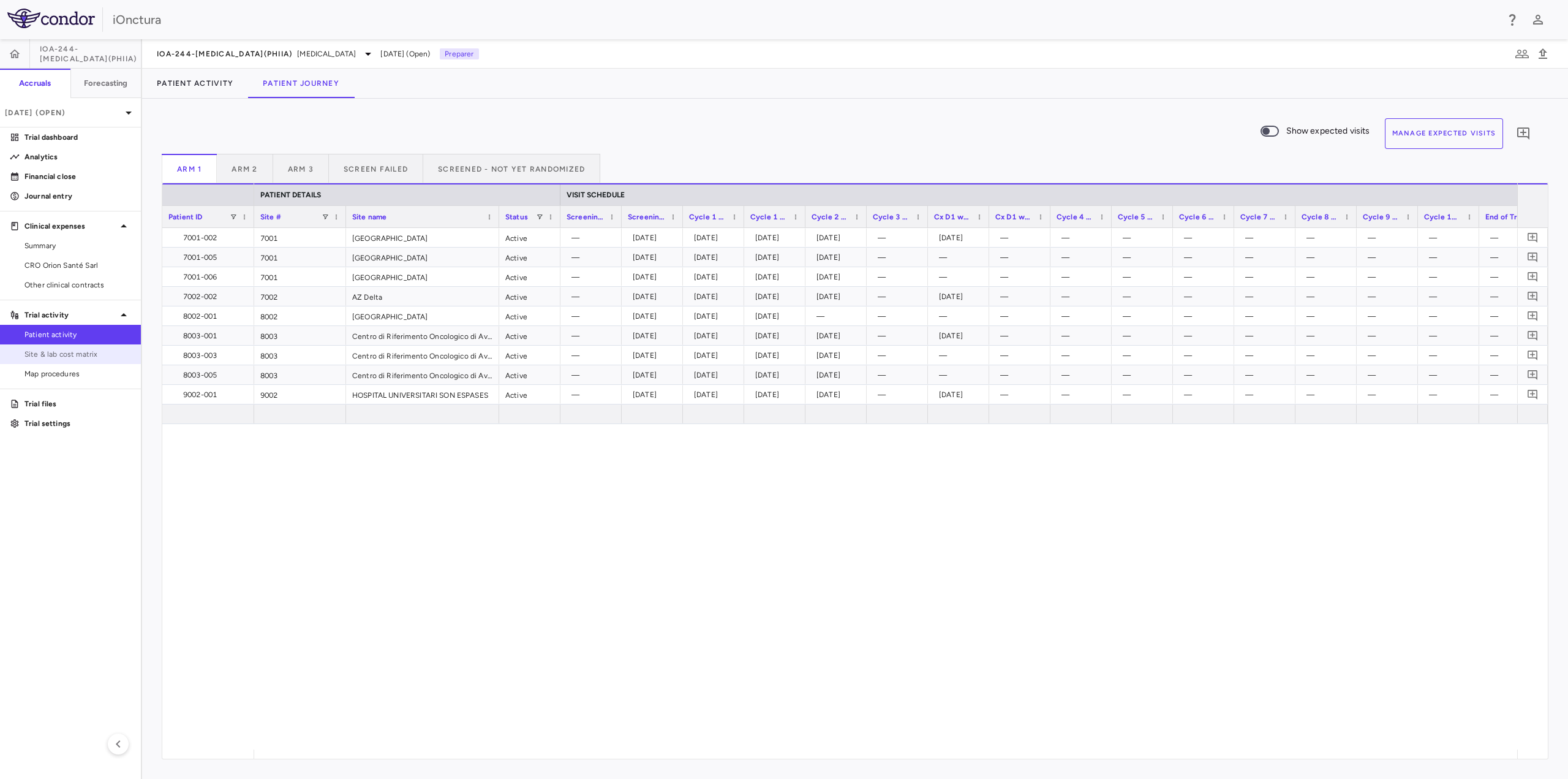
click at [79, 348] on link "Site & lab cost matrix" at bounding box center [70, 354] width 141 height 19
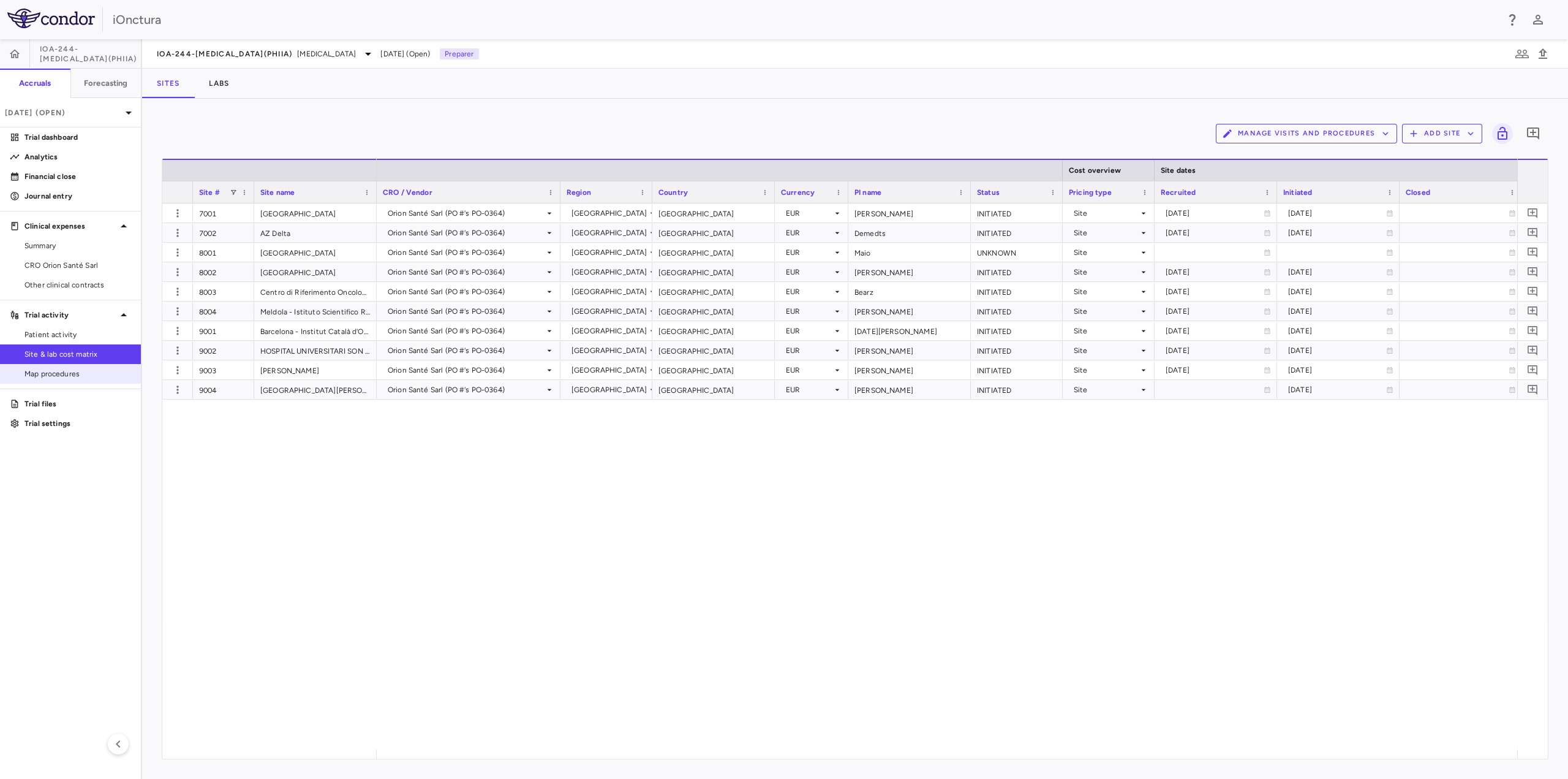
click at [65, 373] on span "Map procedures" at bounding box center [78, 373] width 107 height 11
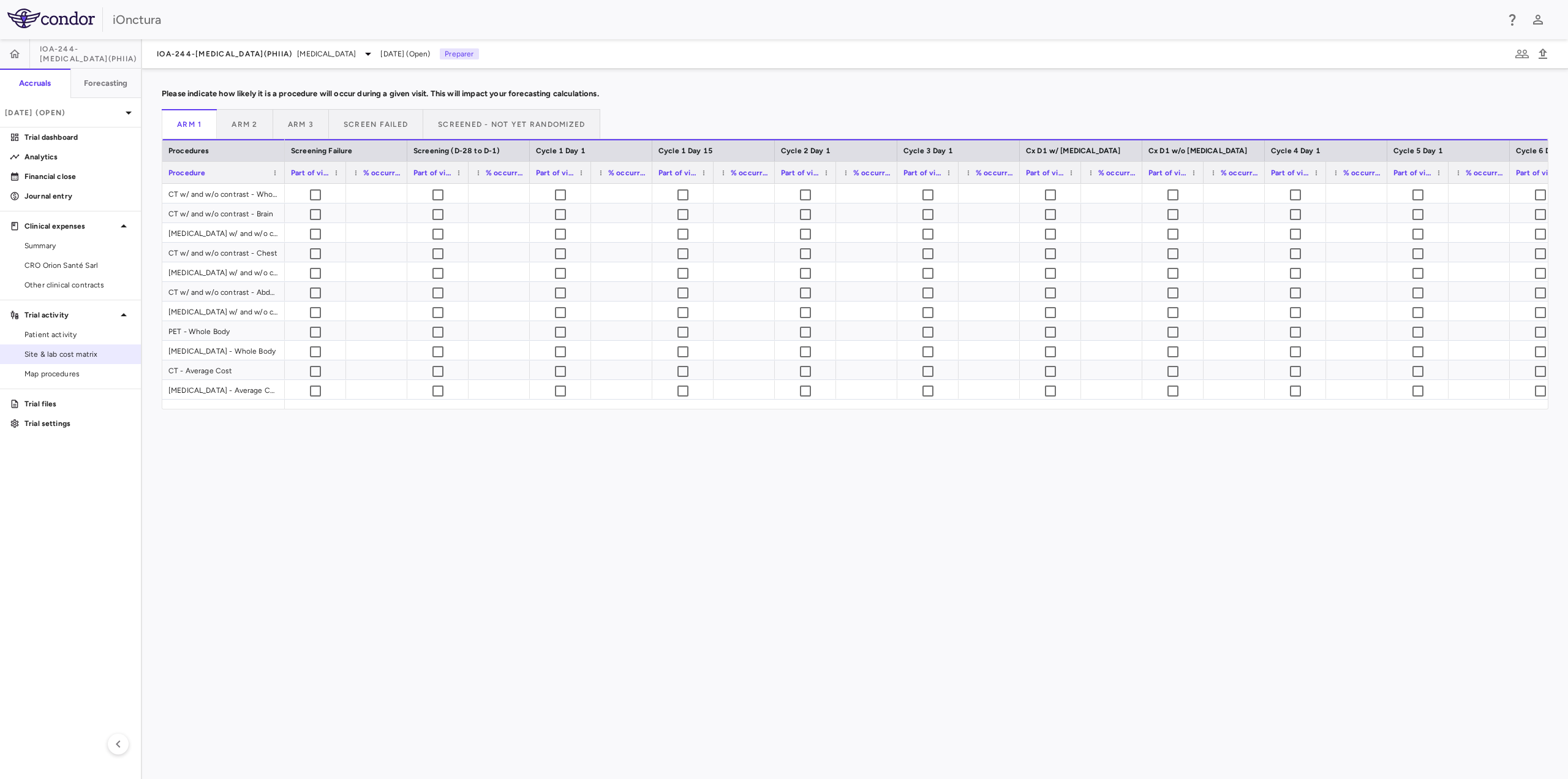
click at [62, 353] on span "Site & lab cost matrix" at bounding box center [78, 354] width 107 height 11
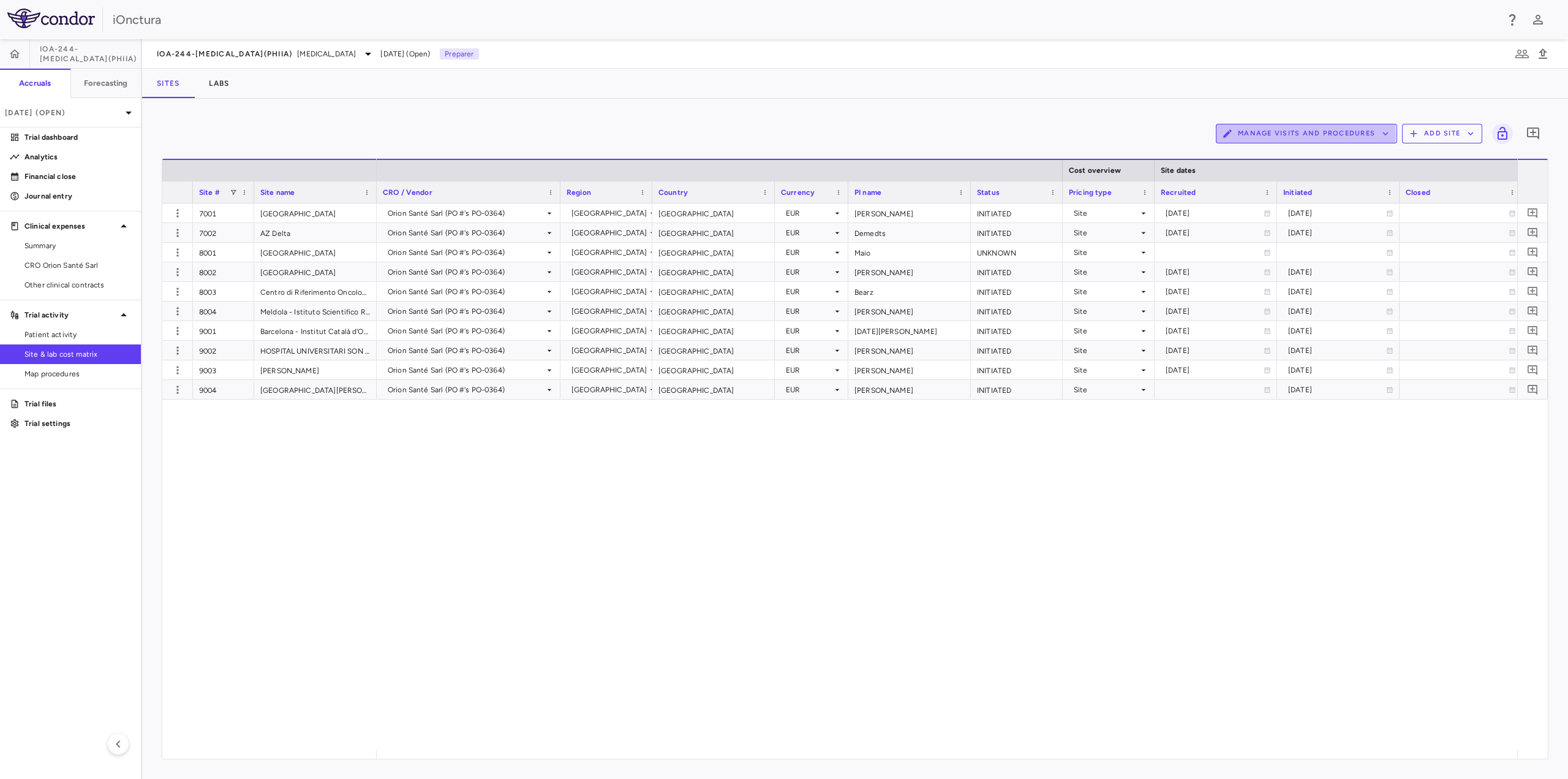
click at [1285, 134] on button "Manage Visits and Procedures" at bounding box center [1307, 134] width 181 height 20
click at [1276, 170] on li "Manage Procedure Categories" at bounding box center [1293, 175] width 130 height 19
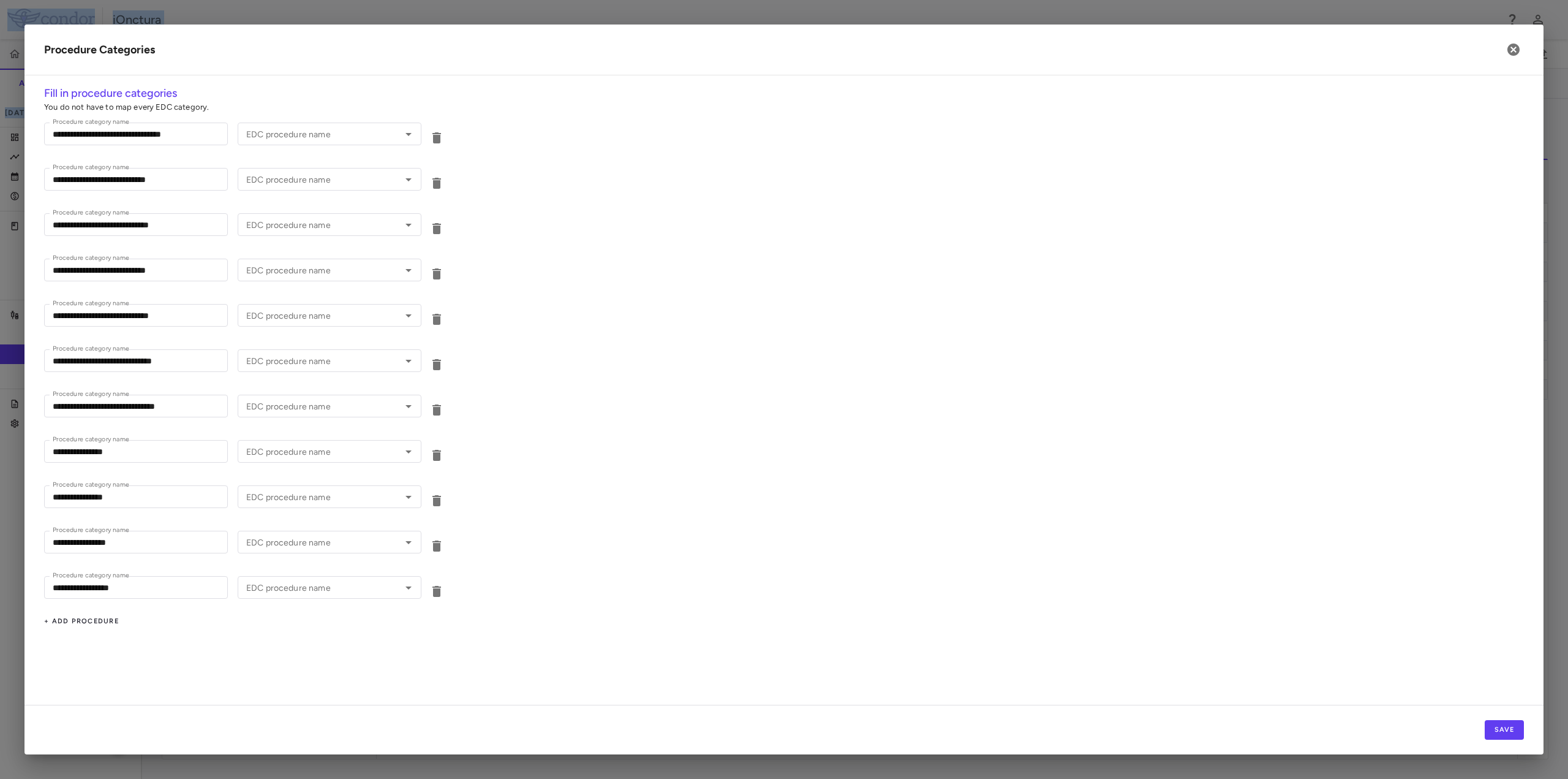
type input "**********"
click at [846, 449] on div "**********" at bounding box center [784, 453] width 1480 height 46
click at [424, 724] on div "Save" at bounding box center [784, 729] width 1519 height 49
click at [399, 593] on div at bounding box center [400, 588] width 32 height 17
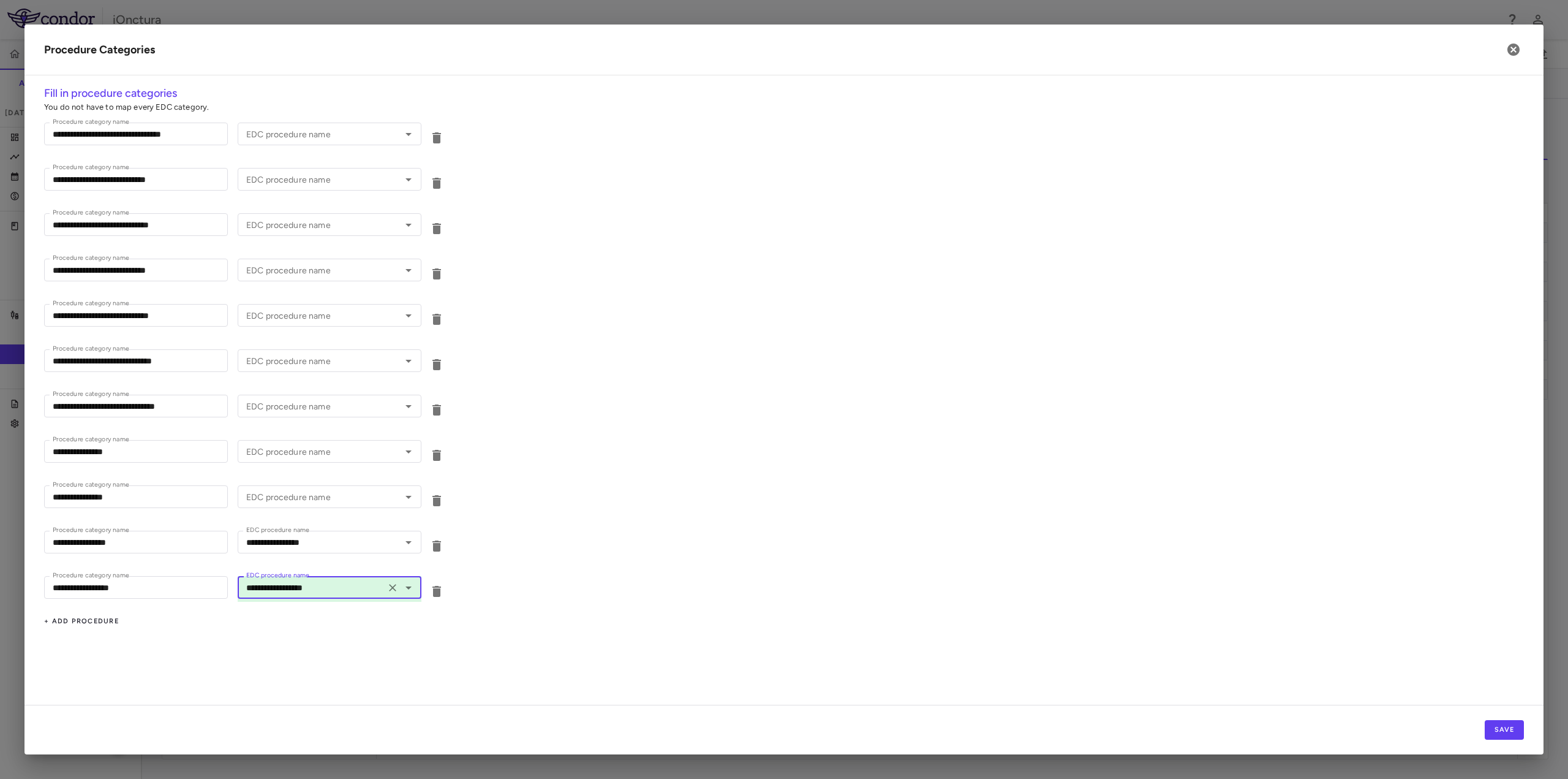
click at [400, 583] on button "Clear" at bounding box center [392, 588] width 17 height 17
type input "**********"
click at [391, 586] on icon "Clear" at bounding box center [392, 587] width 7 height 7
type input "**********"
click at [368, 587] on input "**********" at bounding box center [311, 588] width 140 height 15
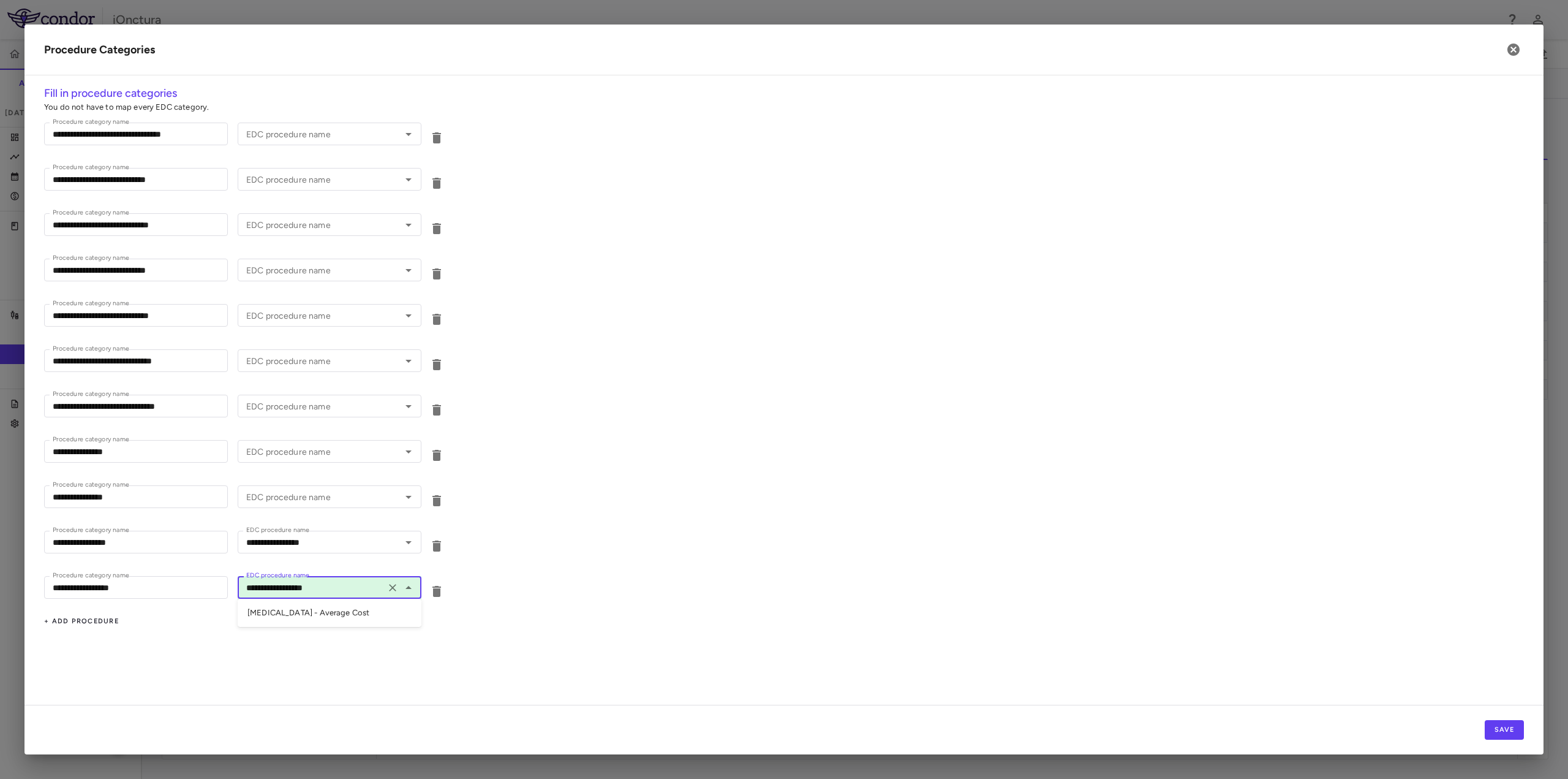
click at [306, 608] on li "[MEDICAL_DATA] - Average Cost" at bounding box center [329, 613] width 184 height 19
click at [283, 624] on div "**********" at bounding box center [784, 395] width 1519 height 620
click at [274, 552] on div "**********" at bounding box center [329, 541] width 184 height 22
click at [288, 568] on li "CT - Average Cost" at bounding box center [329, 567] width 184 height 19
click at [275, 600] on div "**********" at bounding box center [329, 589] width 184 height 26
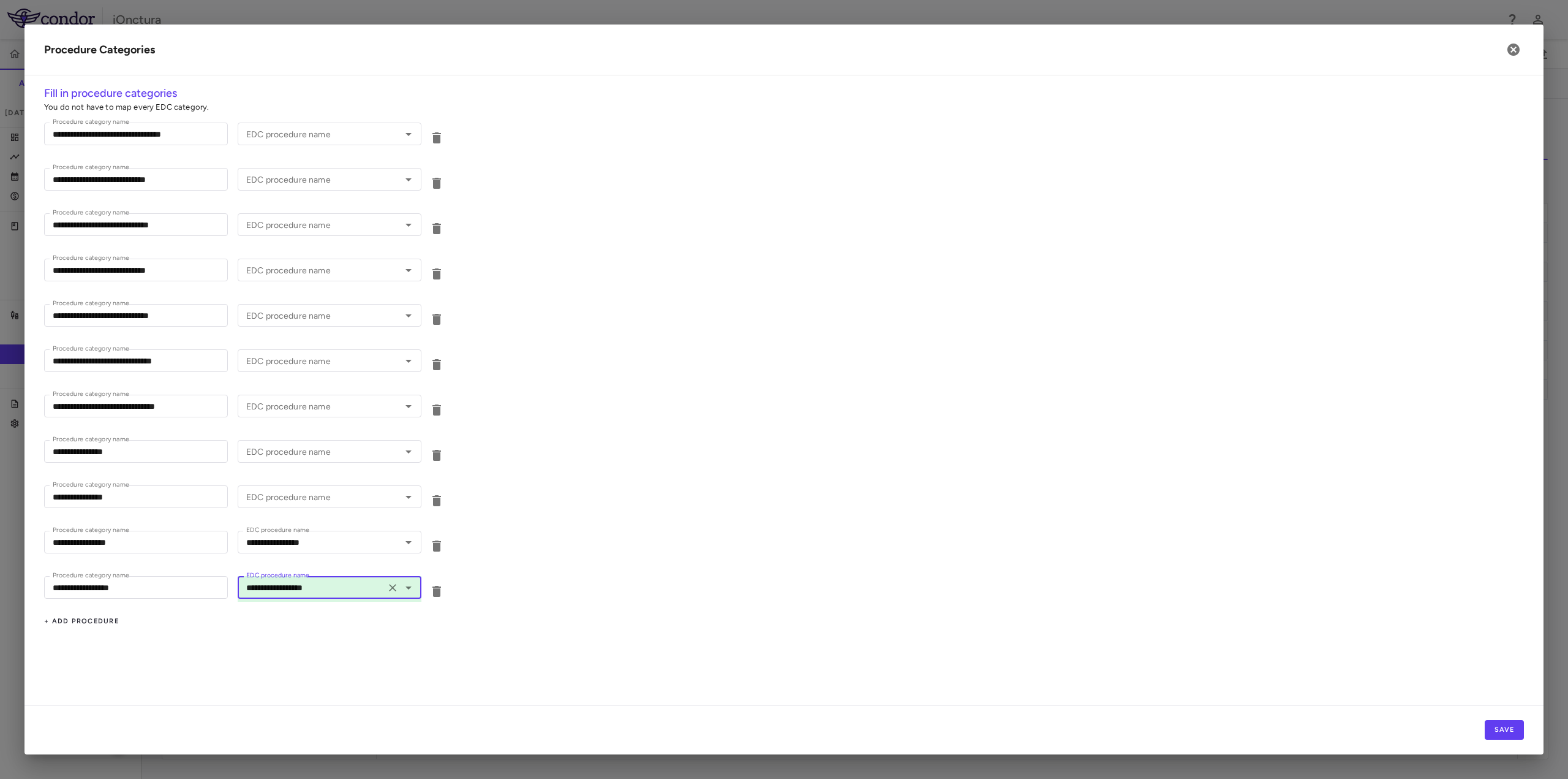
click at [225, 611] on div "**********" at bounding box center [784, 589] width 1480 height 46
click at [1494, 730] on button "Save" at bounding box center [1504, 730] width 39 height 20
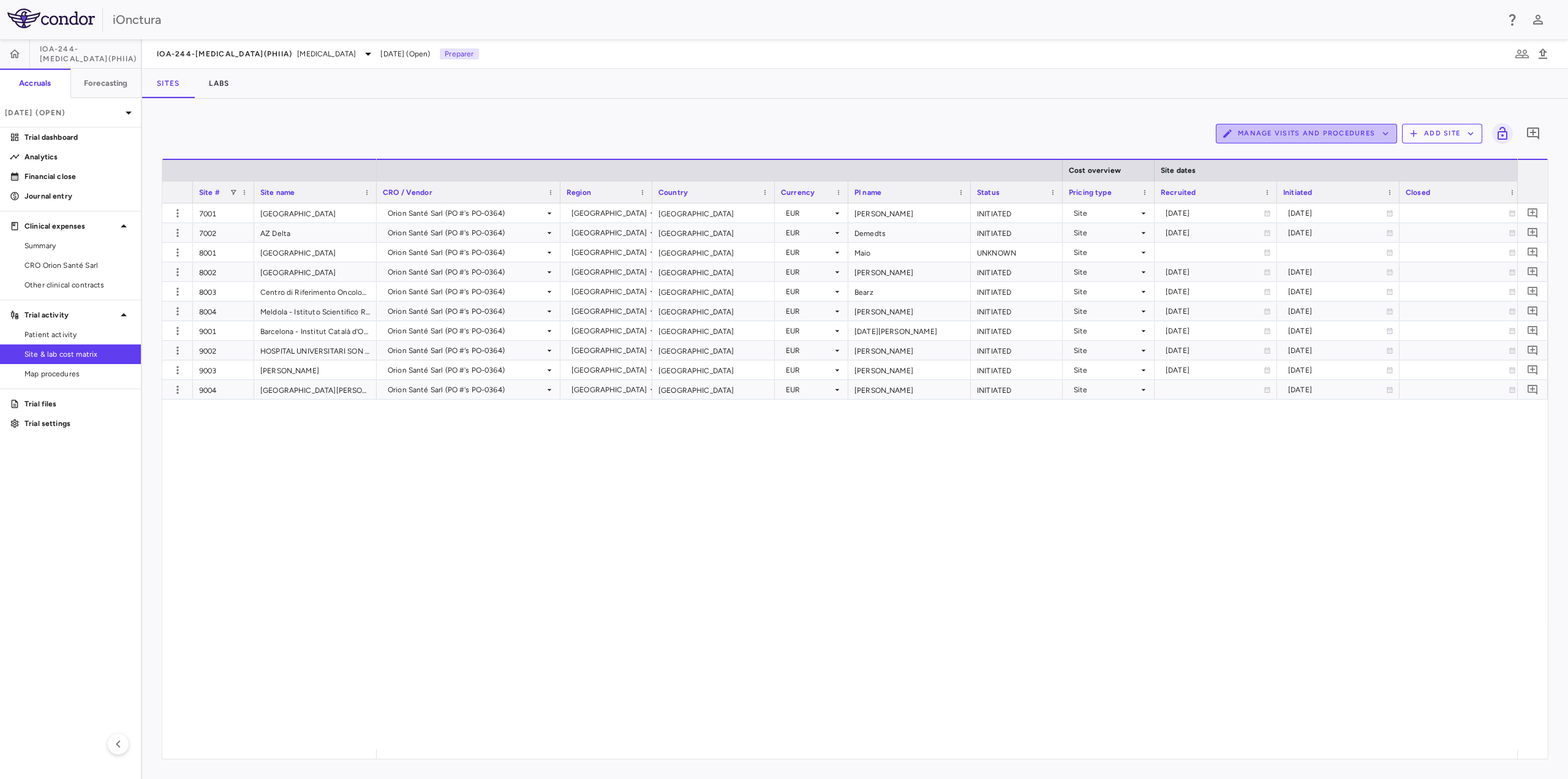
click at [1336, 132] on button "Manage Visits and Procedures" at bounding box center [1307, 134] width 181 height 20
click at [1294, 179] on li "Manage Procedure Categories" at bounding box center [1293, 175] width 130 height 19
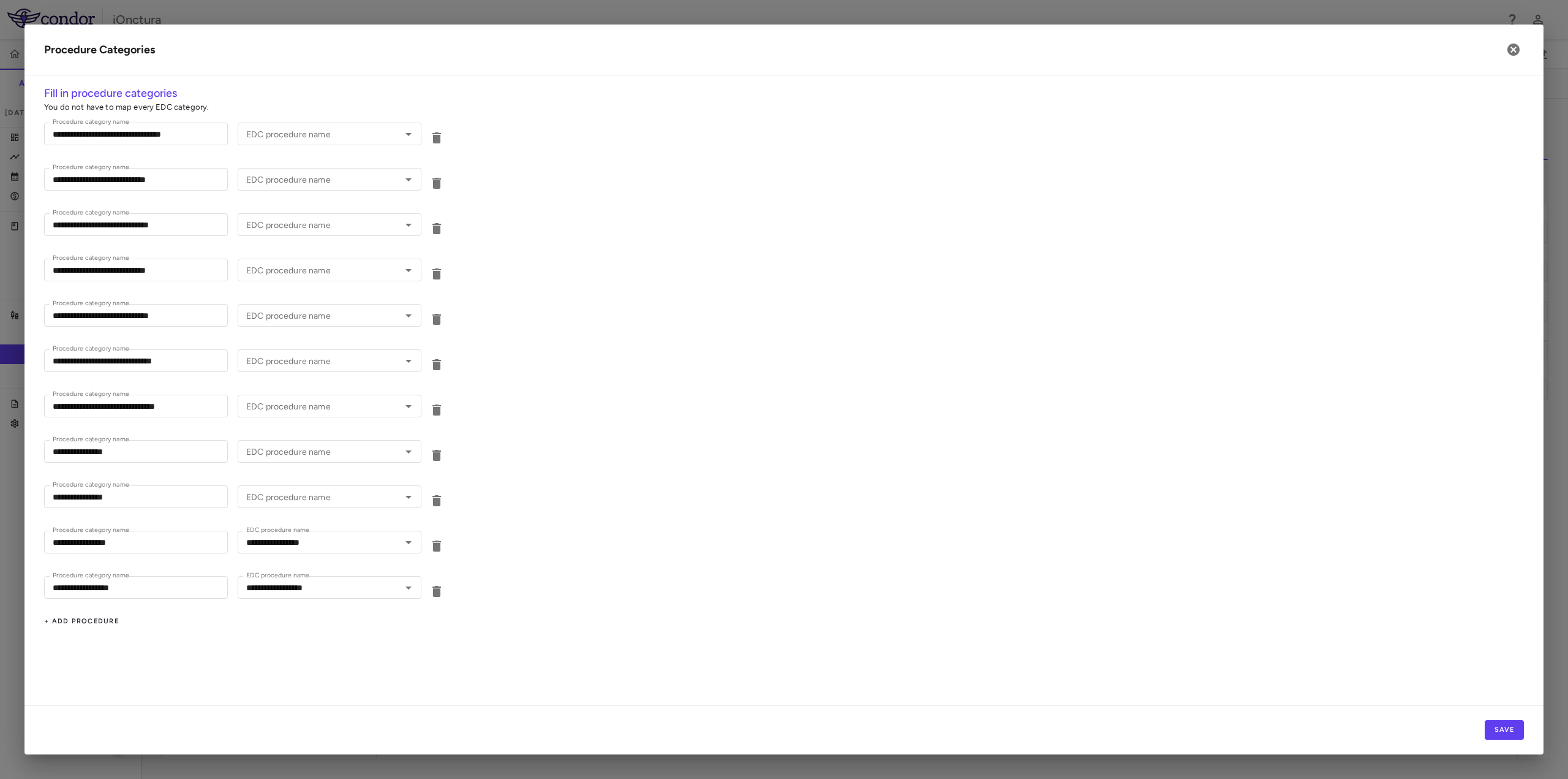
click at [532, 648] on div "**********" at bounding box center [784, 395] width 1519 height 620
click at [1503, 726] on button "Save" at bounding box center [1504, 730] width 39 height 20
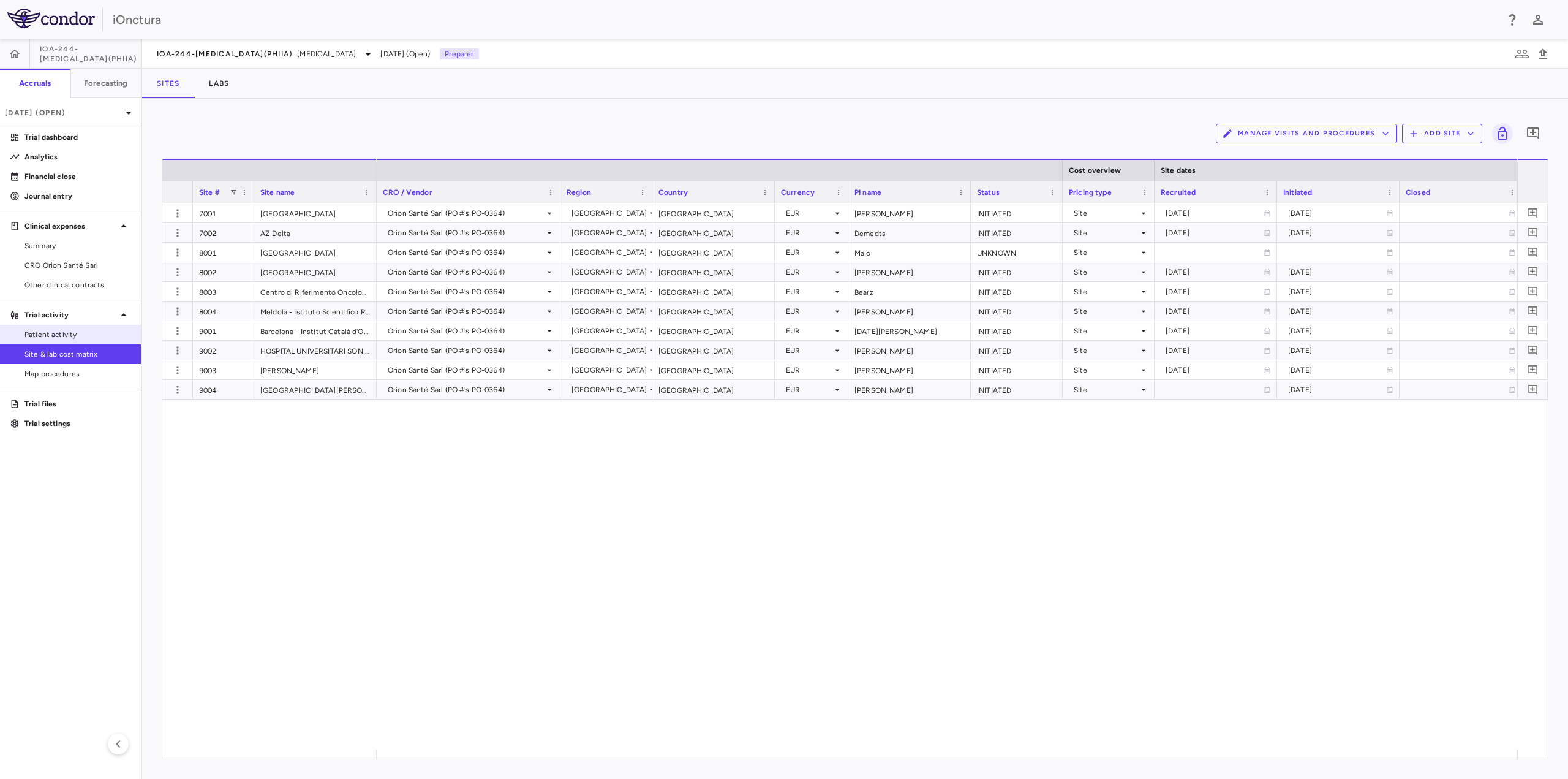
click at [69, 329] on span "Patient activity" at bounding box center [78, 334] width 107 height 11
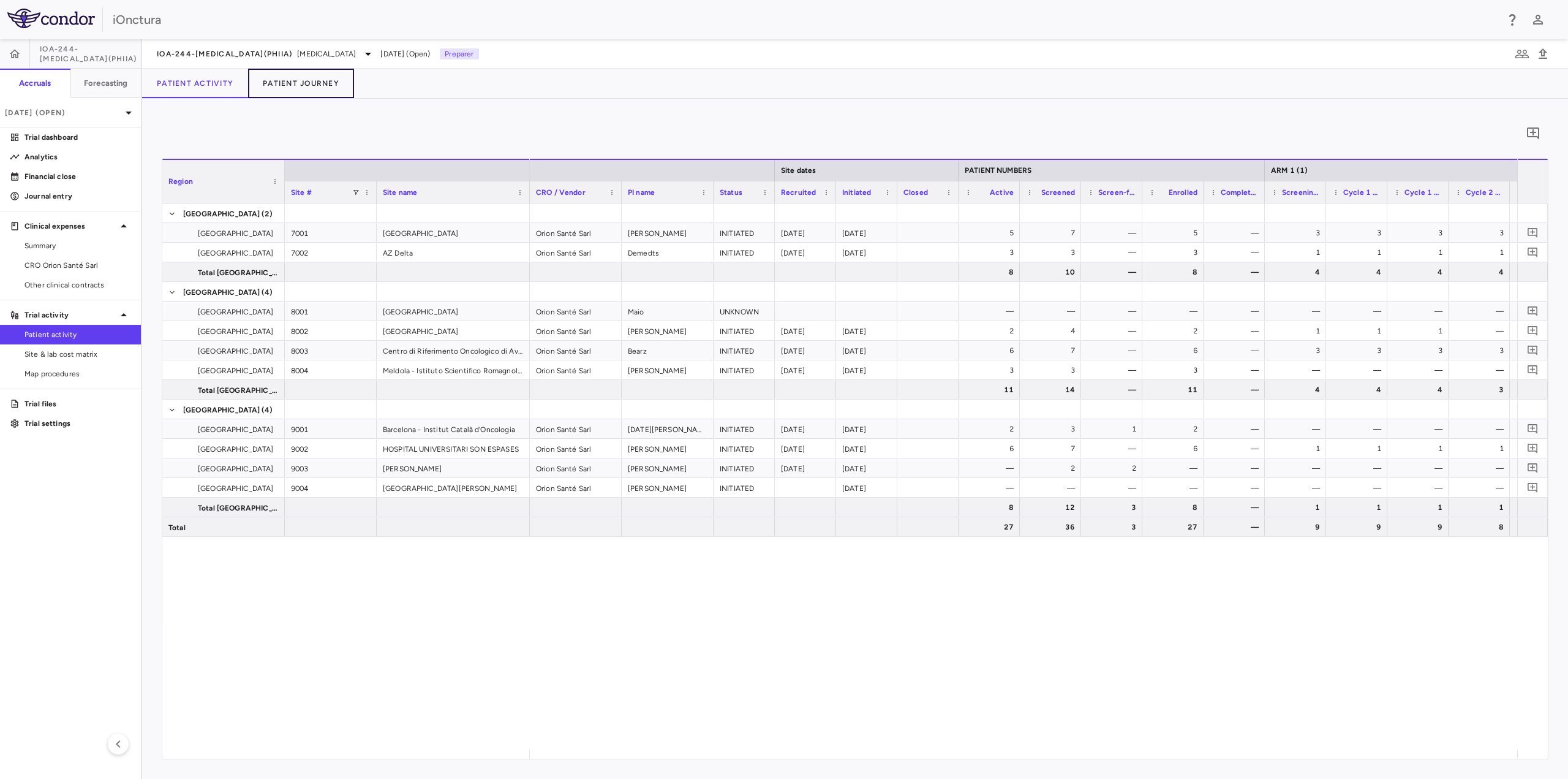
click at [338, 83] on button "Patient Journey" at bounding box center [301, 83] width 106 height 30
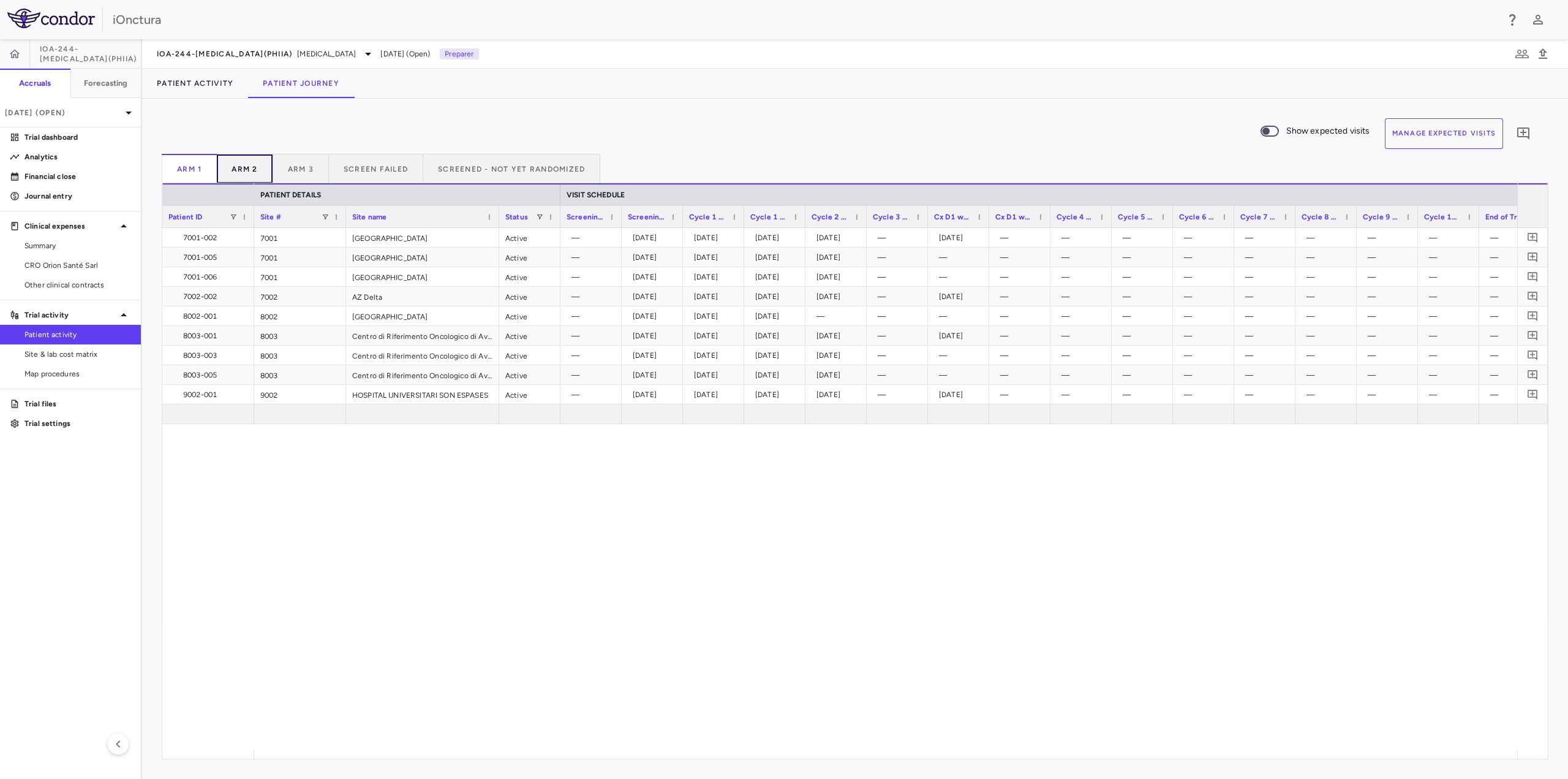
drag, startPoint x: 247, startPoint y: 166, endPoint x: 261, endPoint y: 163, distance: 14.3
click at [246, 166] on button "Arm 2" at bounding box center [245, 168] width 56 height 30
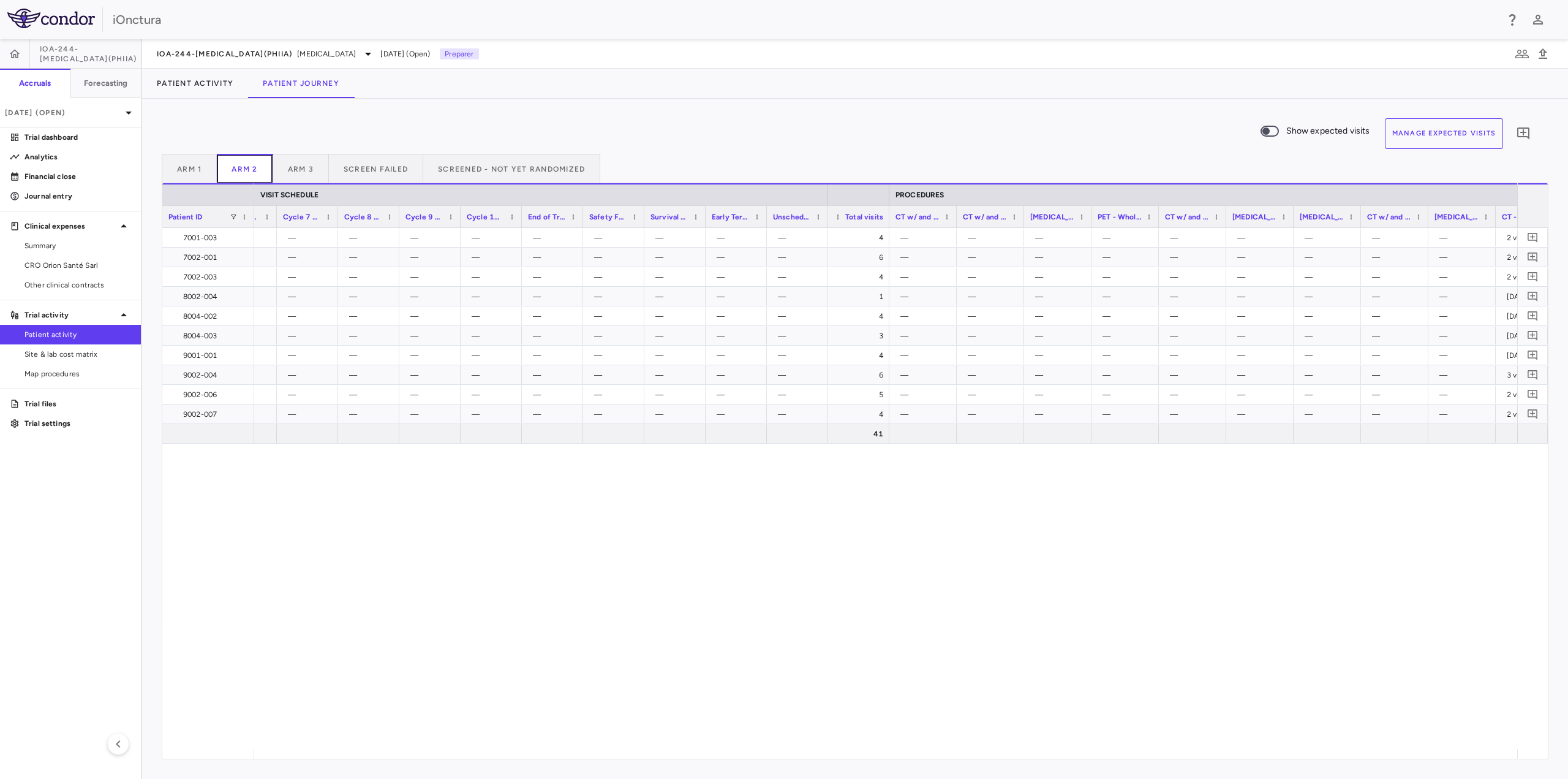
scroll to position [0, 1132]
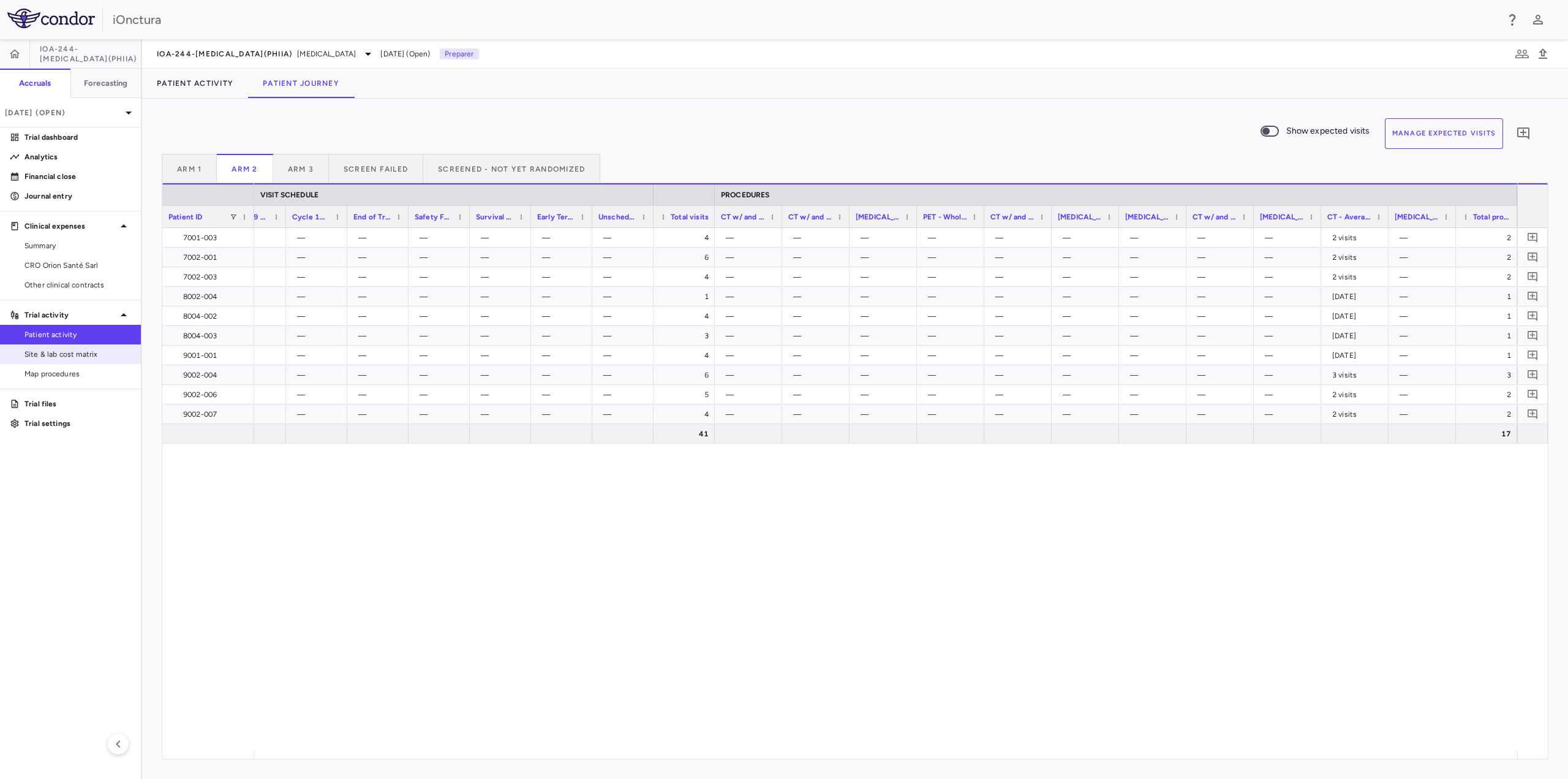
click at [48, 353] on span "Site & lab cost matrix" at bounding box center [78, 354] width 107 height 11
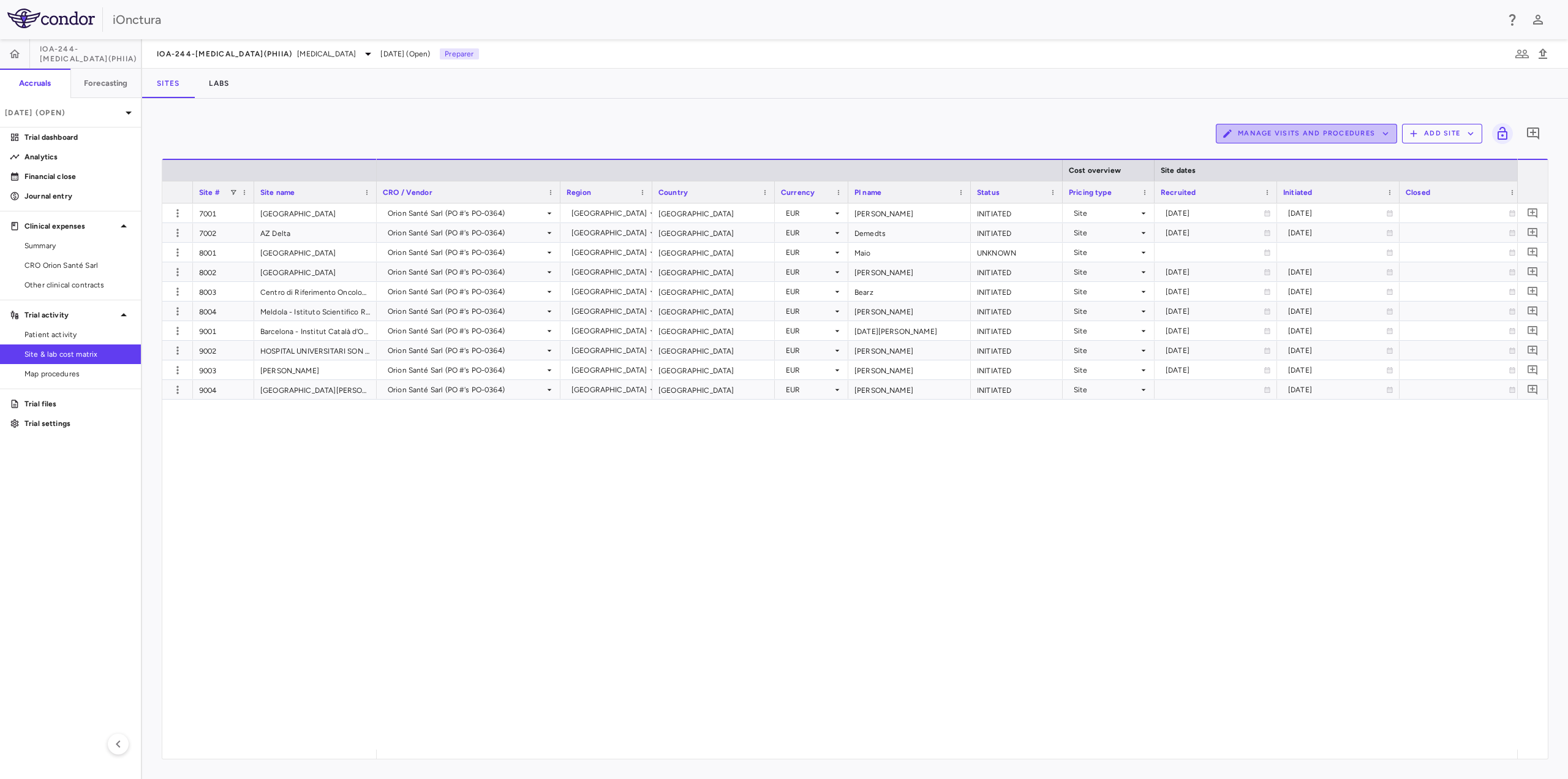
click at [1311, 139] on button "Manage Visits and Procedures" at bounding box center [1307, 134] width 181 height 20
click at [1293, 179] on li "Manage Procedure Categories" at bounding box center [1293, 175] width 130 height 19
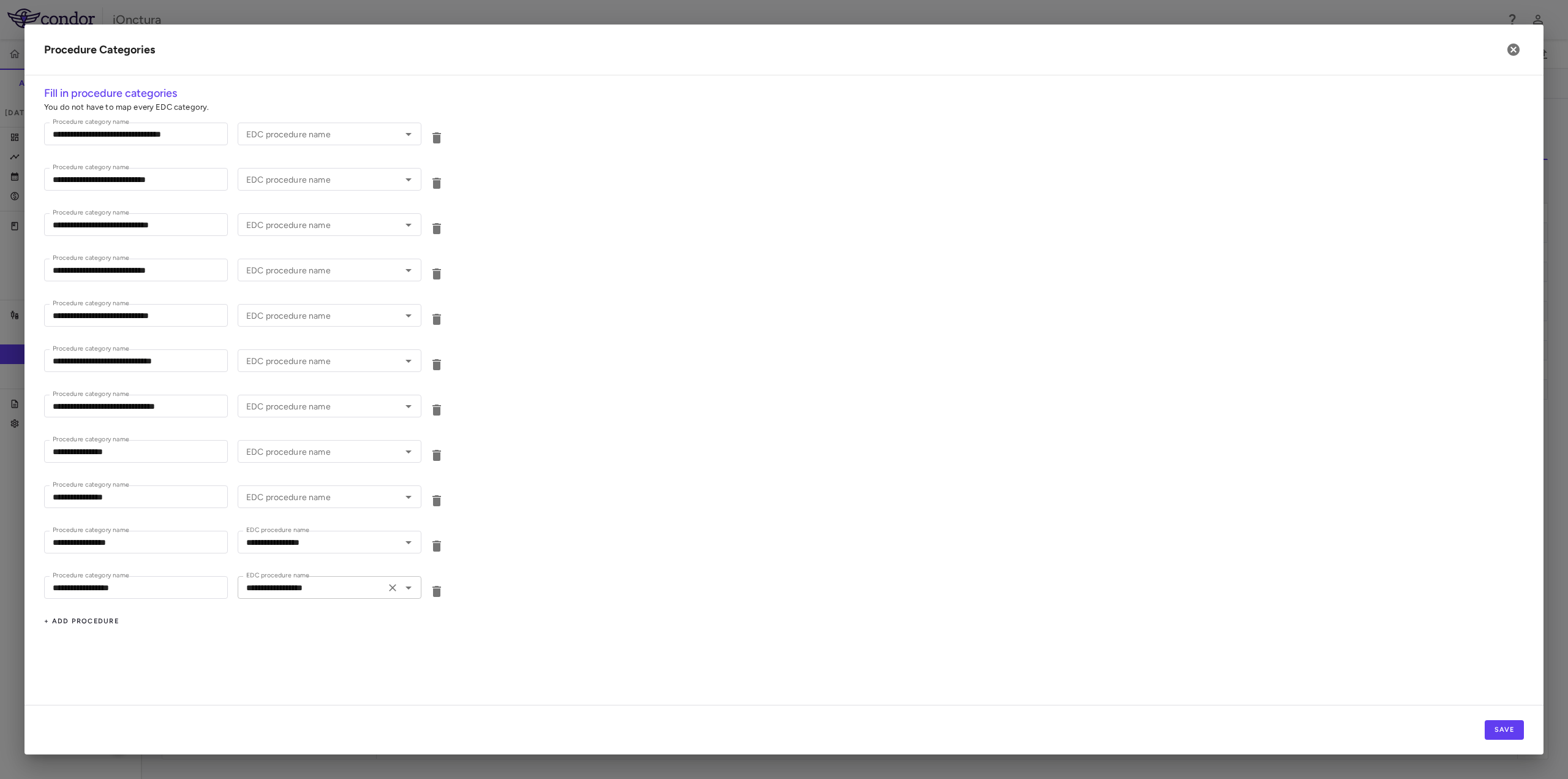
click at [337, 592] on input "**********" at bounding box center [311, 588] width 140 height 15
click at [174, 586] on input "**********" at bounding box center [136, 587] width 184 height 22
click at [1507, 45] on icon "button" at bounding box center [1513, 49] width 15 height 15
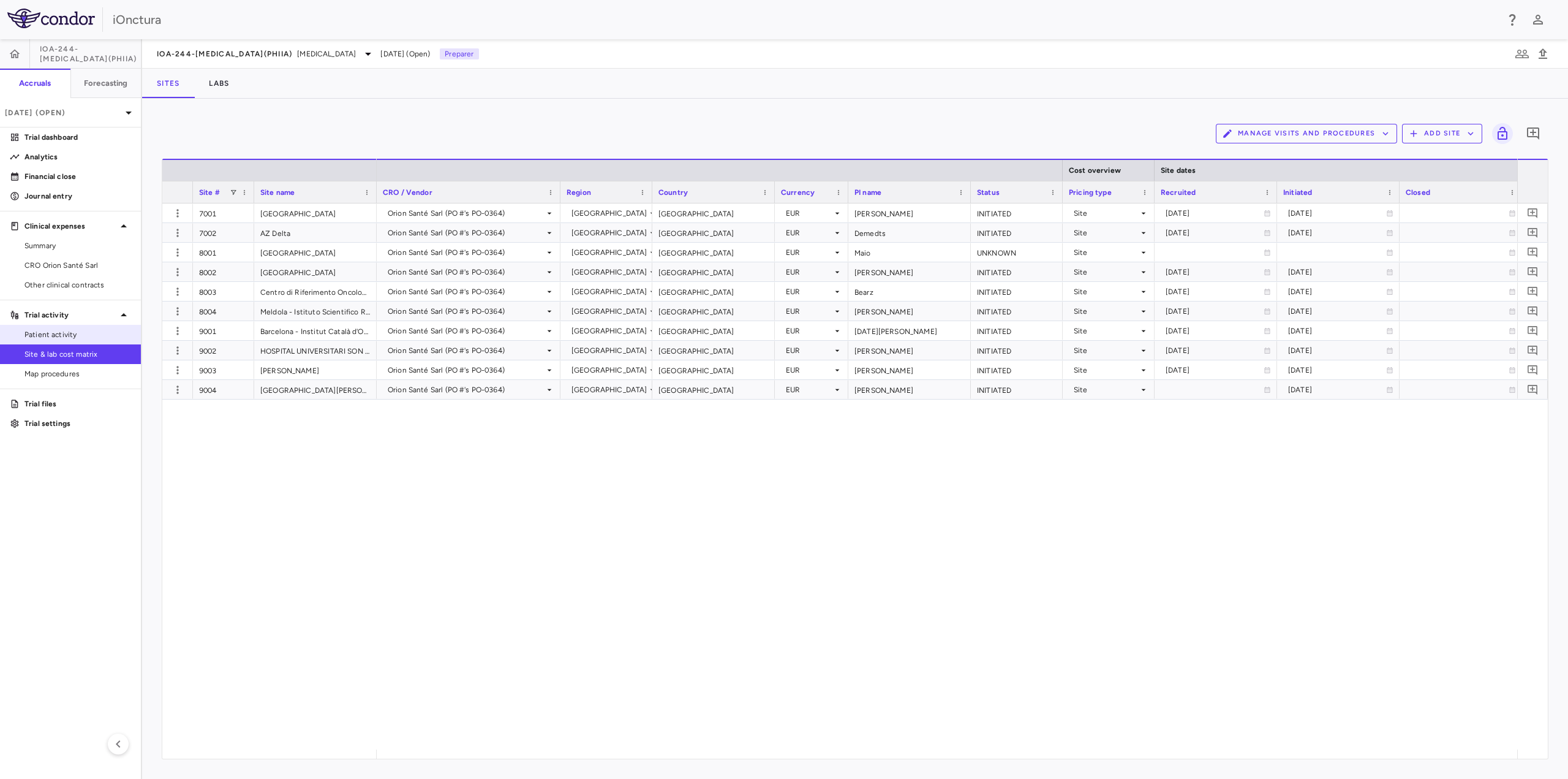
click at [70, 338] on span "Patient activity" at bounding box center [78, 334] width 107 height 11
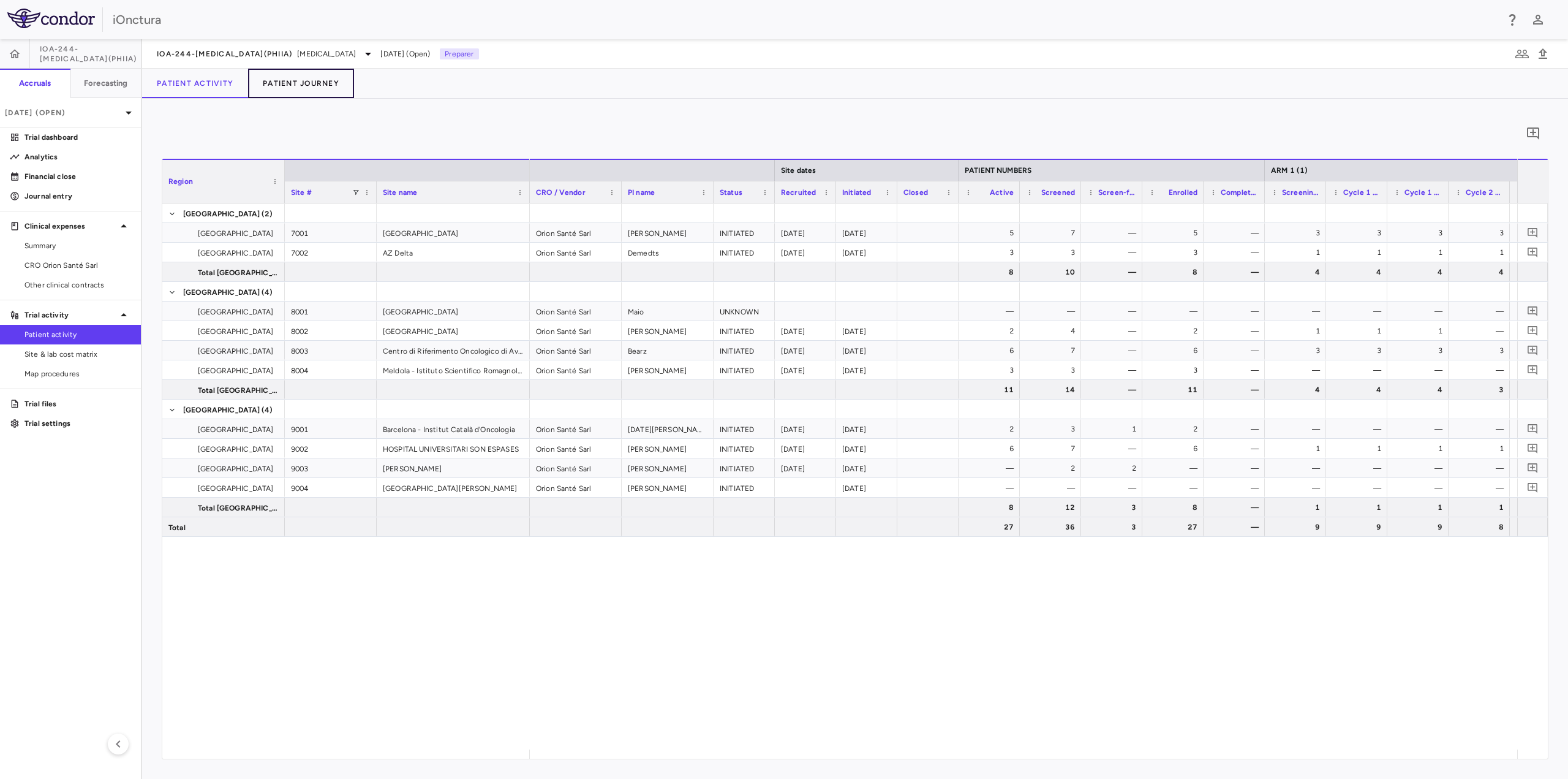
click at [321, 79] on button "Patient Journey" at bounding box center [301, 83] width 106 height 30
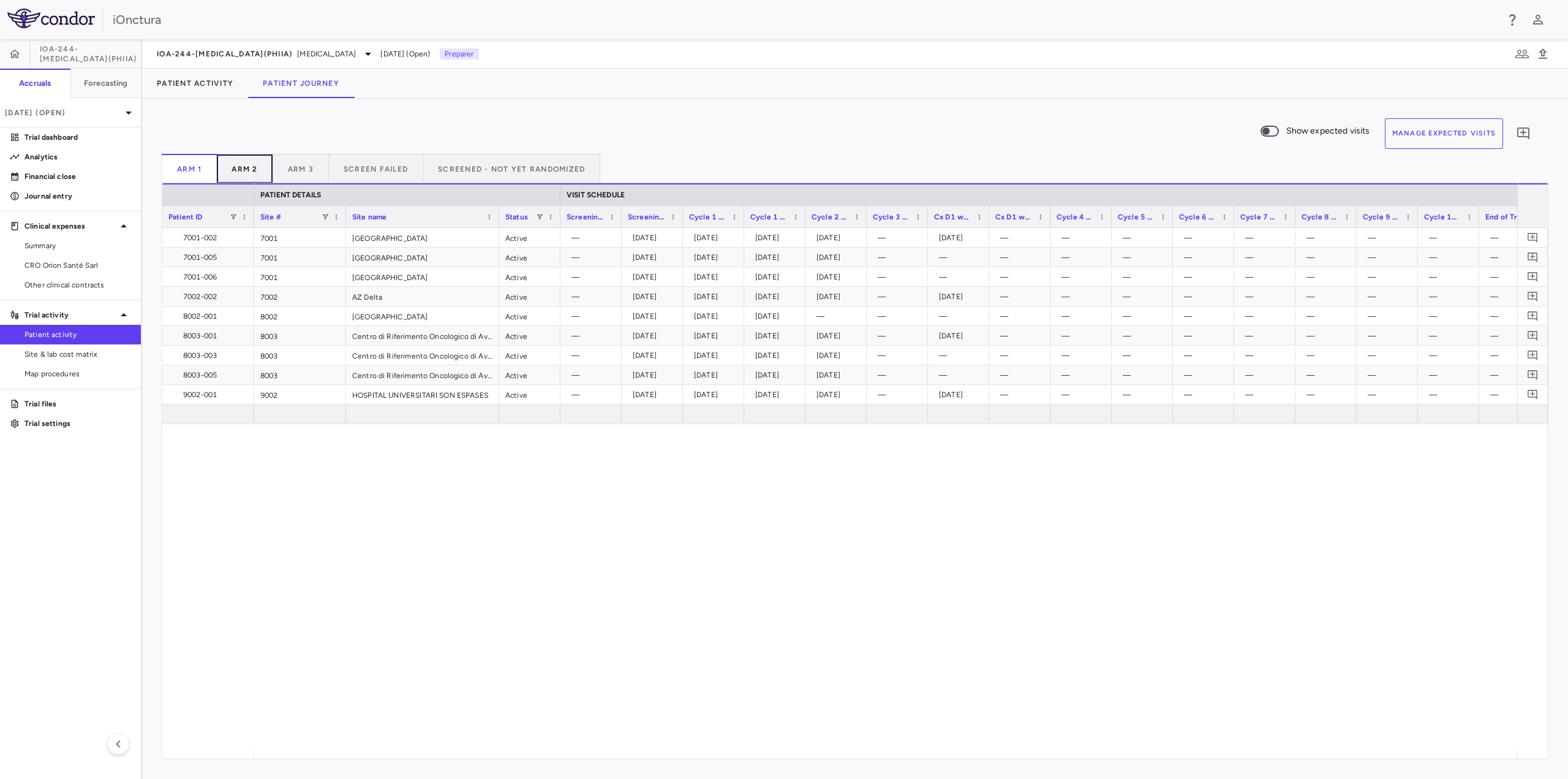
click at [253, 166] on button "Arm 2" at bounding box center [245, 168] width 56 height 30
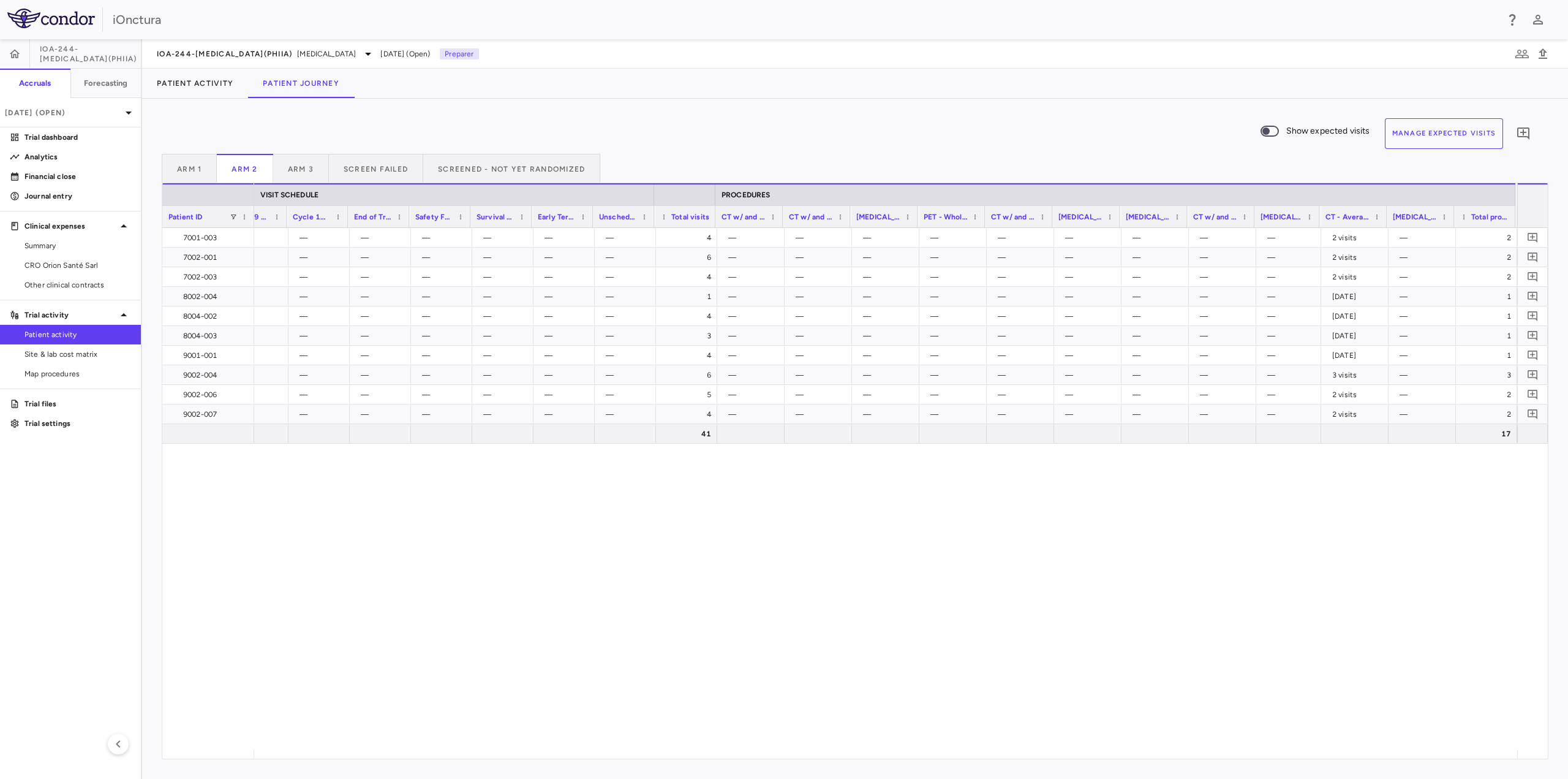
scroll to position [0, 1126]
drag, startPoint x: 1319, startPoint y: 218, endPoint x: 1312, endPoint y: 237, distance: 20.2
click at [1312, 237] on div "Patient ID VISIT SCHEDULE PROCEDURES Cycle 7 Day 1 () Cycle 8 Day 1 () 4" at bounding box center [855, 471] width 1386 height 575
drag, startPoint x: 1388, startPoint y: 220, endPoint x: 1395, endPoint y: 234, distance: 15.7
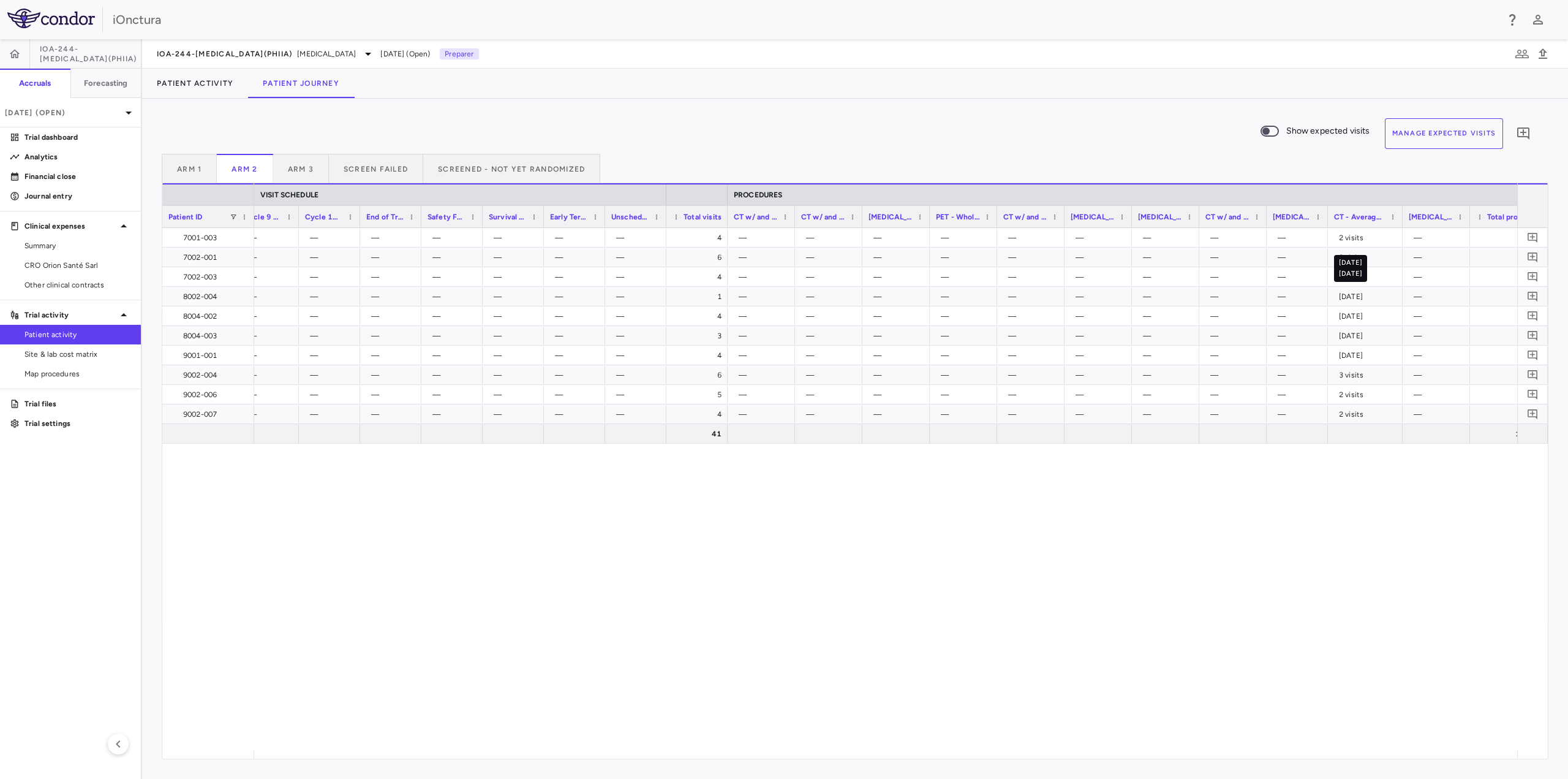
click at [1395, 234] on div "Patient ID VISIT SCHEDULE PROCEDURES Cycle 7 Day 1 () Cycle 8 Day 1 () 4" at bounding box center [855, 471] width 1386 height 575
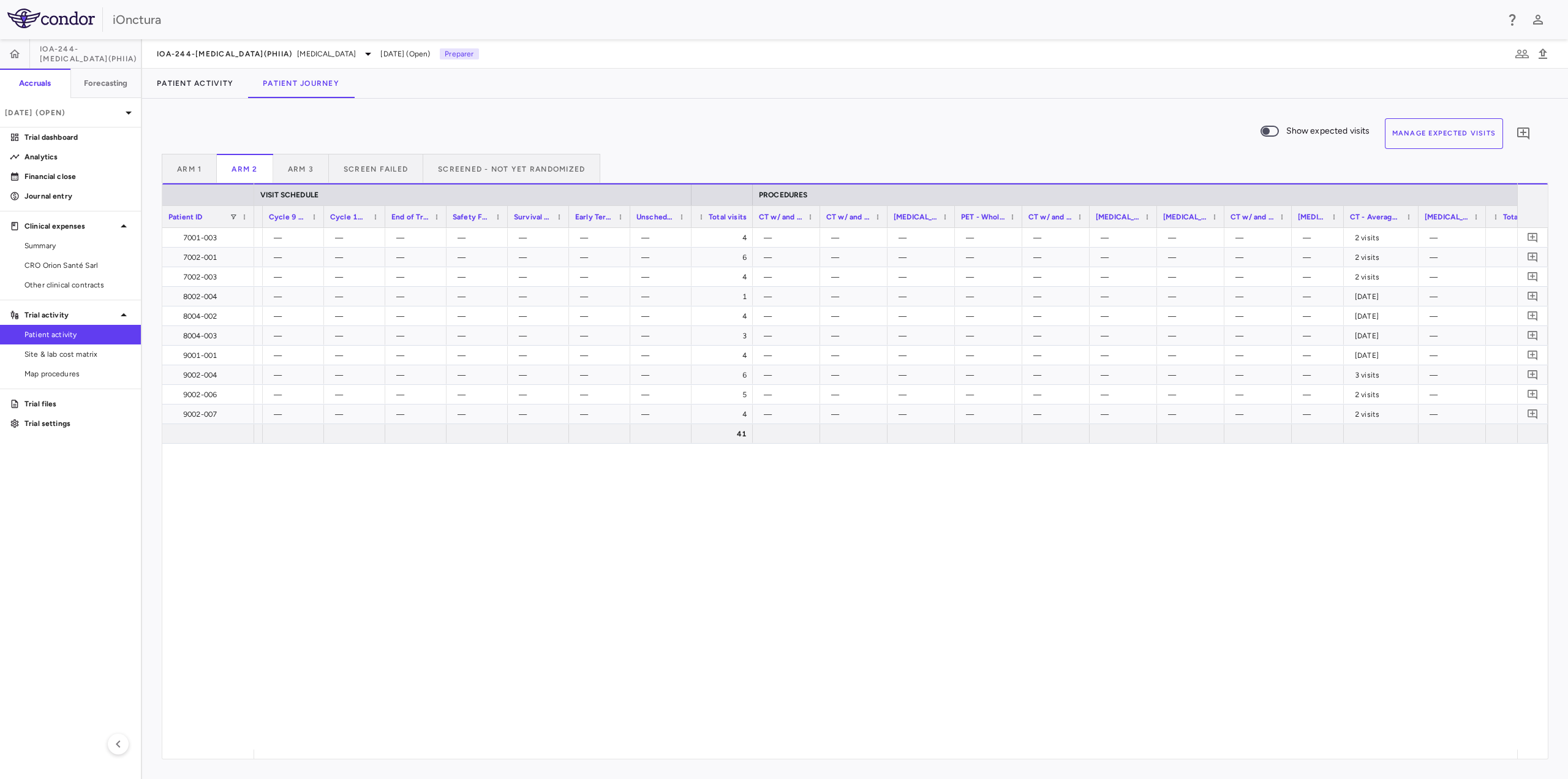
drag, startPoint x: 1313, startPoint y: 219, endPoint x: 1304, endPoint y: 236, distance: 19.2
click at [1304, 236] on div "Patient ID VISIT SCHEDULE PROCEDURES Cycle 7 Day 1 () Cycle 8 Day 1 () 4" at bounding box center [855, 471] width 1386 height 575
click at [1245, 445] on div "41 17 — — — — — — — — — 4 — — — — — — — — — 2 visits — 2 — — — — — — — — — — 6 …" at bounding box center [885, 489] width 1263 height 521
click at [57, 331] on span "Patient activity" at bounding box center [78, 334] width 107 height 11
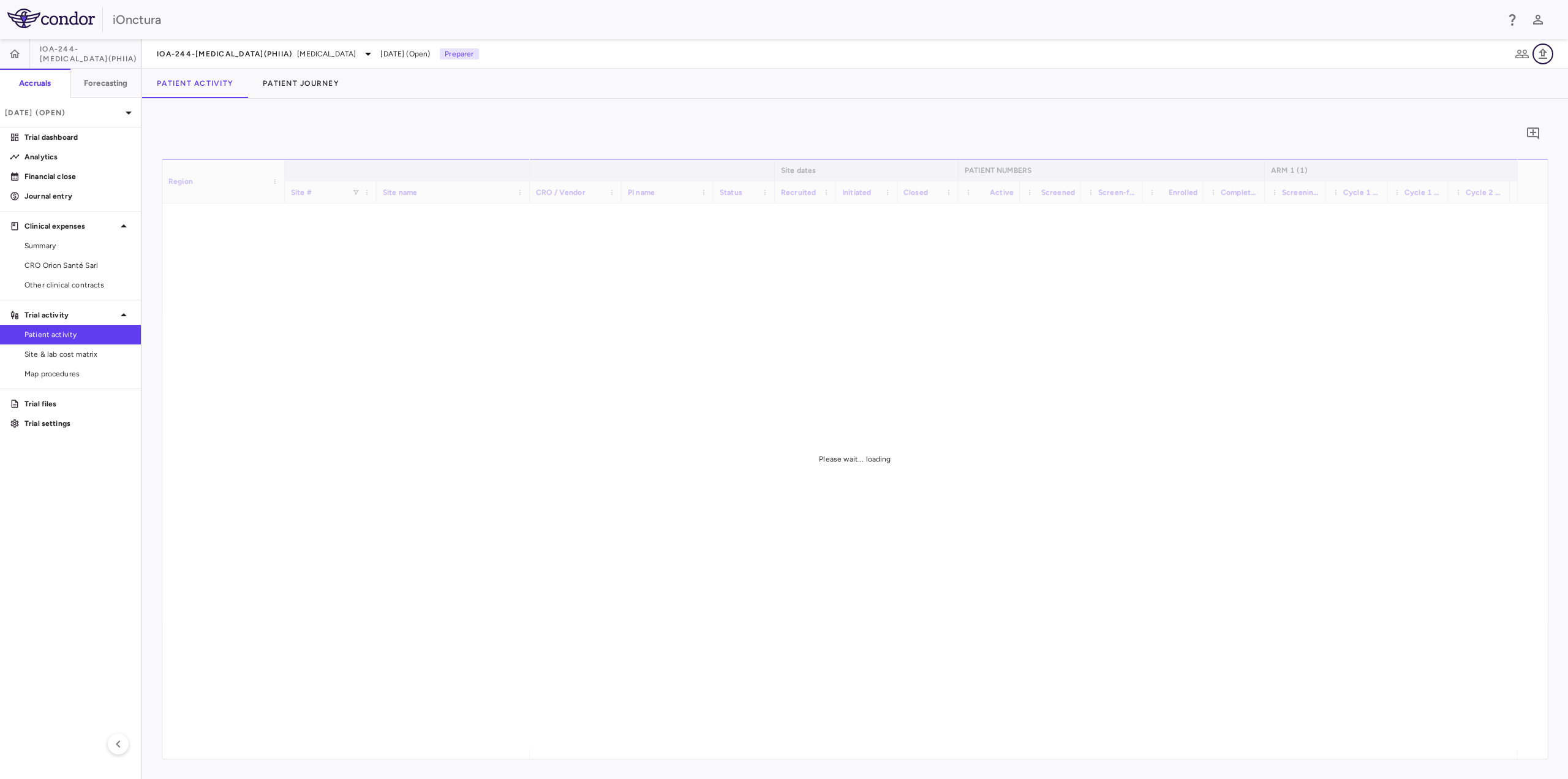
click at [1547, 58] on icon "button" at bounding box center [1543, 53] width 8 height 10
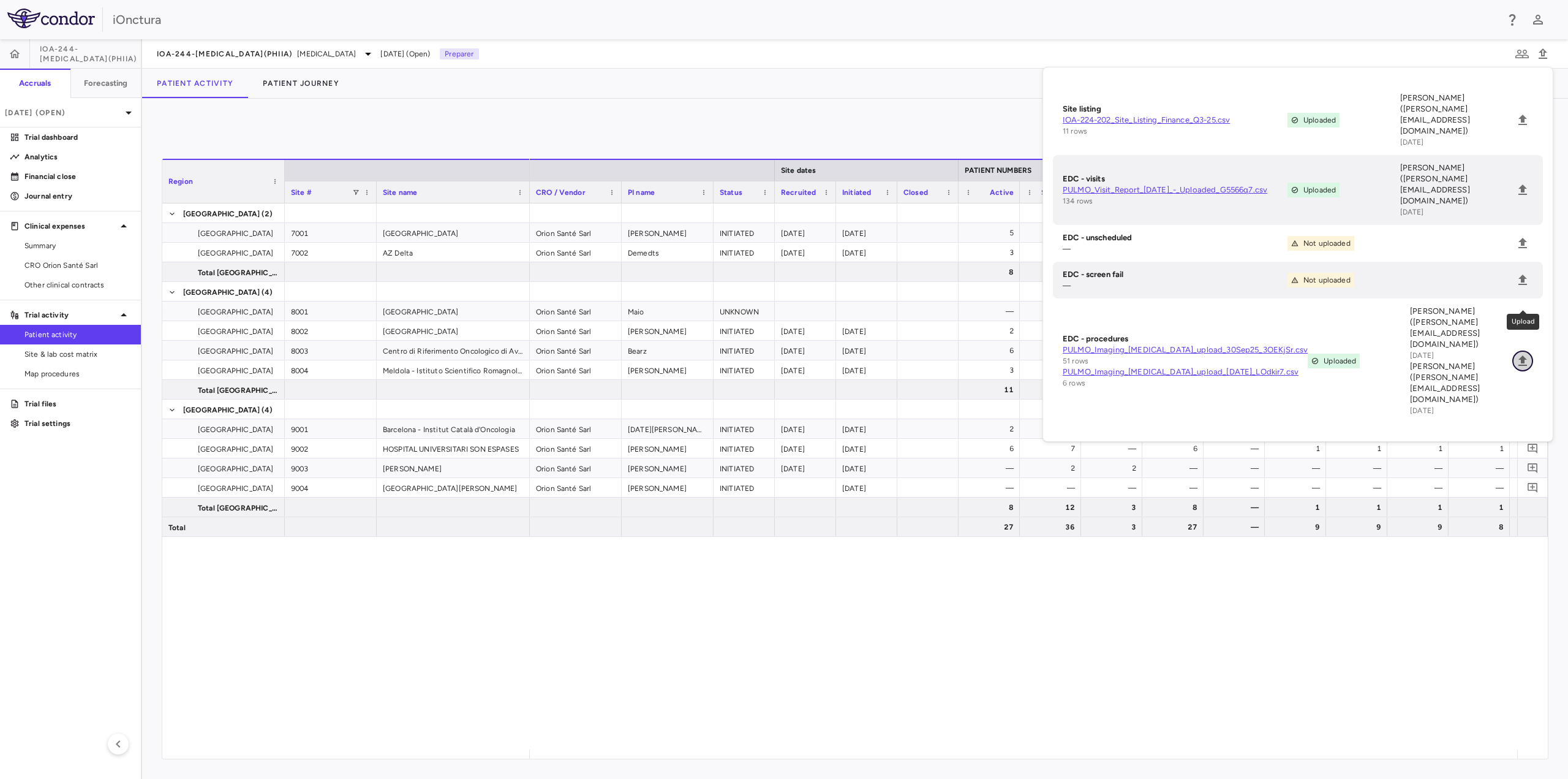
click at [1522, 353] on icon "Upload" at bounding box center [1522, 360] width 15 height 15
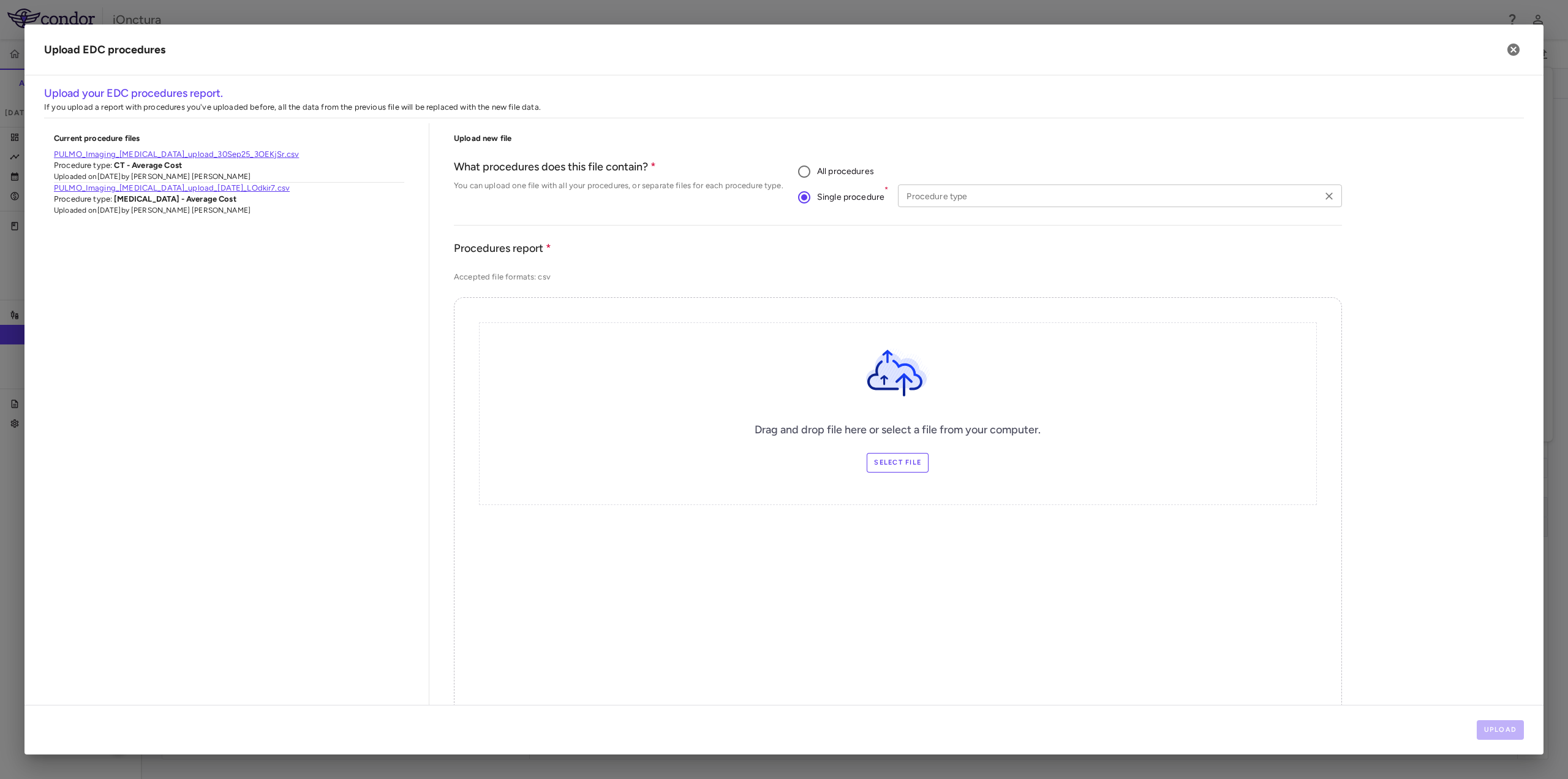
click at [963, 193] on input "Procedure type" at bounding box center [1110, 196] width 416 height 15
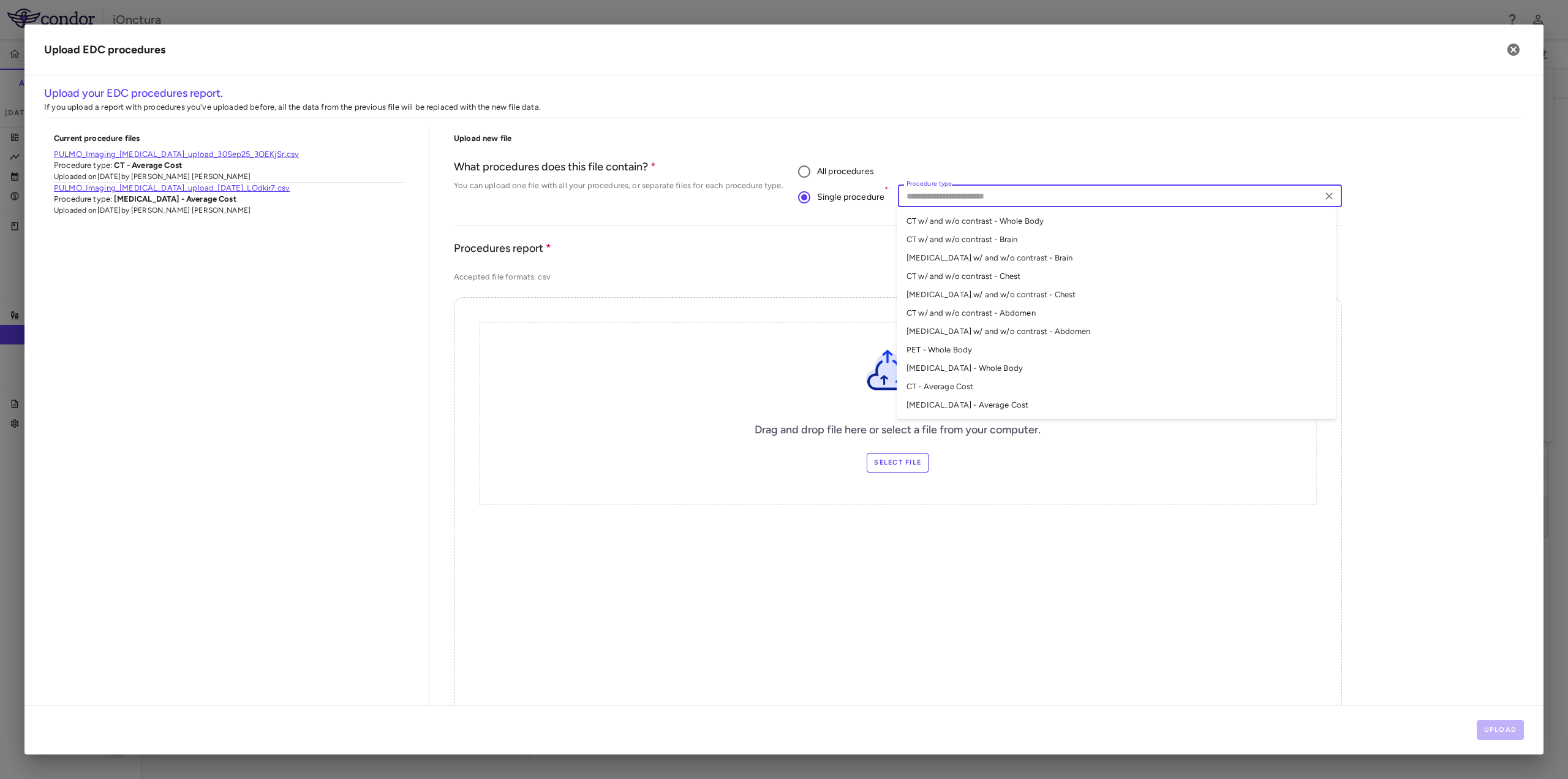
click at [1008, 382] on li "CT - Average Cost" at bounding box center [1117, 387] width 439 height 19
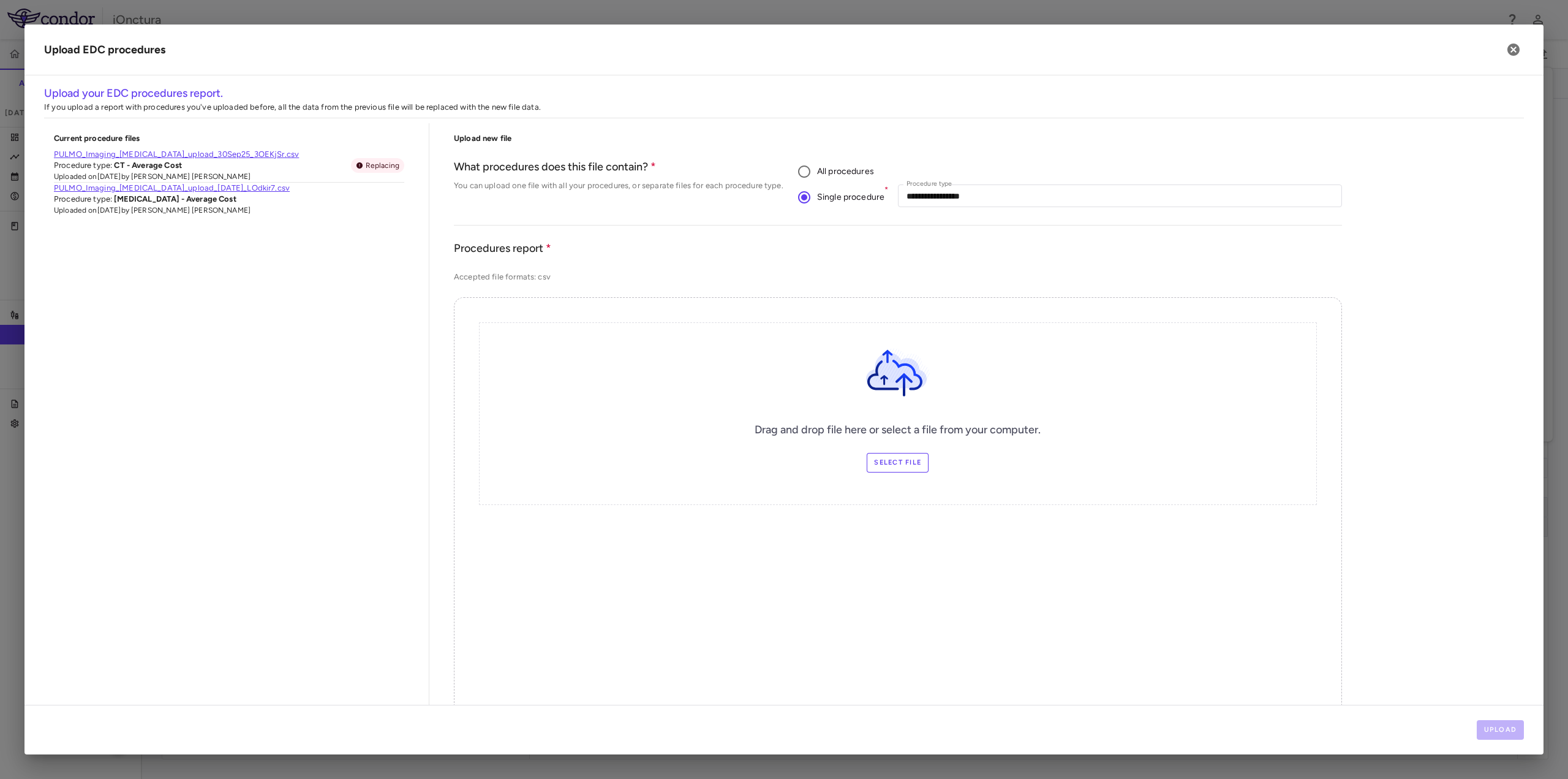
click at [898, 456] on label "Select file" at bounding box center [898, 462] width 62 height 20
click at [0, 0] on input "Select file" at bounding box center [0, 0] width 0 height 0
click at [1502, 728] on button "Upload" at bounding box center [1501, 730] width 48 height 20
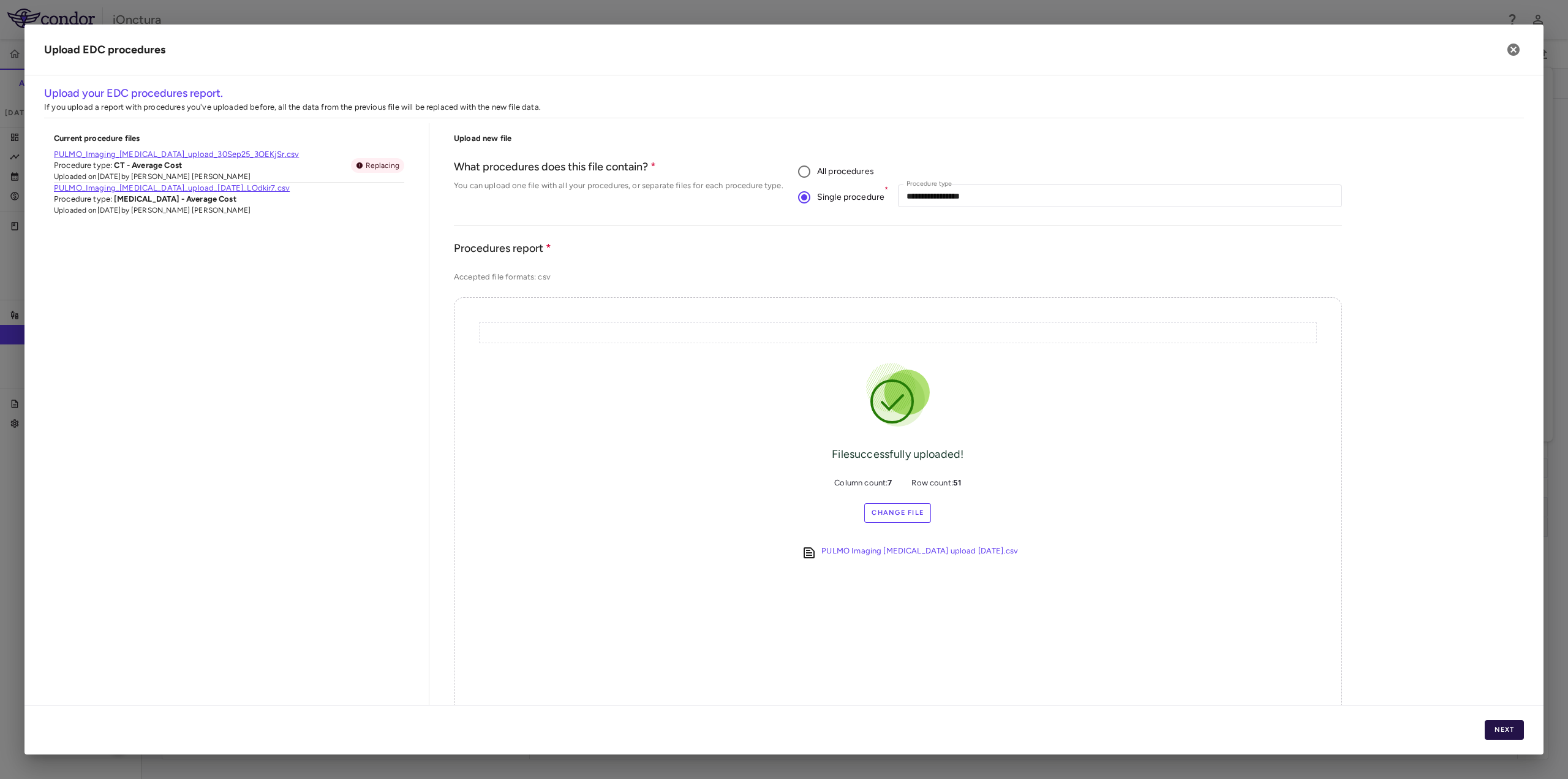
click at [1511, 733] on button "Next" at bounding box center [1504, 730] width 39 height 20
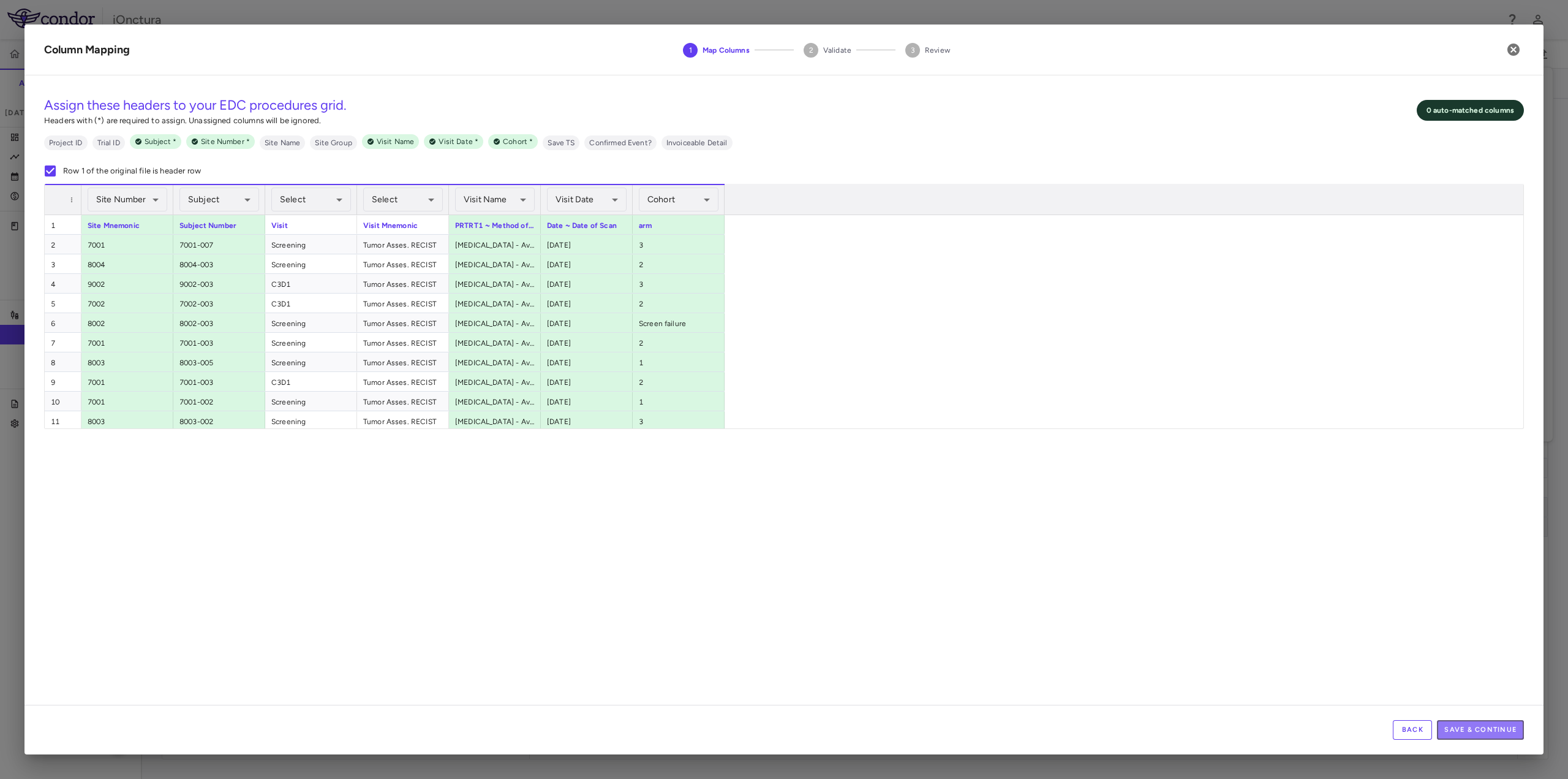
click at [1455, 728] on button "Save & Continue" at bounding box center [1480, 730] width 87 height 20
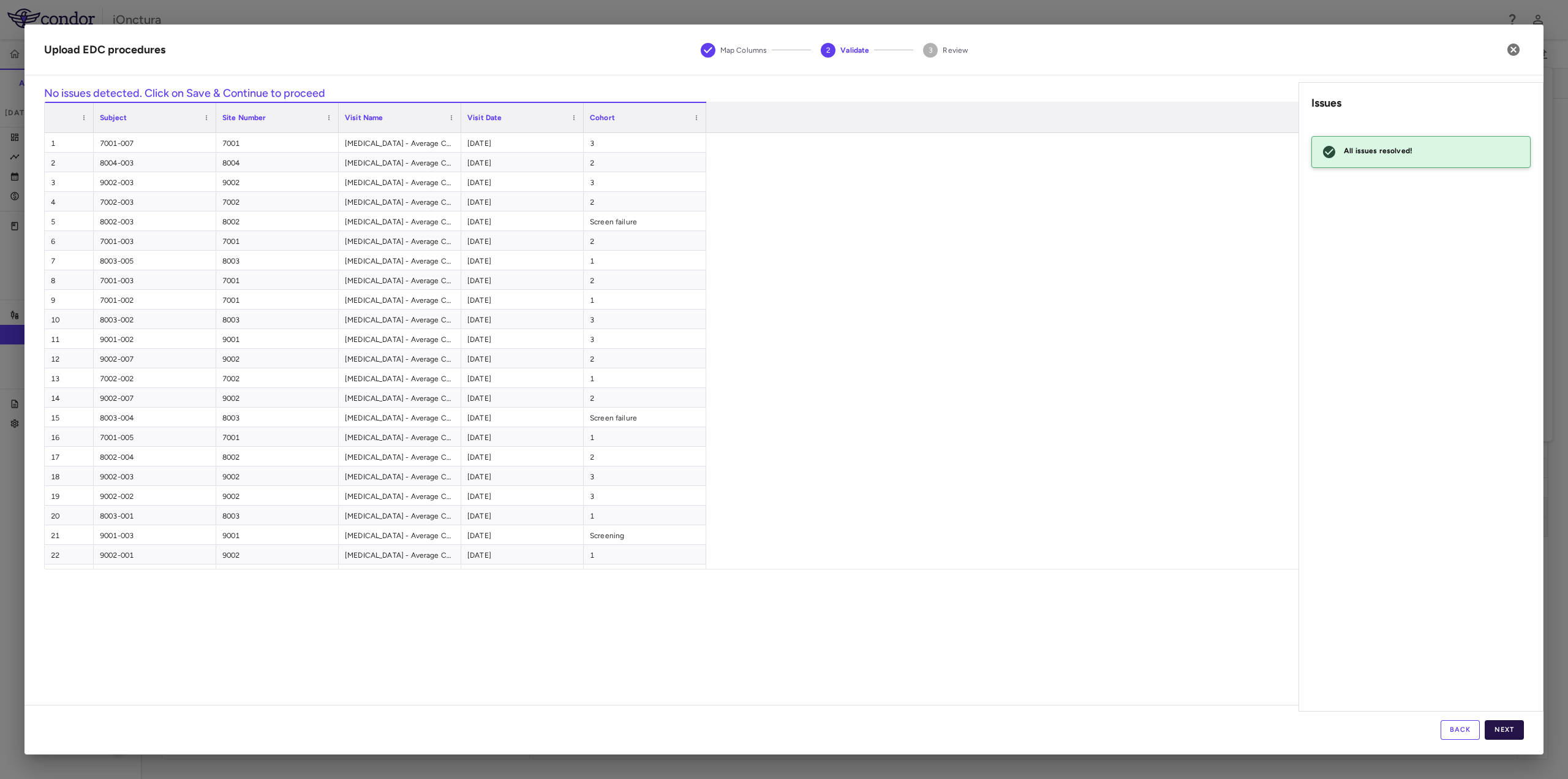
click at [1501, 729] on button "Next" at bounding box center [1504, 730] width 39 height 20
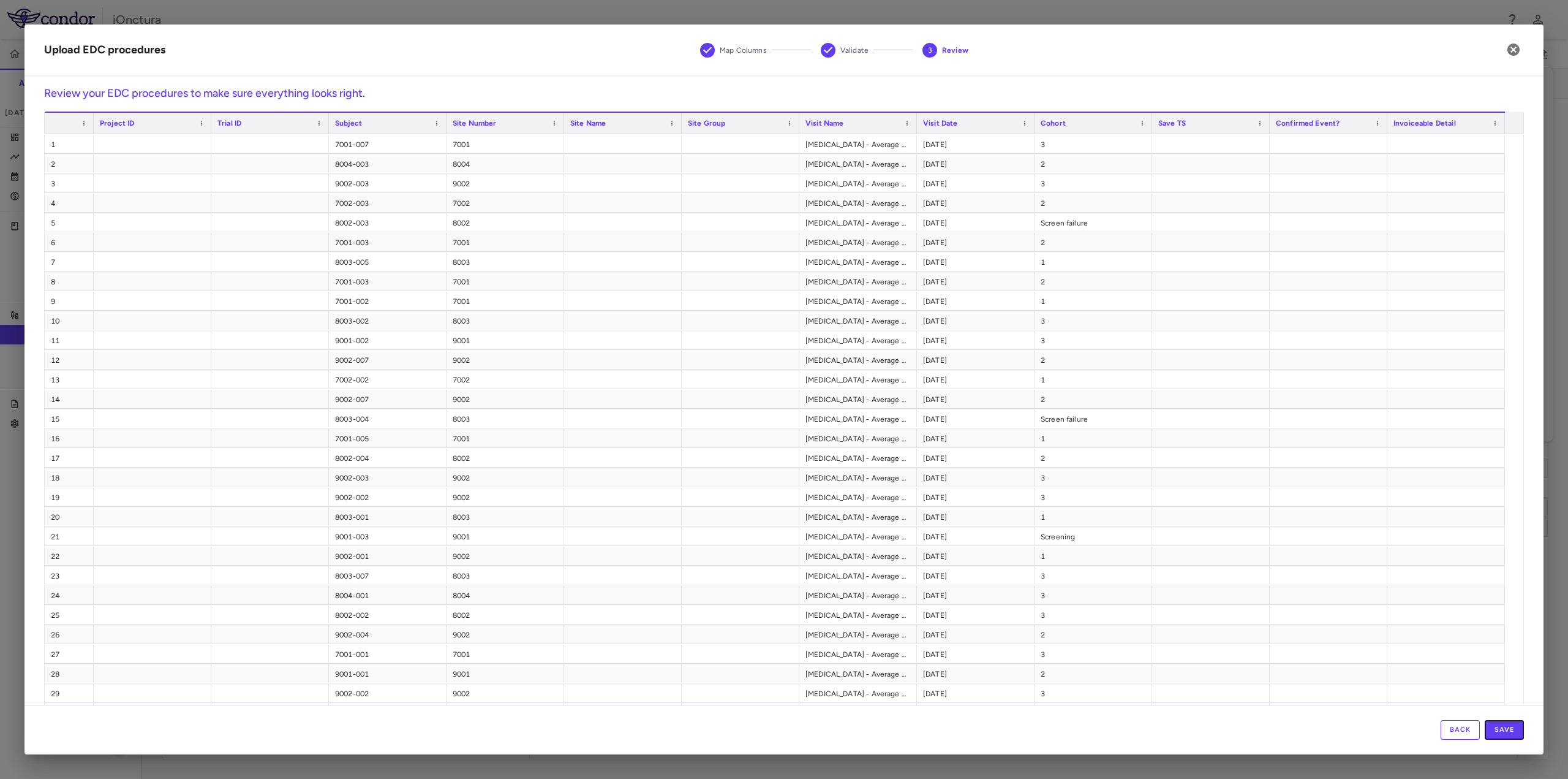
click at [1500, 728] on button "Save" at bounding box center [1504, 730] width 39 height 20
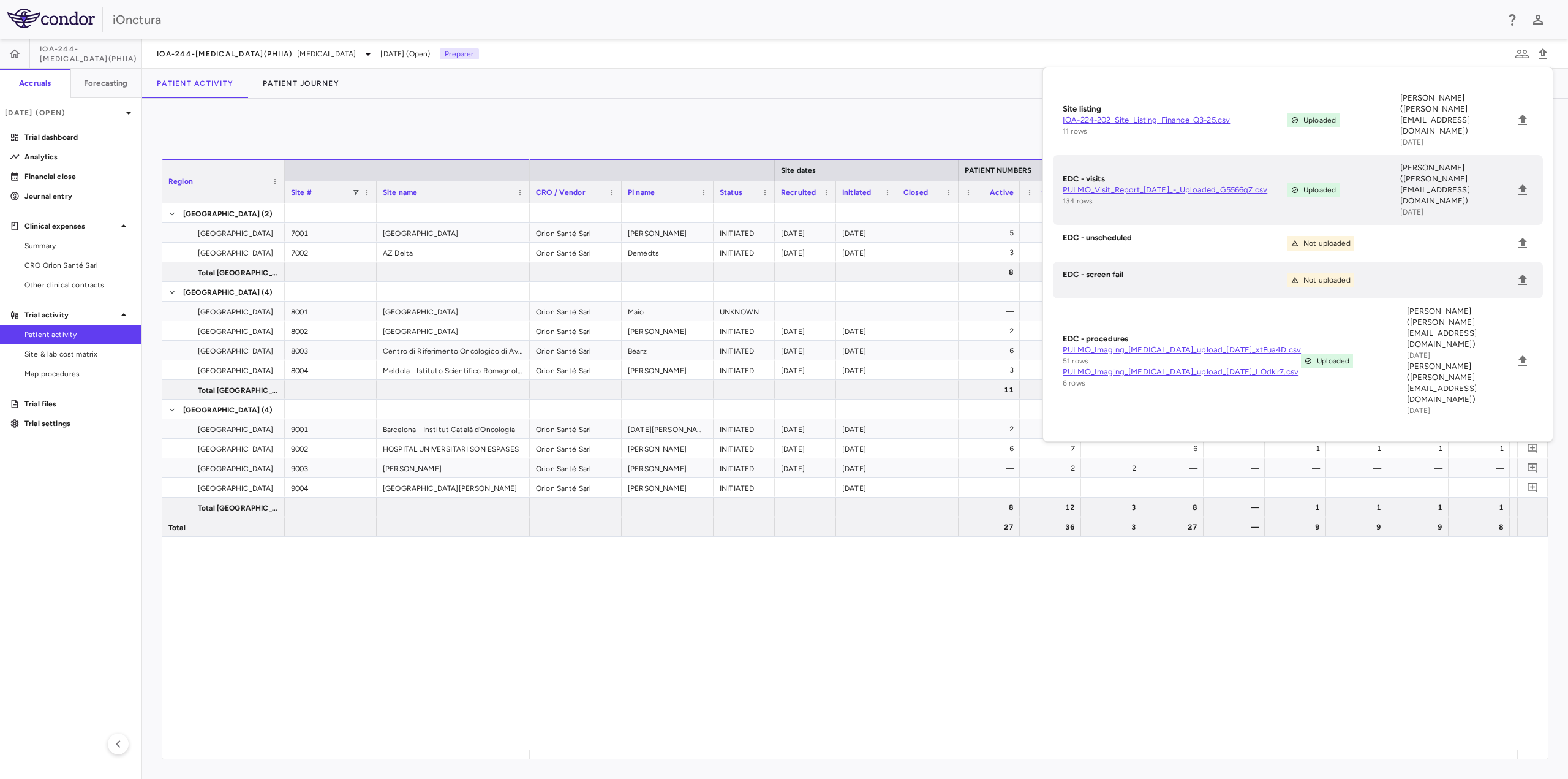
click at [947, 620] on div "Orion Santé Sarl [PERSON_NAME] INITIATED [DATE] [DATE] 5 7 — 5 — 3 3 3 3 1 — — …" at bounding box center [1024, 477] width 988 height 546
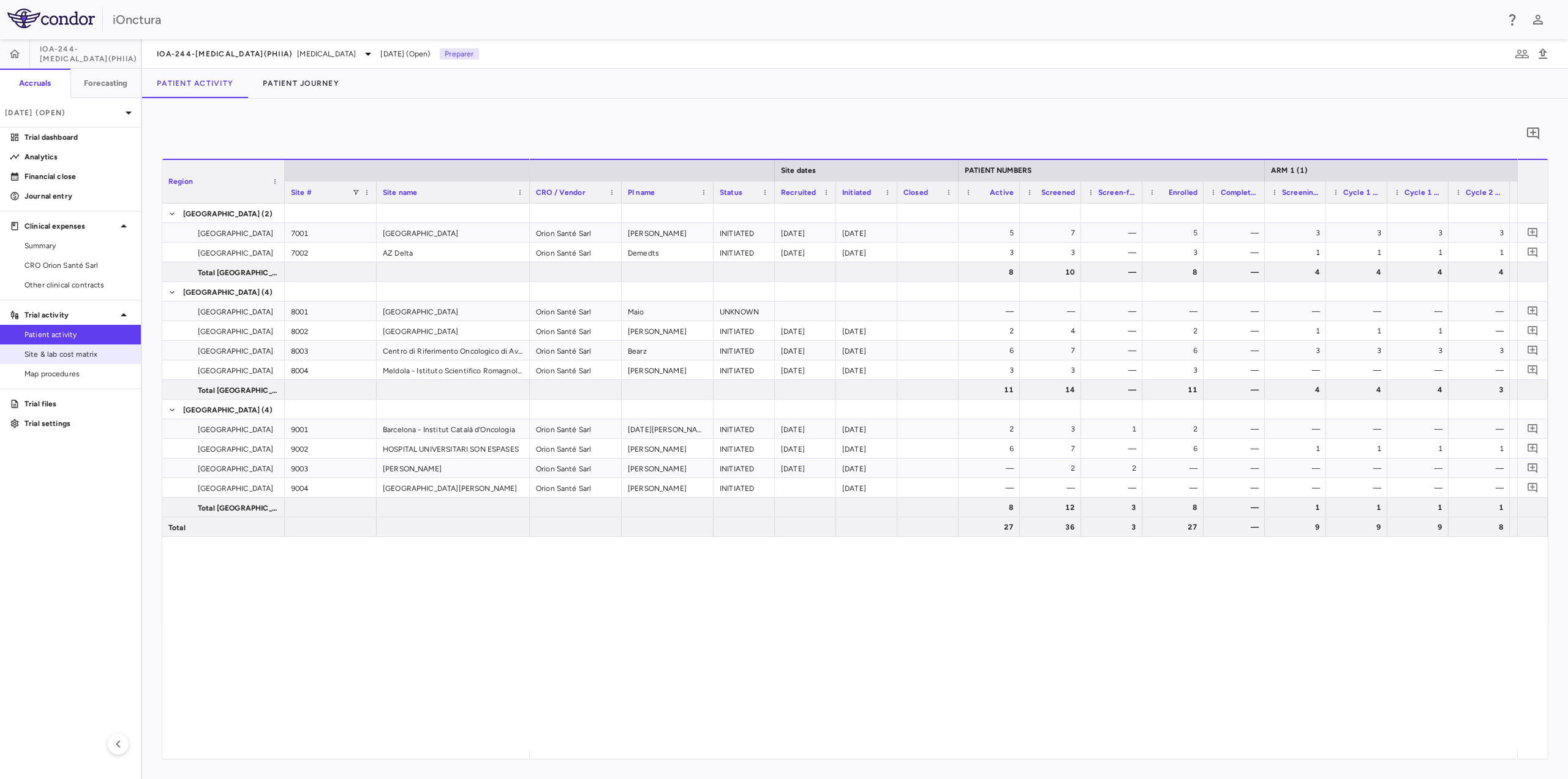
click at [60, 355] on span "Site & lab cost matrix" at bounding box center [78, 354] width 107 height 11
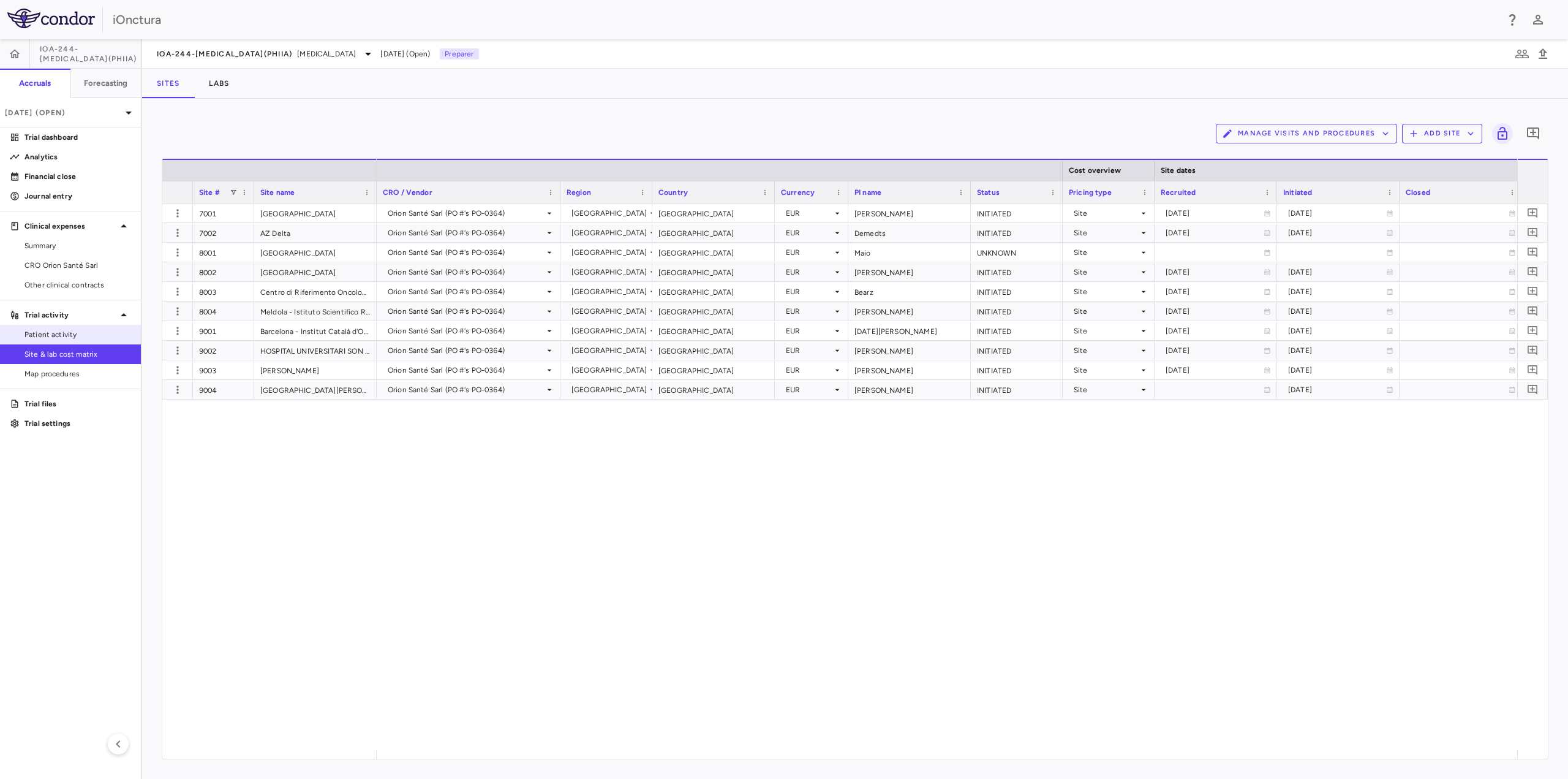
click at [57, 330] on span "Patient activity" at bounding box center [78, 334] width 107 height 11
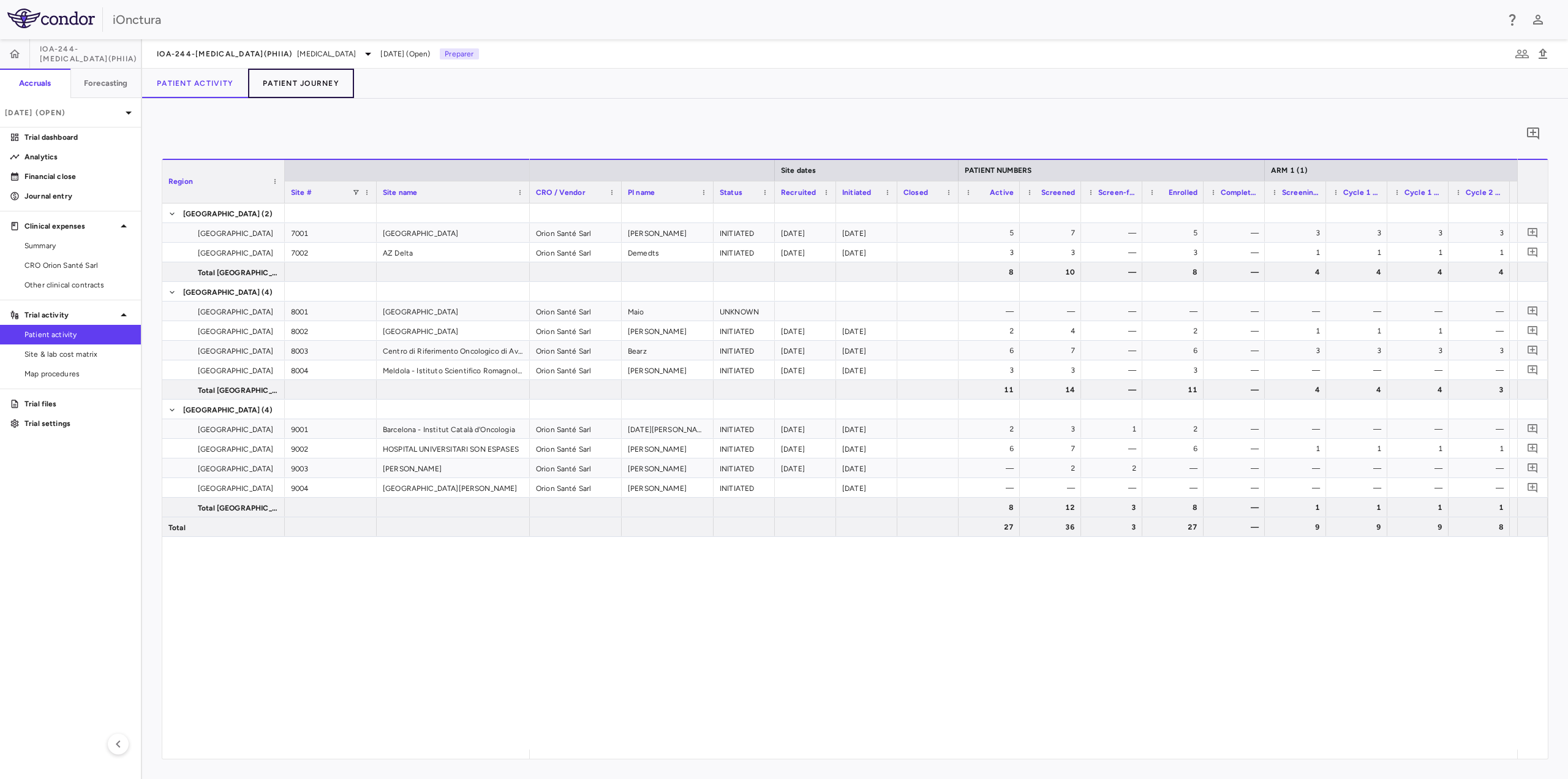
click at [299, 82] on button "Patient Journey" at bounding box center [301, 83] width 106 height 30
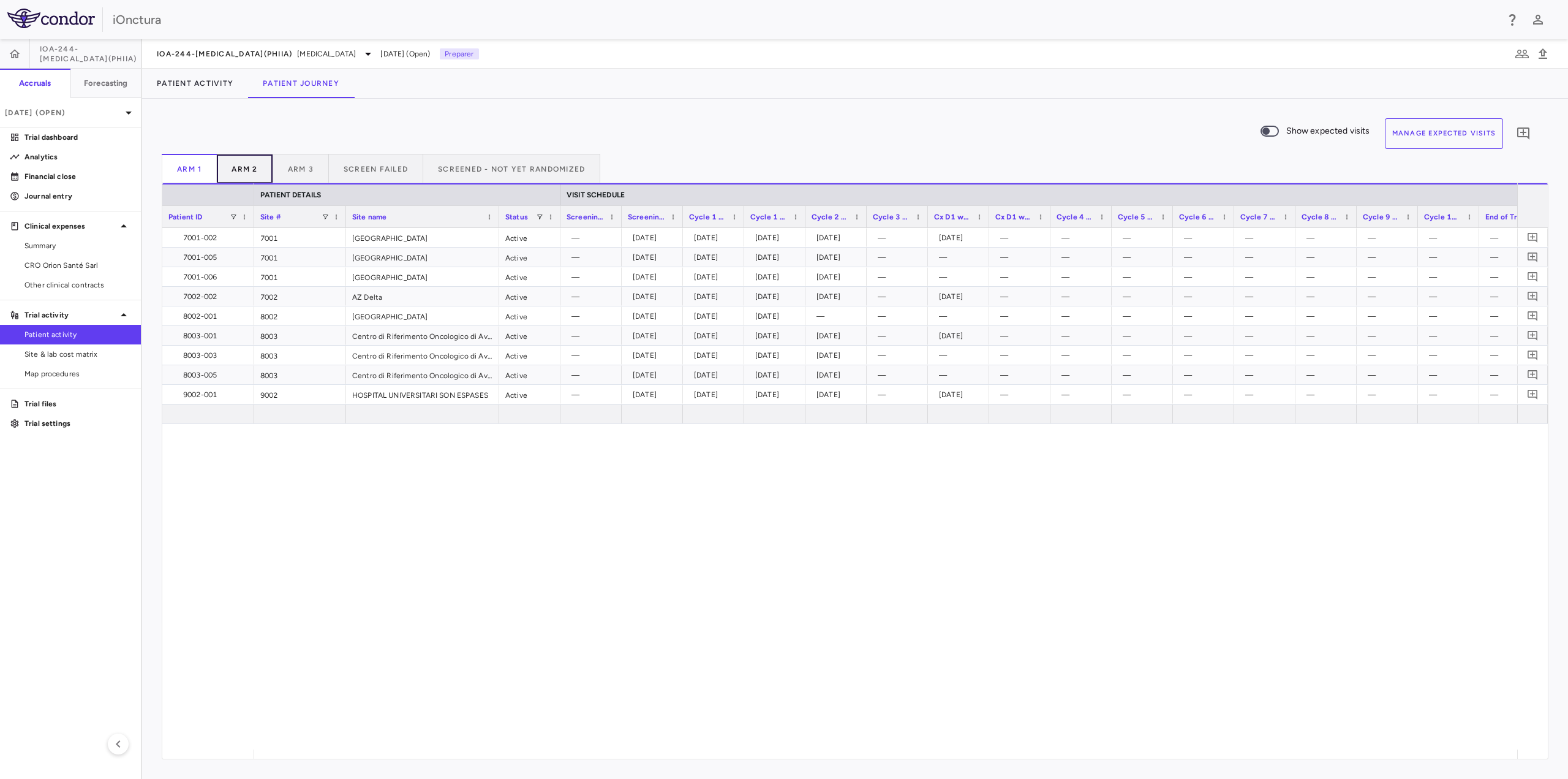
click at [251, 162] on button "Arm 2" at bounding box center [245, 168] width 56 height 30
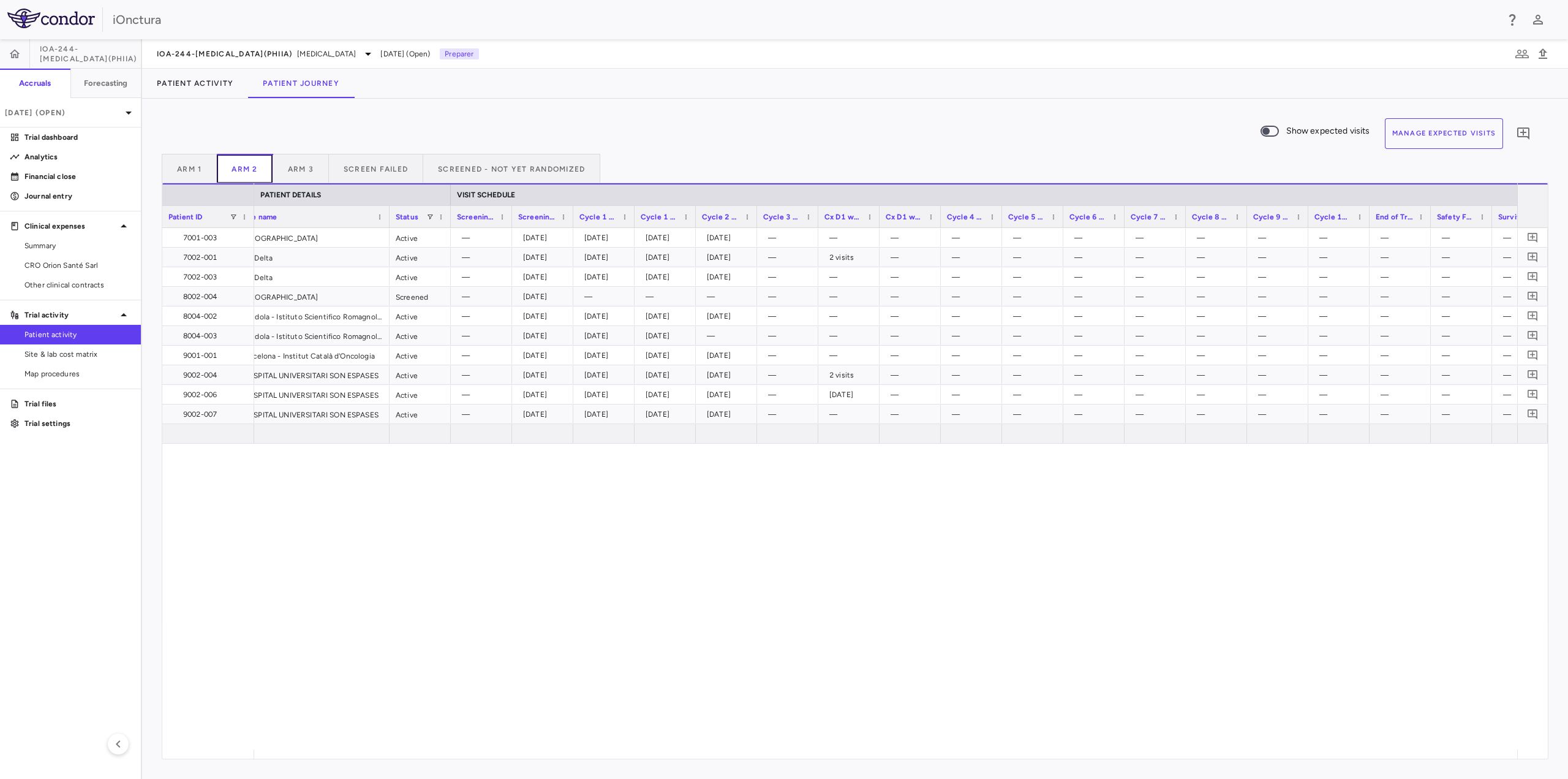
scroll to position [0, 207]
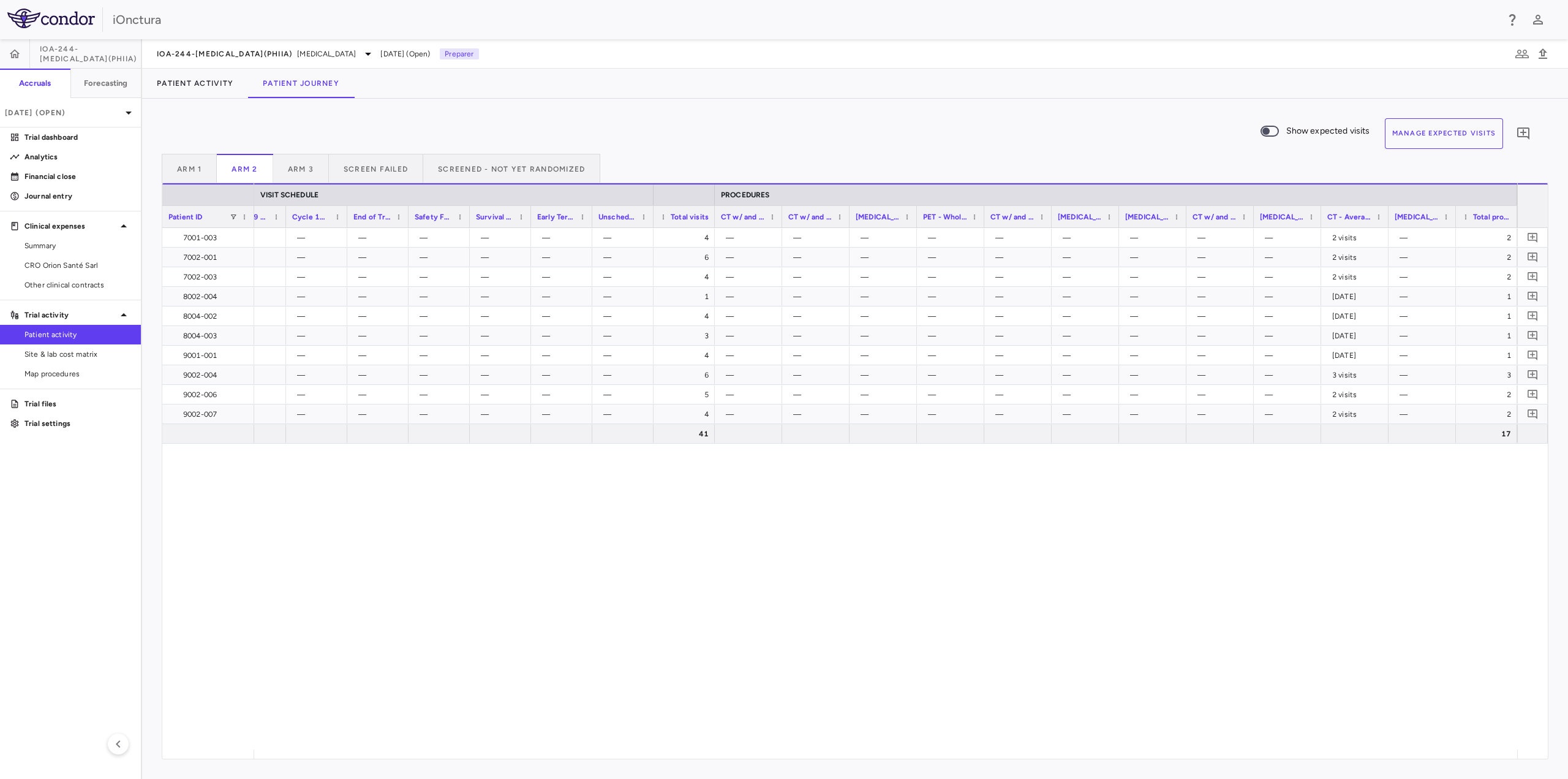
click at [1446, 137] on button "Manage Expected Visits" at bounding box center [1444, 134] width 119 height 31
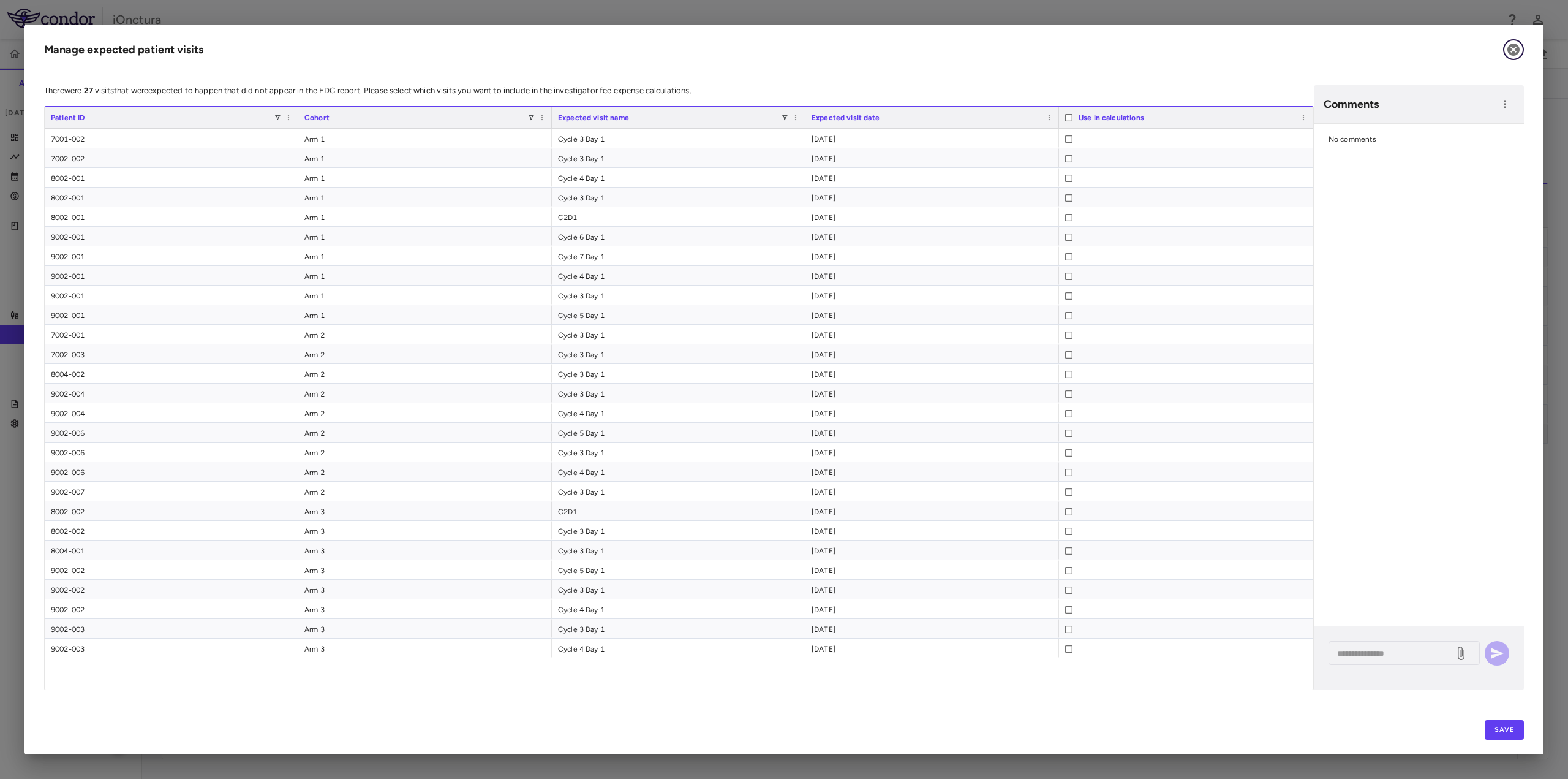
click at [1511, 50] on icon "button" at bounding box center [1513, 49] width 12 height 12
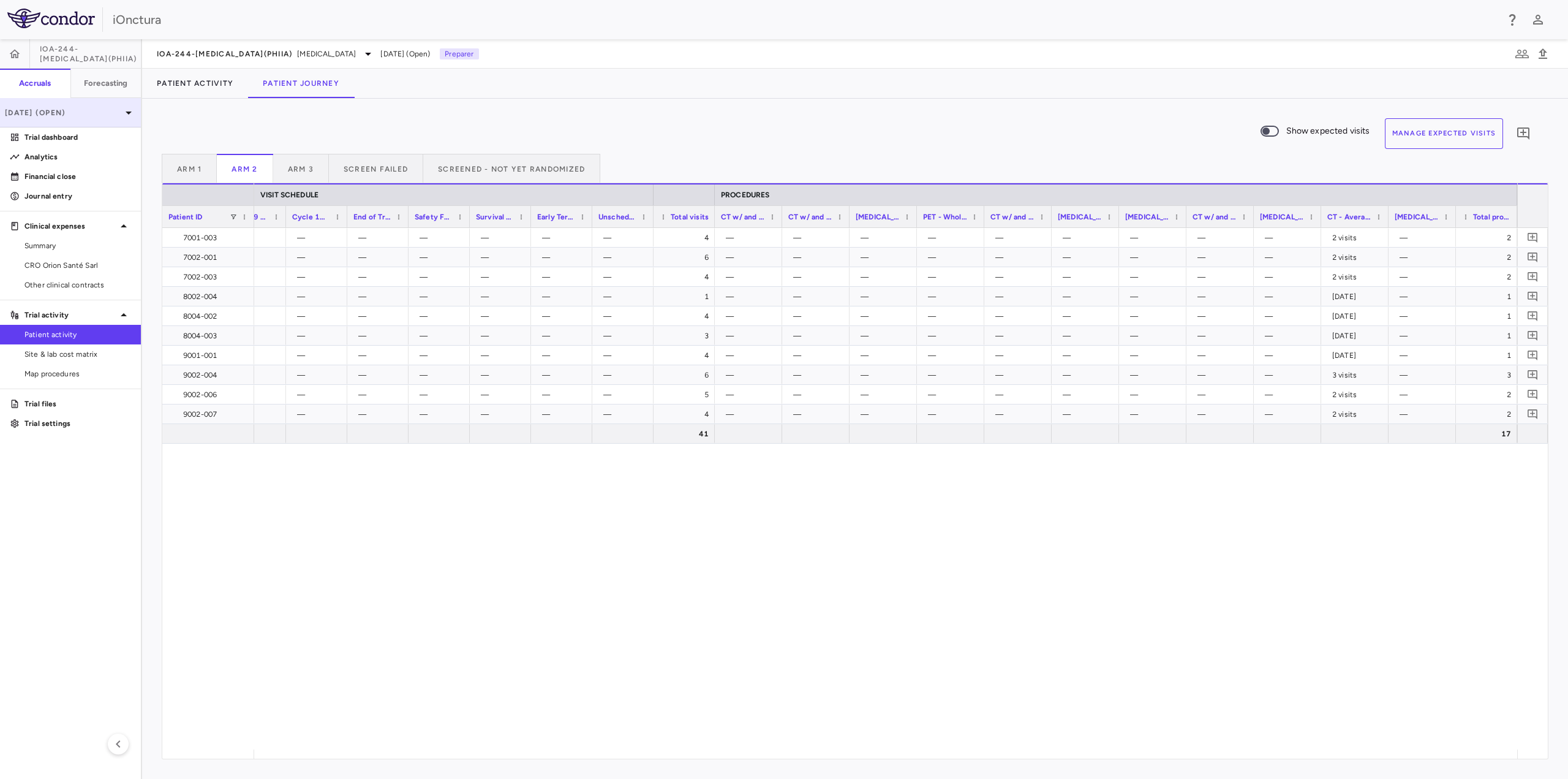
click at [110, 113] on p "[DATE] (Open)" at bounding box center [63, 112] width 116 height 11
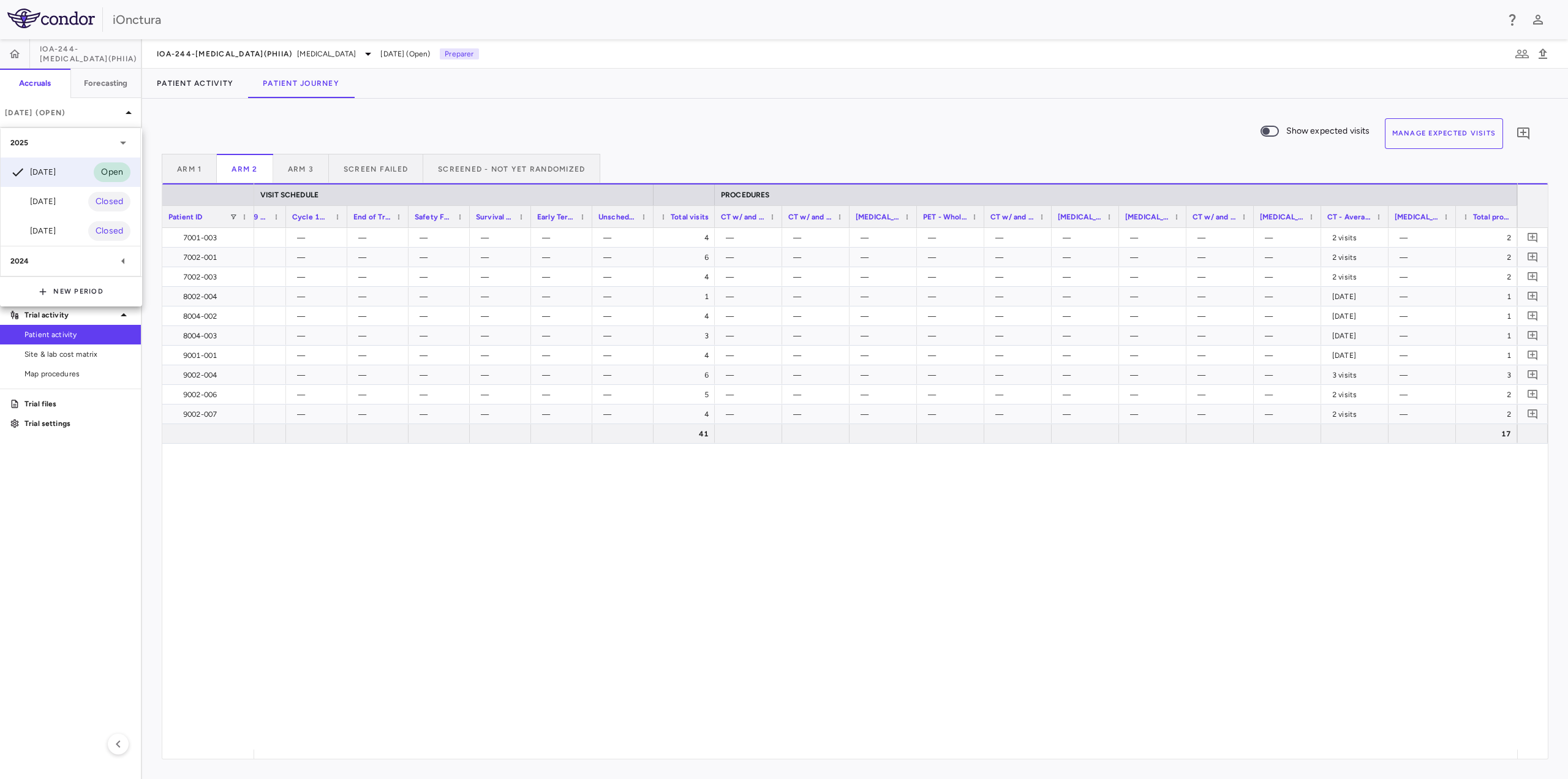
click at [55, 200] on div "[DATE]" at bounding box center [33, 201] width 46 height 15
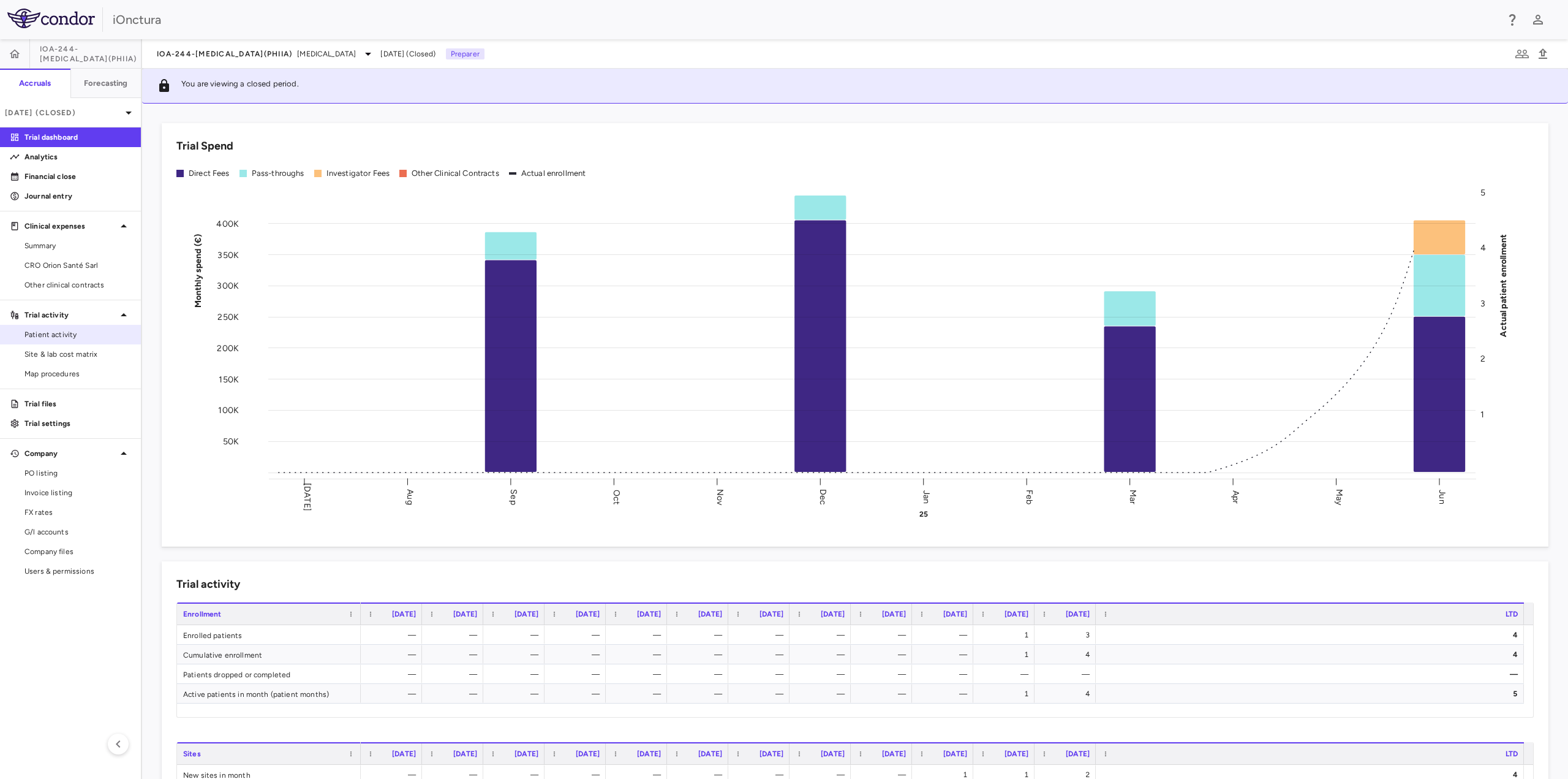
click at [74, 335] on span "Patient activity" at bounding box center [78, 334] width 107 height 11
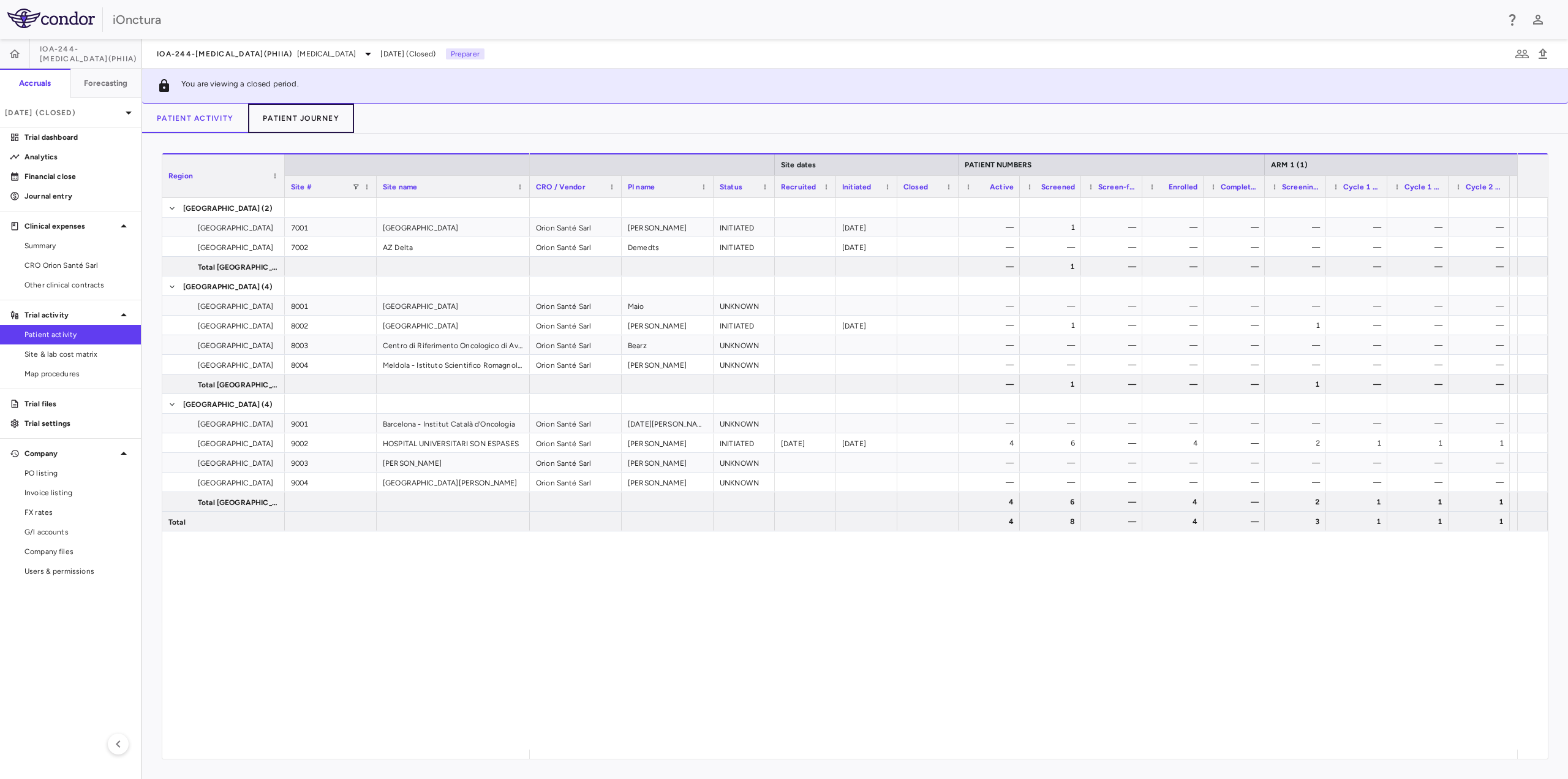
click at [293, 116] on button "Patient Journey" at bounding box center [301, 118] width 106 height 30
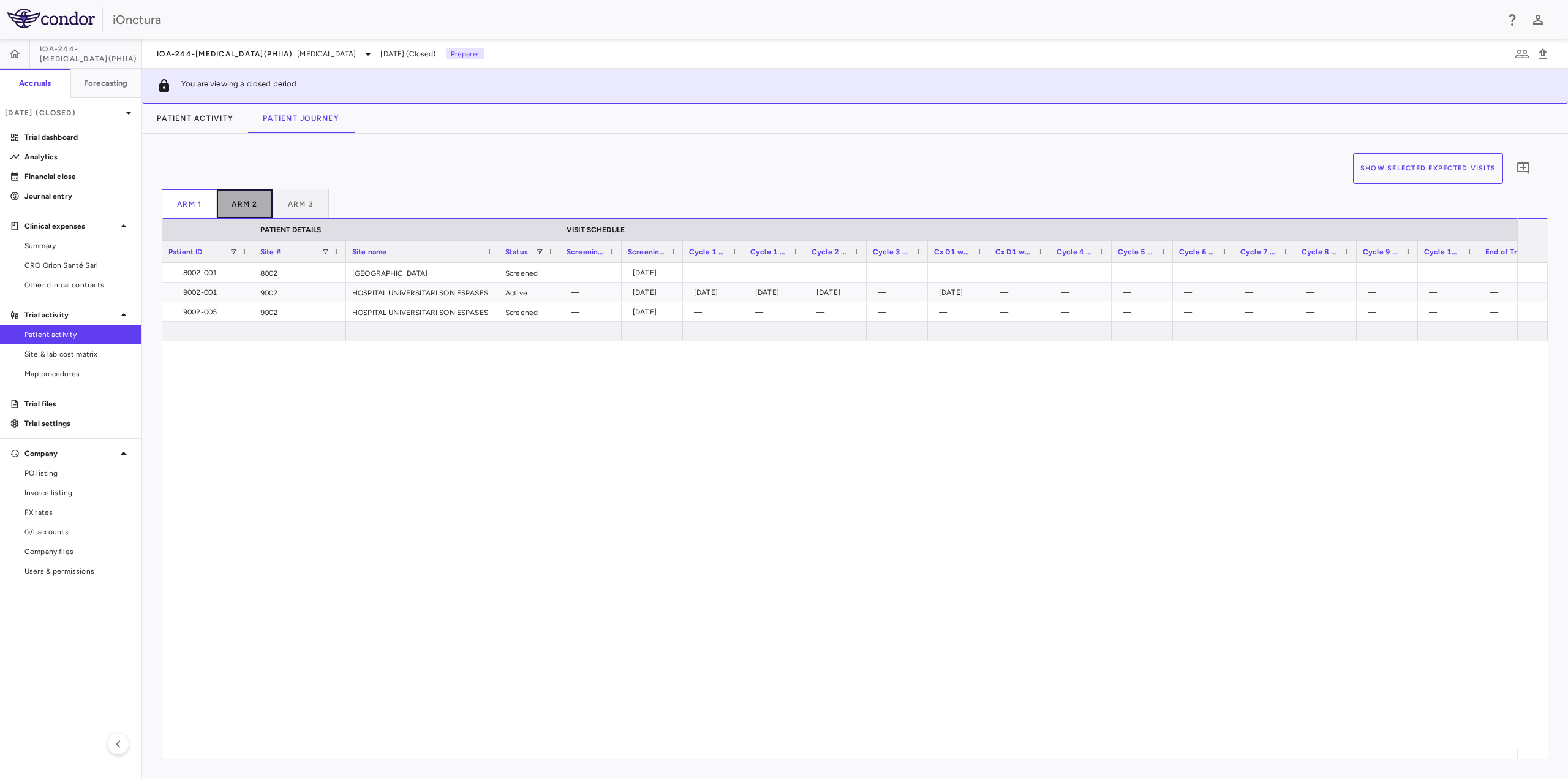
click at [248, 201] on button "Arm 2" at bounding box center [245, 204] width 56 height 30
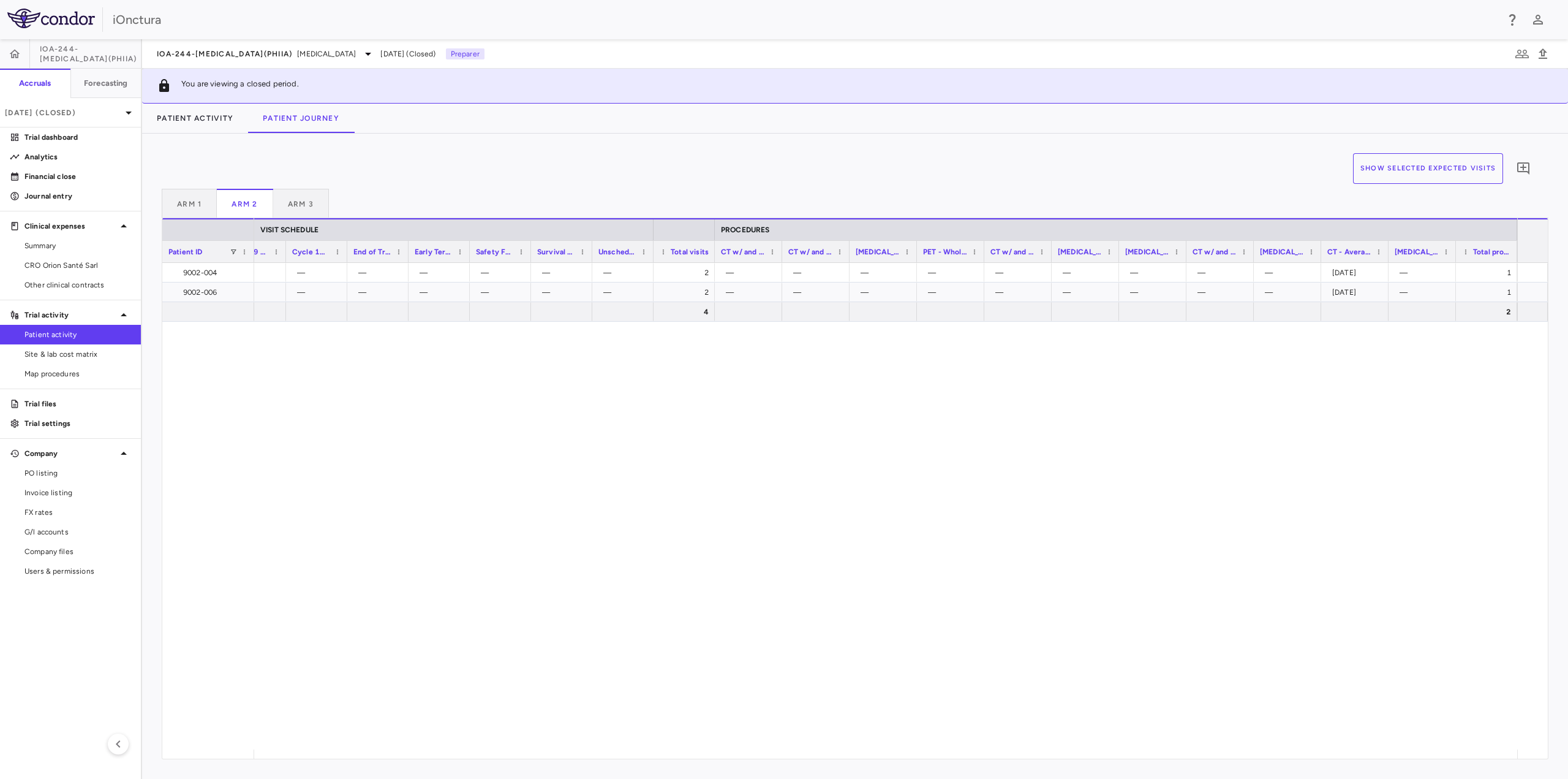
click at [1390, 417] on div "4 2 — — — — — — — — — 2 — — — — — — — — — [DATE] — 1 — — — — — — — — — 2 — — — …" at bounding box center [885, 506] width 1263 height 487
click at [1377, 455] on div "4 2 — — — — — — — — — 2 — — — — — — — — — [DATE] — 1 — — — — — — — — — 2 — — — …" at bounding box center [885, 506] width 1263 height 487
click at [92, 115] on p "[DATE] (Closed)" at bounding box center [63, 112] width 116 height 11
click at [56, 178] on div "[DATE]" at bounding box center [33, 172] width 46 height 15
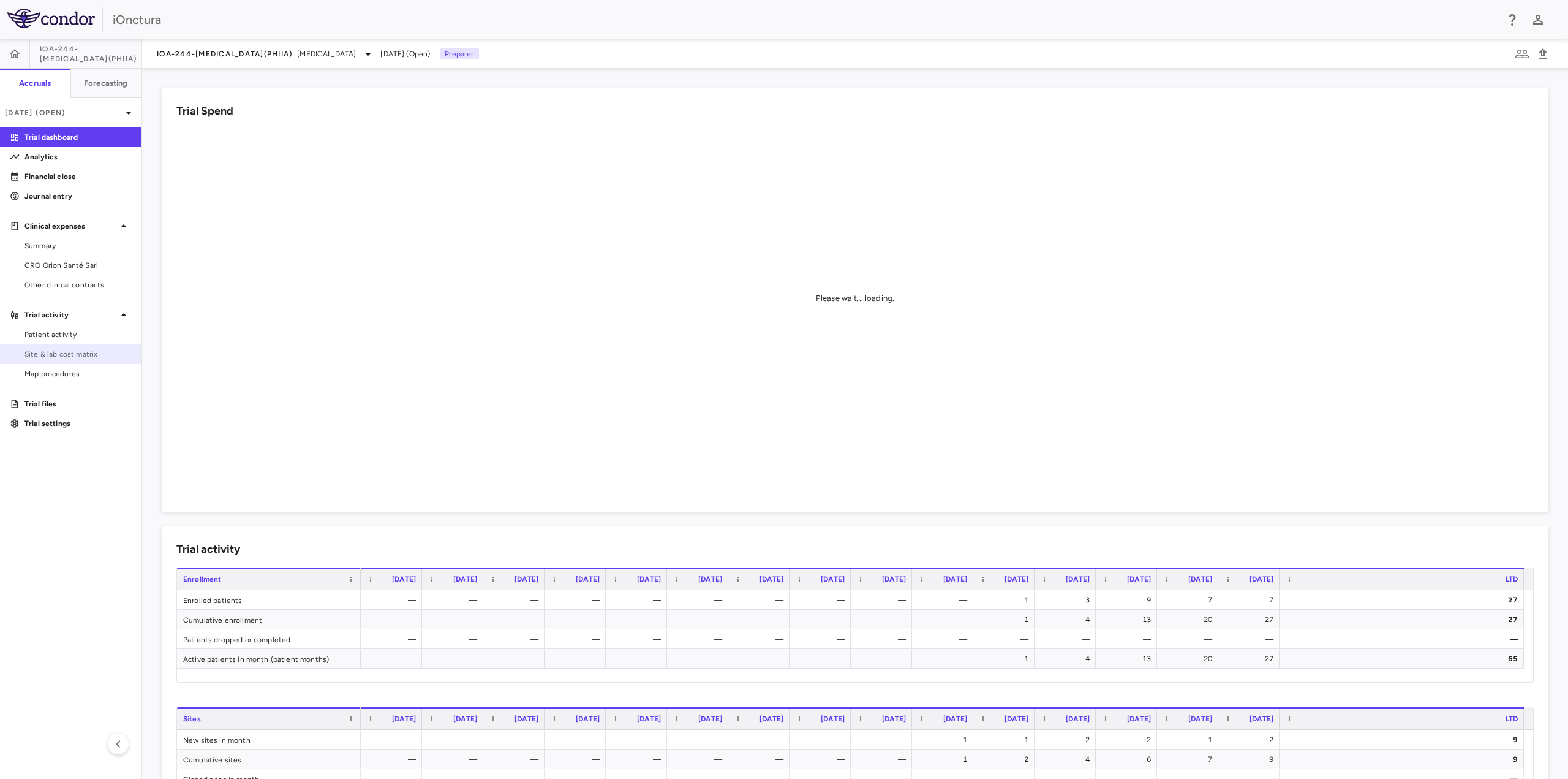
click at [57, 350] on span "Site & lab cost matrix" at bounding box center [78, 354] width 107 height 11
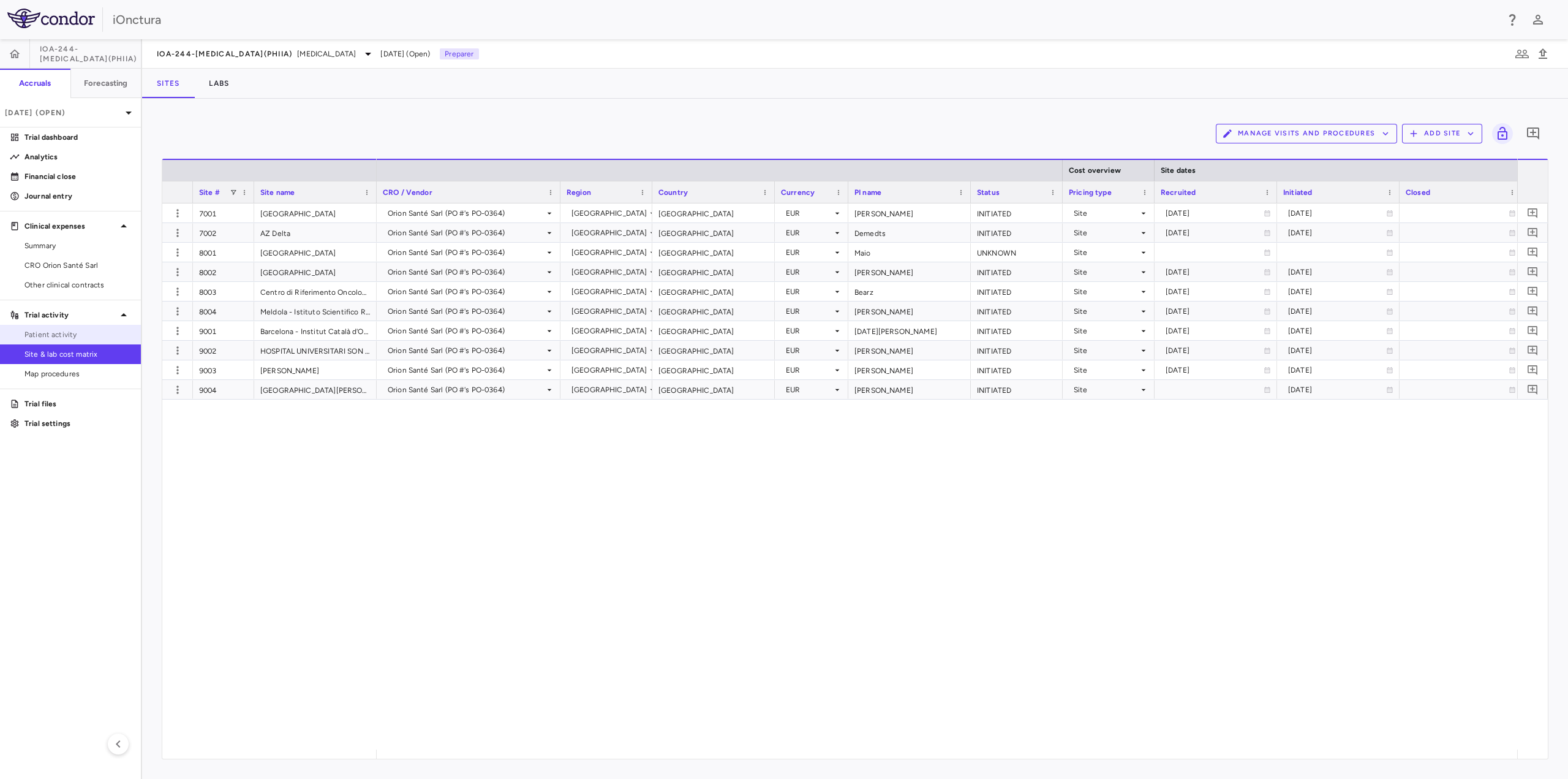
click at [60, 331] on span "Patient activity" at bounding box center [78, 334] width 107 height 11
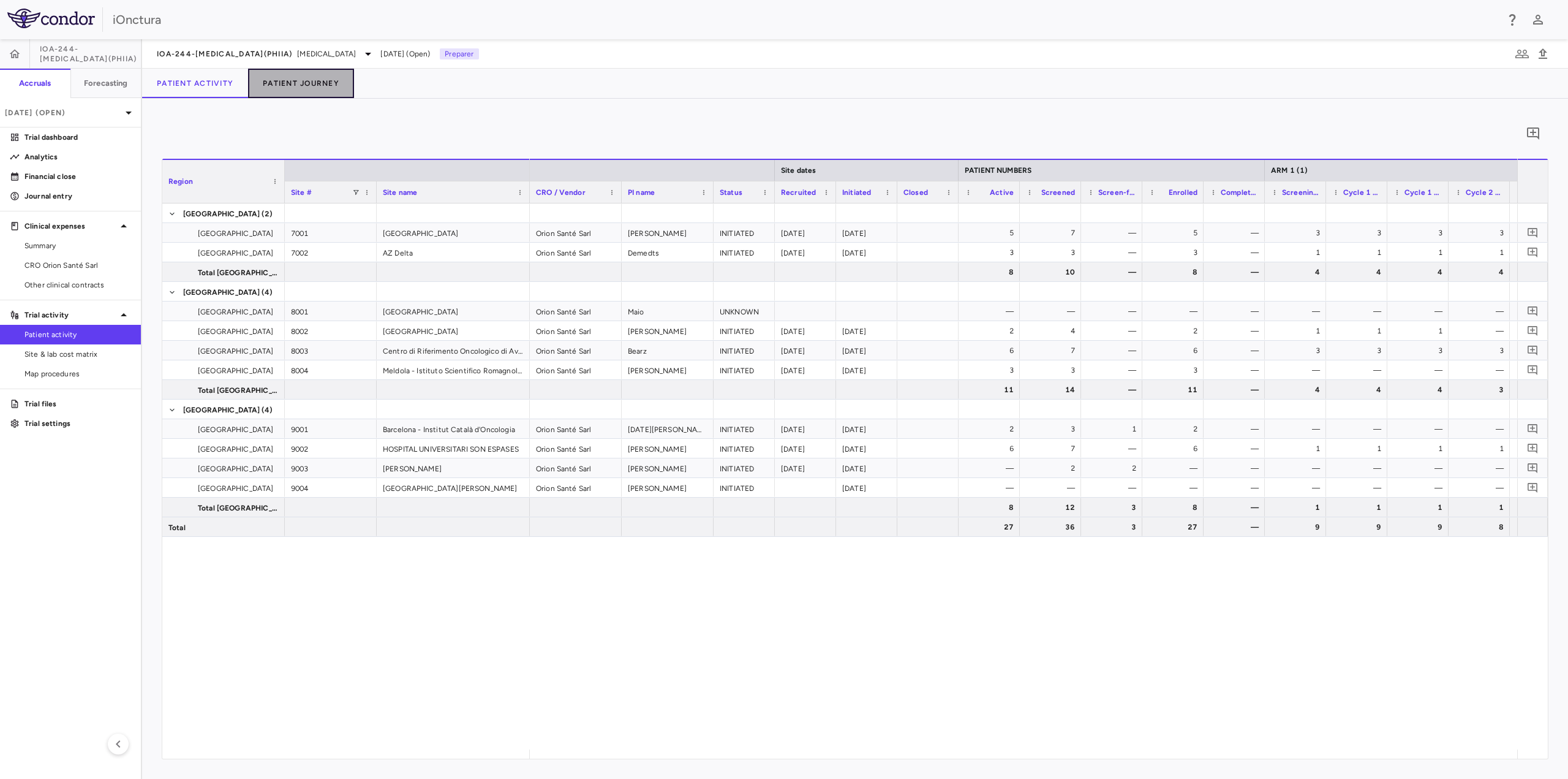
click at [313, 95] on button "Patient Journey" at bounding box center [301, 83] width 106 height 30
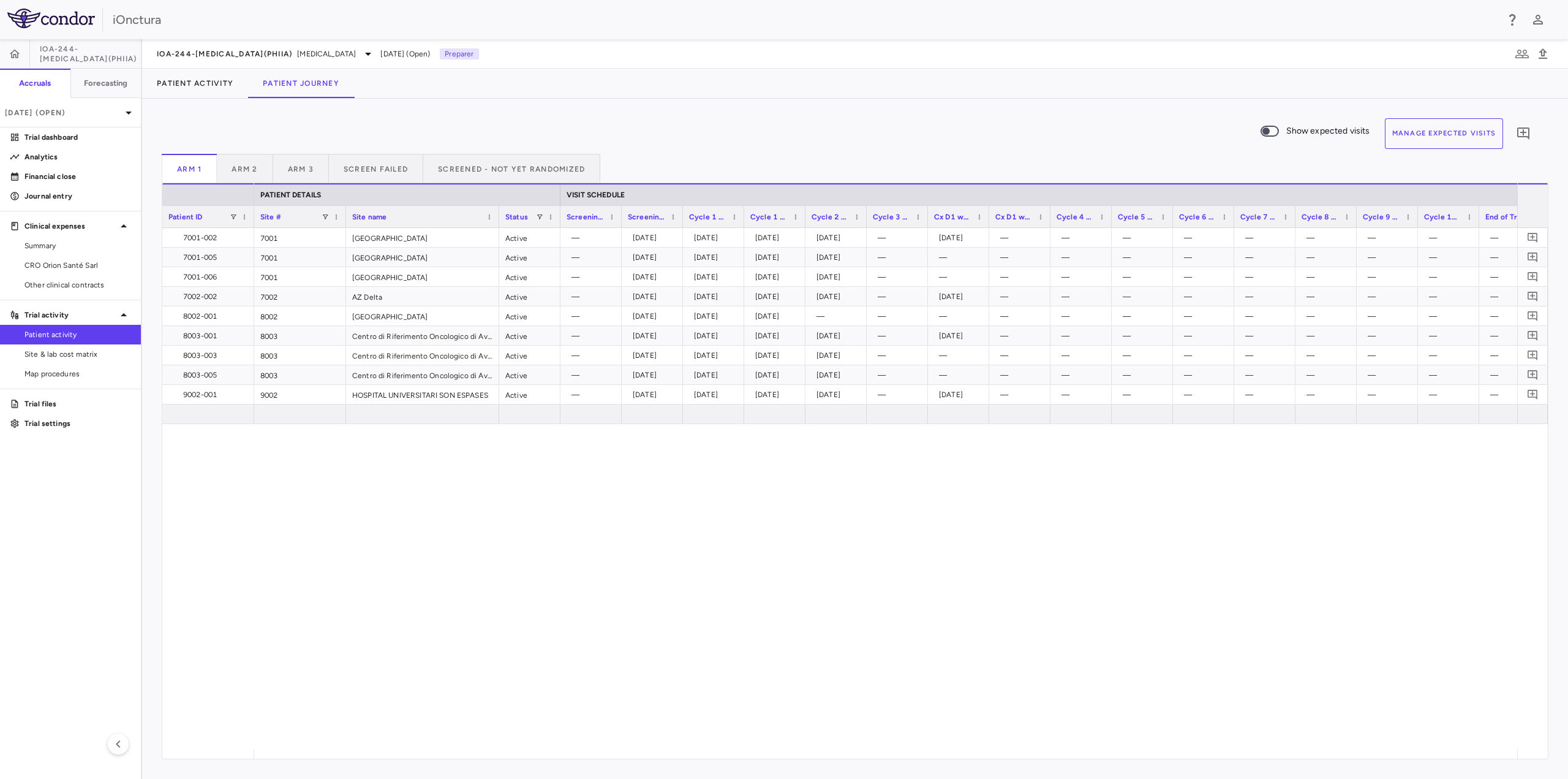
click at [200, 540] on div "7001-002 7001-005 7001-006 7002-002 8002-001 8003-001 8003-003 8003-005 [PHONE_…" at bounding box center [855, 489] width 1386 height 521
click at [257, 169] on button "Arm 2" at bounding box center [245, 168] width 56 height 30
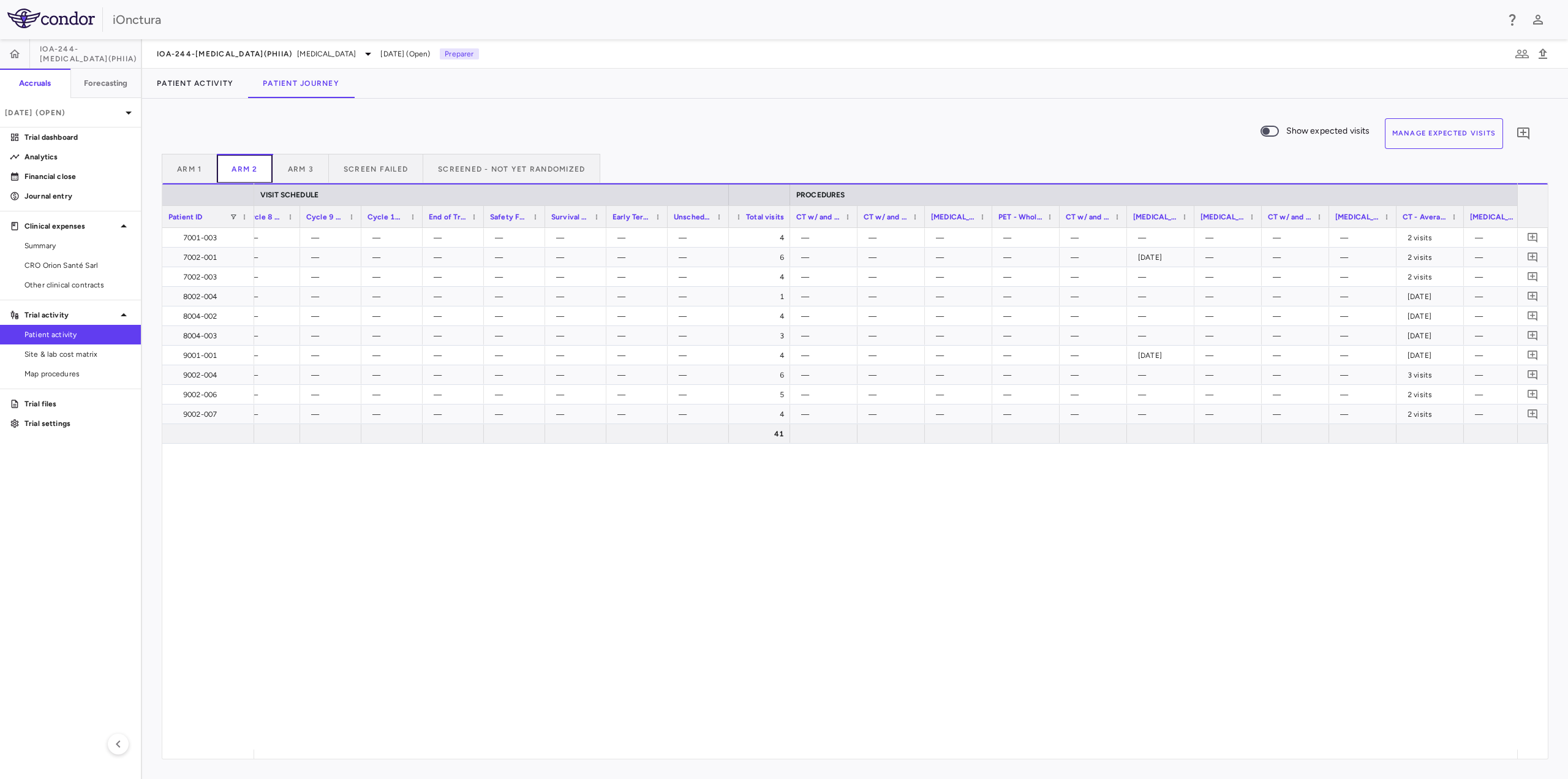
scroll to position [0, 1132]
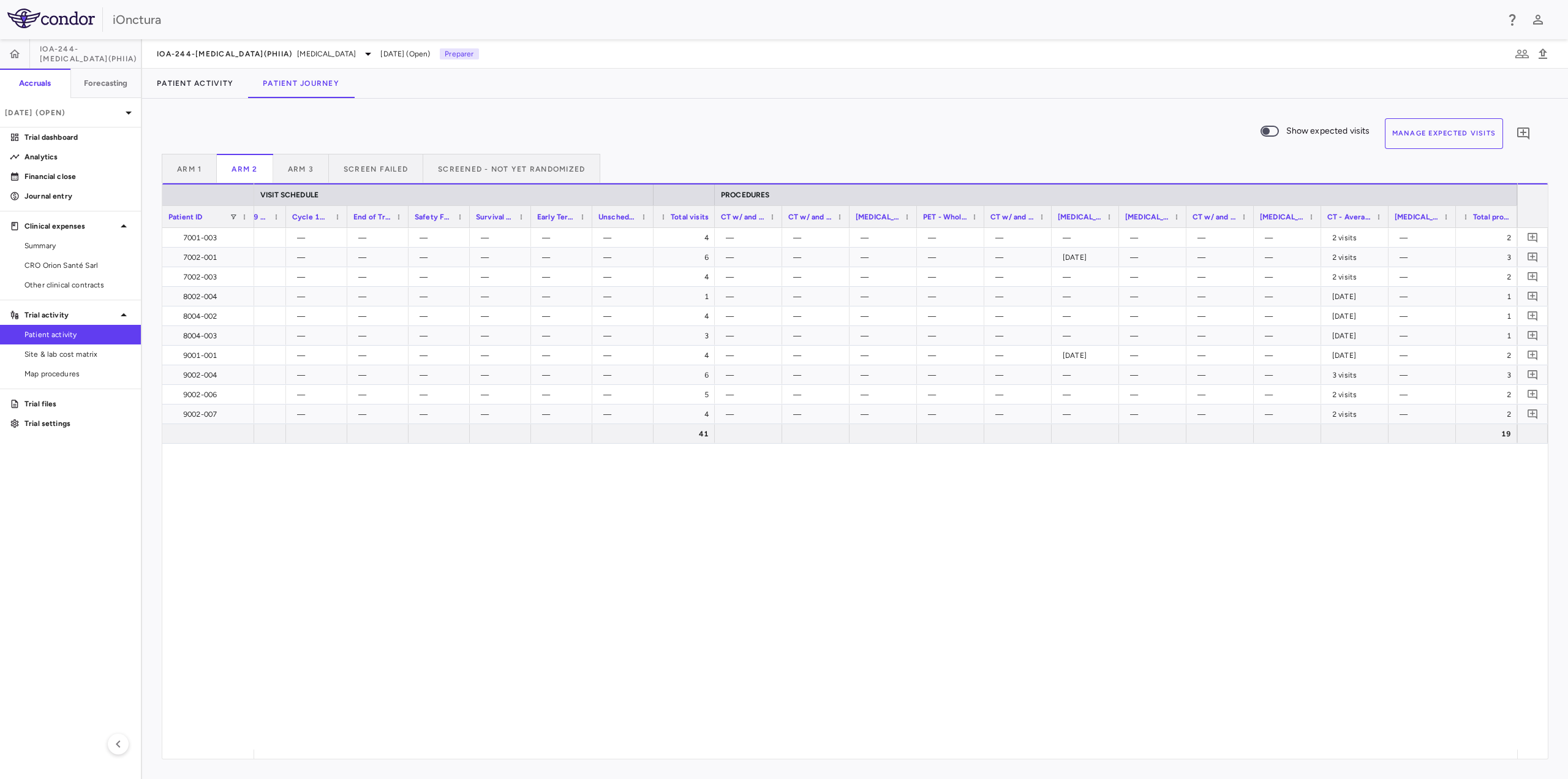
drag, startPoint x: 995, startPoint y: 570, endPoint x: 1132, endPoint y: 351, distance: 258.3
click at [1000, 567] on div "41 19 — — — — — — — — — 4 — — — — — — — — — 2 visits — 2 — — — — — — — — — 6 — …" at bounding box center [885, 489] width 1263 height 521
